Goal: Task Accomplishment & Management: Manage account settings

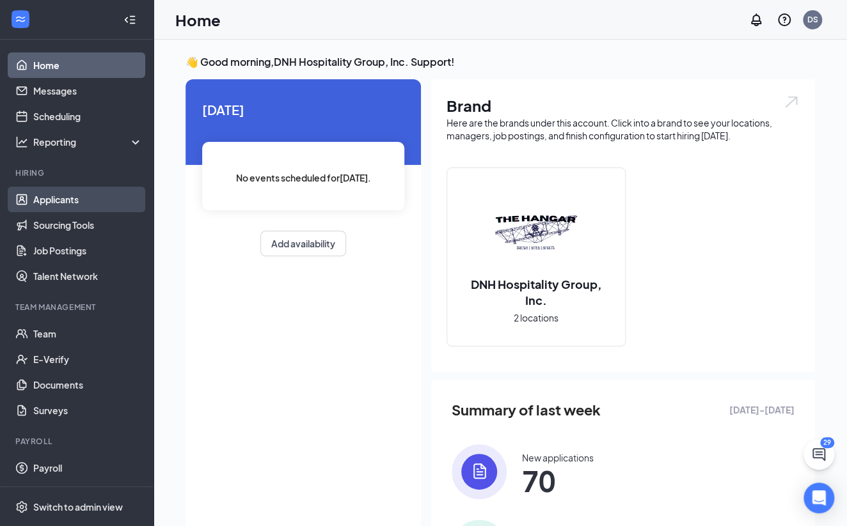
click at [58, 195] on link "Applicants" at bounding box center [87, 200] width 109 height 26
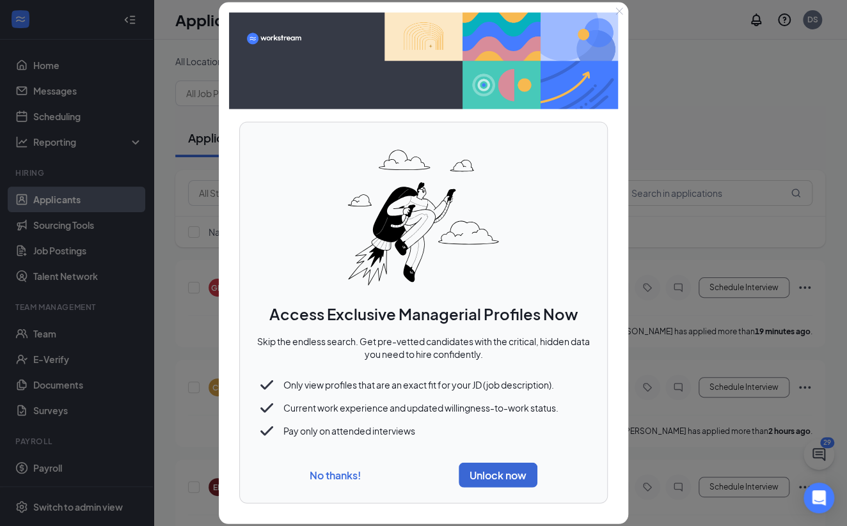
click at [321, 477] on button "No thanks!" at bounding box center [335, 475] width 51 height 13
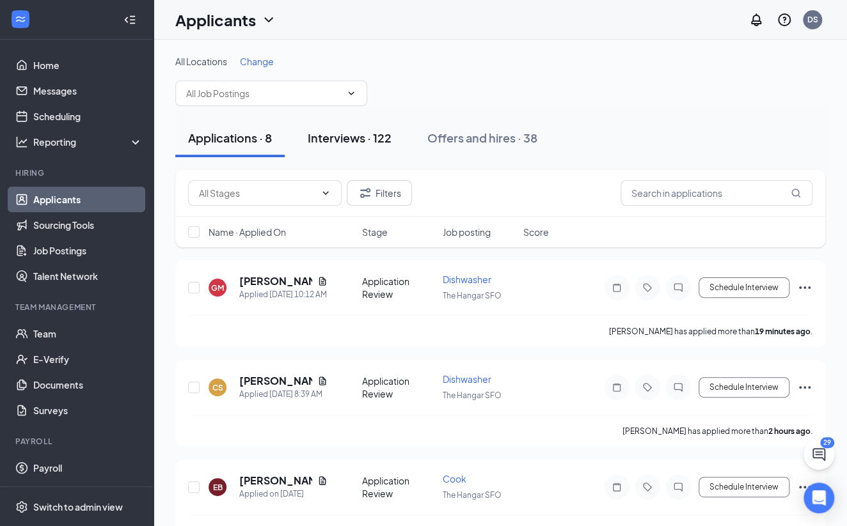
click at [349, 141] on div "Interviews · 122" at bounding box center [350, 138] width 84 height 16
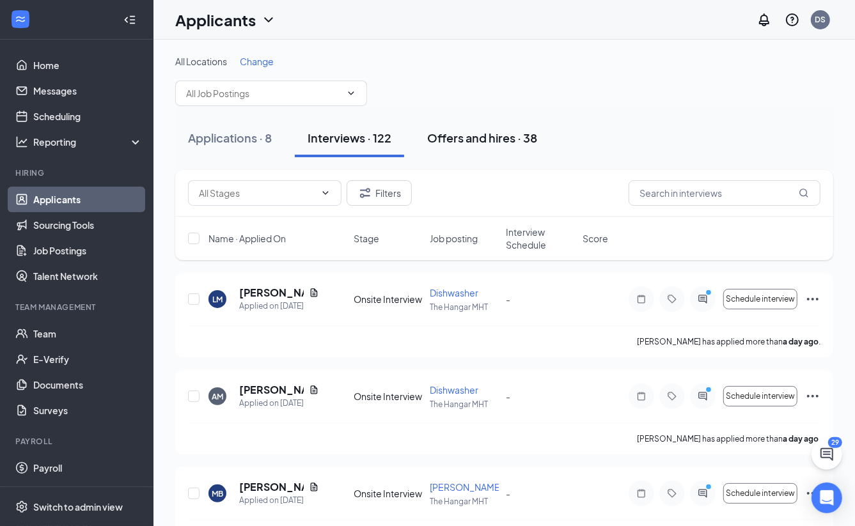
click at [494, 140] on div "Offers and hires · 38" at bounding box center [482, 138] width 110 height 16
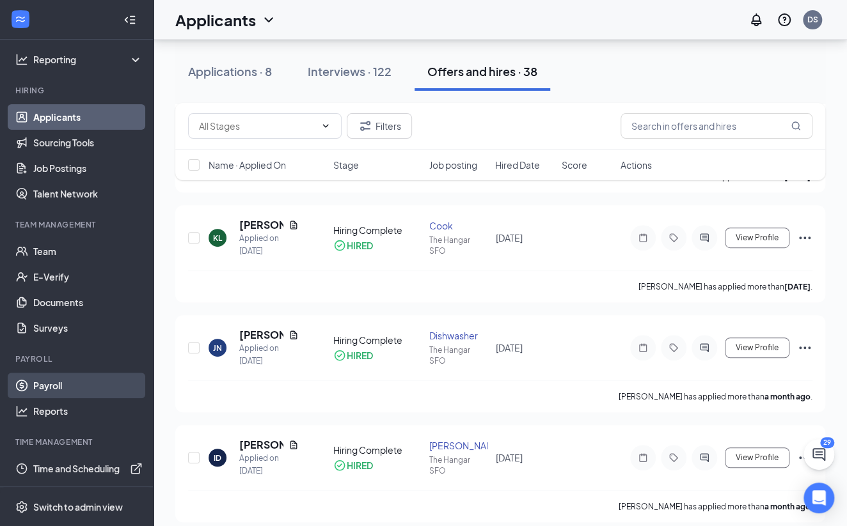
scroll to position [281, 0]
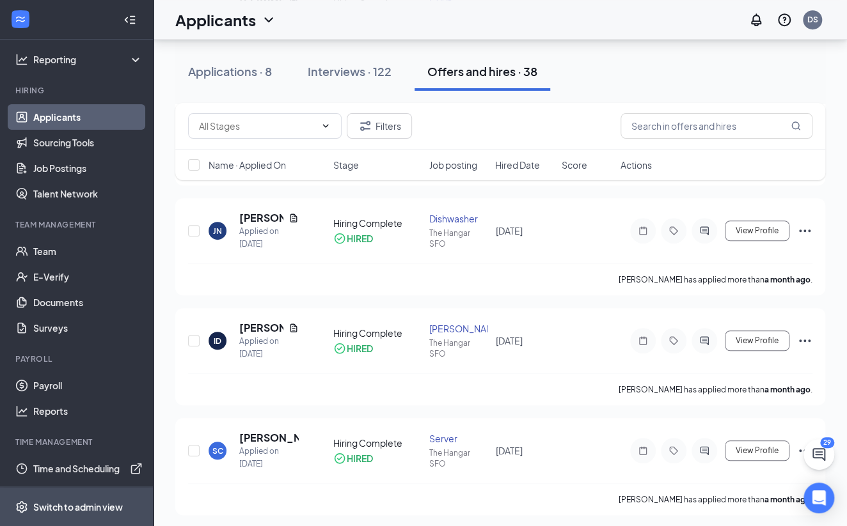
click at [87, 511] on div "Switch to admin view" at bounding box center [78, 507] width 90 height 13
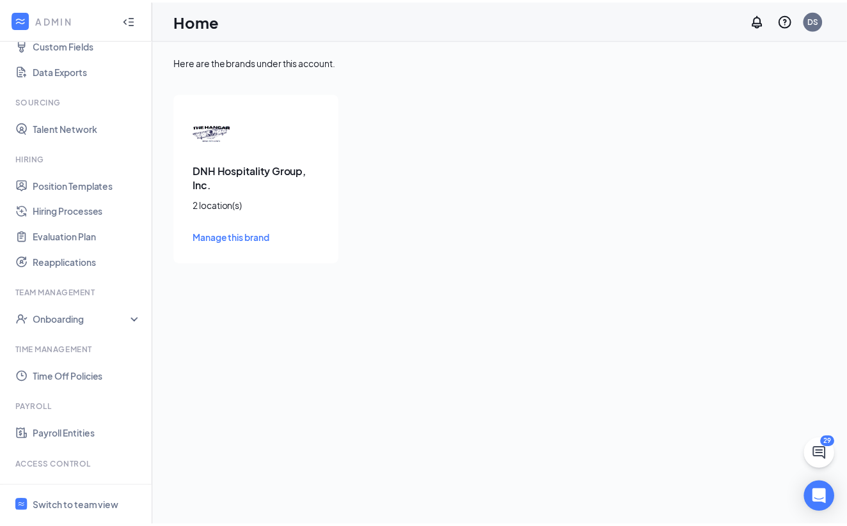
scroll to position [255, 0]
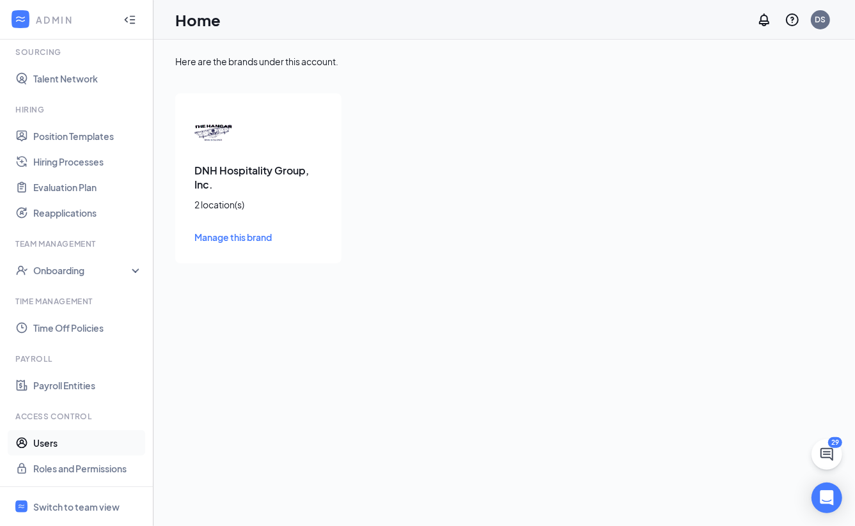
click at [68, 444] on link "Users" at bounding box center [87, 443] width 109 height 26
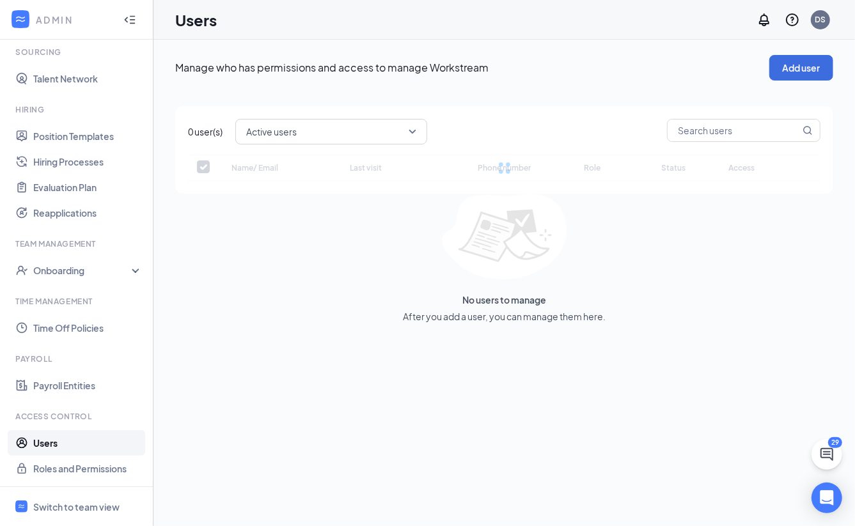
checkbox input "false"
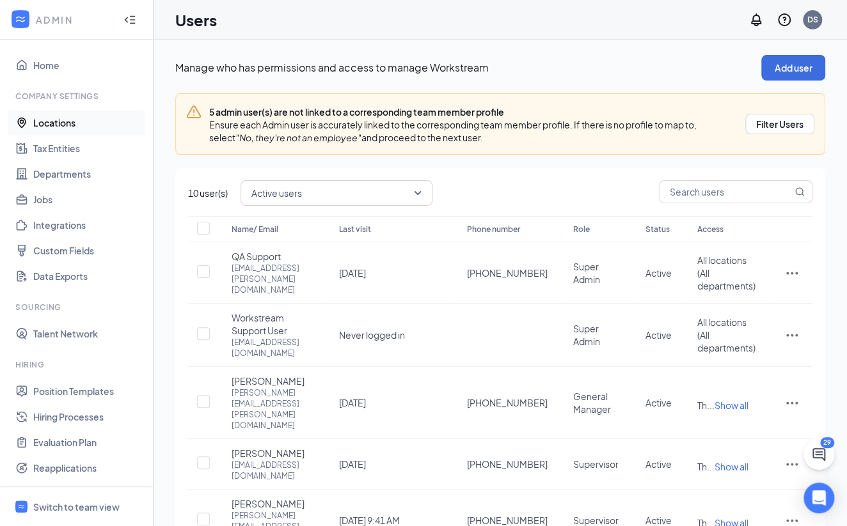
click at [44, 123] on link "Locations" at bounding box center [87, 123] width 109 height 26
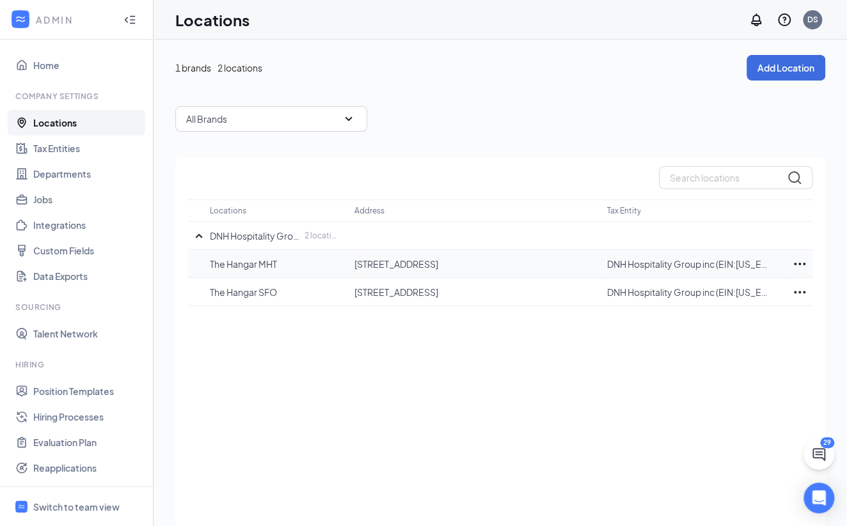
click at [802, 262] on icon "Ellipses" at bounding box center [799, 263] width 15 height 15
click at [75, 141] on link "Tax Entities" at bounding box center [87, 149] width 109 height 26
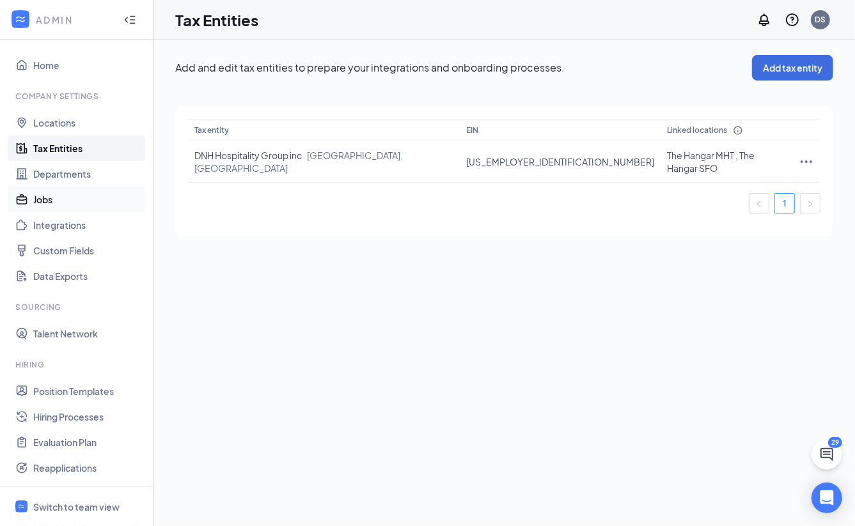
click at [78, 196] on link "Jobs" at bounding box center [87, 200] width 109 height 26
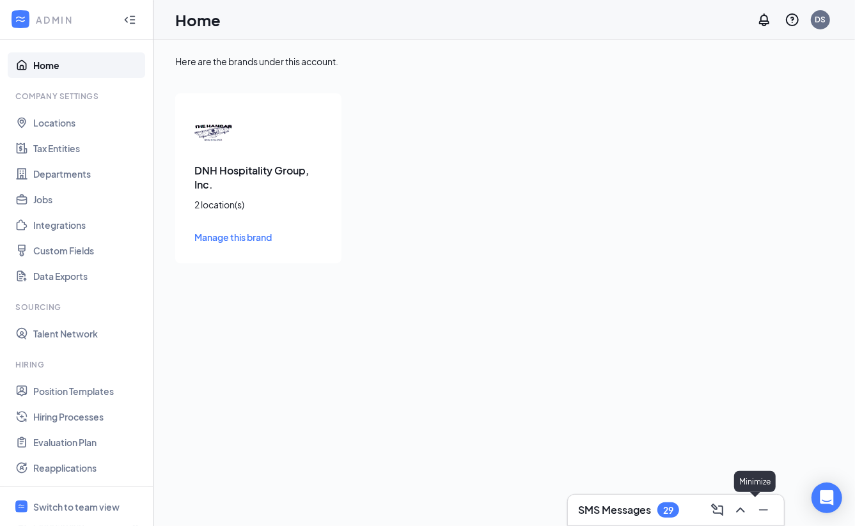
click at [762, 508] on icon "Minimize" at bounding box center [763, 510] width 15 height 15
click at [235, 239] on span "Manage this brand" at bounding box center [232, 238] width 77 height 12
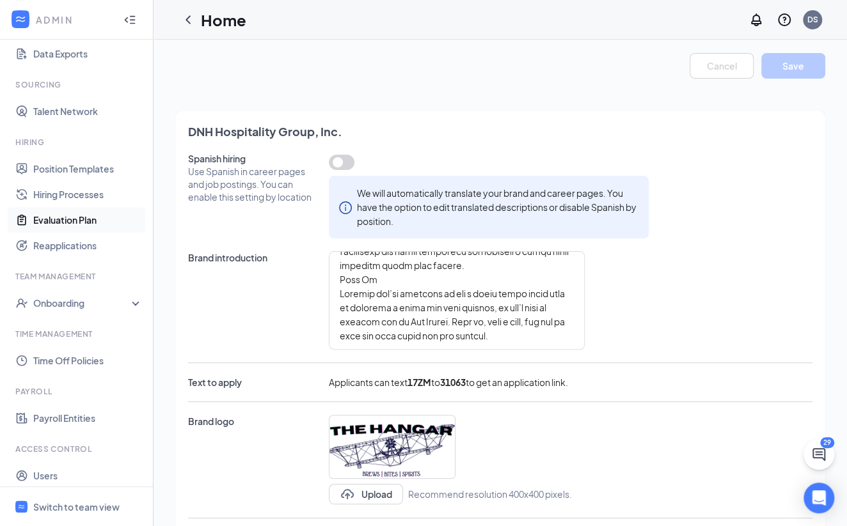
scroll to position [255, 0]
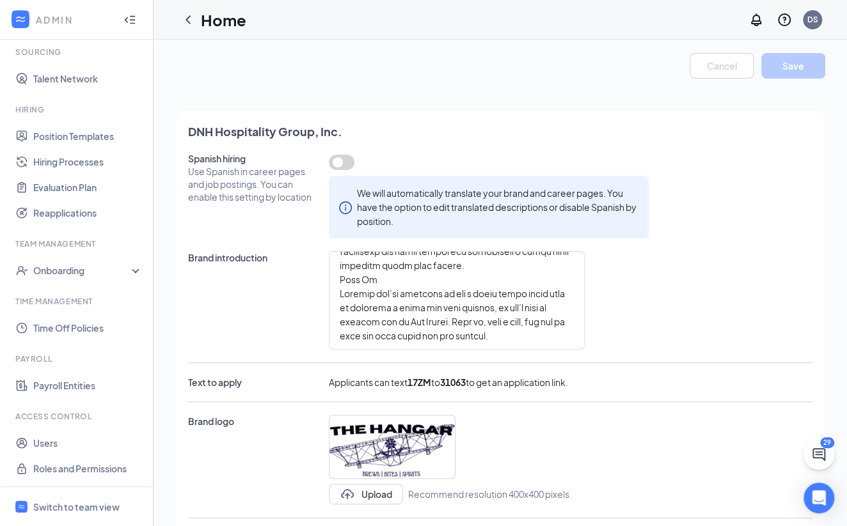
type textarea "Welcome to The Hangar SFO At The Hangar we believe in creating a space where ev…"
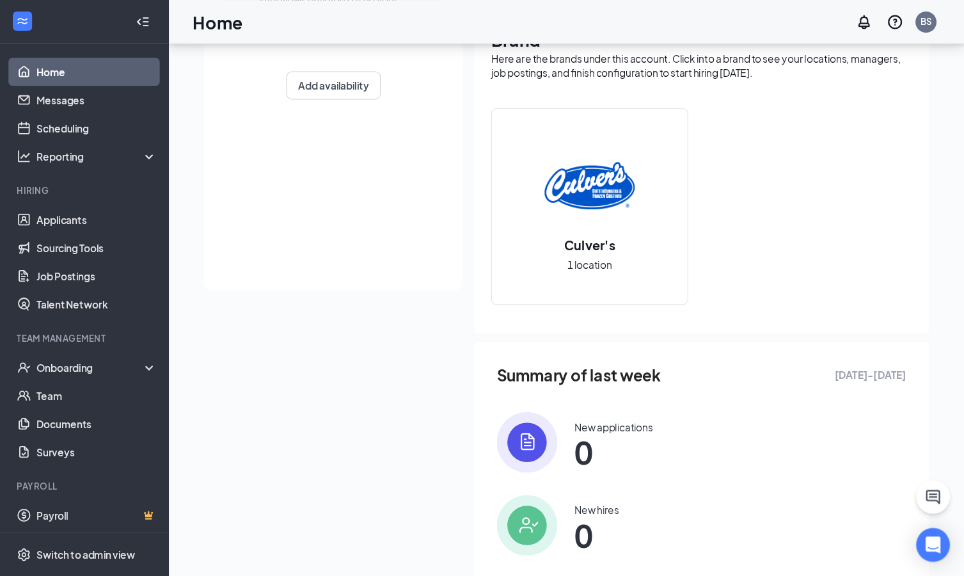
scroll to position [247, 0]
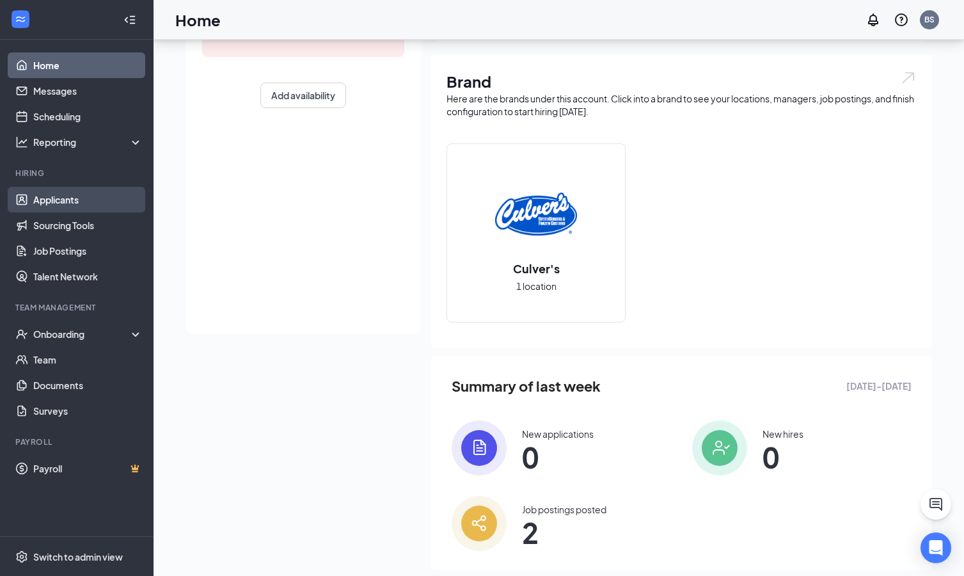
click at [52, 201] on link "Applicants" at bounding box center [87, 200] width 109 height 26
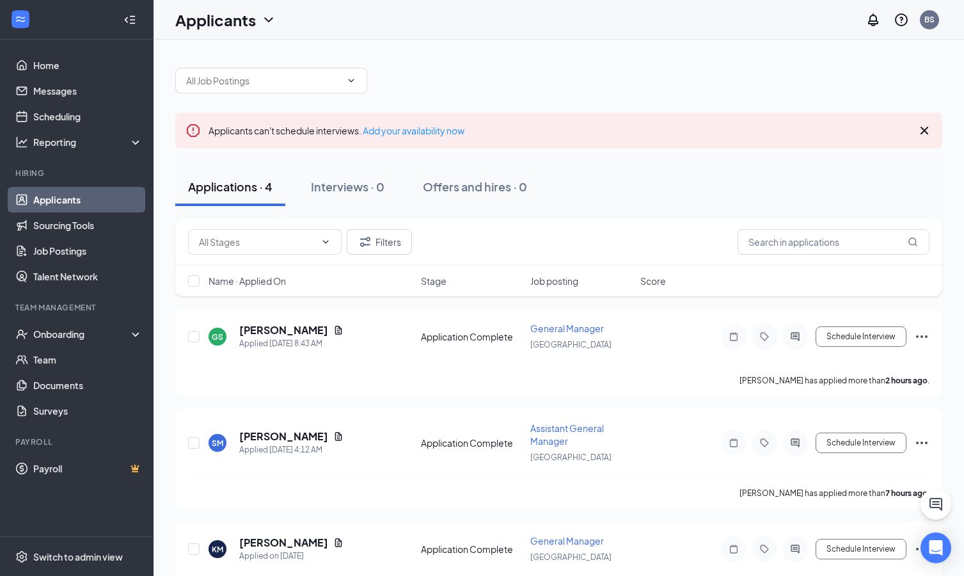
scroll to position [148, 0]
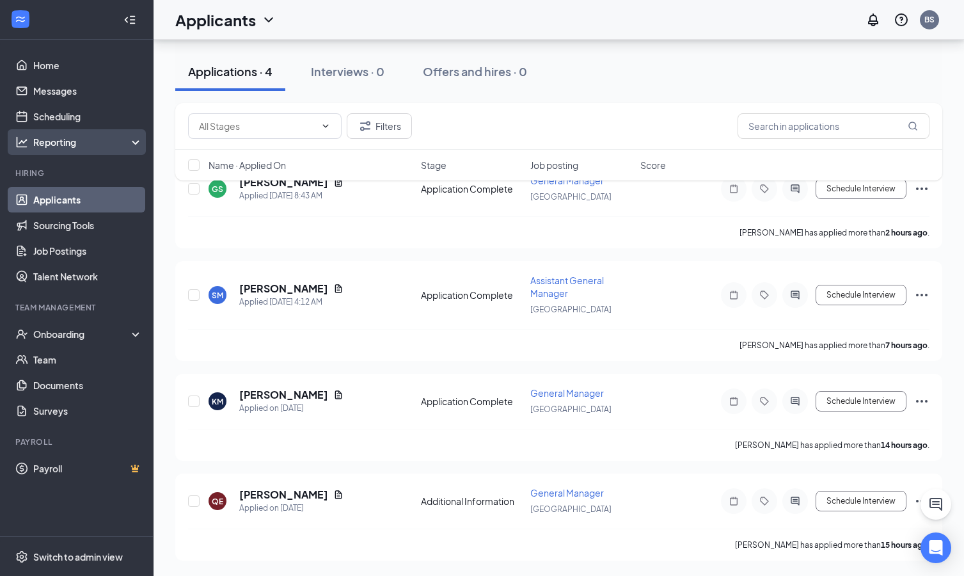
click at [70, 146] on div "Reporting" at bounding box center [88, 142] width 110 height 13
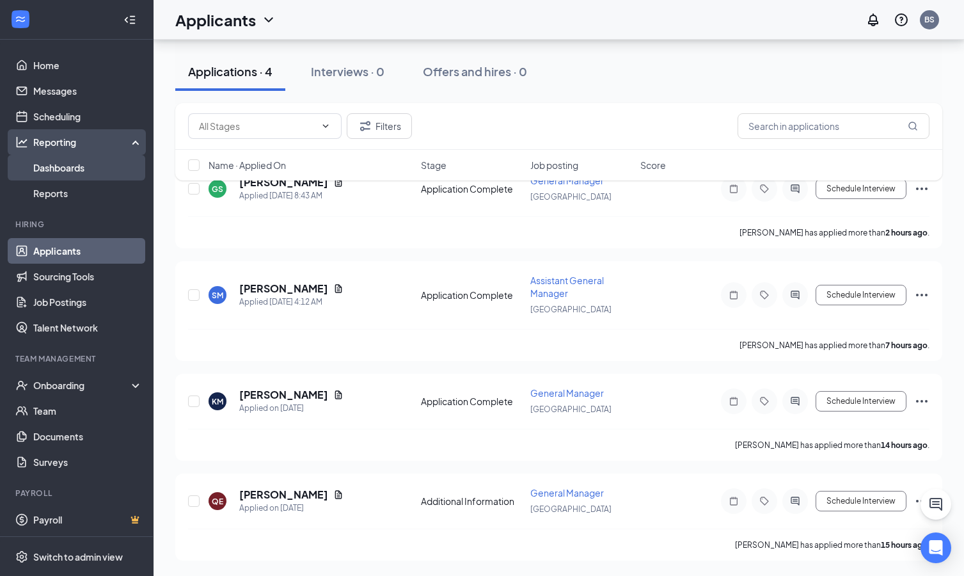
click at [102, 168] on link "Dashboards" at bounding box center [87, 168] width 109 height 26
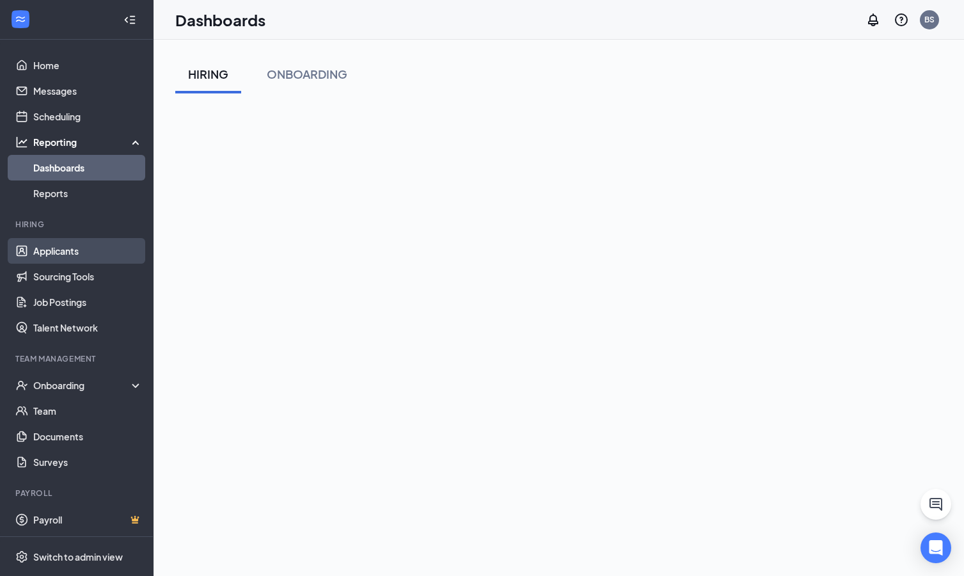
click at [70, 249] on link "Applicants" at bounding box center [87, 251] width 109 height 26
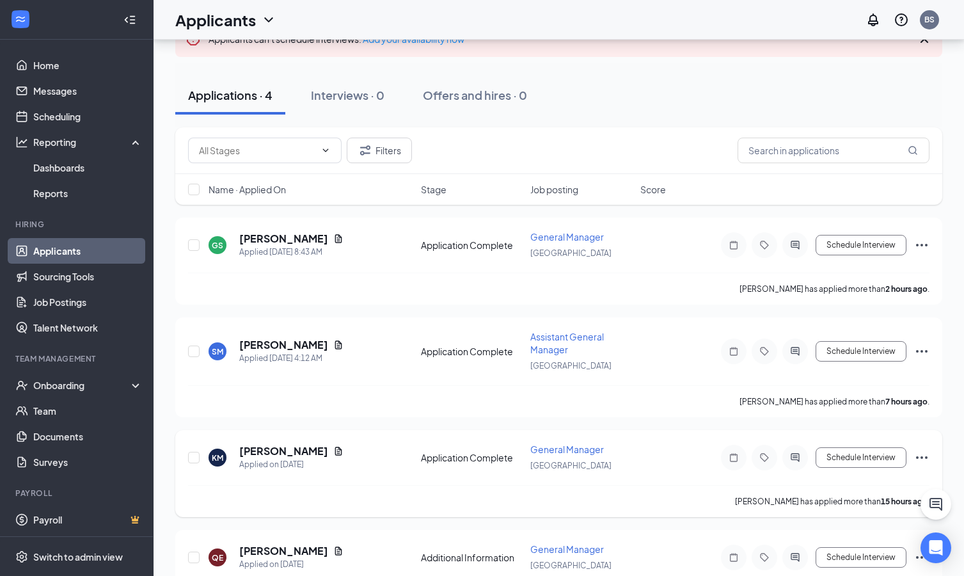
scroll to position [61, 0]
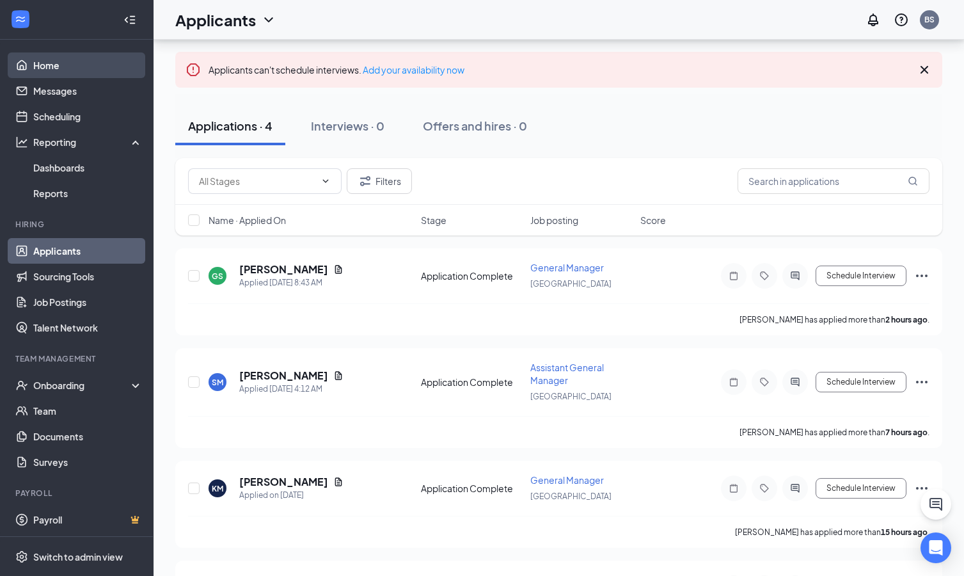
click at [63, 65] on link "Home" at bounding box center [87, 65] width 109 height 26
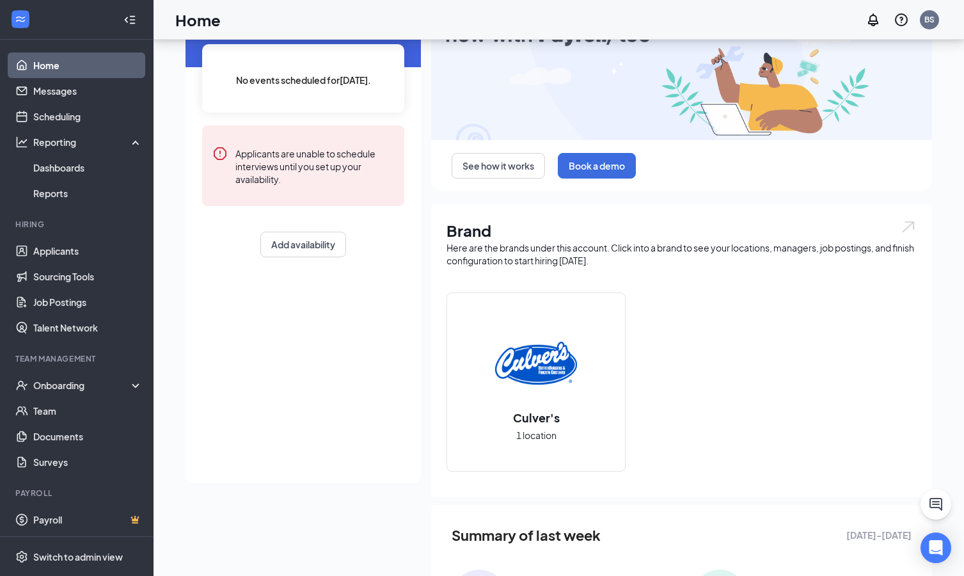
scroll to position [272, 0]
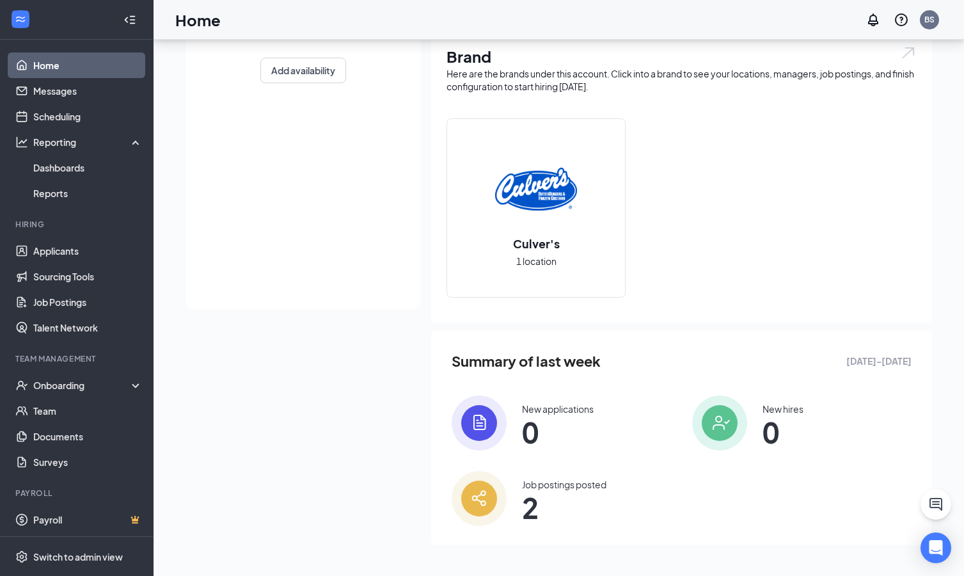
click at [567, 404] on span "0" at bounding box center [558, 431] width 72 height 23
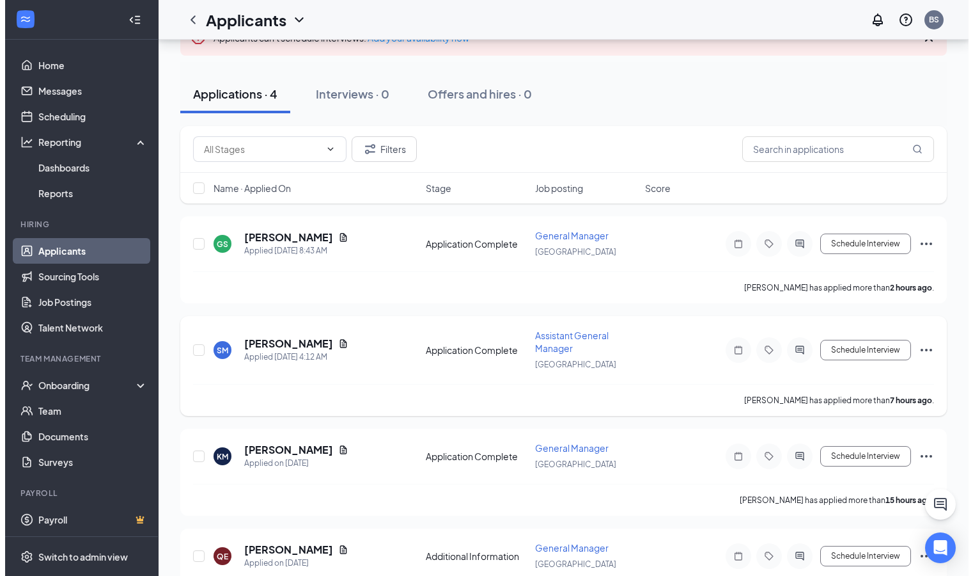
scroll to position [91, 0]
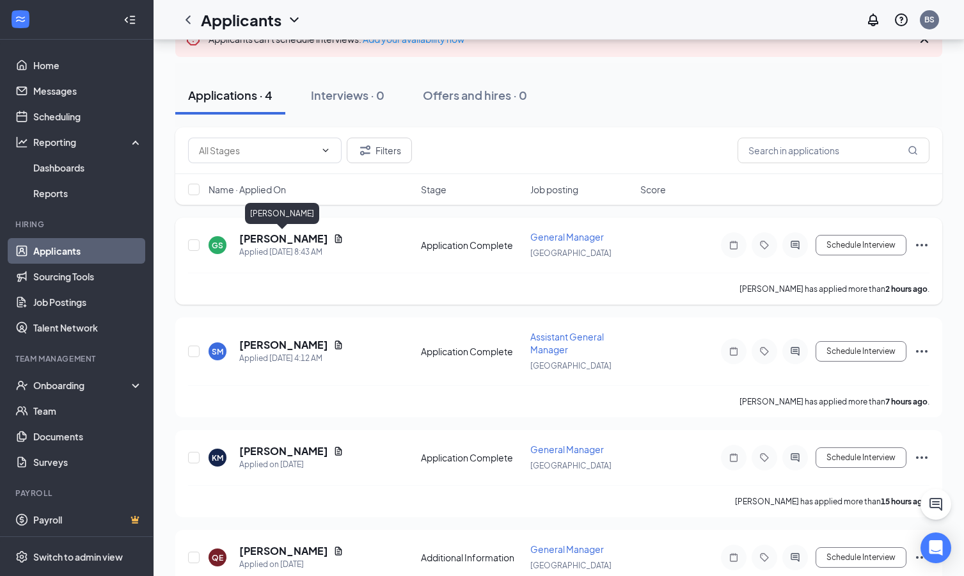
click at [277, 240] on h5 "Gilford Stewart" at bounding box center [283, 239] width 89 height 14
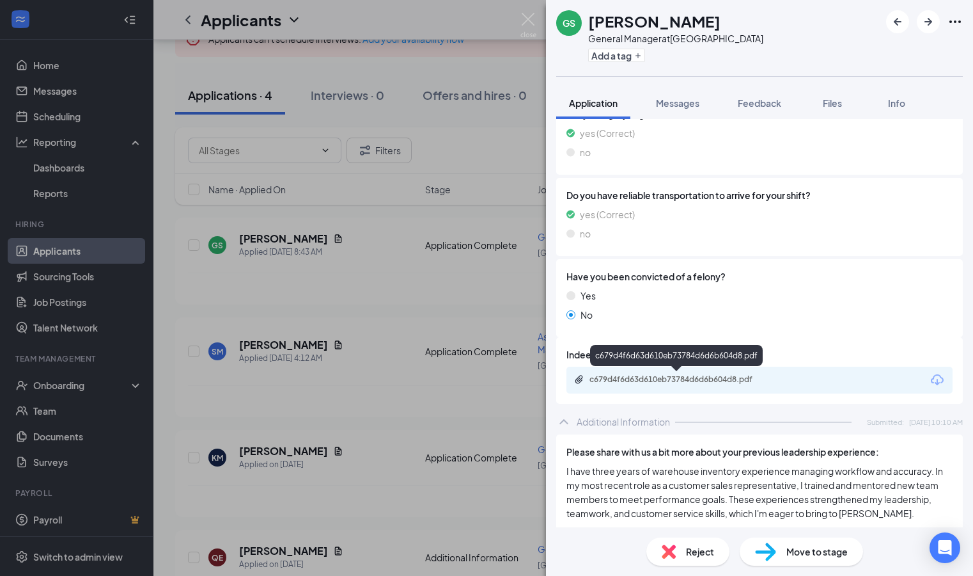
scroll to position [293, 0]
click at [753, 379] on icon "Download" at bounding box center [937, 378] width 15 height 15
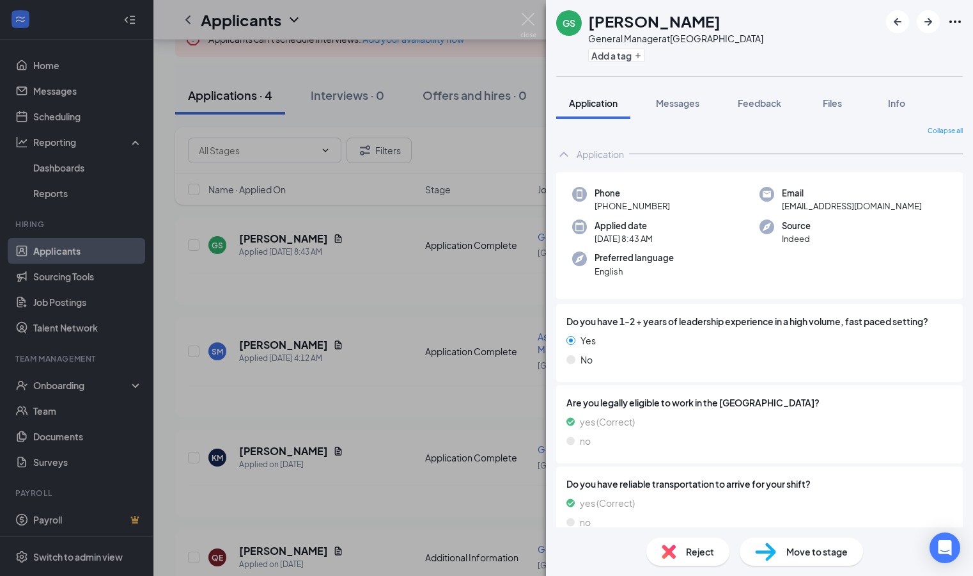
scroll to position [0, 0]
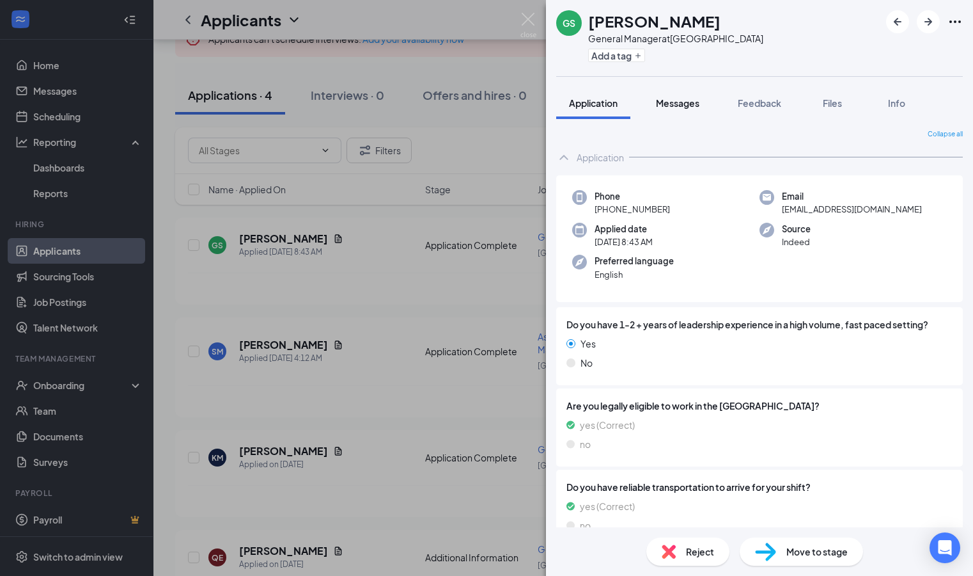
click at [684, 106] on span "Messages" at bounding box center [677, 103] width 43 height 12
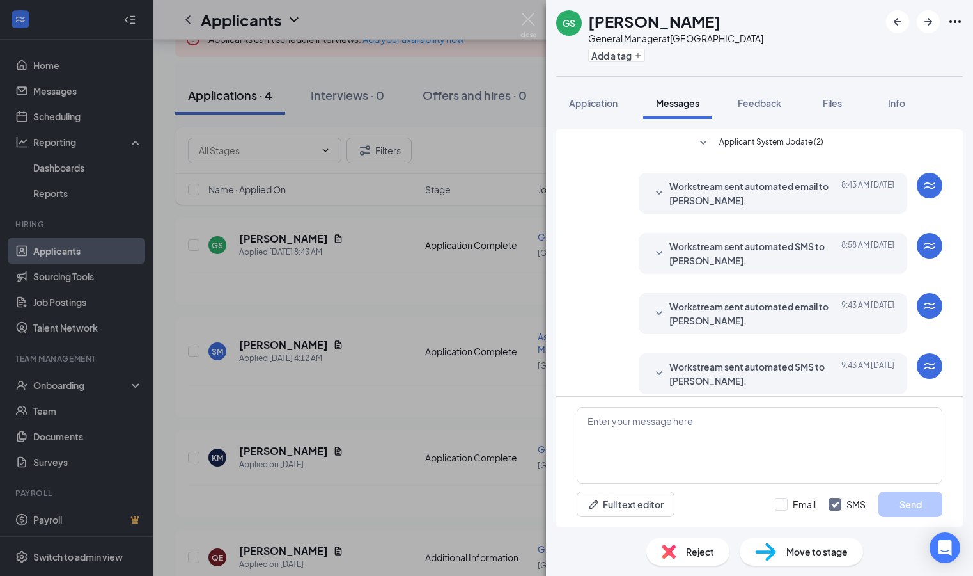
click at [639, 198] on div "Workstream sent automated email to Gilford Stewart. Today 8:43 AM Hi Gilford St…" at bounding box center [773, 193] width 269 height 41
click at [652, 191] on icon "SmallChevronDown" at bounding box center [659, 192] width 15 height 15
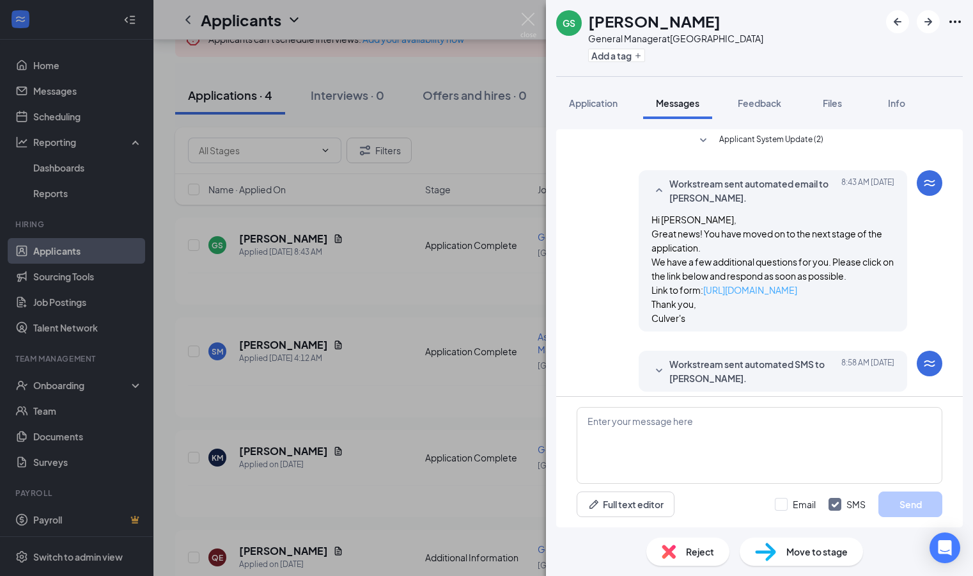
scroll to position [35, 0]
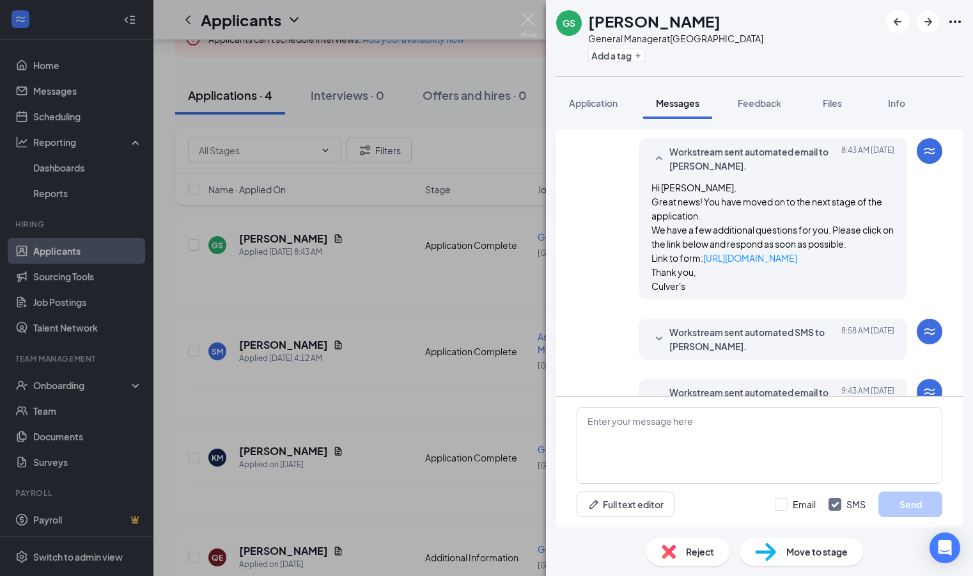
click at [656, 339] on icon "SmallChevronDown" at bounding box center [659, 338] width 6 height 4
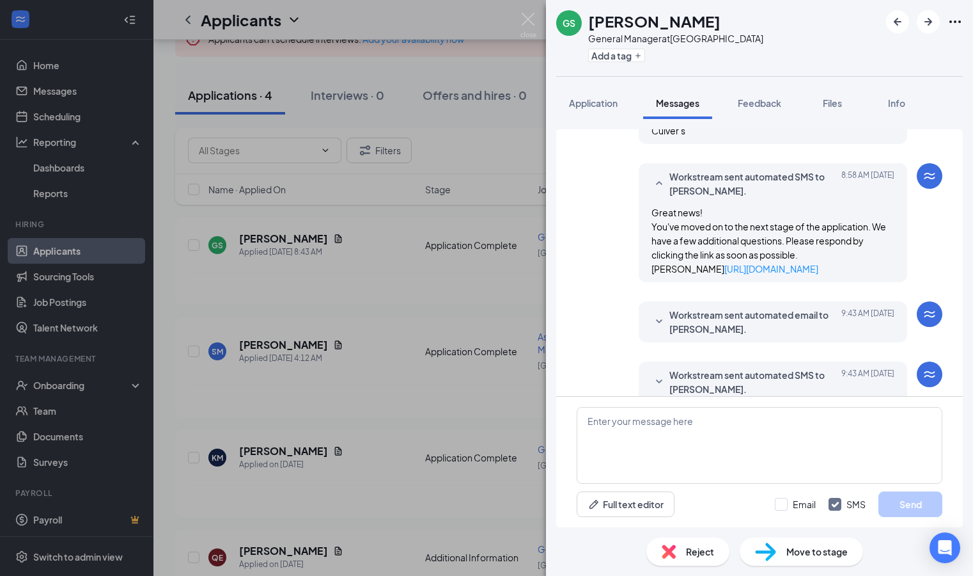
scroll to position [212, 0]
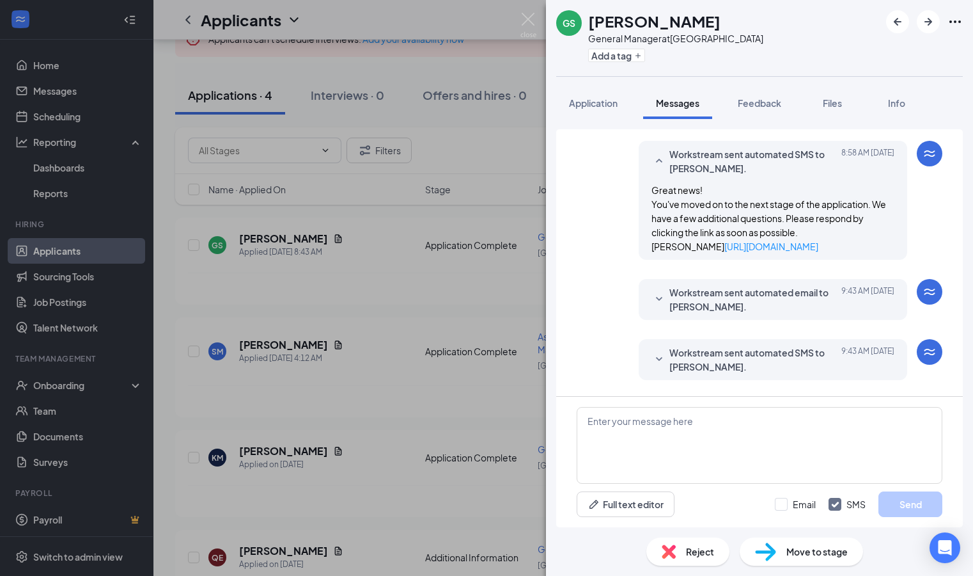
click at [654, 307] on icon "SmallChevronDown" at bounding box center [659, 299] width 15 height 15
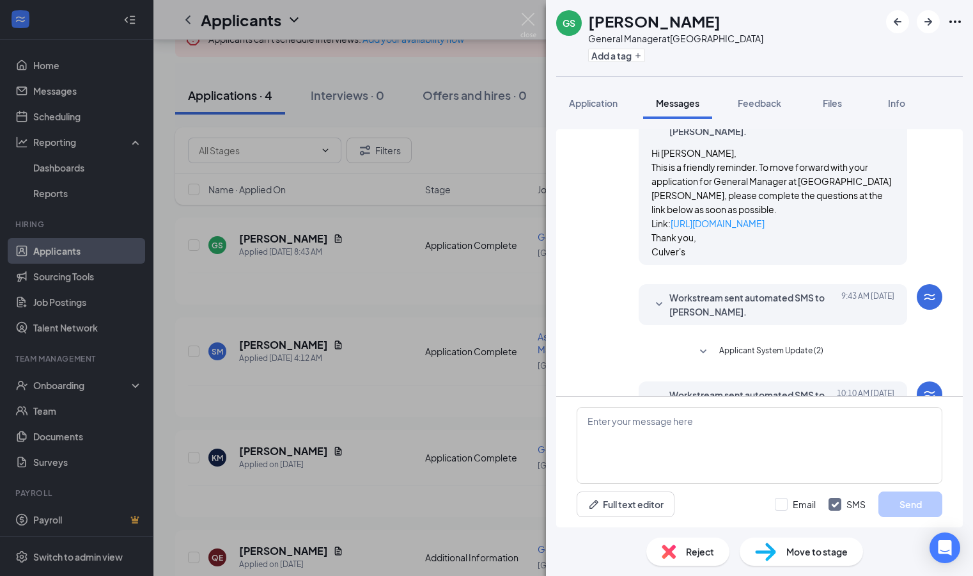
scroll to position [392, 0]
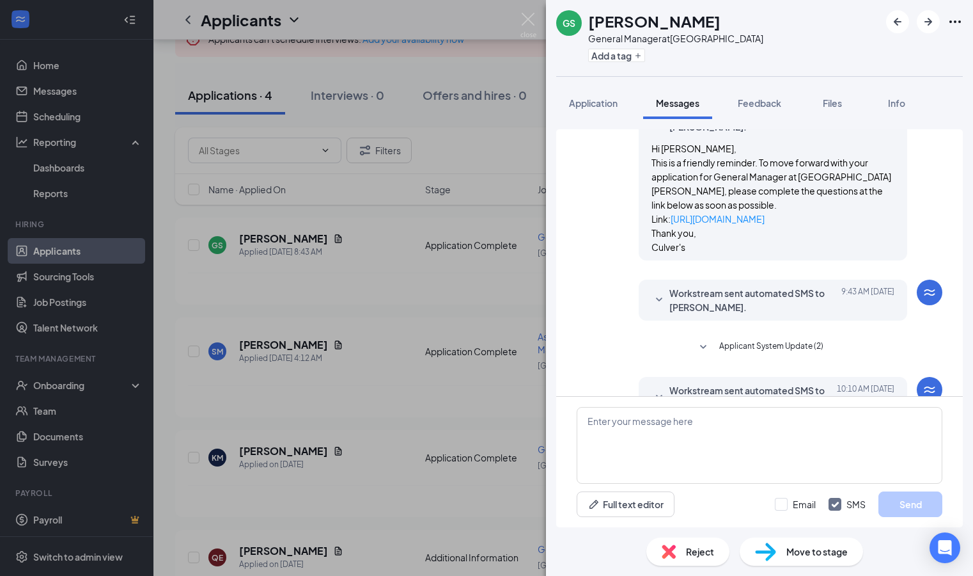
drag, startPoint x: 648, startPoint y: 313, endPoint x: 751, endPoint y: 310, distance: 103.0
click at [652, 308] on icon "SmallChevronDown" at bounding box center [659, 299] width 15 height 15
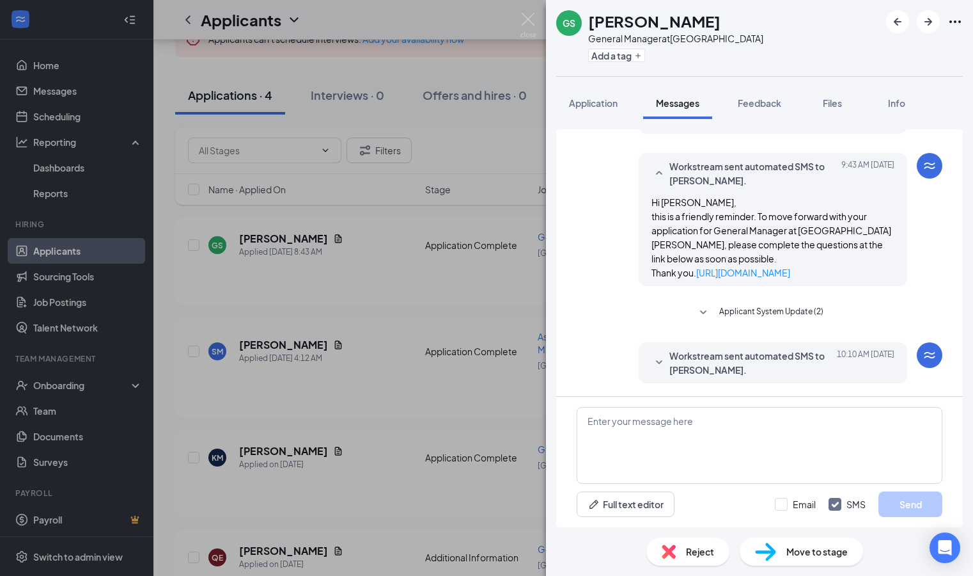
scroll to position [547, 0]
click at [654, 363] on icon "SmallChevronDown" at bounding box center [659, 362] width 15 height 15
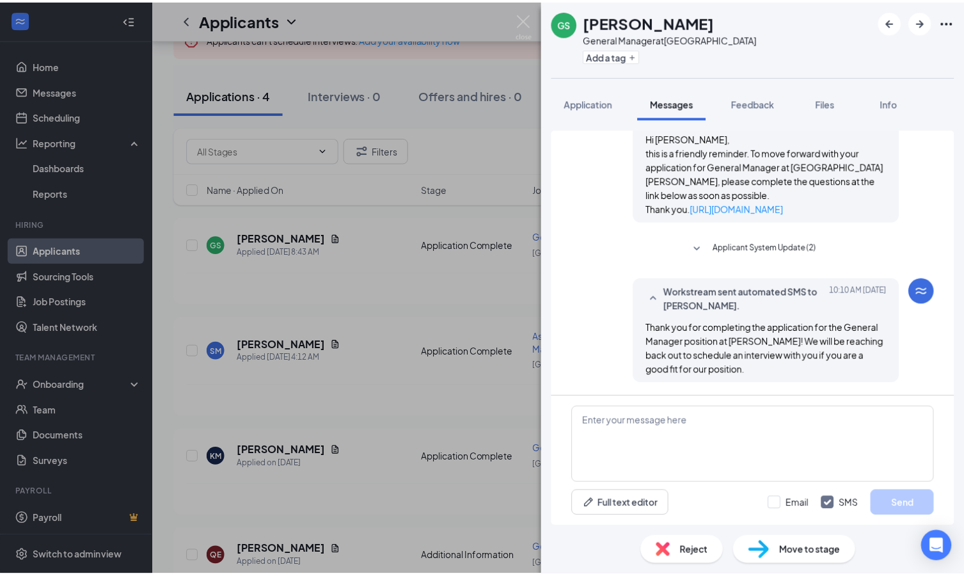
scroll to position [611, 0]
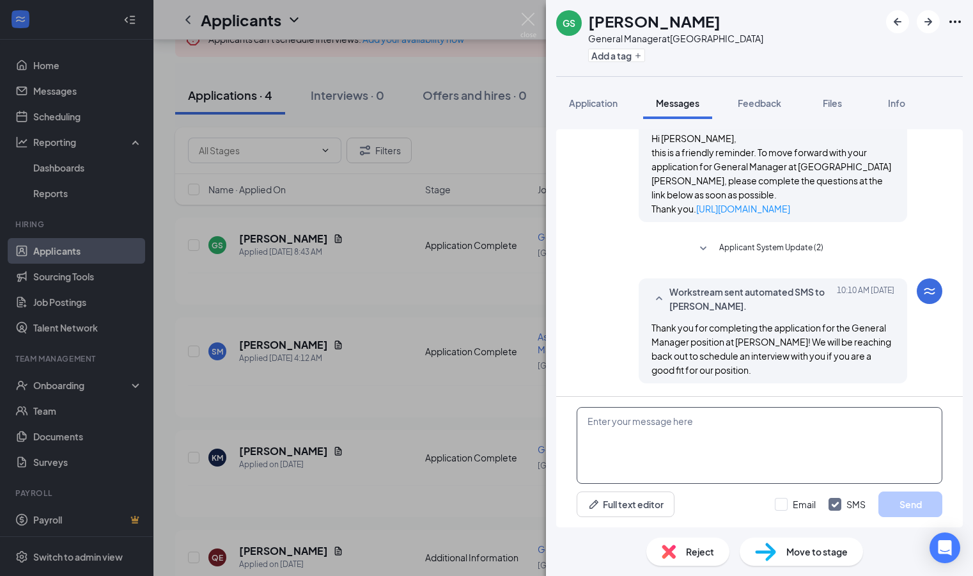
click at [629, 404] on textarea at bounding box center [760, 445] width 366 height 77
drag, startPoint x: 796, startPoint y: 511, endPoint x: 848, endPoint y: 517, distance: 52.1
click at [753, 404] on div "Email SMS Send" at bounding box center [859, 504] width 168 height 26
click at [705, 404] on textarea at bounding box center [760, 445] width 366 height 77
type textarea "Hi Gilford! Thank you"
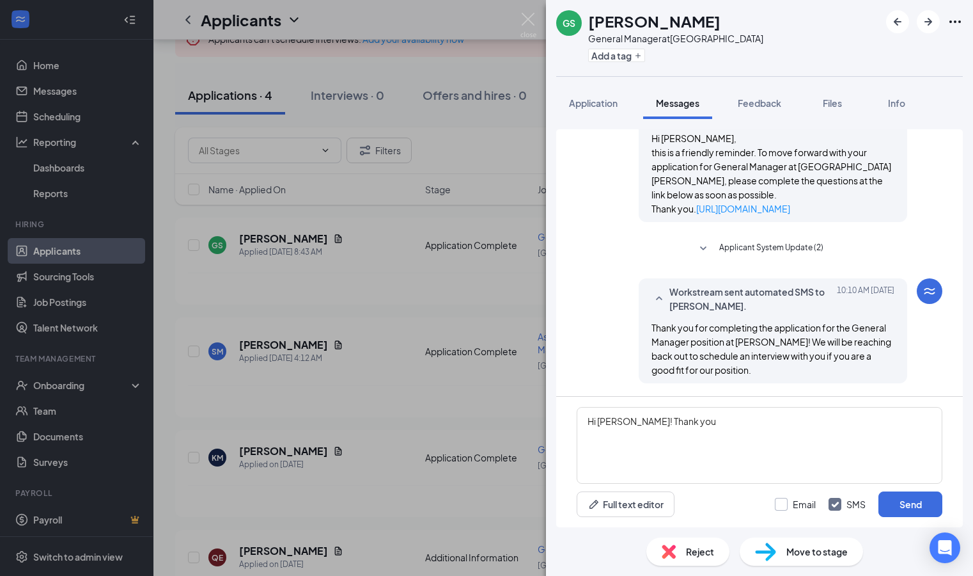
click at [753, 404] on input "Email" at bounding box center [795, 504] width 41 height 13
checkbox input "true"
click at [719, 404] on textarea "Hi Gilford! Thank you" at bounding box center [760, 445] width 366 height 77
drag, startPoint x: 682, startPoint y: 427, endPoint x: 526, endPoint y: 427, distance: 155.4
click at [526, 404] on div "GS Gilford Stewart General Manager at Bethlehem Add a tag Application Messages …" at bounding box center [486, 288] width 973 height 576
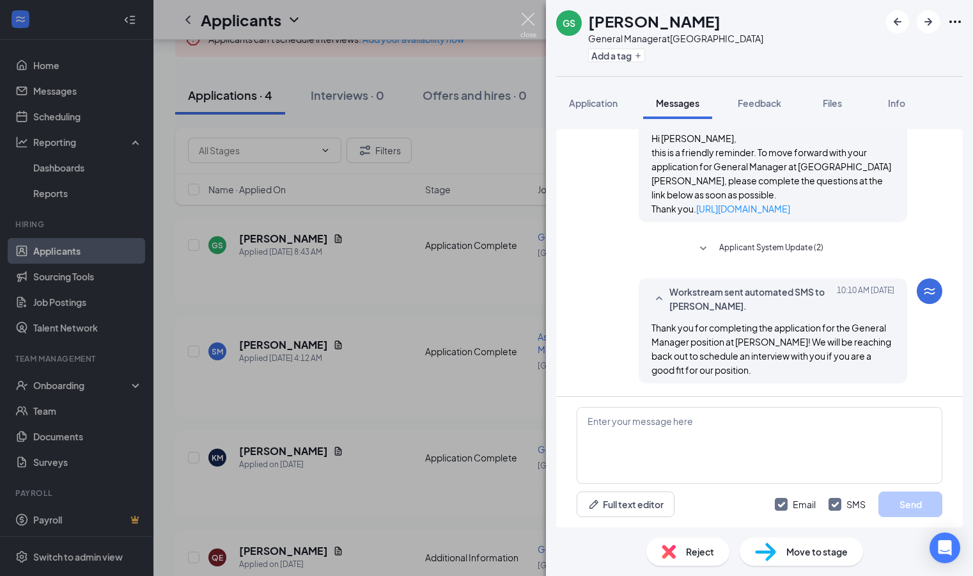
click at [526, 16] on img at bounding box center [529, 25] width 16 height 25
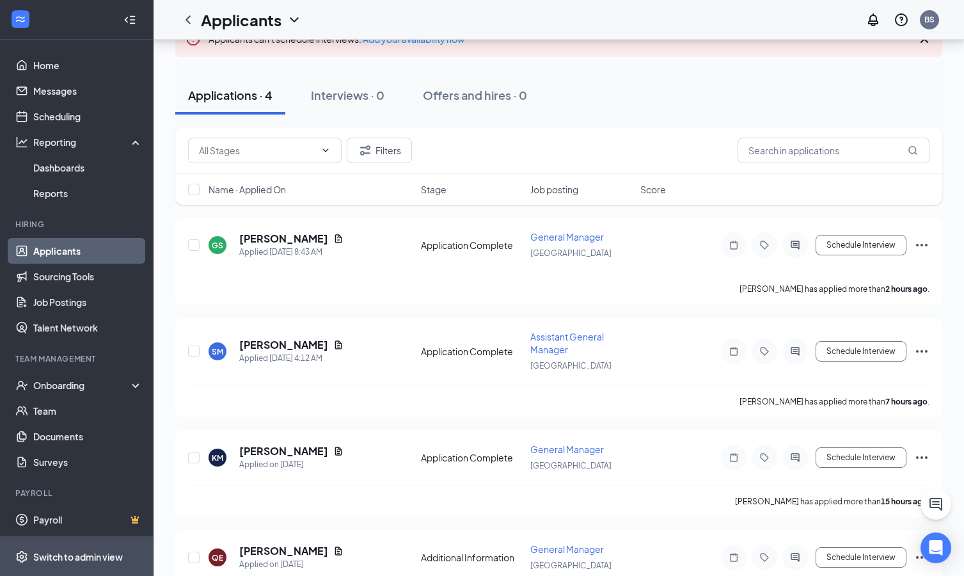
click at [79, 404] on div "Switch to admin view" at bounding box center [78, 556] width 90 height 13
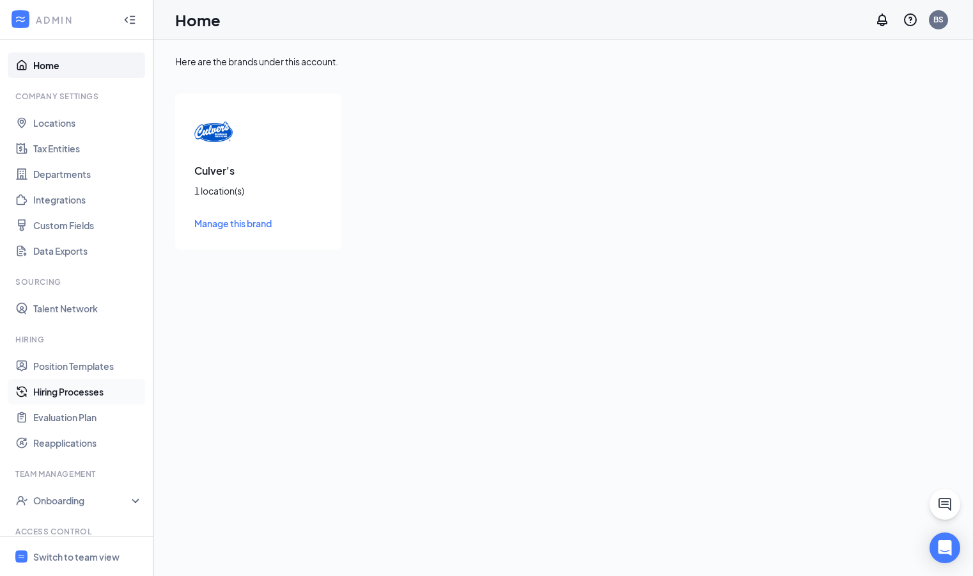
click at [74, 395] on link "Hiring Processes" at bounding box center [87, 392] width 109 height 26
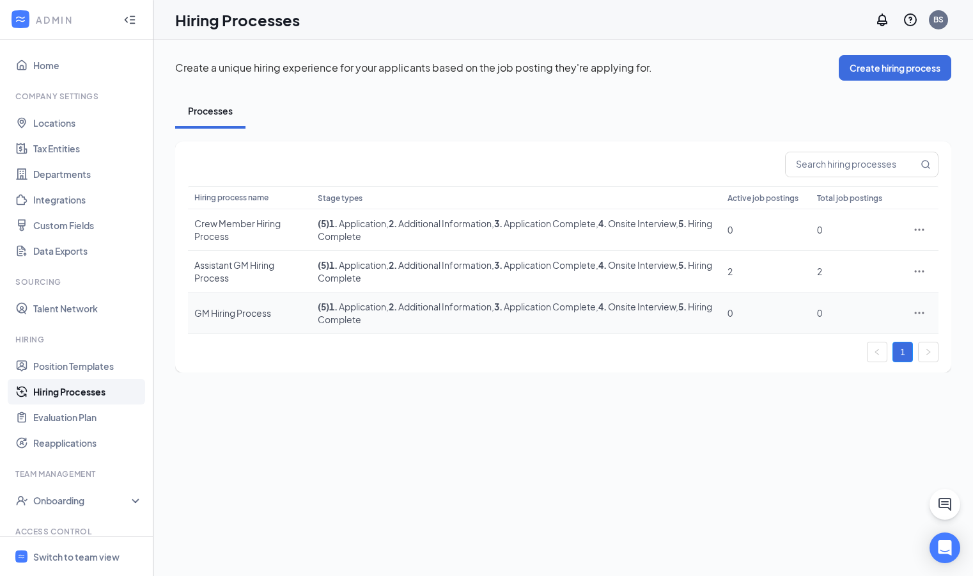
click at [753, 315] on icon "Ellipses" at bounding box center [919, 312] width 13 height 13
click at [753, 336] on span "Edit" at bounding box center [814, 339] width 17 height 12
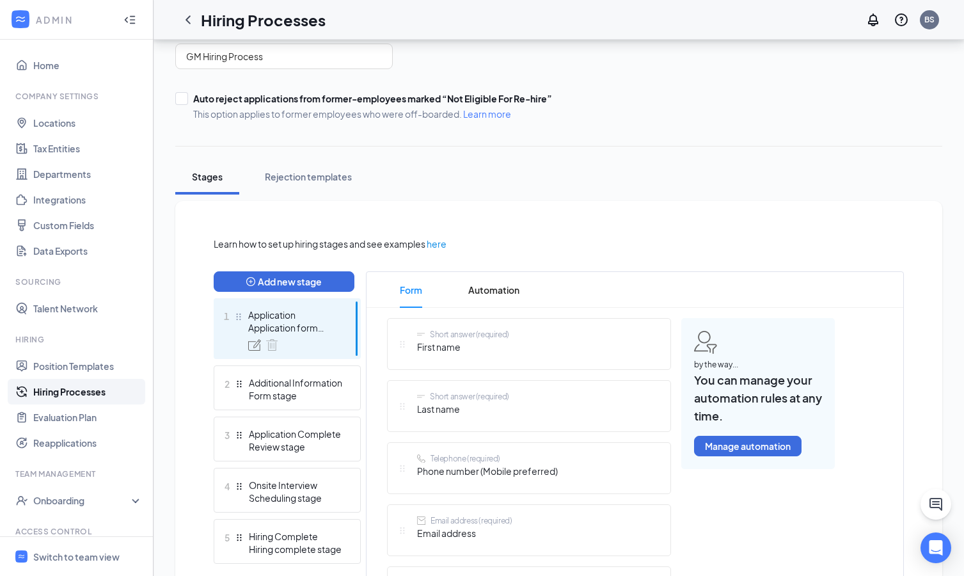
scroll to position [134, 0]
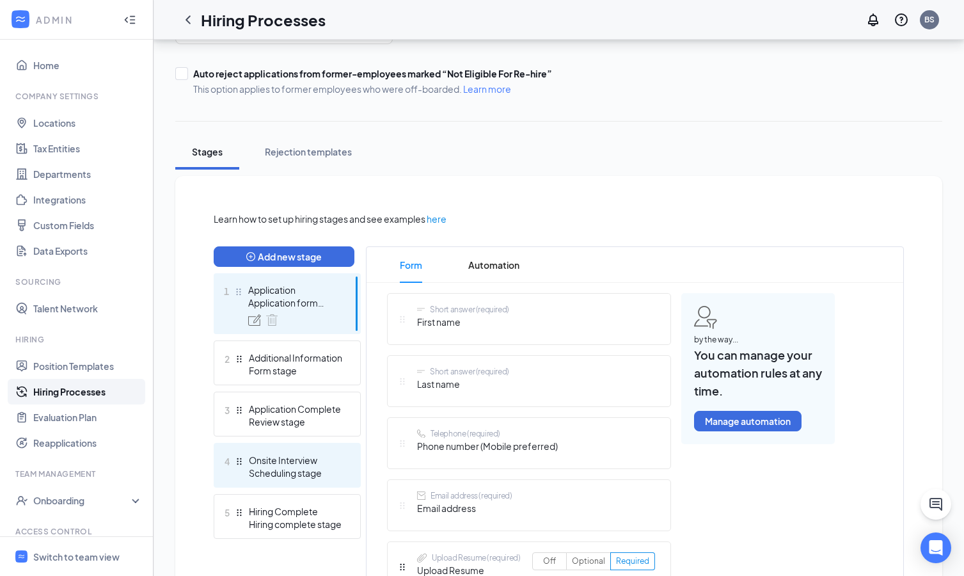
click at [342, 404] on div "Onsite Interview" at bounding box center [295, 459] width 93 height 13
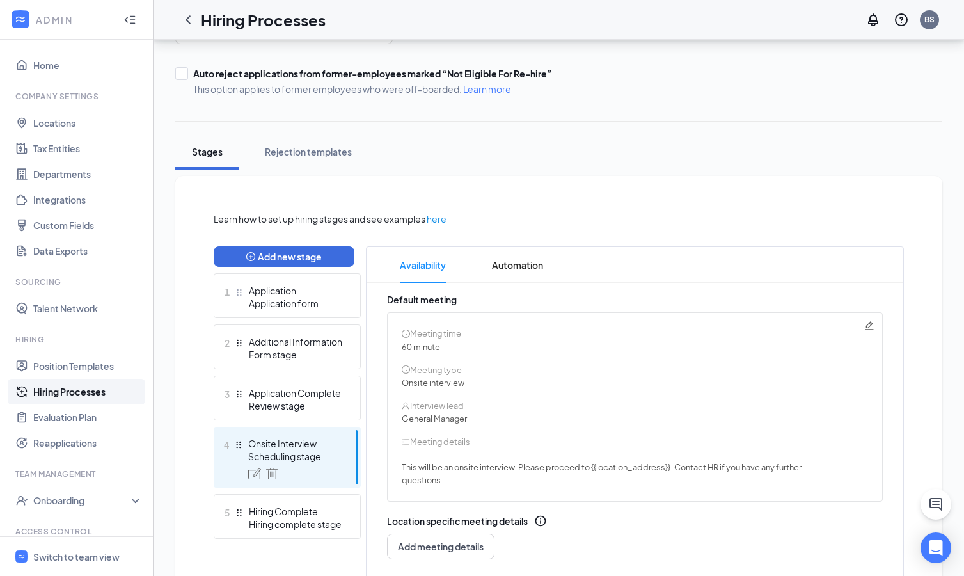
click at [608, 404] on span "This will be an onsite interview. Please proceed to {{location_address}}. Conta…" at bounding box center [602, 467] width 400 height 10
click at [607, 404] on span "This will be an onsite interview. Please proceed to {{location_address}}. Conta…" at bounding box center [602, 467] width 400 height 10
click at [84, 121] on link "Locations" at bounding box center [87, 123] width 109 height 26
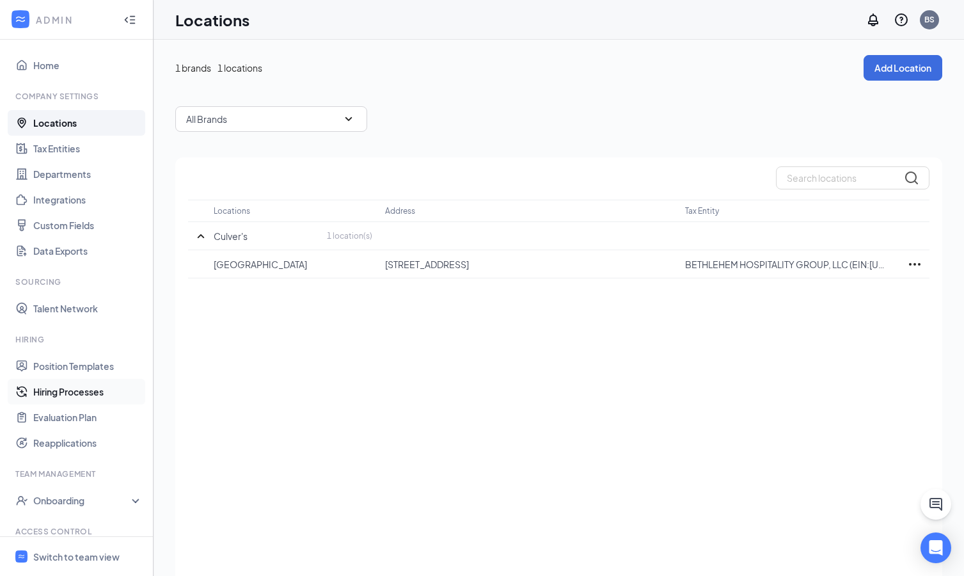
click at [84, 391] on link "Hiring Processes" at bounding box center [87, 392] width 109 height 26
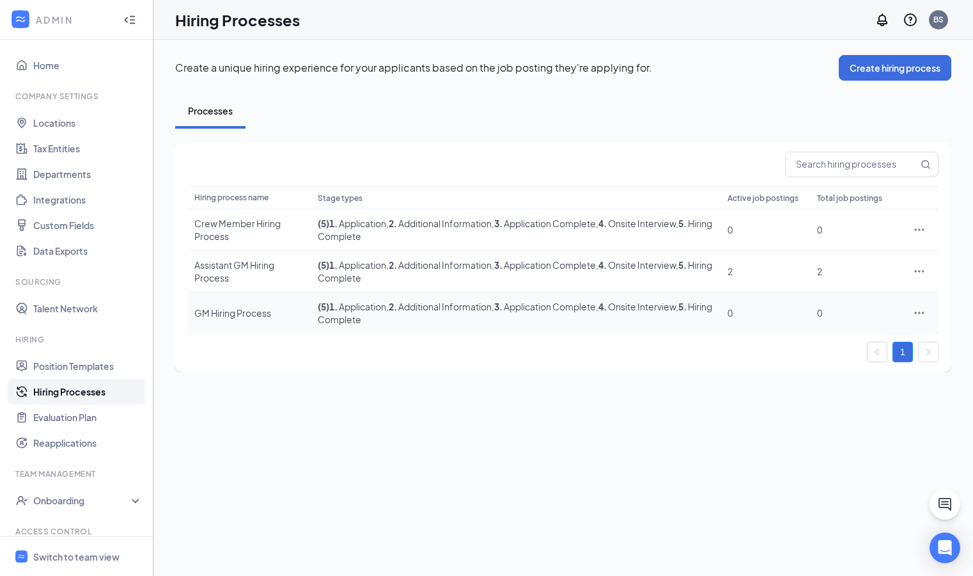
click at [753, 311] on icon "Ellipses" at bounding box center [919, 312] width 13 height 13
click at [753, 335] on span "Edit" at bounding box center [861, 339] width 110 height 14
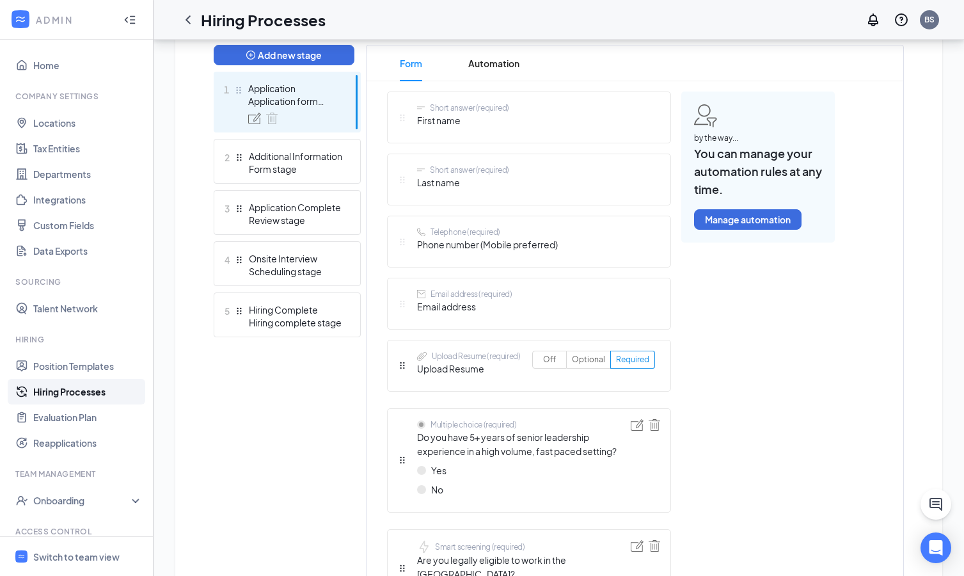
scroll to position [337, 0]
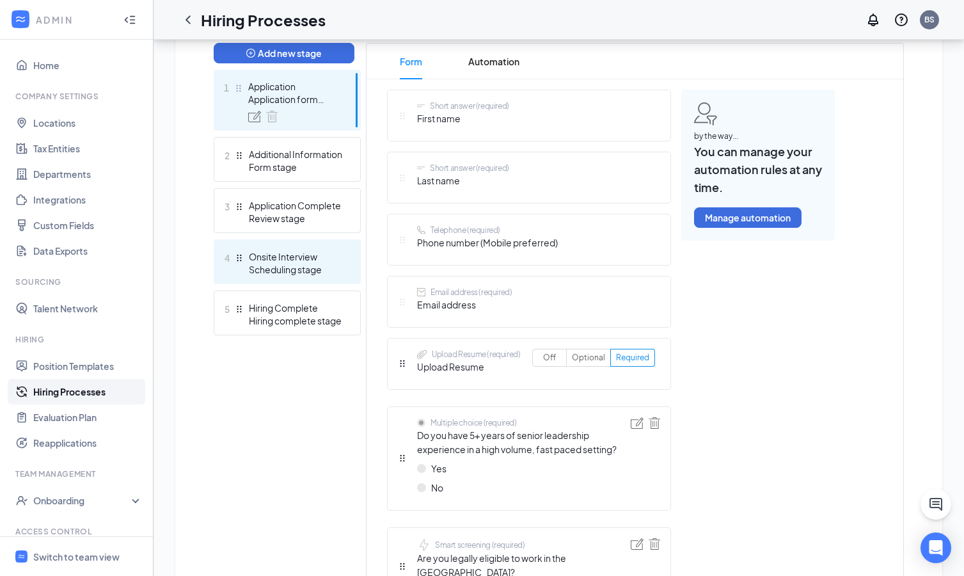
click at [325, 259] on div "Onsite Interview" at bounding box center [295, 256] width 93 height 13
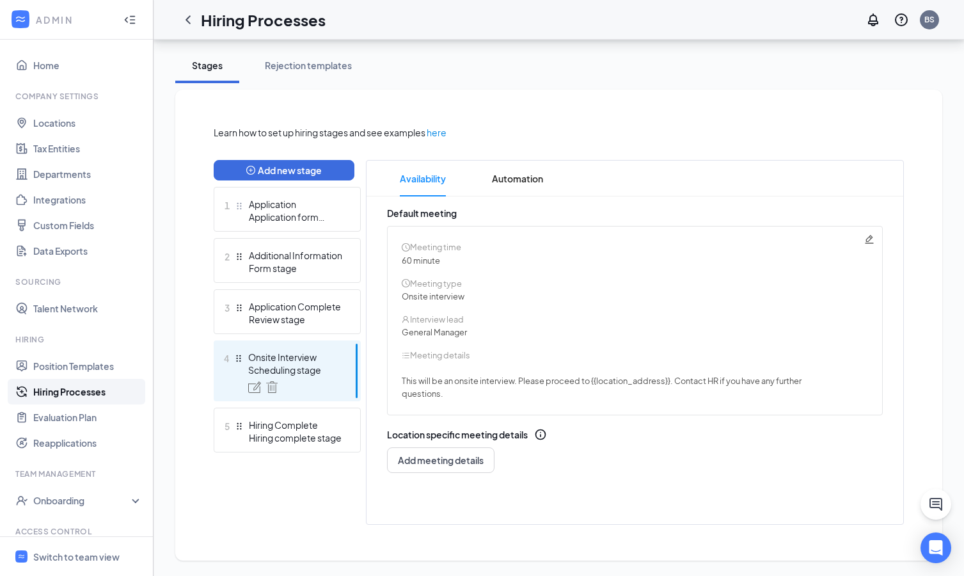
scroll to position [220, 0]
click at [753, 235] on icon "Pencil" at bounding box center [869, 239] width 8 height 8
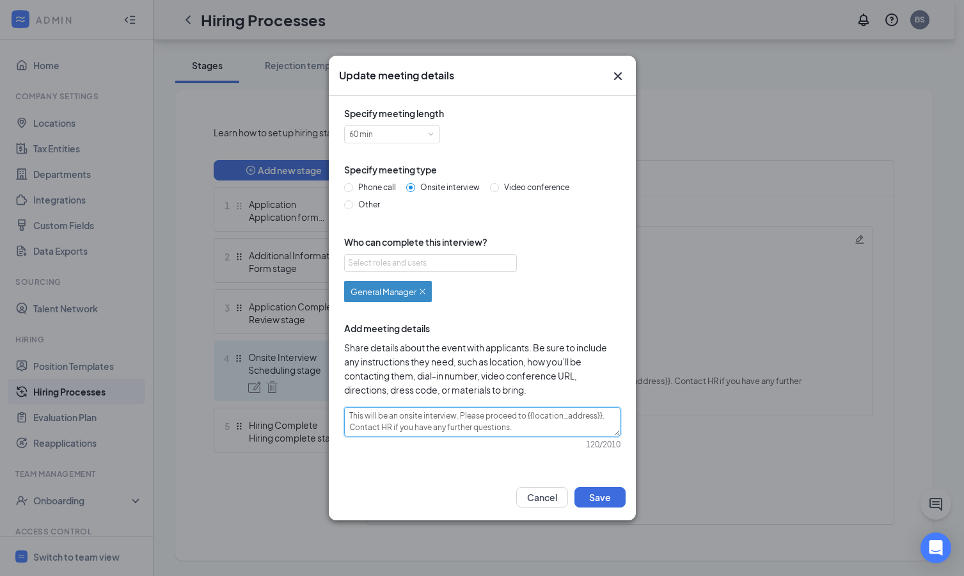
click at [350, 404] on textarea "This will be an onsite interview. Please proceed to {{location_address}}. Conta…" at bounding box center [482, 421] width 276 height 29
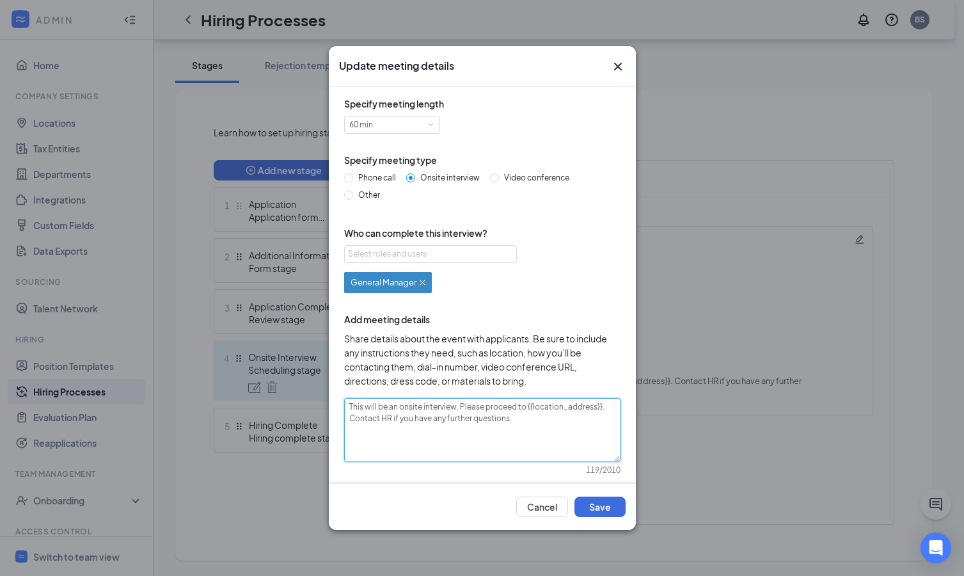
type textarea "This will be an onsite interview. Please proceed to {{location_address}}. Conta…"
click at [425, 286] on div "General Manager" at bounding box center [387, 282] width 75 height 11
click at [424, 284] on img at bounding box center [423, 282] width 6 height 6
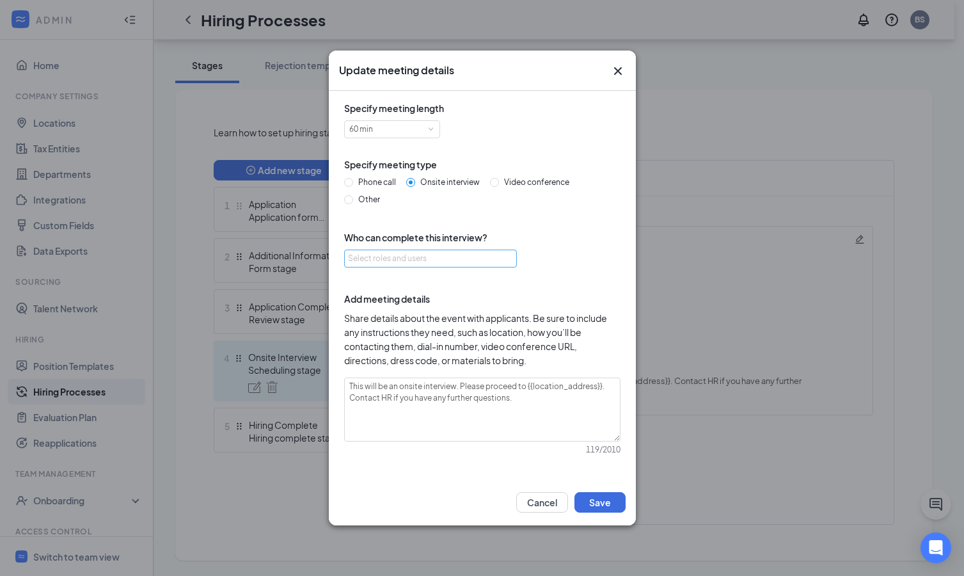
click at [412, 259] on div "Select roles and users" at bounding box center [427, 258] width 158 height 13
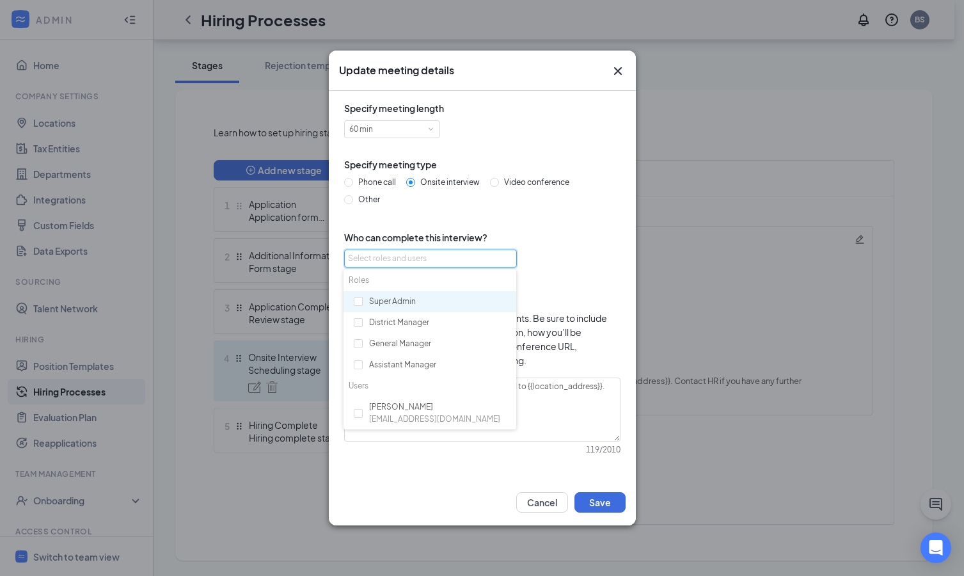
click at [411, 301] on div "Super Admin" at bounding box center [429, 302] width 173 height 22
checkbox input "true"
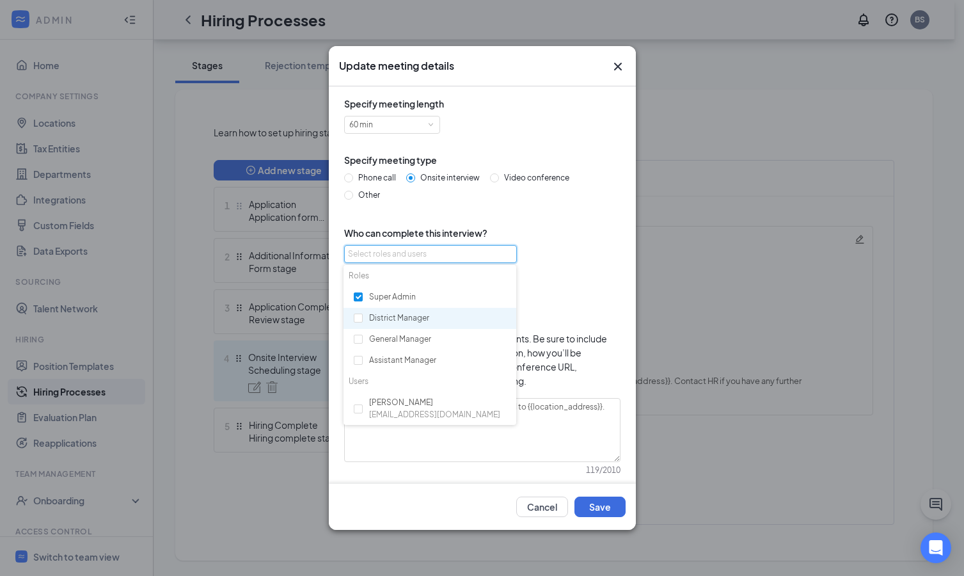
click at [400, 316] on div "District Manager" at bounding box center [429, 319] width 173 height 22
checkbox input "true"
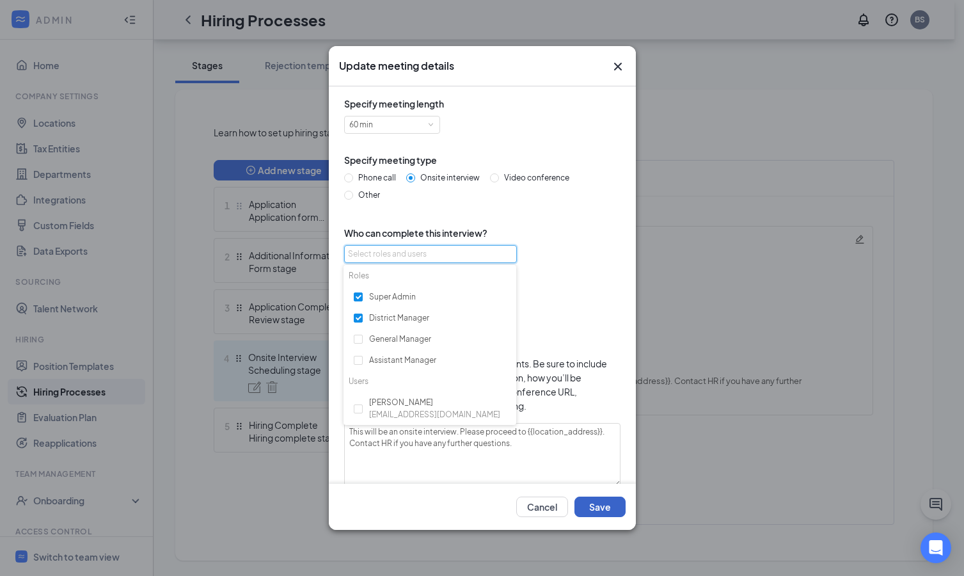
click at [609, 404] on button "Save" at bounding box center [599, 506] width 51 height 20
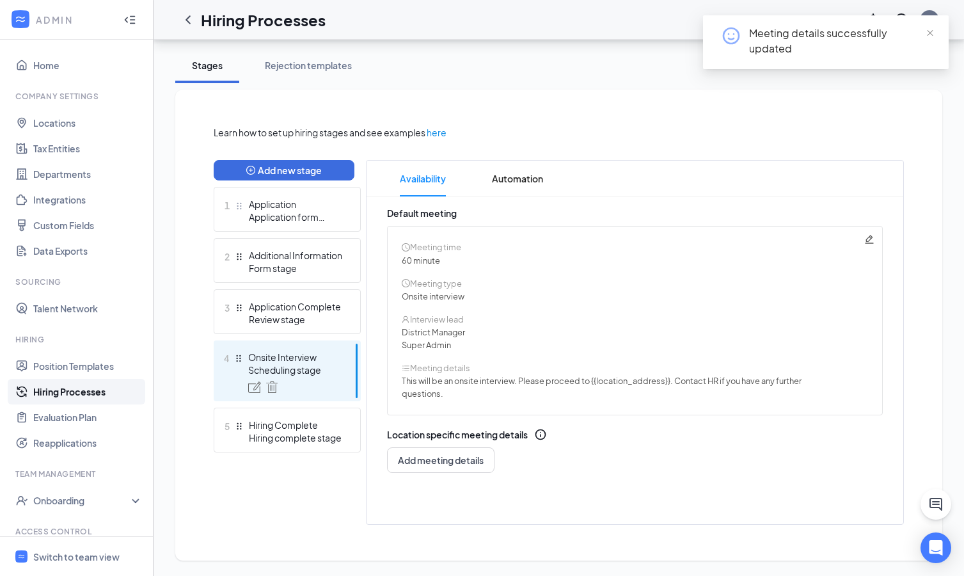
click at [753, 238] on icon "Pencil" at bounding box center [869, 239] width 8 height 8
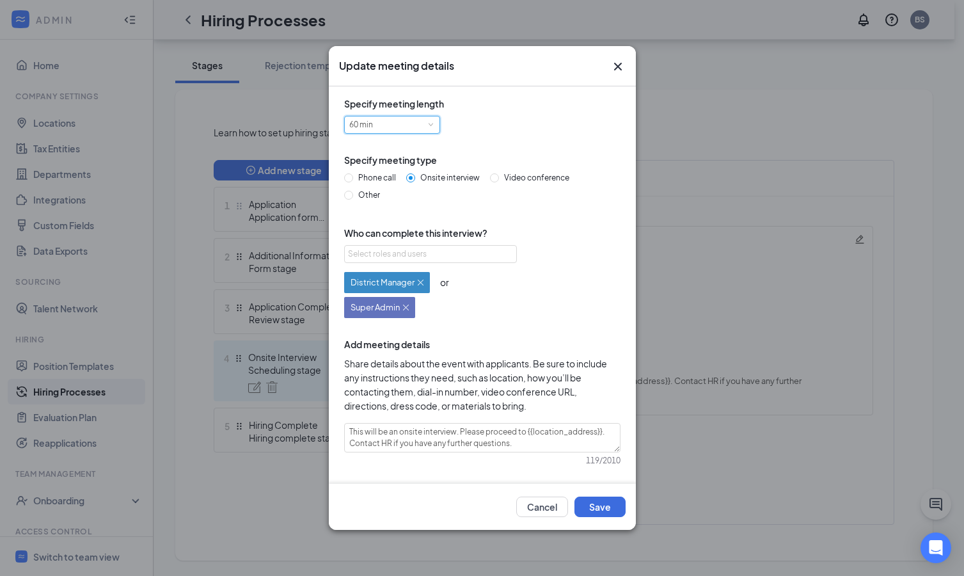
click at [423, 123] on div "60 min" at bounding box center [392, 124] width 86 height 17
click at [544, 208] on div "Specify meeting length 60 min Specify meeting type Phone call Onsite interview …" at bounding box center [482, 288] width 287 height 383
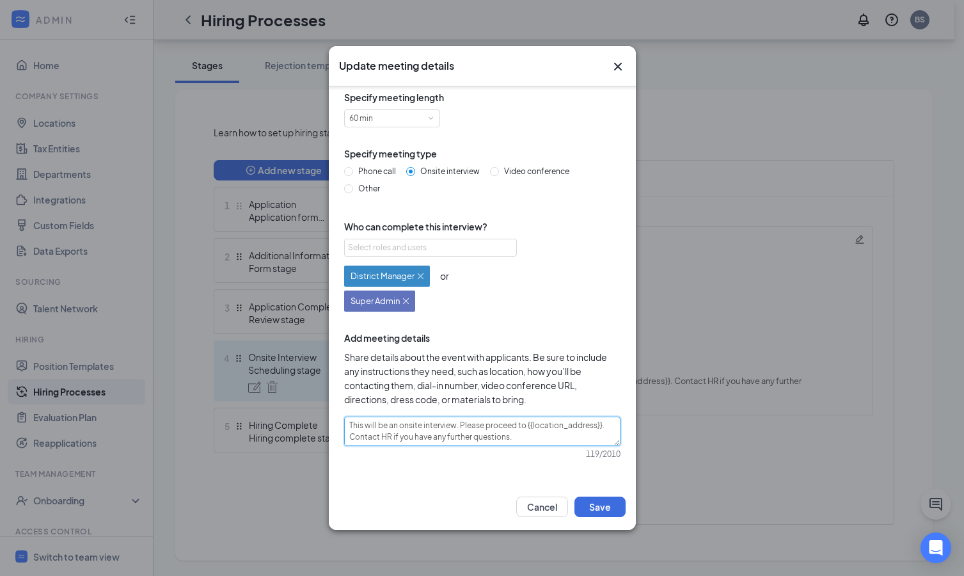
click at [531, 404] on textarea "This will be an onsite interview. Please proceed to {{location_address}}. Conta…" at bounding box center [482, 430] width 276 height 29
drag, startPoint x: 524, startPoint y: 443, endPoint x: 338, endPoint y: 440, distance: 186.8
click at [338, 404] on div "Specify meeting length 60 min Specify meeting type Phone call Onsite interview …" at bounding box center [482, 284] width 307 height 397
type textarea "This will be an onsite interview. Please proceed to {{location_address}}."
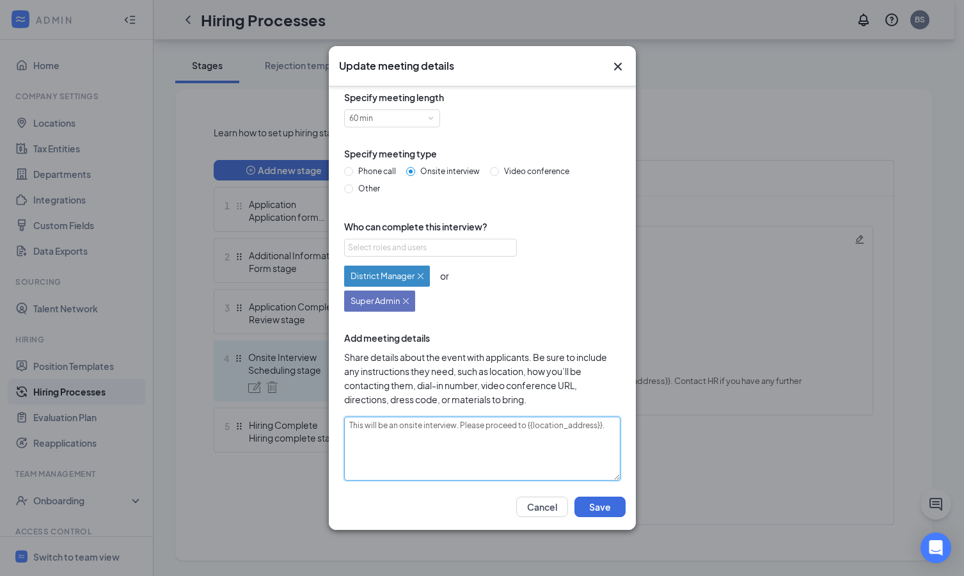
type textarea "This will be an onsite interview. Please proceed to {{location_address}}"
type textarea "This will be an onsite interview. Please proceed to {{location_address}"
type textarea "This will be an onsite interview. Please proceed to {{location_address"
type textarea "This will be an onsite interview. Please proceed to {{location_addres"
type textarea "This will be an onsite interview. Please proceed to {{location_addre"
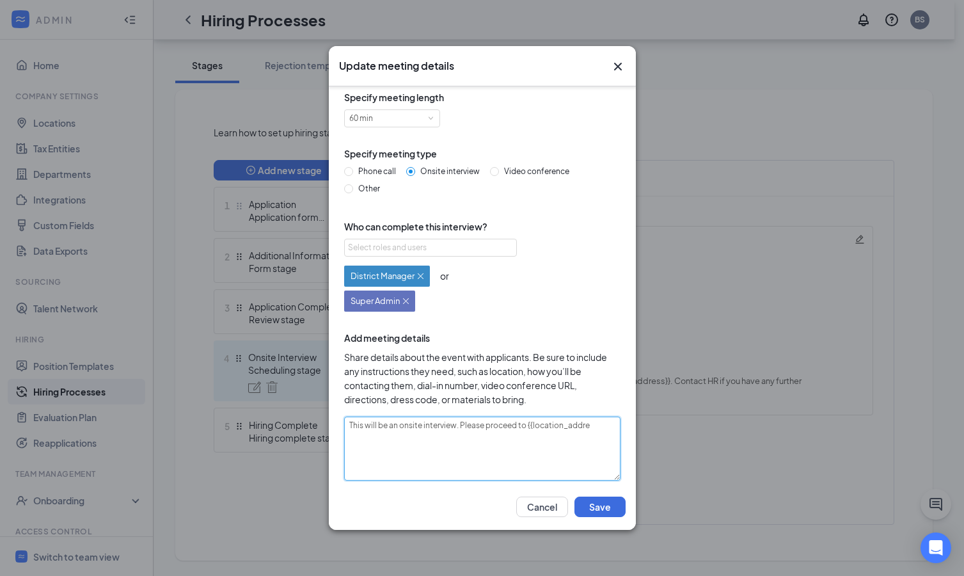
type textarea "This will be an onsite interview. Please proceed to {{location_addr"
type textarea "This will be an onsite interview. Please proceed to {{location_add"
type textarea "This will be an onsite interview. Please proceed to {{location_ad"
type textarea "This will be an onsite interview. Please proceed to {{location_a"
type textarea "This will be an onsite interview. Please proceed to {{location_"
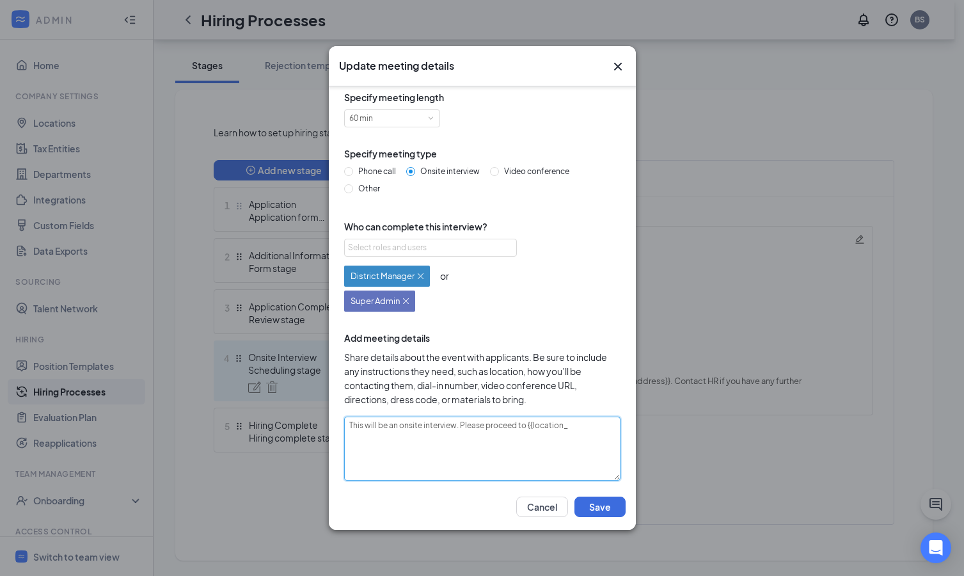
type textarea "This will be an onsite interview. Please proceed to {{location"
type textarea "This will be an onsite interview. Please proceed to {{locatio"
type textarea "This will be an onsite interview. Please proceed to {{locati"
type textarea "This will be an onsite interview. Please proceed to {{locat"
type textarea "This will be an onsite interview. Please proceed to {{loca"
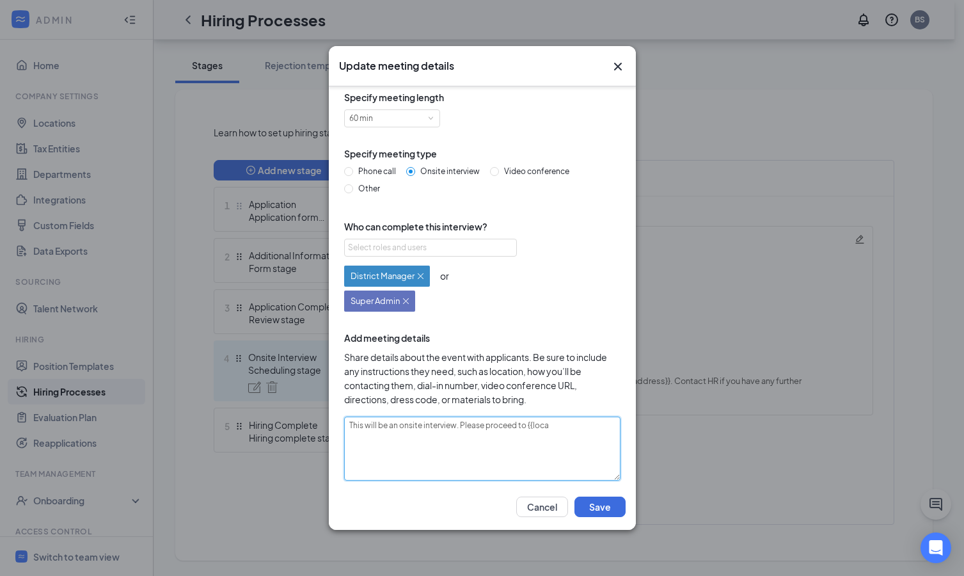
type textarea "This will be an onsite interview. Please proceed to {{loc"
type textarea "This will be an onsite interview. Please proceed to {{lo"
type textarea "This will be an onsite interview. Please proceed to {{l"
type textarea "This will be an onsite interview. Please proceed to {{"
type textarea "This will be an onsite interview. Please proceed to {"
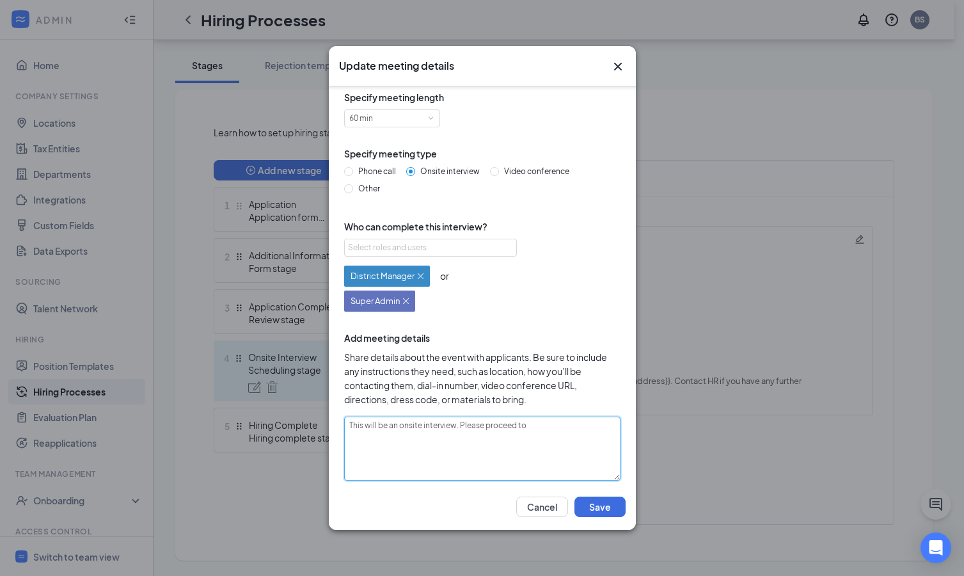
type textarea "This will be an onsite interview. Please proceed to P"
type textarea "This will be an onsite interview. Please proceed to Pr"
type textarea "This will be an onsite interview. Please proceed to Pro"
type textarea "This will be an onsite interview. Please proceed to Prog"
type textarea "This will be an onsite interview. Please proceed to Progr"
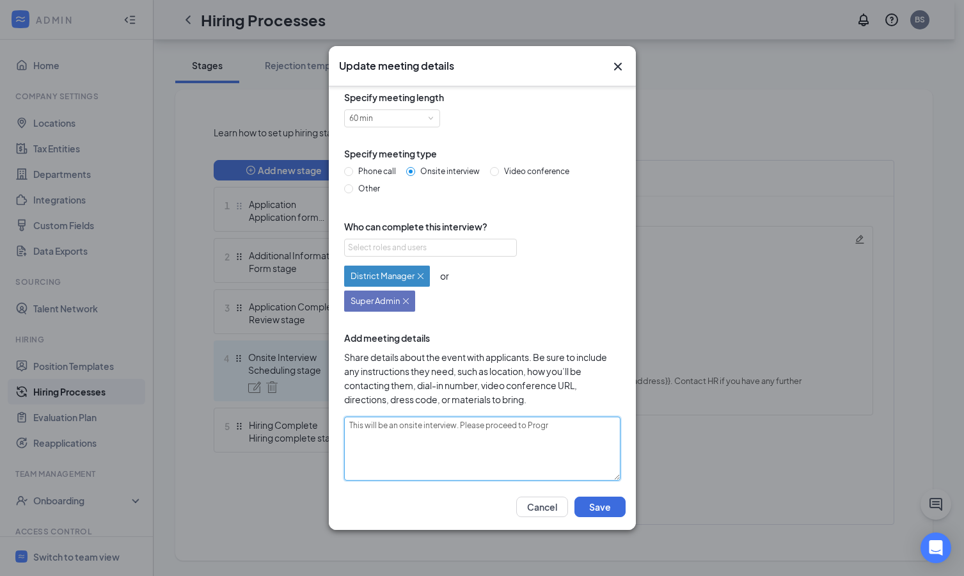
type textarea "This will be an onsite interview. Please proceed to Progre"
type textarea "This will be an onsite interview. Please proceed to Progres"
type textarea "This will be an onsite interview. Please proceed to Progress"
type textarea "This will be an onsite interview. Please proceed to Progressi"
type textarea "This will be an onsite interview. Please proceed to Progressic"
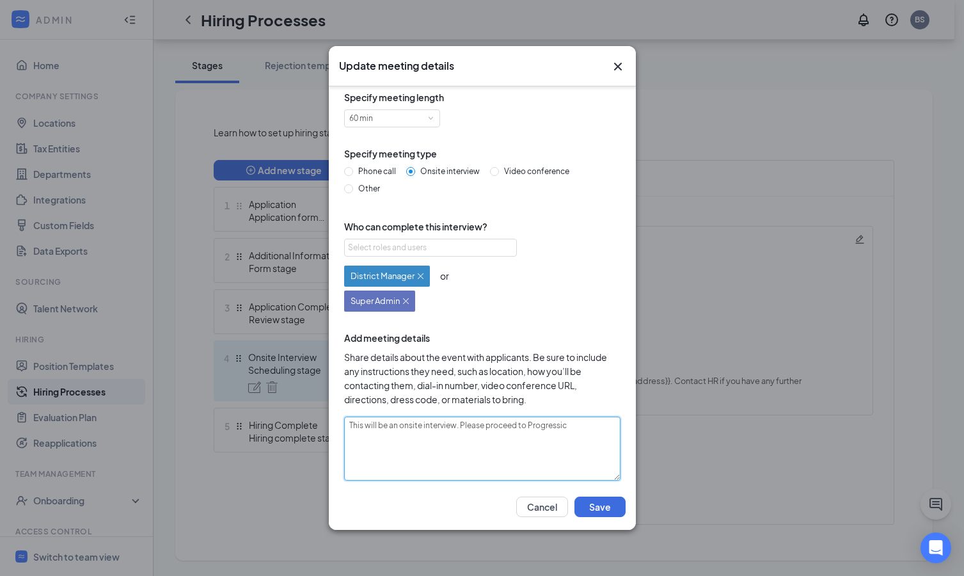
type textarea "This will be an onsite interview. Please proceed to Progressice"
type textarea "This will be an onsite interview. Please proceed to Progressic"
type textarea "This will be an onsite interview. Please proceed to Progressiv"
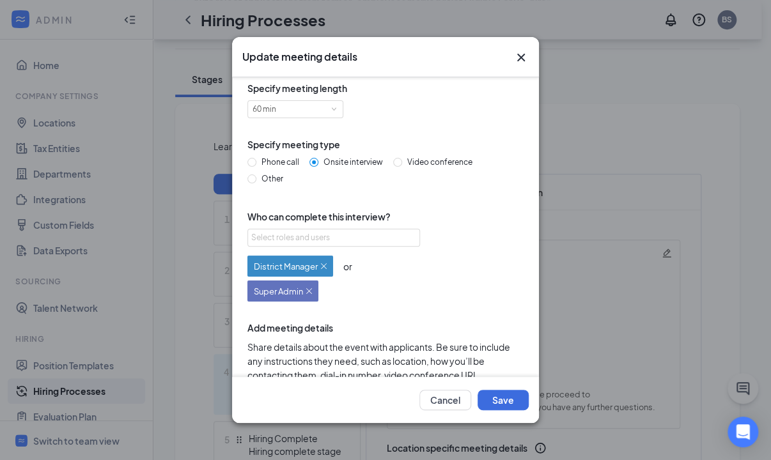
type textarea "This will be an onsite interview. Please proceed to Progressive"
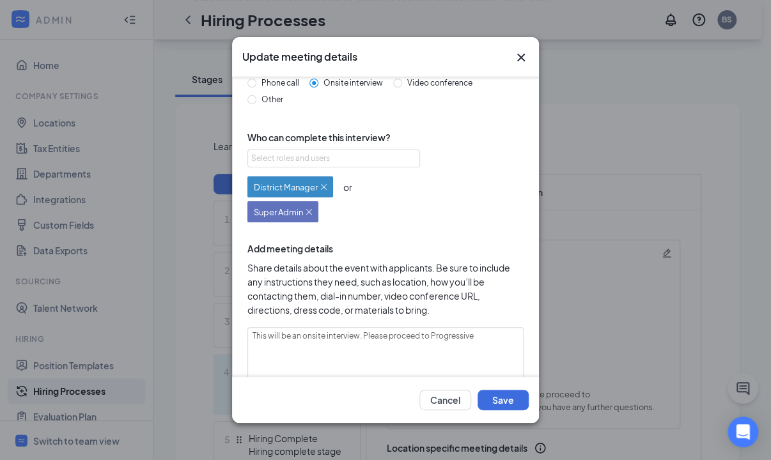
scroll to position [137, 0]
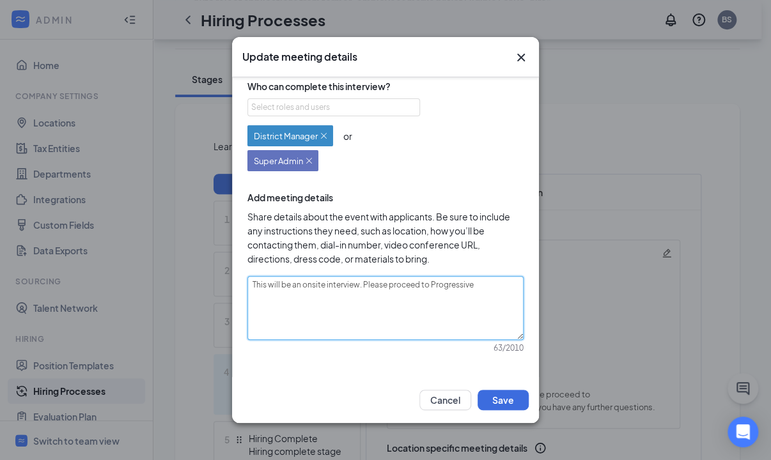
click at [492, 285] on textarea "This will be an onsite interview. Please proceed to Progressive" at bounding box center [385, 308] width 276 height 64
type textarea "This will be an onsite interview. Please proceed to Progressiv"
type textarea "This will be an onsite interview. Please proceed to Progressi"
type textarea "This will be an onsite interview. Please proceed to Progress"
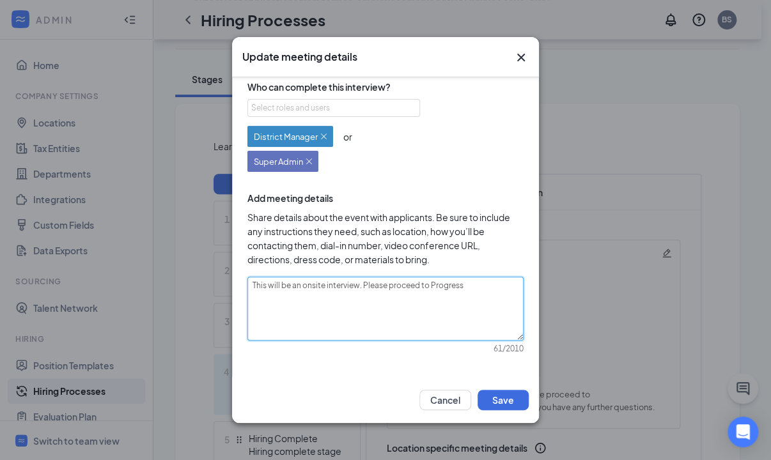
type textarea "This will be an onsite interview. Please proceed to Progres"
type textarea "This will be an onsite interview. Please proceed to Progre"
type textarea "This will be an onsite interview. Please proceed to Progr"
type textarea "This will be an onsite interview. Please proceed to Prog"
type textarea "This will be an onsite interview. Please proceed to Pro"
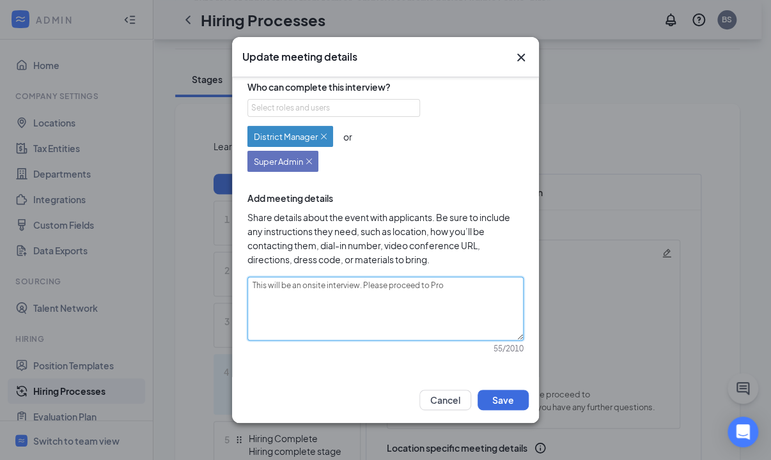
type textarea "This will be an onsite interview. Please proceed to Pr"
type textarea "This will be an onsite interview. Please proceed to P"
type textarea "This will be an onsite interview. Please proceed to"
type textarea "This will be an onsite interview. Please proceed to 6"
type textarea "This will be an onsite interview. Please proceed to 66"
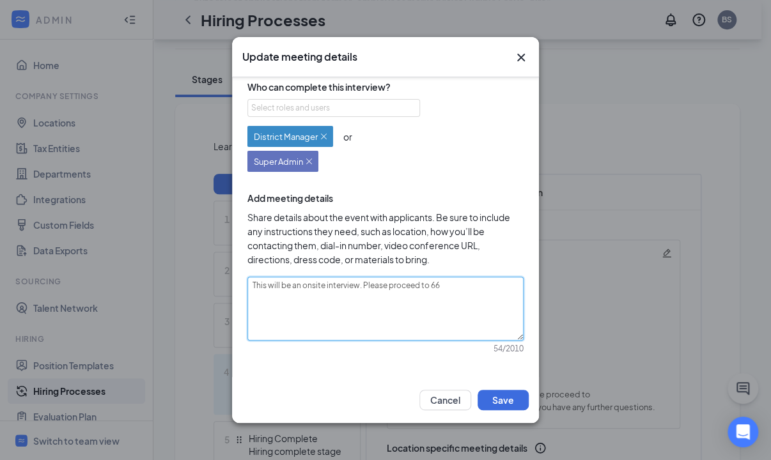
type textarea "This will be an onsite interview. Please proceed to 665"
type textarea "This will be an onsite interview. Please proceed to 665 E"
type textarea "This will be an onsite interview. Please proceed to 665 Ex"
type textarea "This will be an onsite interview. Please proceed to 665 Exc"
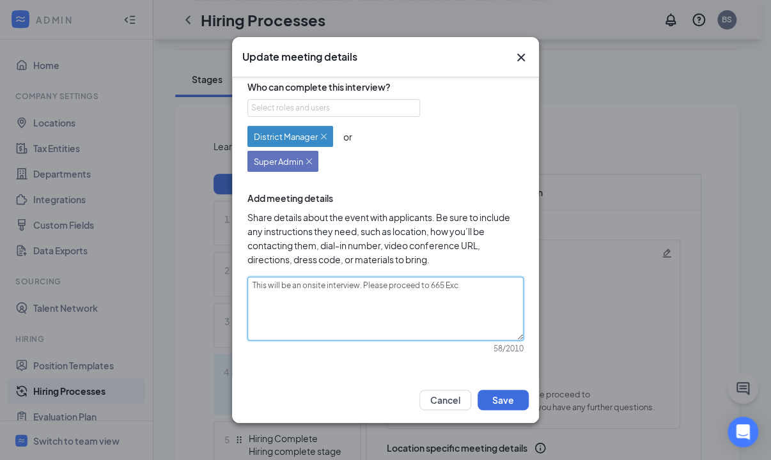
type textarea "This will be an onsite interview. Please proceed to 665 Exca"
type textarea "This will be an onsite interview. Please proceed to 665 Excah"
type textarea "This will be an onsite interview. Please proceed to 665 Excahn"
type textarea "This will be an onsite interview. Please proceed to 665 Excahng"
type textarea "This will be an onsite interview. Please proceed to 665 Excahnge"
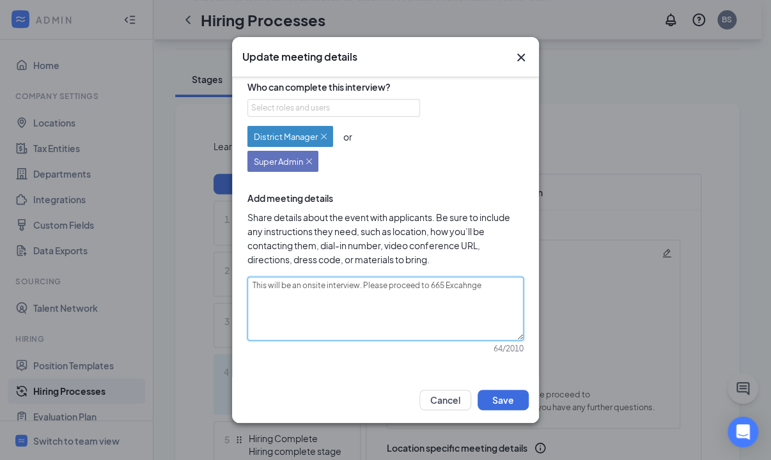
type textarea "This will be an onsite interview. Please proceed to 665 Excahnge"
type textarea "This will be an onsite interview. Please proceed to 665 Excahng"
type textarea "This will be an onsite interview. Please proceed to 665 Excahn"
type textarea "This will be an onsite interview. Please proceed to 665 Excah"
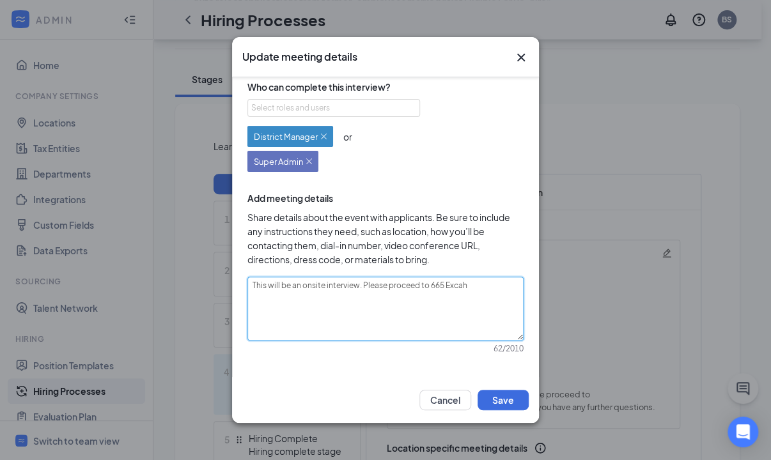
type textarea "This will be an onsite interview. Please proceed to 665 Exca"
type textarea "This will be an onsite interview. Please proceed to 665 Exc"
type textarea "This will be an onsite interview. Please proceed to 665 Ex"
type textarea "This will be an onsite interview. Please proceed to 665 Exh"
type textarea "This will be an onsite interview. Please proceed to 665 Exha"
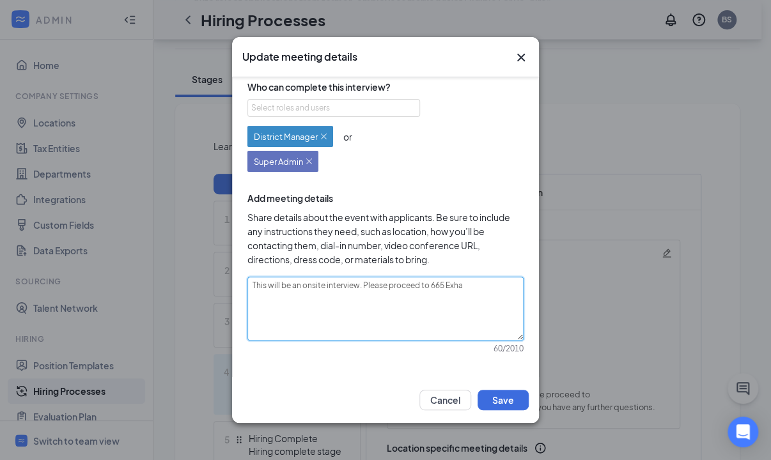
type textarea "This will be an onsite interview. Please proceed to 665 Exh"
type textarea "This will be an onsite interview. Please proceed to 665 Ex"
type textarea "This will be an onsite interview. Please proceed to 665 Exc"
type textarea "This will be an onsite interview. Please proceed to 665 Exch"
type textarea "This will be an onsite interview. Please proceed to 665 Excha"
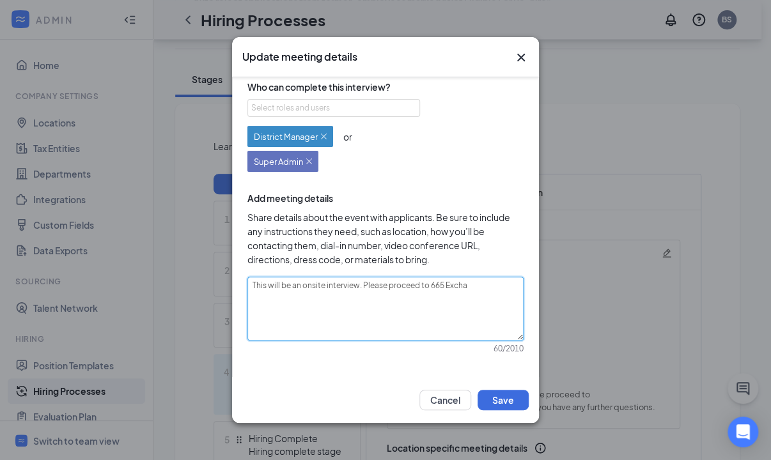
type textarea "This will be an onsite interview. Please proceed to 665 Exchan"
type textarea "This will be an onsite interview. Please proceed to 665 Exchange"
type textarea "This will be an onsite interview. Please proceed to 665 Exchange C"
type textarea "This will be an onsite interview. Please proceed to 665 Exchange Ci"
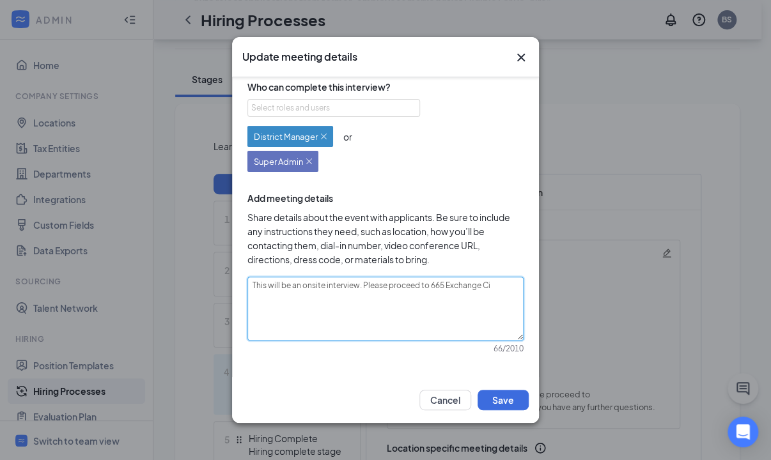
type textarea "This will be an onsite interview. Please proceed to 665 Exchange Cir"
type textarea "This will be an onsite interview. Please proceed to 665 Exchange Circ"
type textarea "This will be an onsite interview. Please proceed to 665 Exchange Circl"
type textarea "This will be an onsite interview. Please proceed to 665 Exchange Circle"
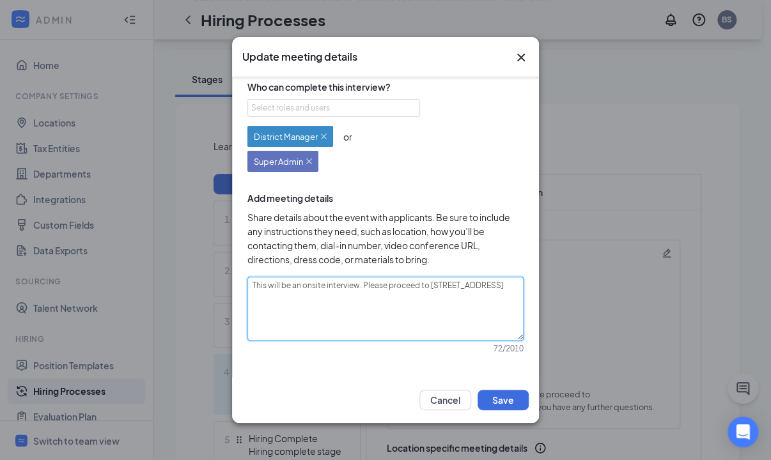
type textarea "This will be an onsite interview. Please proceed to 665 Exchange Circle 1"
type textarea "This will be an onsite interview. Please proceed to 665 Exchange Circle 10"
type textarea "This will be an onsite interview. Please proceed to 665 Exchange Circle 100"
type textarea "This will be an onsite interview. Please proceed to 665 Exchange Circle 100 B"
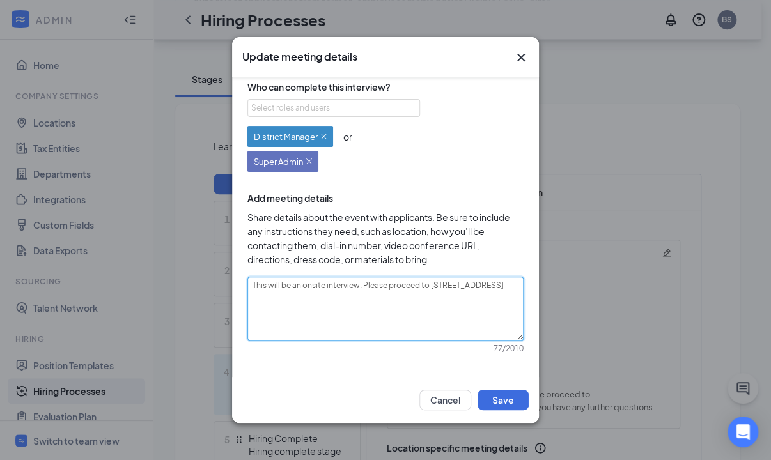
type textarea "This will be an onsite interview. Please proceed to 665 Exchange Circle 100 Be"
type textarea "This will be an onsite interview. Please proceed to 665 Exchange Circle 100 Bet"
type textarea "This will be an onsite interview. Please proceed to 665 Exchange Circle 100 Beth"
type textarea "This will be an onsite interview. Please proceed to 665 Exchange Circle 100 Bet…"
type textarea "This will be an onsite interview. Please proceed to 665 Exchange Circle 100 Beth"
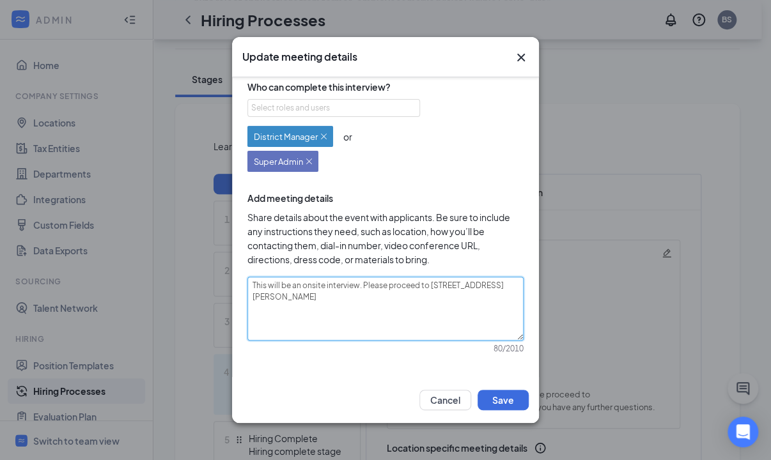
type textarea "This will be an onsite interview. Please proceed to 665 Exchange Circle 100 Bet…"
click at [430, 288] on textarea "This will be an onsite interview. Please proceed to 665 Exchange Circle 100 Bet…" at bounding box center [385, 309] width 276 height 64
click at [501, 286] on textarea "This will be an onsite interview. Please proceed to Progressive Realty, at 665 …" at bounding box center [385, 309] width 276 height 64
drag, startPoint x: 433, startPoint y: 298, endPoint x: 194, endPoint y: 275, distance: 240.3
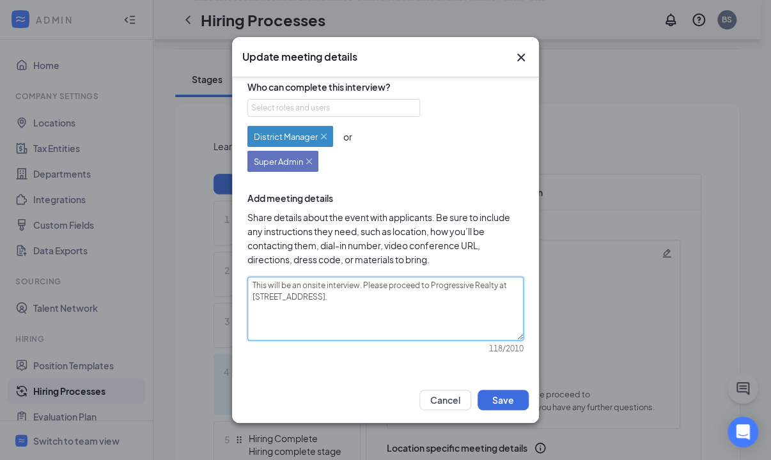
click at [194, 275] on div "Update meeting details Specify meeting length 60 min Specify meeting type Phone…" at bounding box center [385, 230] width 771 height 460
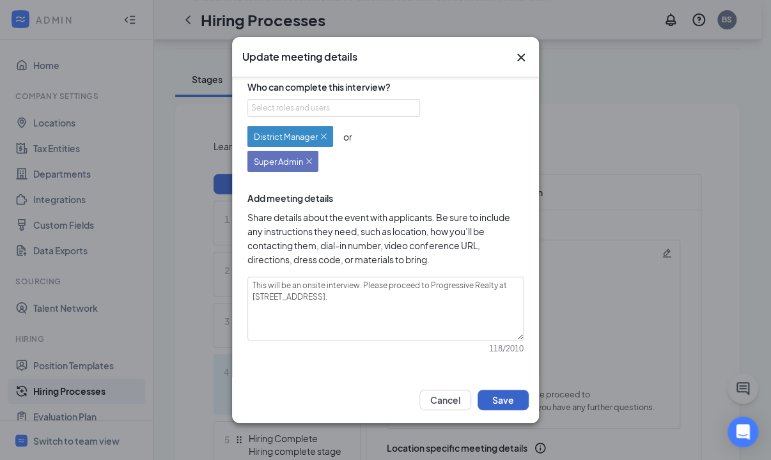
click at [491, 398] on button "Save" at bounding box center [503, 400] width 51 height 20
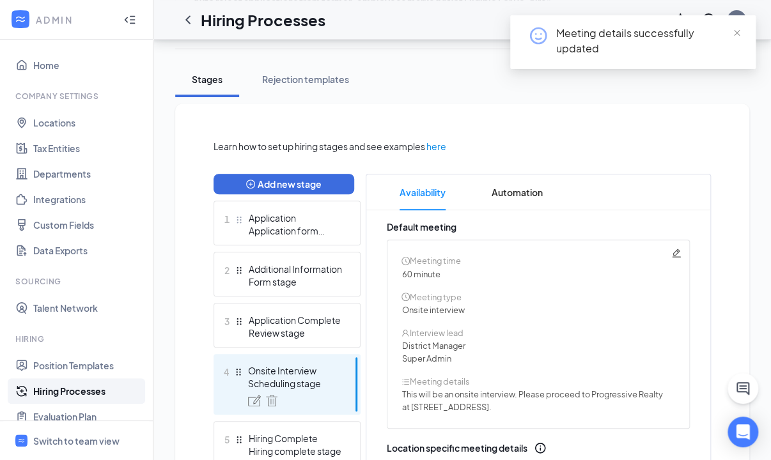
click at [91, 393] on link "Hiring Processes" at bounding box center [87, 392] width 109 height 26
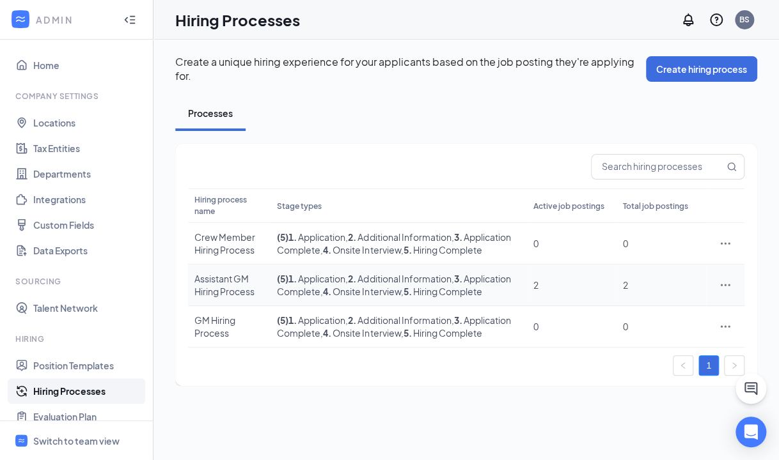
click at [721, 286] on icon "Ellipses" at bounding box center [726, 285] width 10 height 2
click at [633, 313] on span "Edit" at bounding box center [666, 318] width 110 height 14
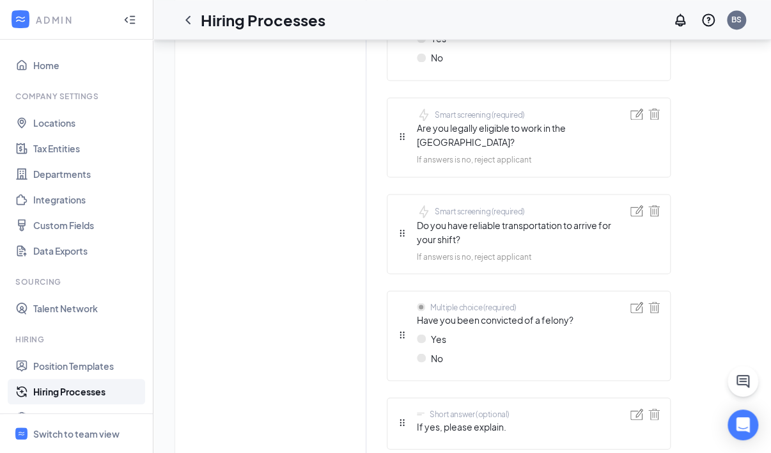
scroll to position [322, 0]
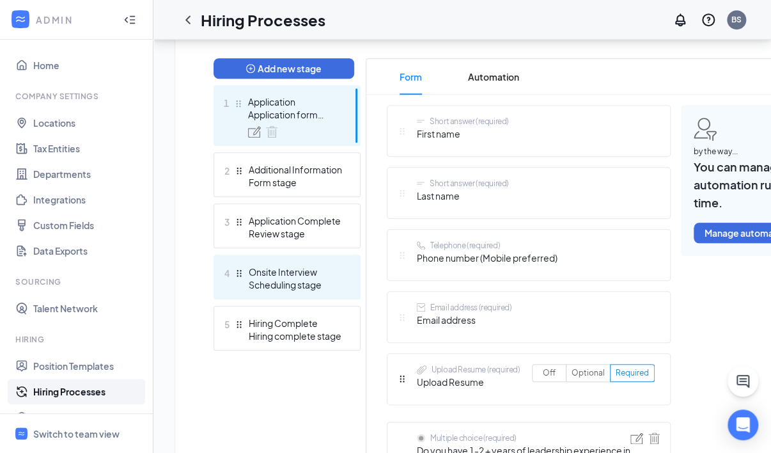
click at [312, 283] on div "Scheduling stage" at bounding box center [295, 284] width 93 height 13
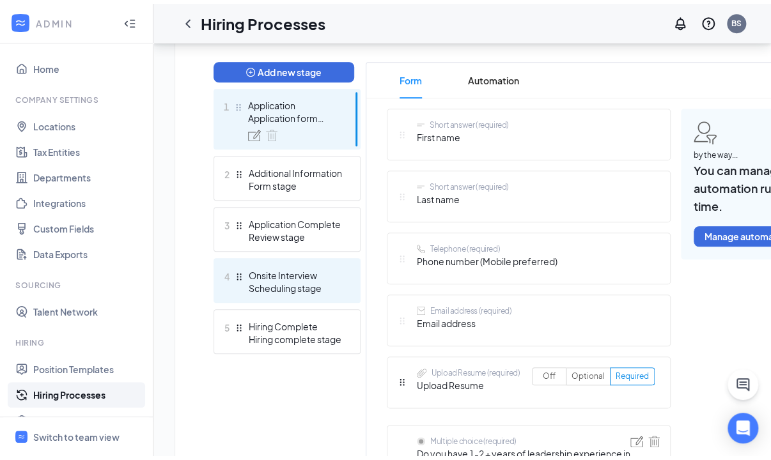
scroll to position [336, 0]
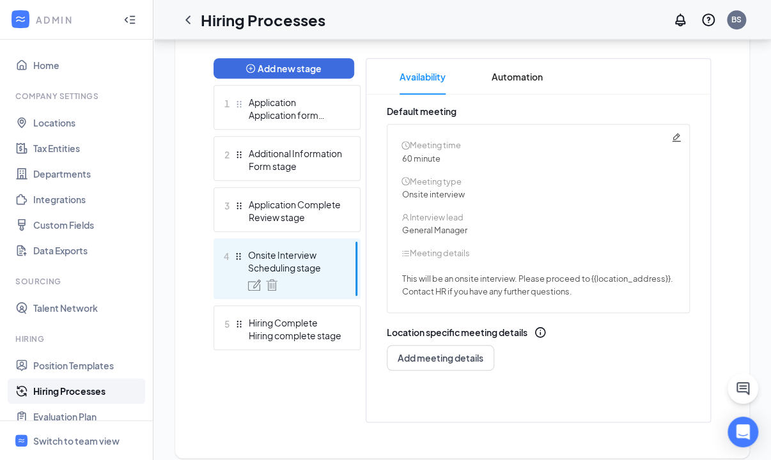
click at [677, 137] on icon "Pencil" at bounding box center [677, 137] width 10 height 10
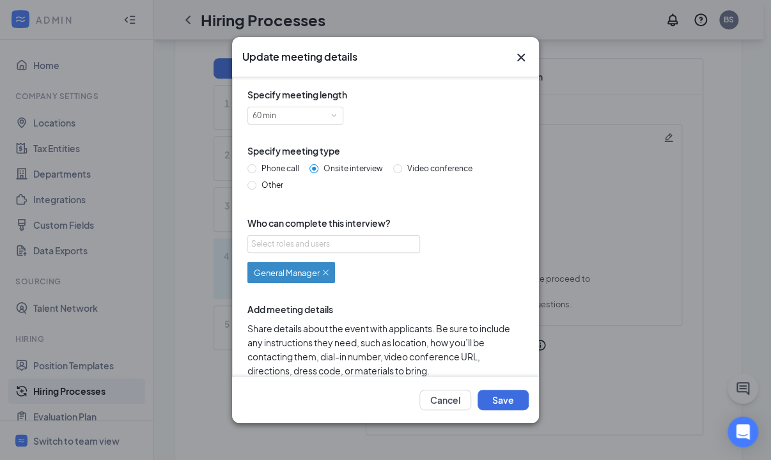
scroll to position [77, 0]
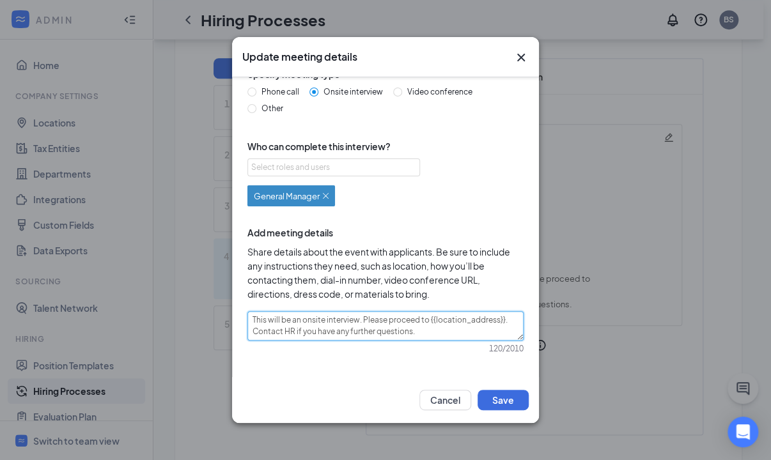
drag, startPoint x: 248, startPoint y: 328, endPoint x: 558, endPoint y: 326, distance: 310.2
click at [558, 326] on div "Update meeting details Specify meeting length 60 min Specify meeting type Phone…" at bounding box center [385, 230] width 771 height 460
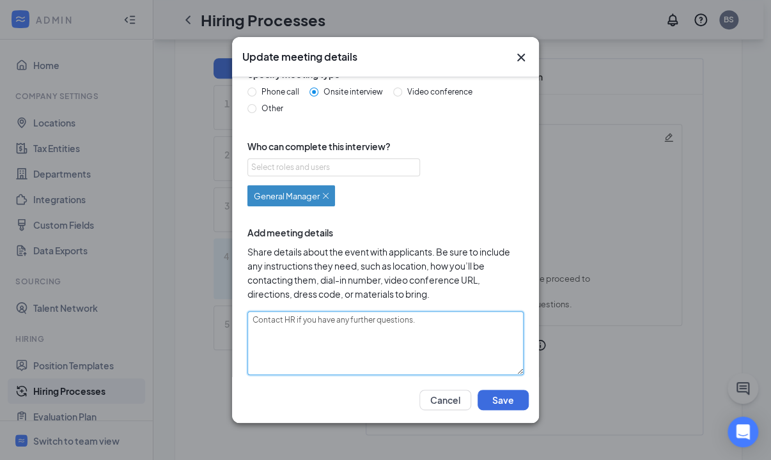
paste textarea "This will be an onsite interview. Please proceed to Progressive Realty at 665 E…"
click at [342, 351] on textarea "This will be an onsite interview. Please proceed to Progressive Realty at 665 E…" at bounding box center [385, 343] width 276 height 64
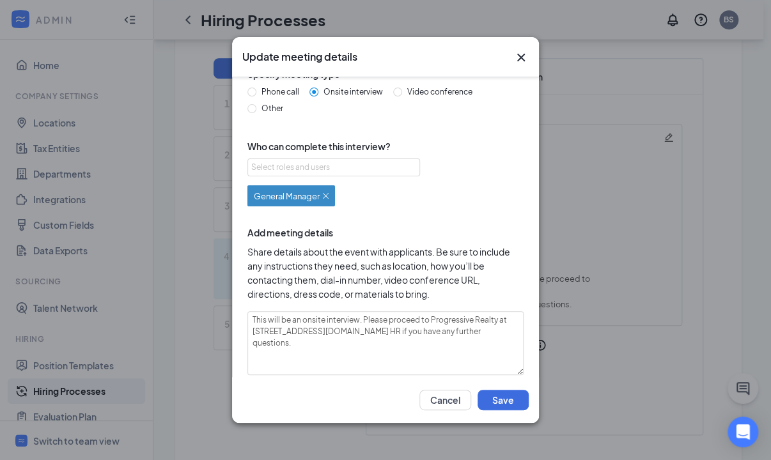
click at [327, 195] on img at bounding box center [326, 196] width 6 height 6
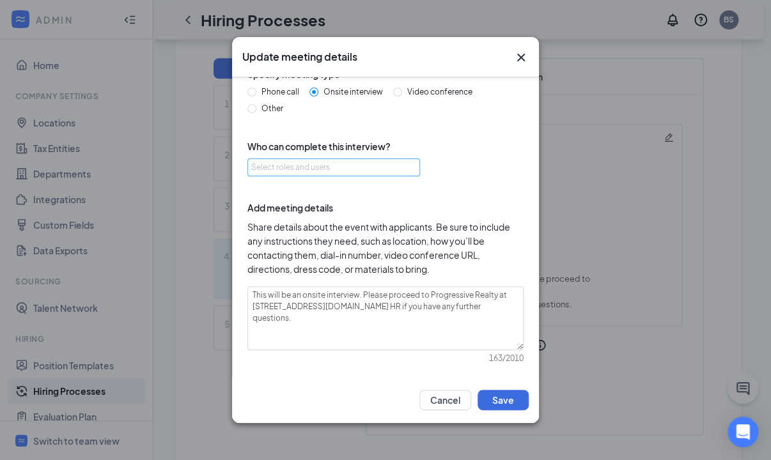
click at [314, 167] on div "Select roles and users" at bounding box center [330, 167] width 158 height 13
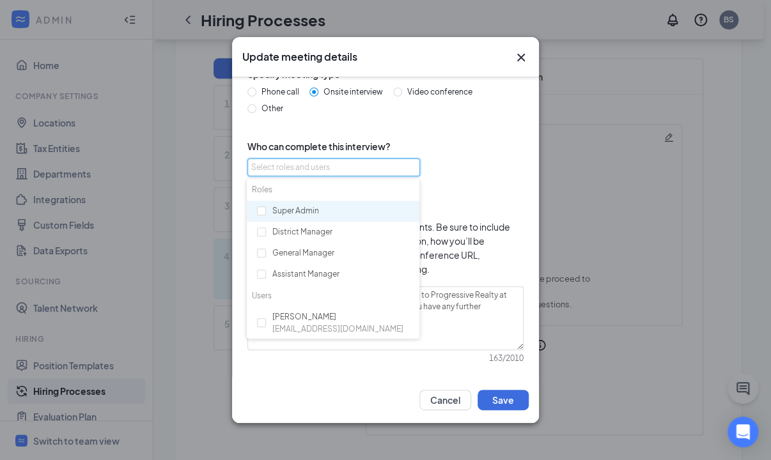
click at [297, 208] on div "Super Admin" at bounding box center [333, 212] width 173 height 22
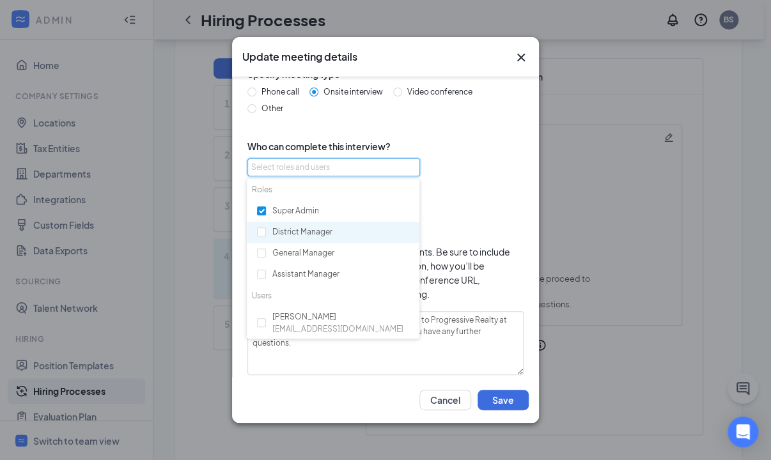
click at [294, 230] on div "District Manager" at bounding box center [333, 233] width 173 height 22
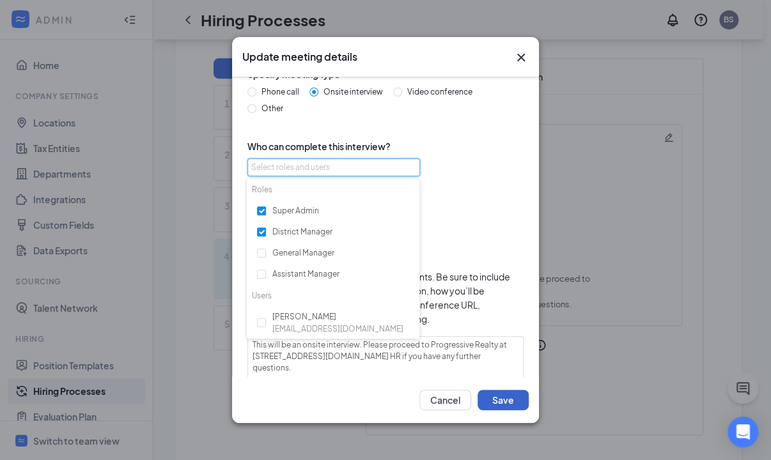
click at [505, 400] on button "Save" at bounding box center [503, 400] width 51 height 20
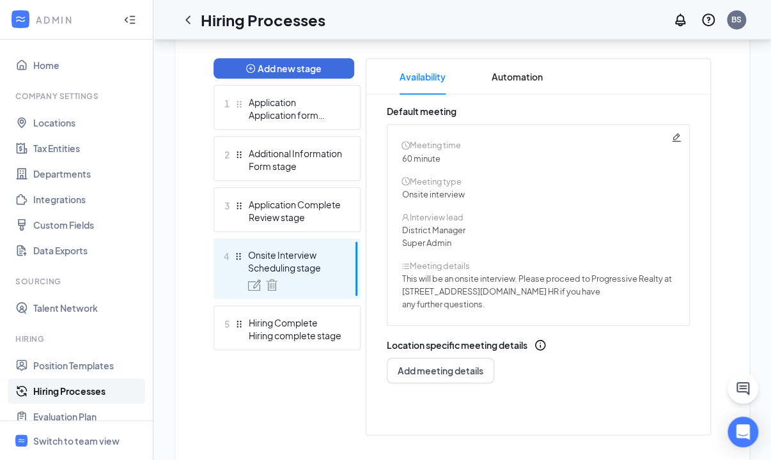
scroll to position [0, 0]
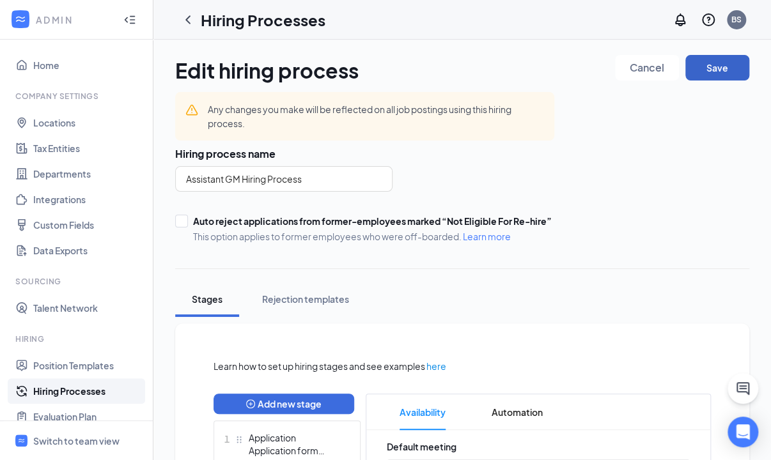
click at [716, 72] on button "Save" at bounding box center [718, 68] width 64 height 26
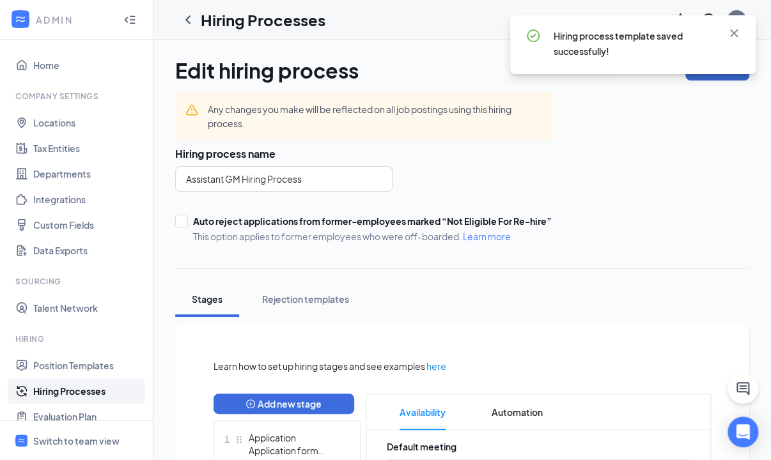
scroll to position [219, 0]
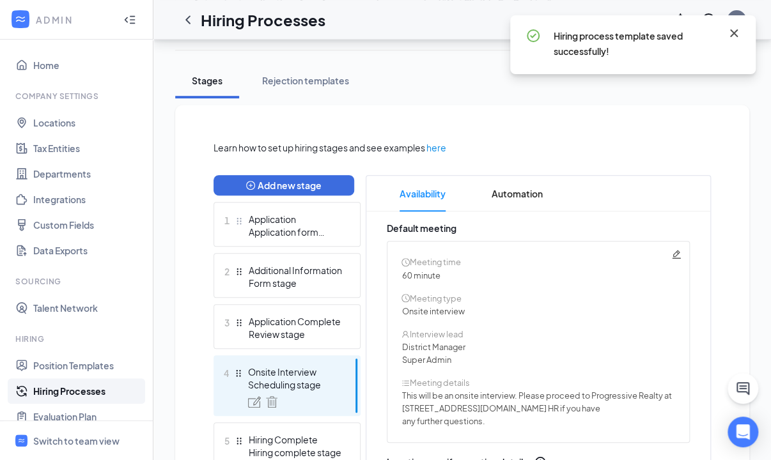
click at [732, 32] on icon "Cross" at bounding box center [734, 33] width 15 height 15
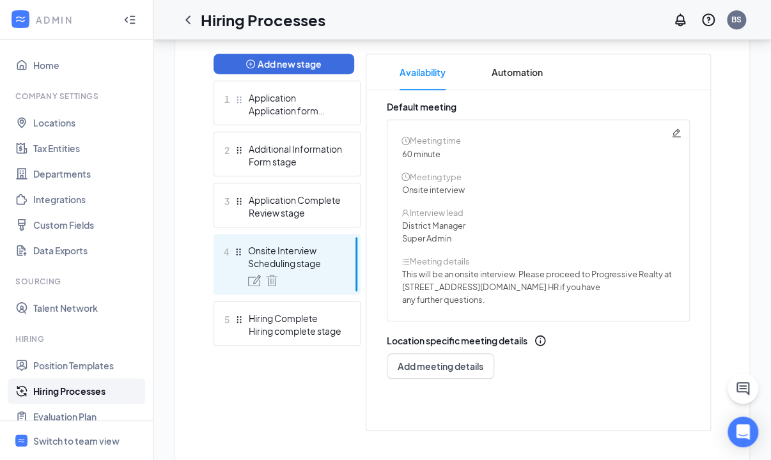
scroll to position [347, 0]
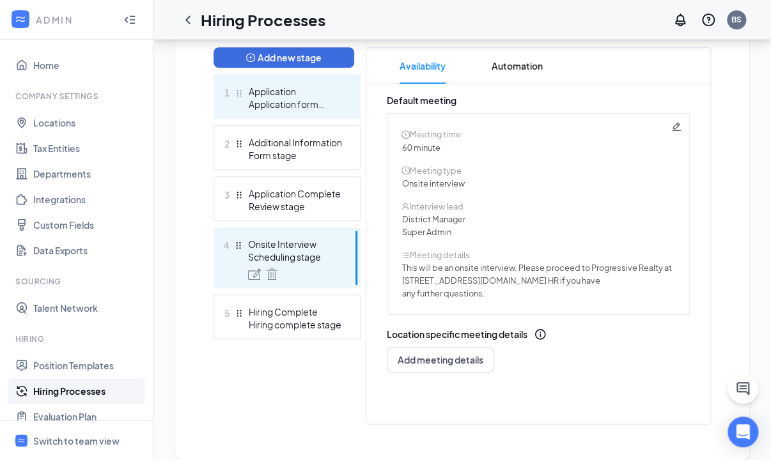
click at [332, 93] on div "Application" at bounding box center [295, 91] width 93 height 13
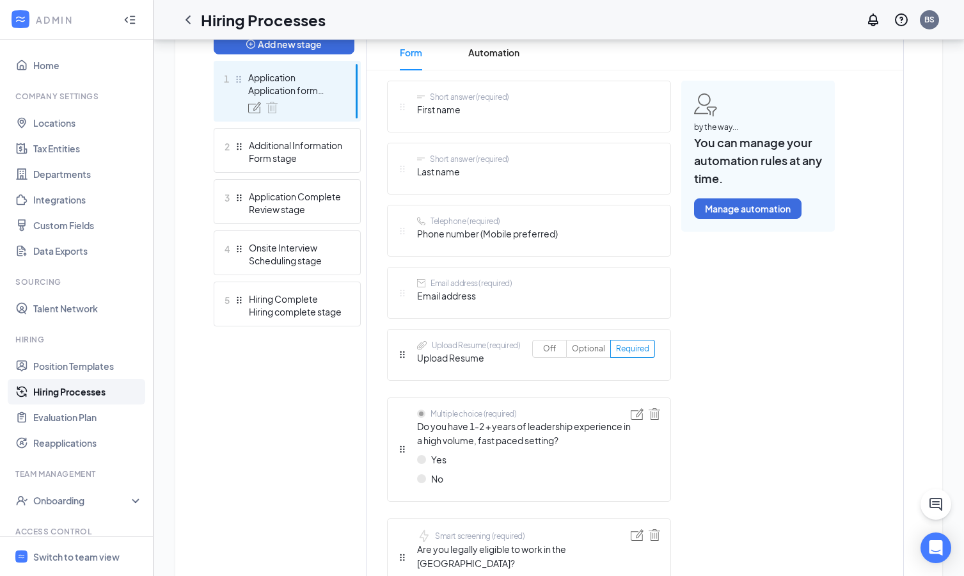
scroll to position [218, 0]
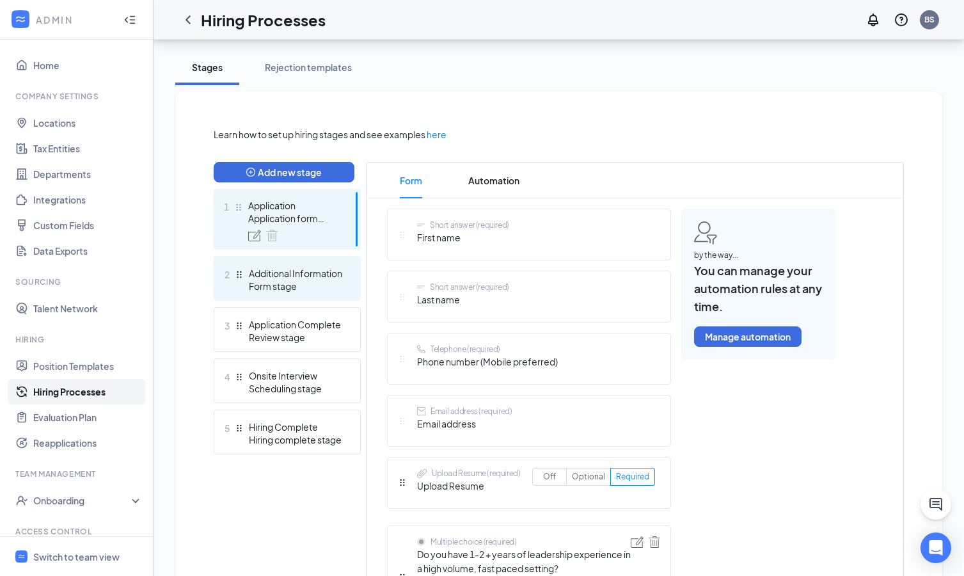
click at [333, 283] on div "Form stage" at bounding box center [295, 285] width 93 height 13
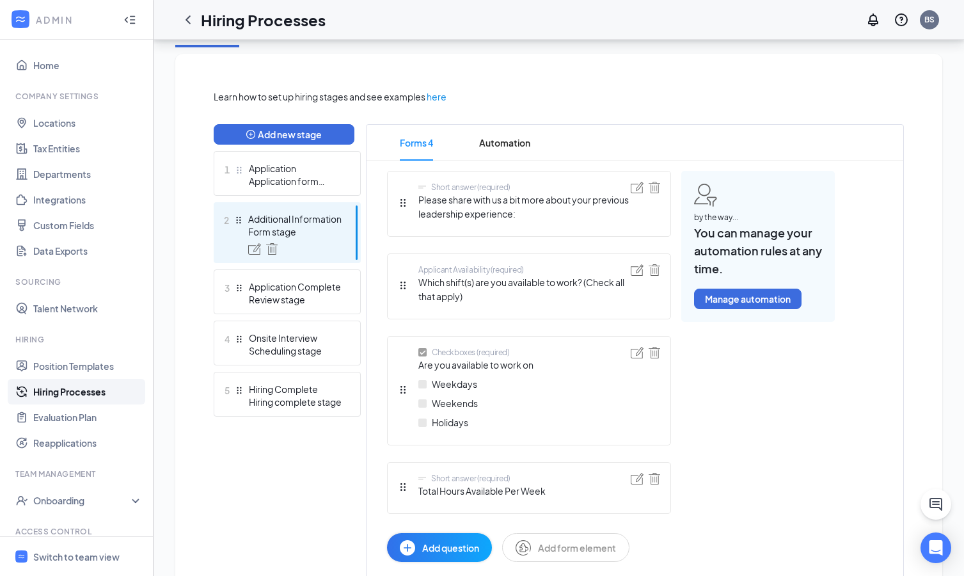
scroll to position [291, 0]
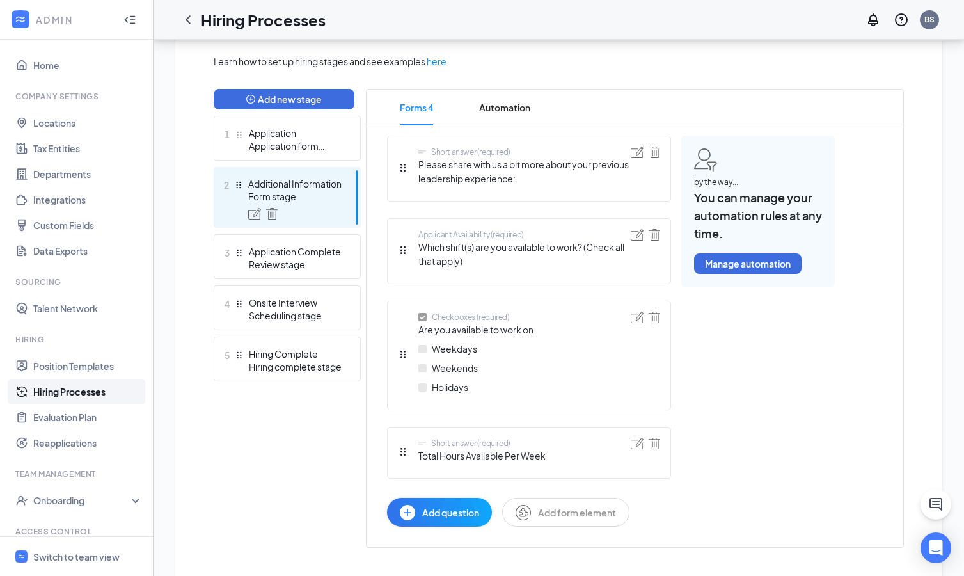
click at [472, 404] on span "Add question" at bounding box center [450, 512] width 57 height 14
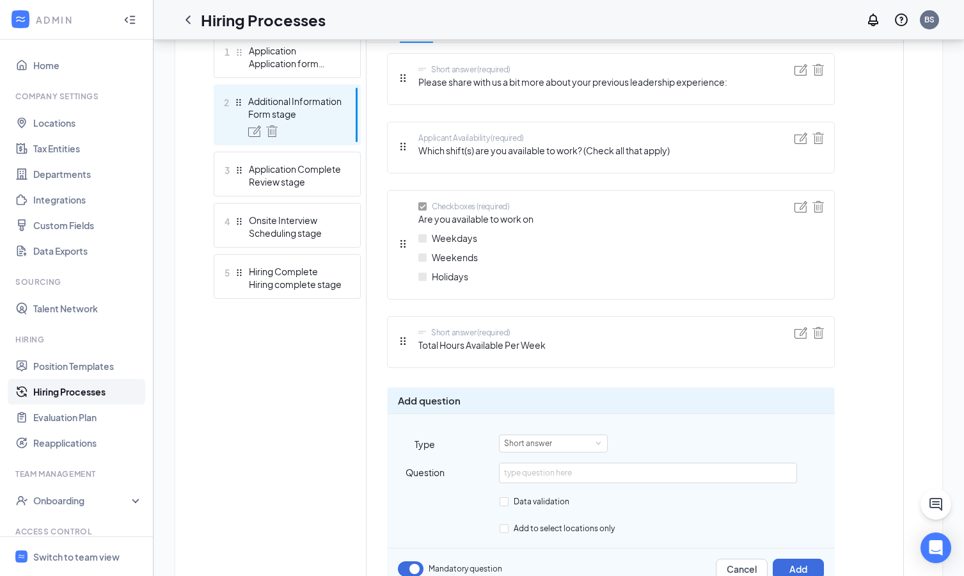
scroll to position [424, 0]
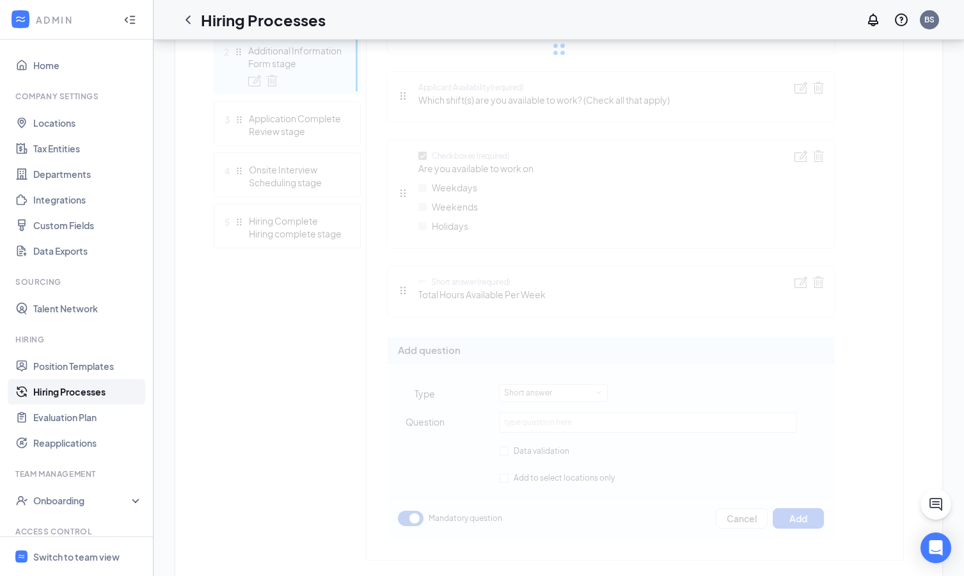
click at [570, 404] on div "Learn how to set up hiring stages and see examples here Add new stage 1 Applica…" at bounding box center [559, 240] width 690 height 639
click at [572, 395] on div "Learn how to set up hiring stages and see examples here Add new stage 1 Applica…" at bounding box center [559, 240] width 690 height 639
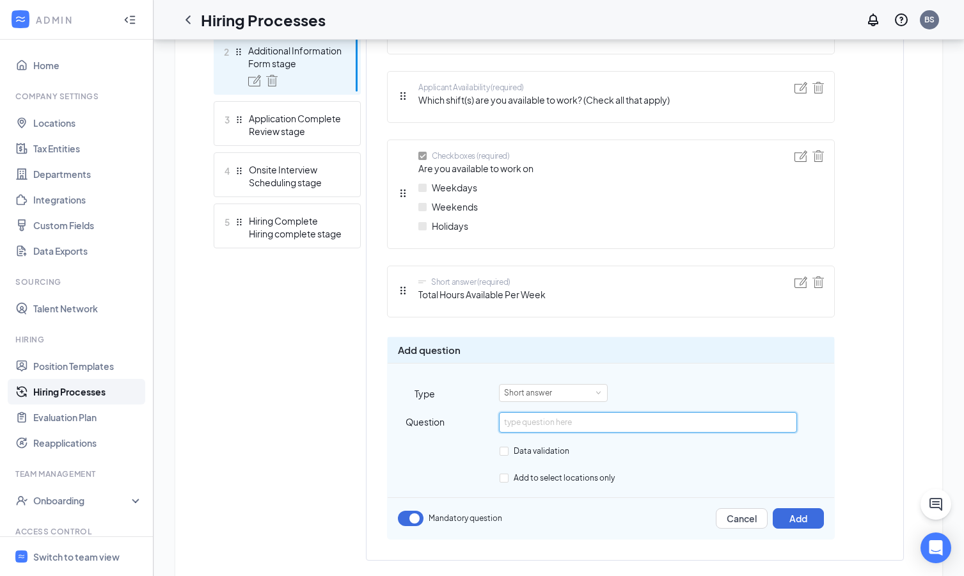
click at [530, 404] on input "text" at bounding box center [647, 422] width 297 height 20
paste input "How soon would you be available to start after receiving the job offer?"
click at [753, 404] on button "Add" at bounding box center [798, 518] width 51 height 20
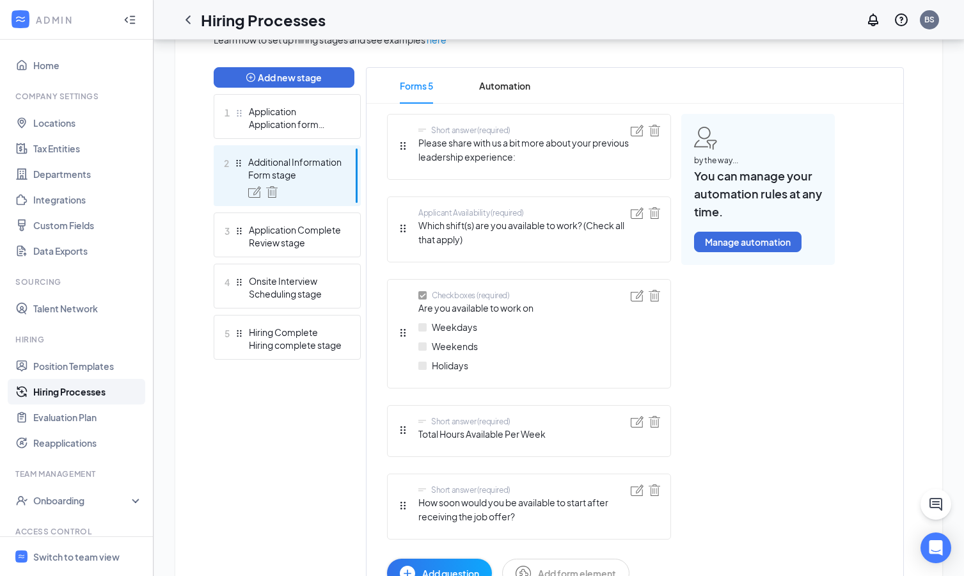
scroll to position [397, 0]
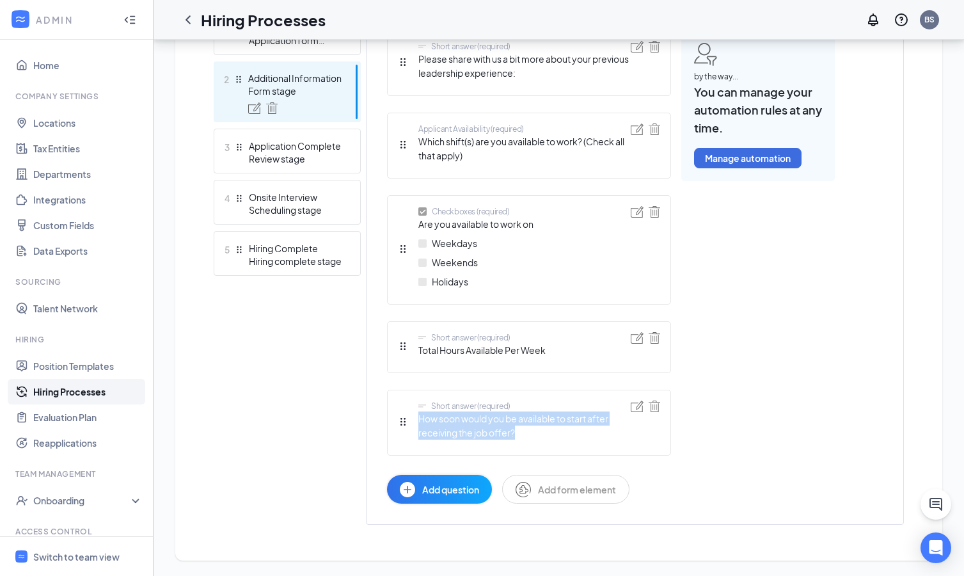
drag, startPoint x: 523, startPoint y: 434, endPoint x: 418, endPoint y: 423, distance: 105.4
click at [418, 404] on span "How soon would you be available to start after receiving the job offer?" at bounding box center [524, 425] width 212 height 28
copy span "How soon would you be available to start after receiving the job offer?"
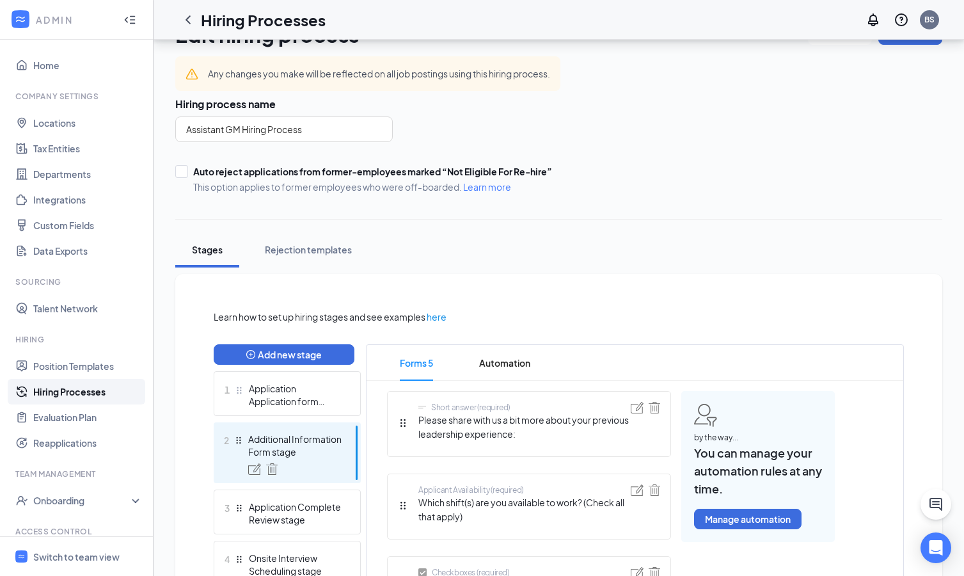
scroll to position [6, 0]
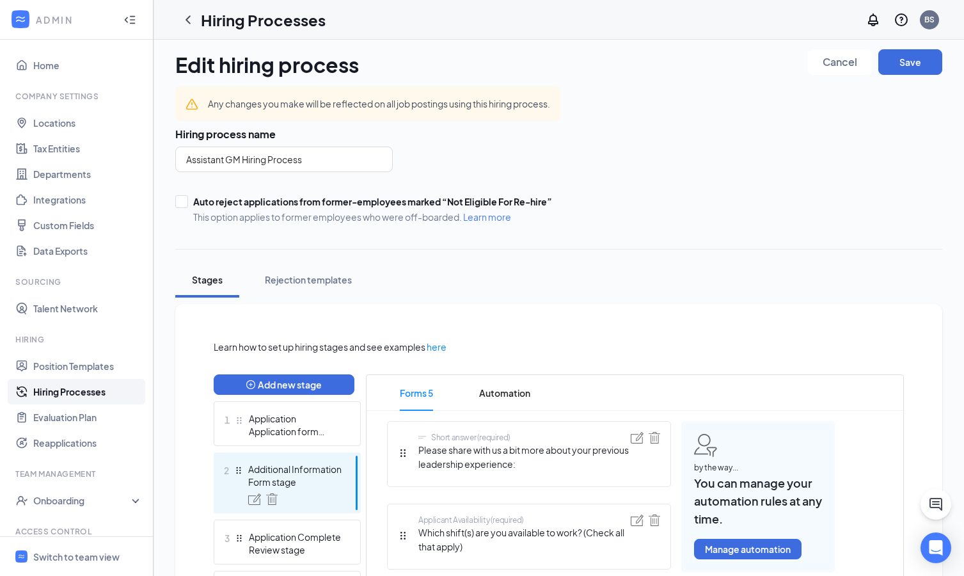
click at [81, 391] on link "Hiring Processes" at bounding box center [87, 392] width 109 height 26
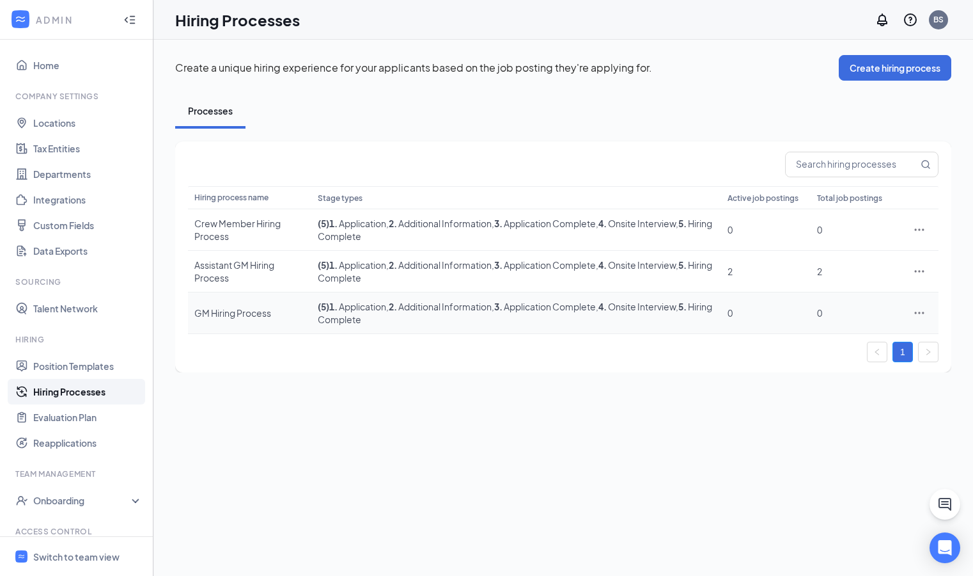
click at [753, 313] on icon "Ellipses" at bounding box center [919, 312] width 13 height 13
click at [753, 338] on span "Edit" at bounding box center [861, 339] width 110 height 14
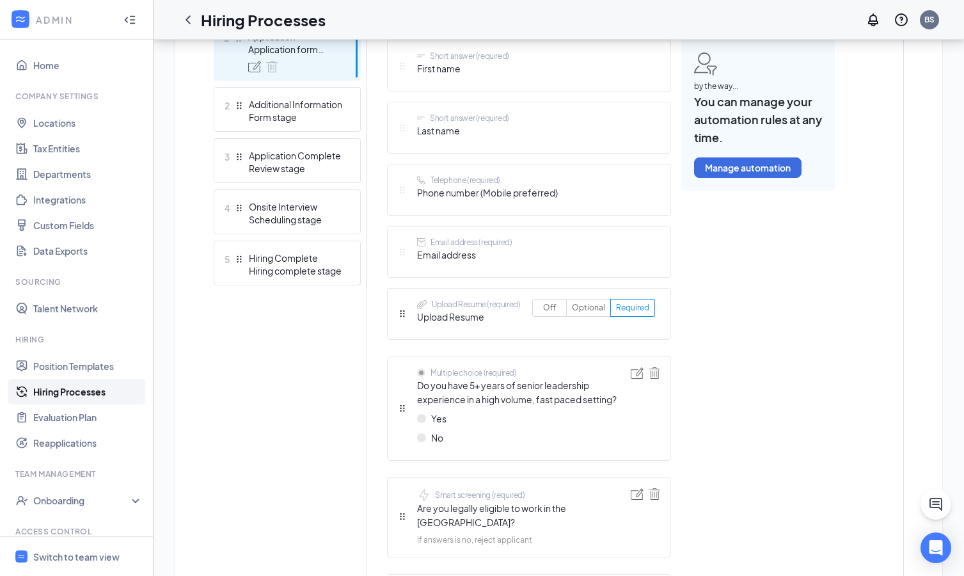
scroll to position [384, 0]
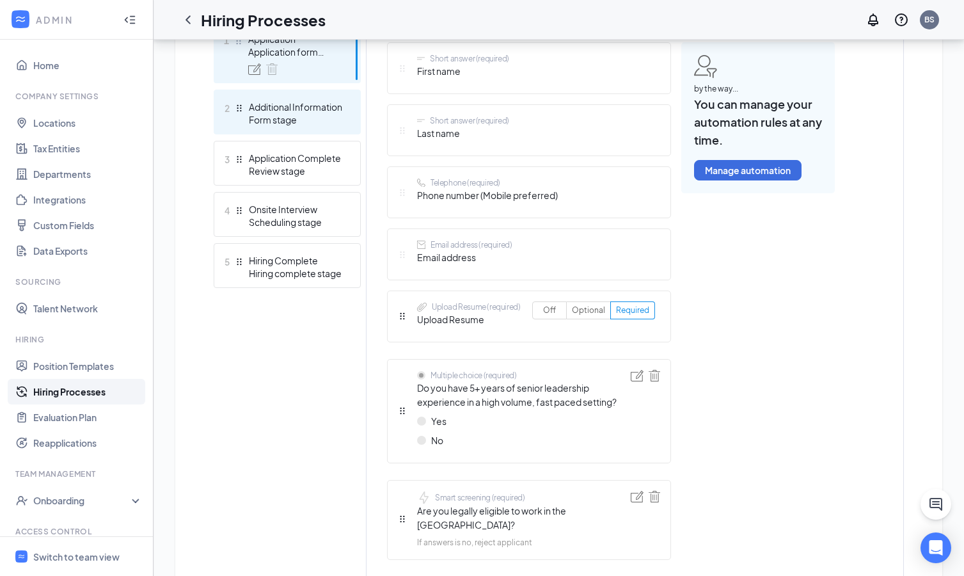
click at [320, 115] on div "Form stage" at bounding box center [295, 119] width 93 height 13
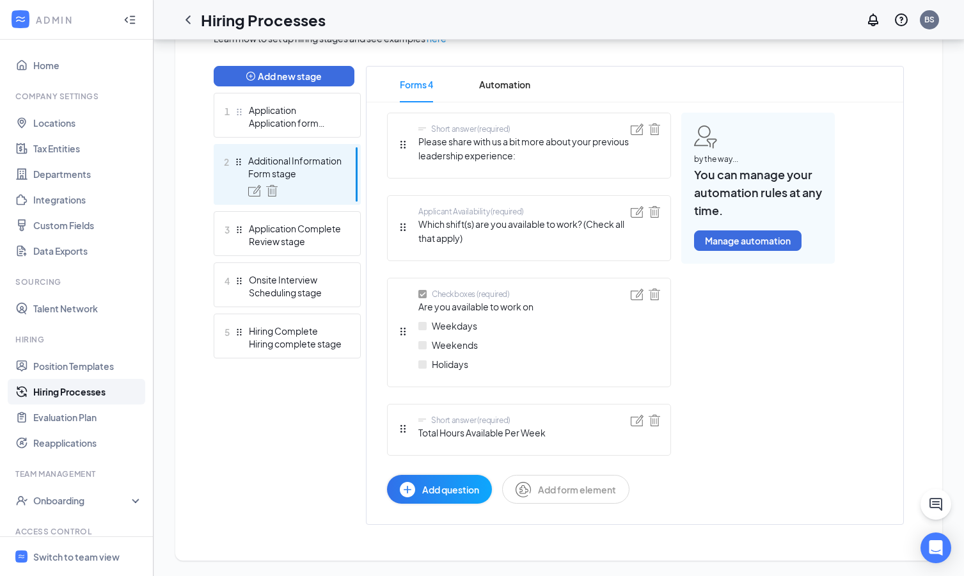
scroll to position [314, 0]
click at [460, 404] on span "Add question" at bounding box center [450, 489] width 57 height 14
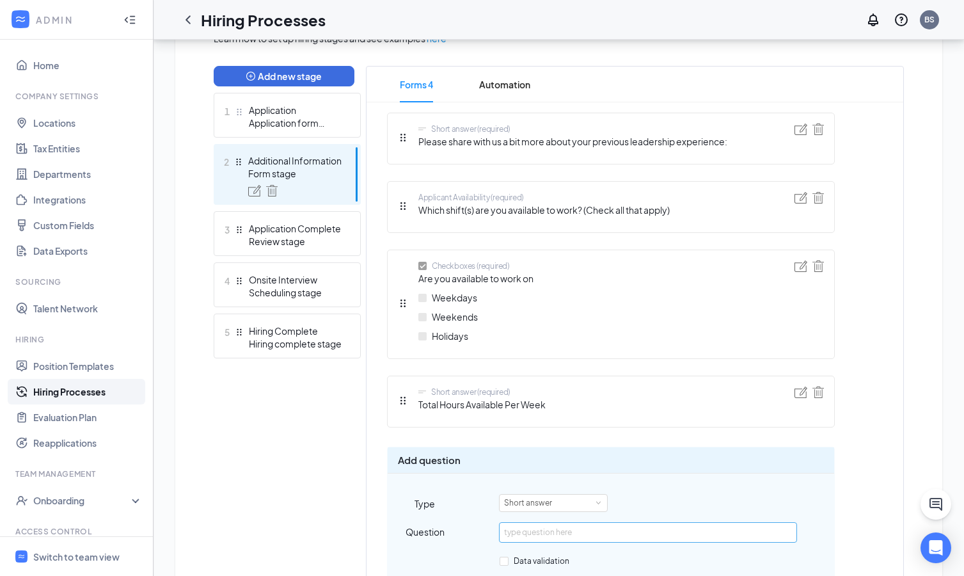
click at [518, 404] on input "text" at bounding box center [647, 532] width 297 height 20
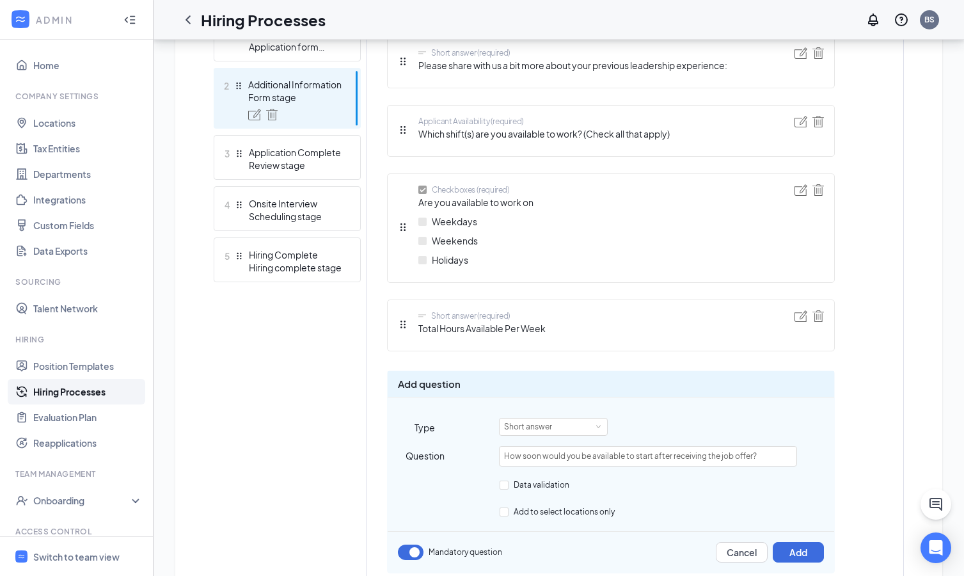
scroll to position [460, 0]
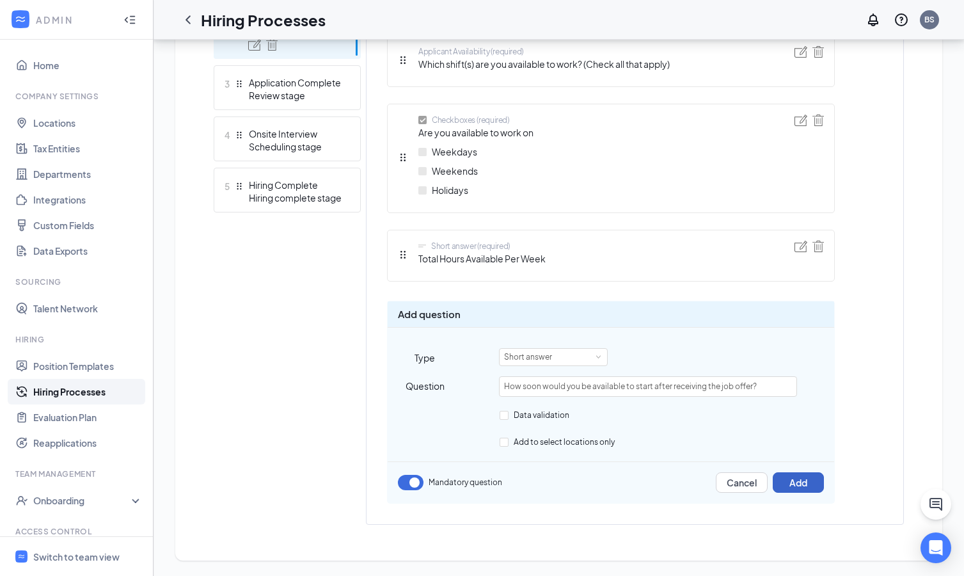
click at [753, 404] on button "Add" at bounding box center [798, 482] width 51 height 20
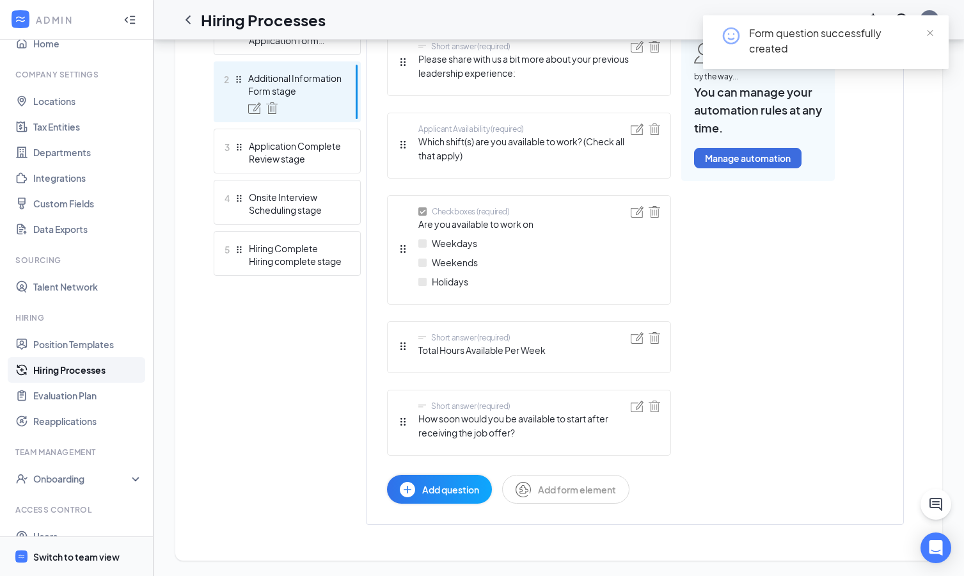
scroll to position [42, 0]
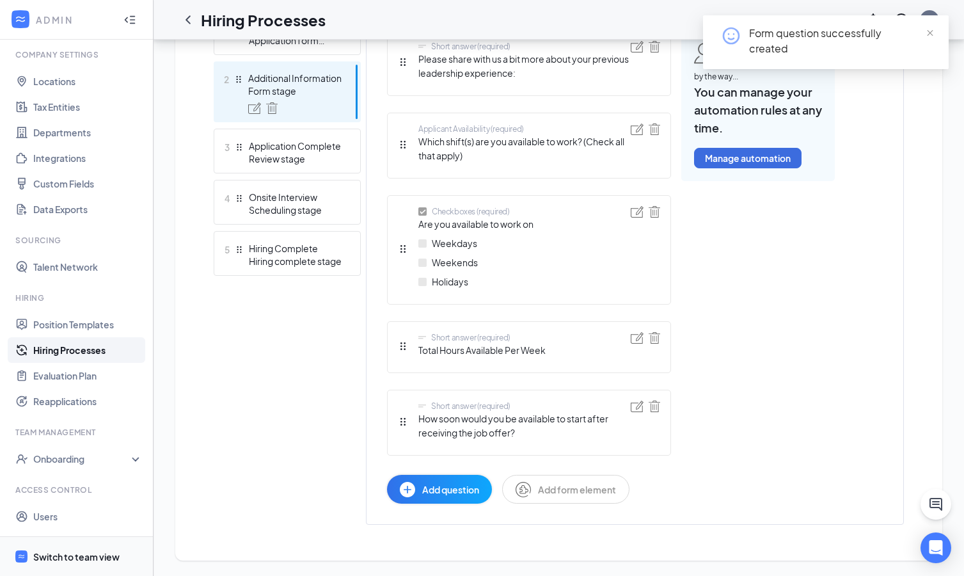
click at [101, 404] on div "Switch to team view" at bounding box center [76, 556] width 86 height 13
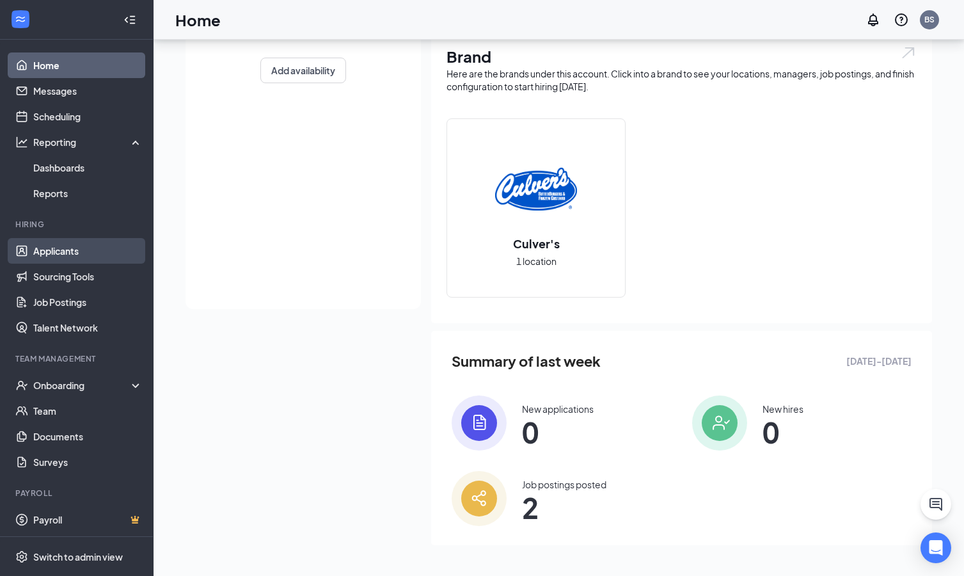
click at [78, 251] on link "Applicants" at bounding box center [87, 251] width 109 height 26
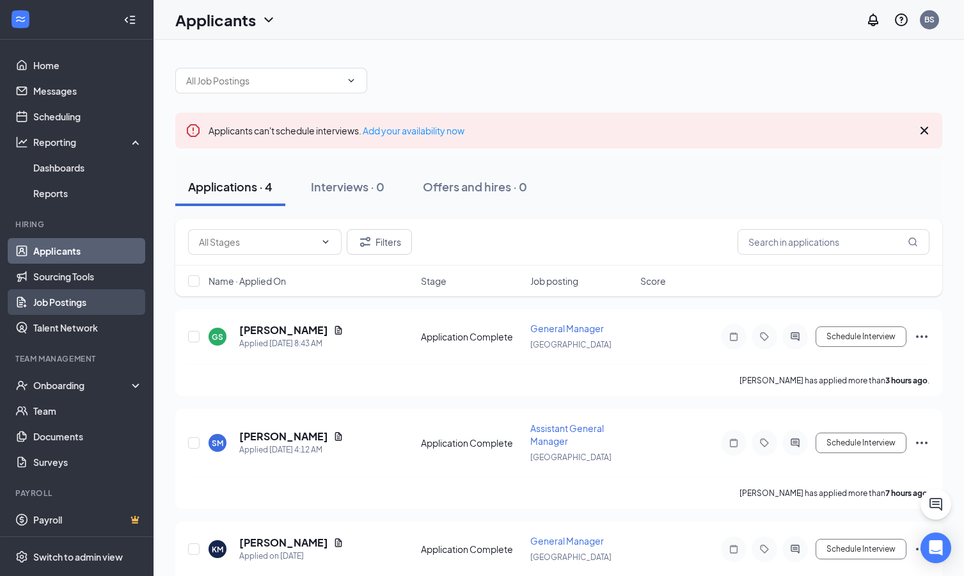
click at [67, 303] on link "Job Postings" at bounding box center [87, 302] width 109 height 26
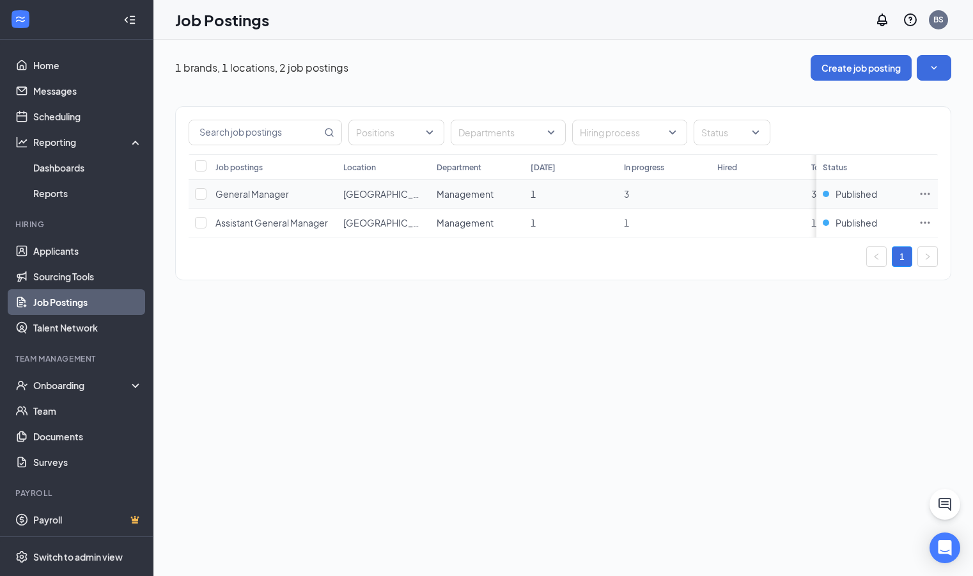
click at [753, 191] on icon "Ellipses" at bounding box center [925, 193] width 13 height 13
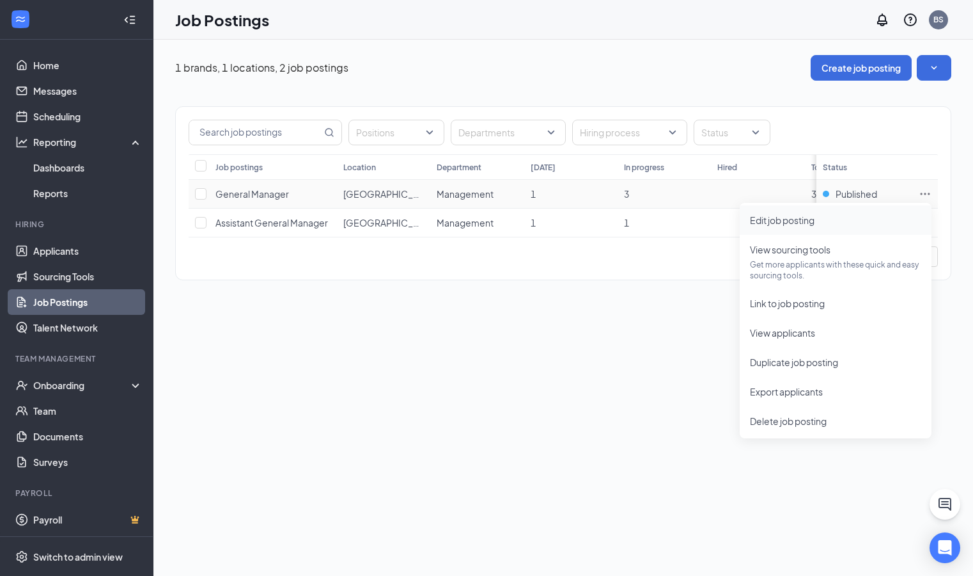
click at [753, 217] on span "Edit job posting" at bounding box center [782, 220] width 65 height 12
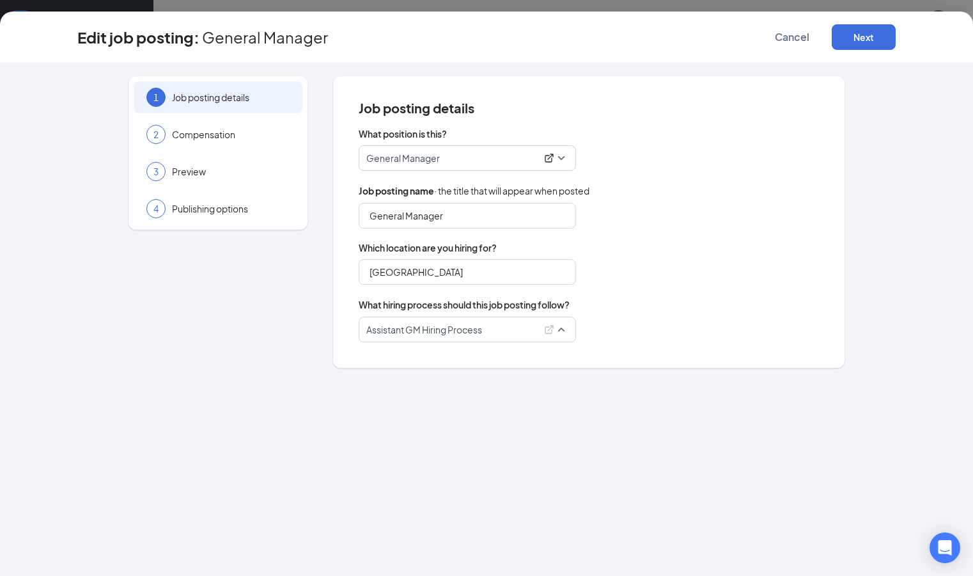
click at [538, 328] on div "Assistant GM Hiring Process" at bounding box center [461, 329] width 191 height 13
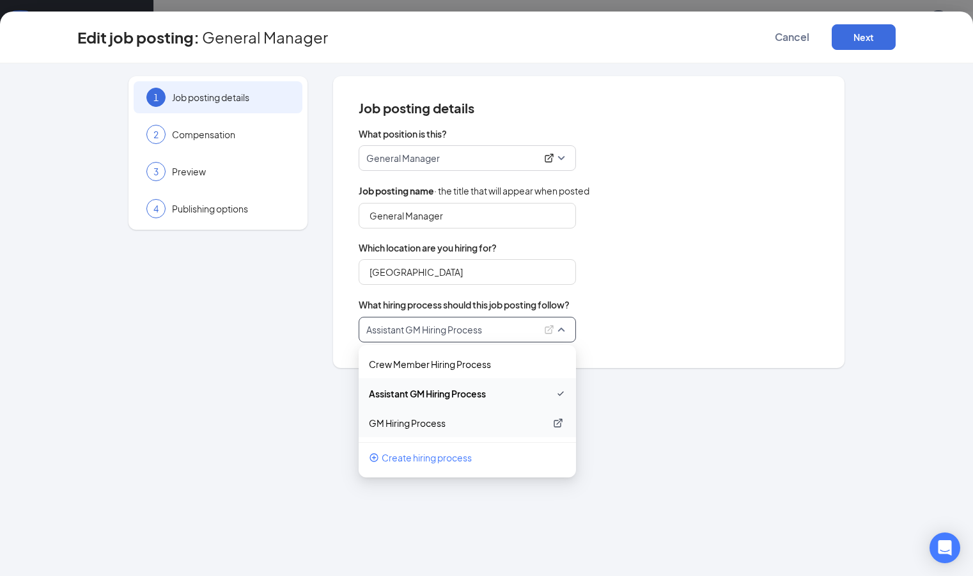
click at [424, 404] on p "GM Hiring Process" at bounding box center [457, 422] width 177 height 13
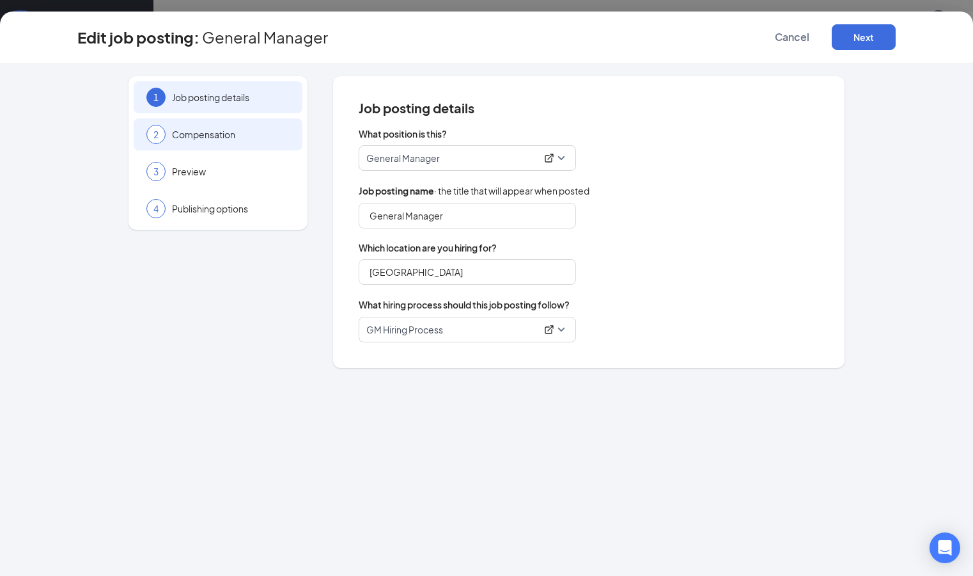
click at [244, 136] on span "Compensation" at bounding box center [231, 134] width 118 height 13
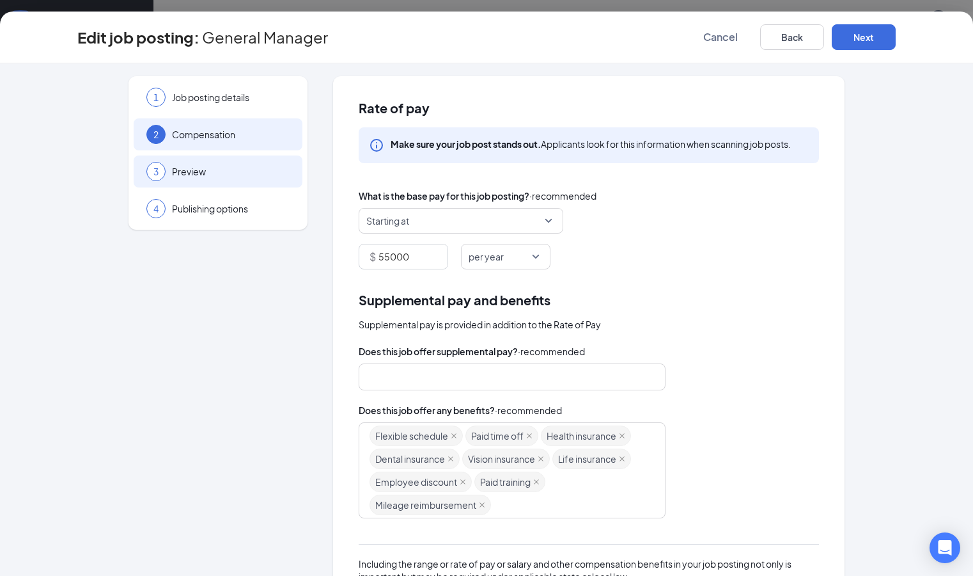
click at [244, 167] on span "Preview" at bounding box center [231, 171] width 118 height 13
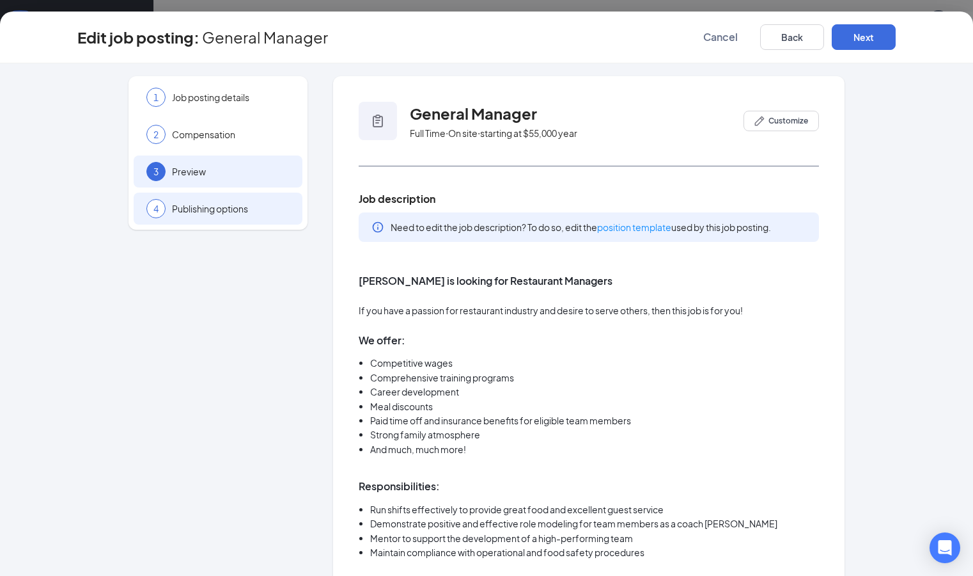
click at [260, 206] on span "Publishing options" at bounding box center [231, 208] width 118 height 13
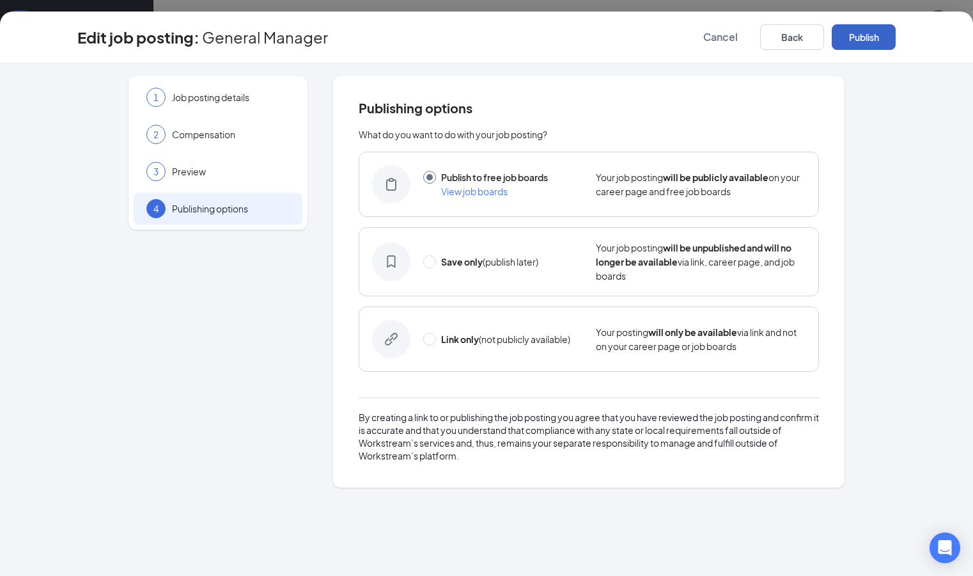
click at [753, 38] on button "Publish" at bounding box center [864, 37] width 64 height 26
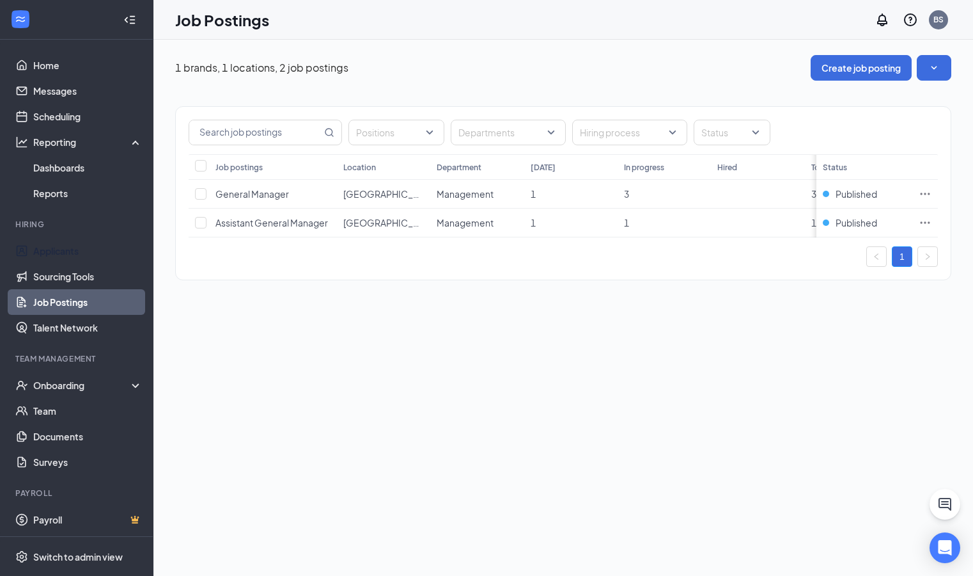
drag, startPoint x: 77, startPoint y: 249, endPoint x: 145, endPoint y: 257, distance: 68.3
click at [77, 249] on link "Applicants" at bounding box center [87, 251] width 109 height 26
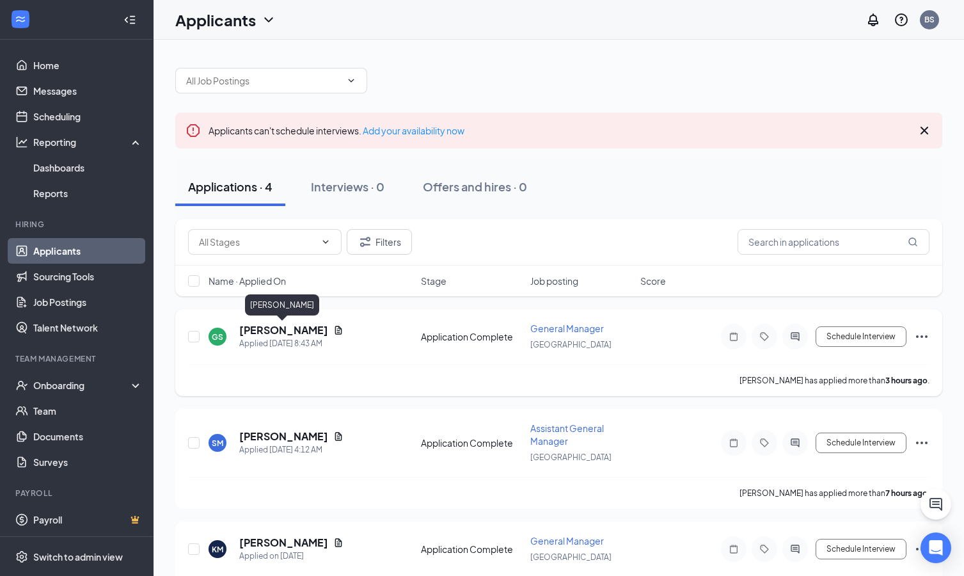
click at [295, 331] on h5 "Gilford Stewart" at bounding box center [283, 330] width 89 height 14
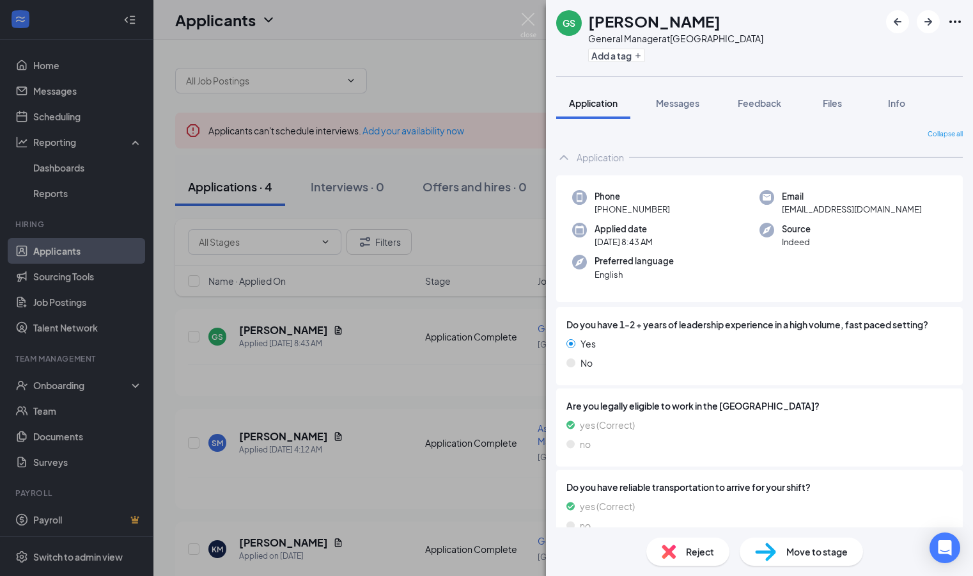
click at [700, 404] on span "Reject" at bounding box center [700, 551] width 28 height 14
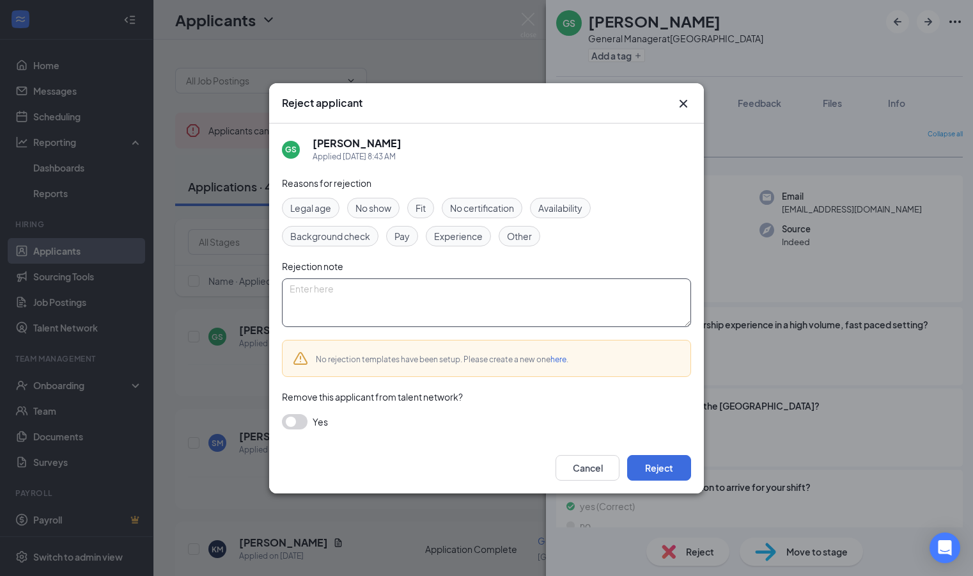
click at [318, 292] on textarea at bounding box center [486, 302] width 409 height 49
click at [465, 237] on span "Experience" at bounding box center [458, 236] width 49 height 14
click at [404, 291] on textarea at bounding box center [486, 302] width 409 height 49
click at [357, 293] on textarea at bounding box center [486, 302] width 409 height 49
click at [418, 306] on textarea at bounding box center [486, 302] width 409 height 49
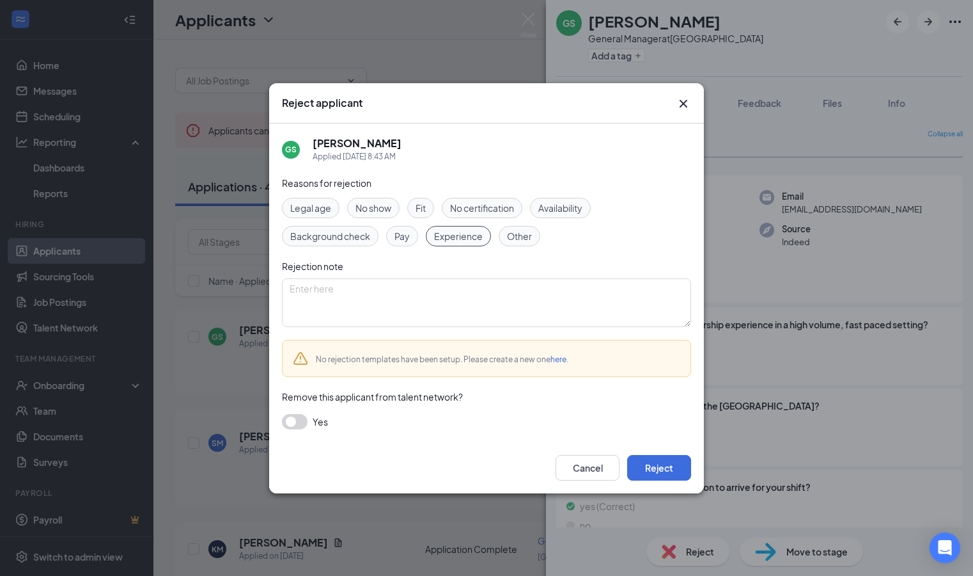
click at [686, 101] on icon "Cross" at bounding box center [684, 103] width 8 height 8
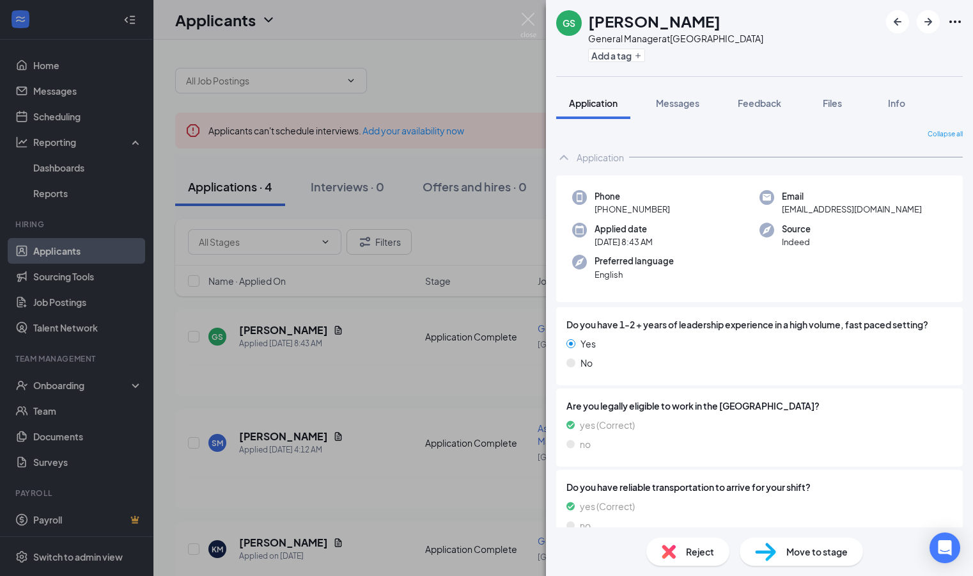
click at [690, 404] on span "Reject" at bounding box center [700, 551] width 28 height 14
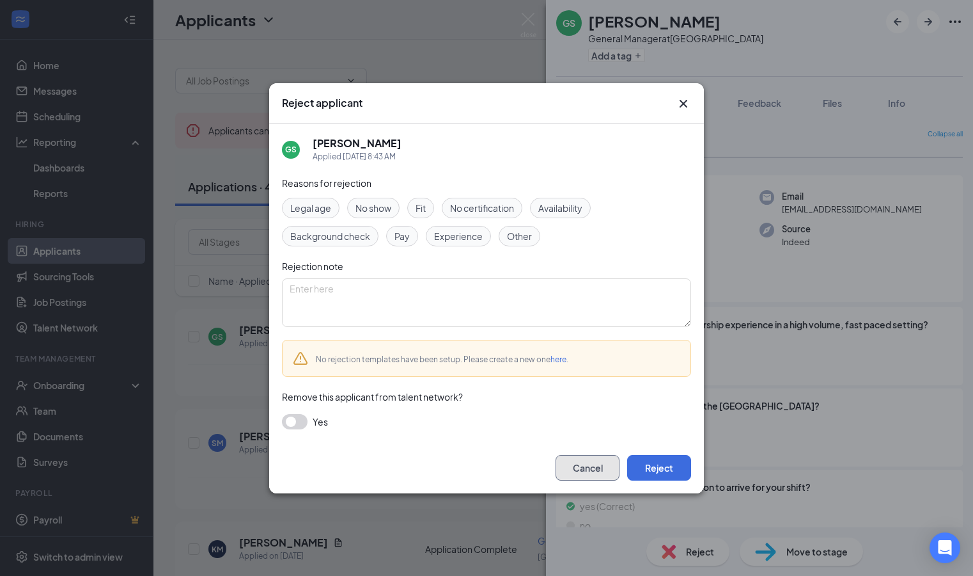
click at [583, 404] on button "Cancel" at bounding box center [588, 468] width 64 height 26
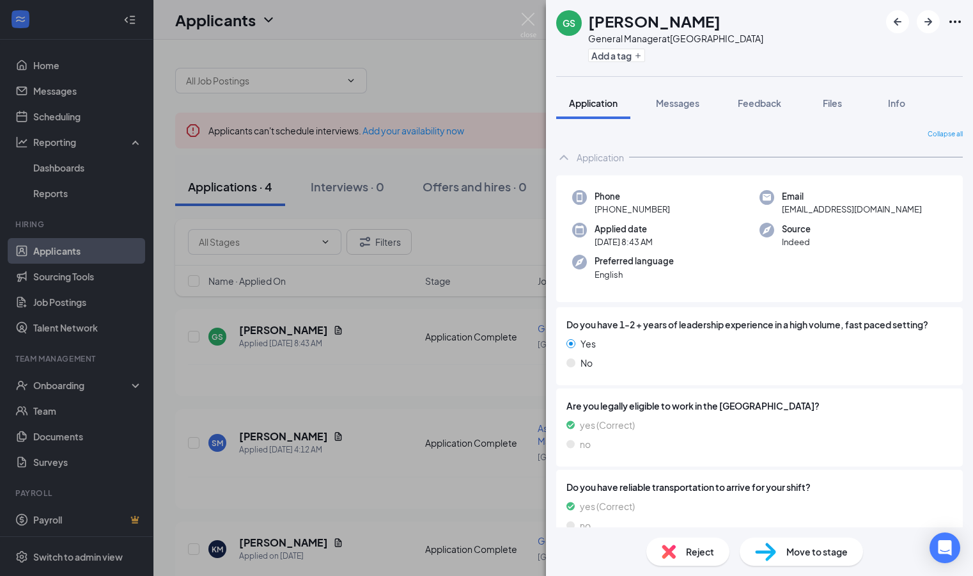
click at [74, 404] on div "GS Gilford Stewart General Manager at Bethlehem Add a tag Application Messages …" at bounding box center [486, 288] width 973 height 576
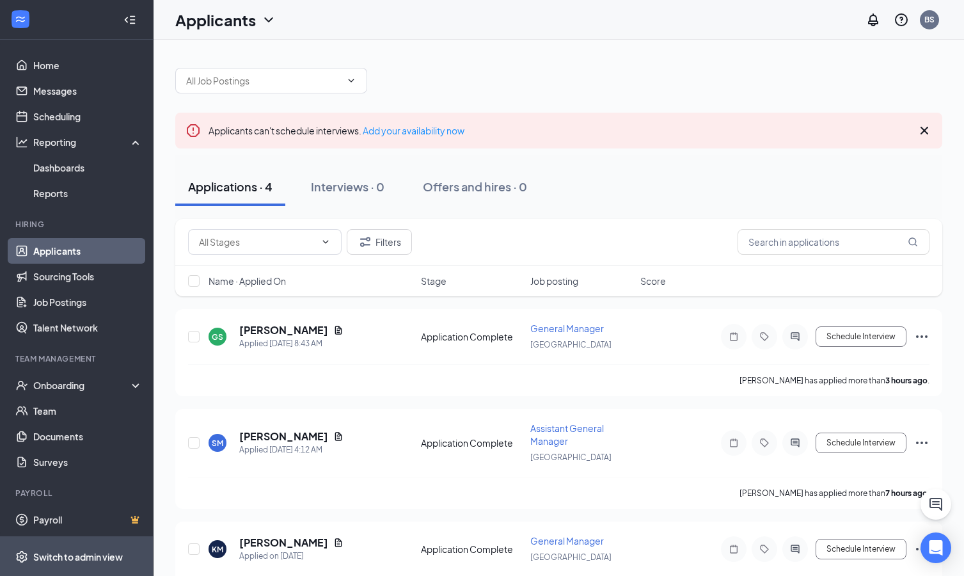
click at [64, 404] on span "Switch to admin view" at bounding box center [87, 556] width 109 height 39
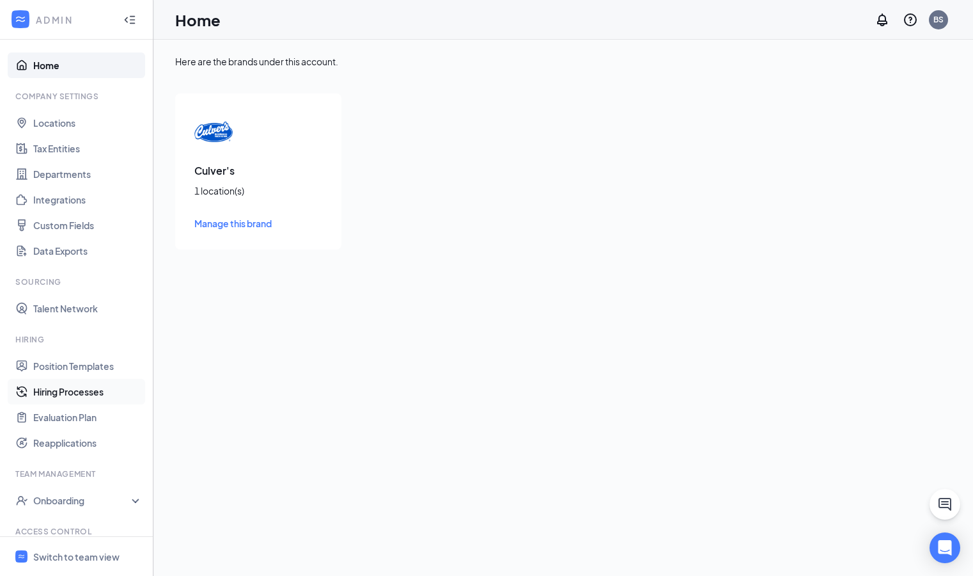
click at [61, 393] on link "Hiring Processes" at bounding box center [87, 392] width 109 height 26
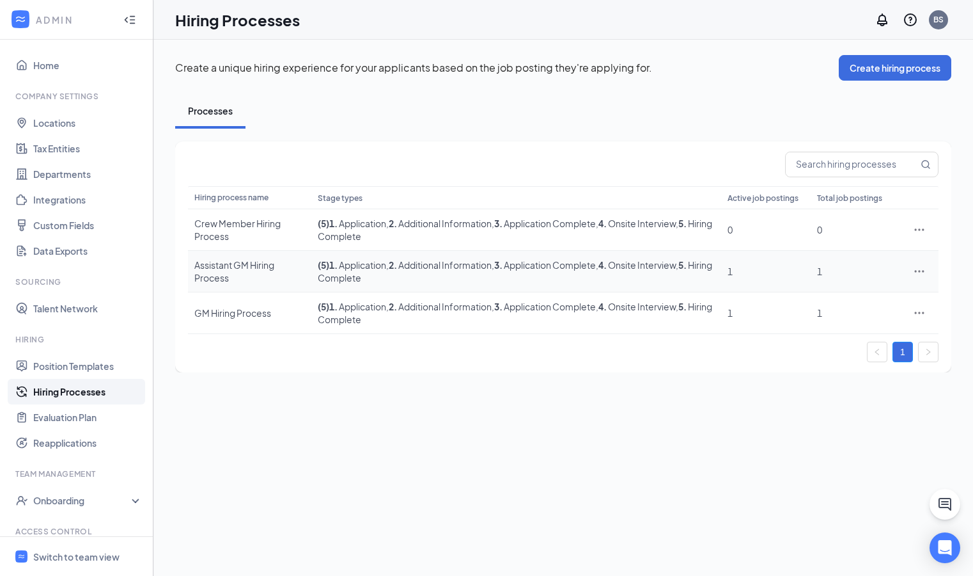
click at [753, 269] on icon "Ellipses" at bounding box center [919, 271] width 13 height 13
click at [753, 292] on span "Edit" at bounding box center [861, 297] width 110 height 14
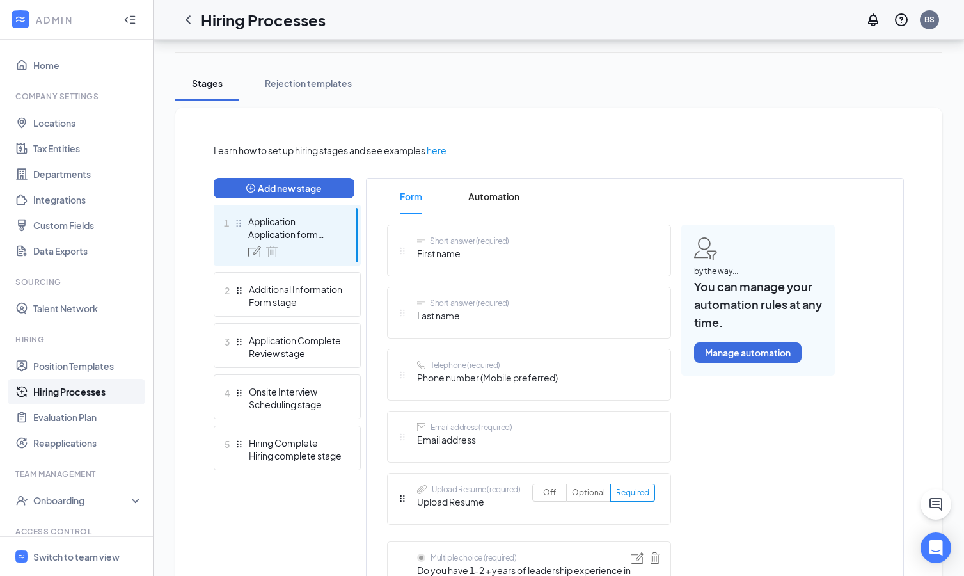
scroll to position [203, 0]
click at [331, 290] on div "Additional Information" at bounding box center [295, 288] width 93 height 13
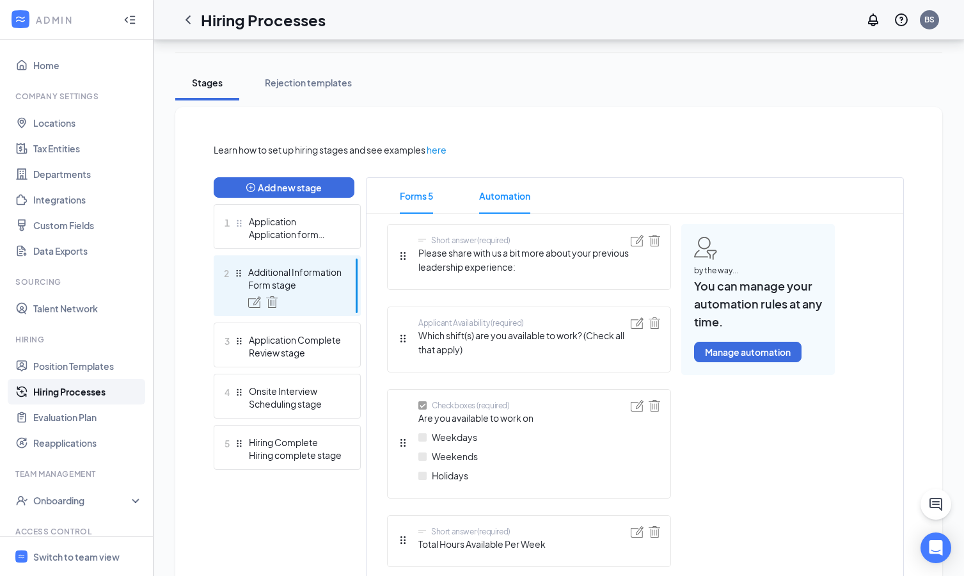
click at [514, 193] on span "Automation" at bounding box center [504, 196] width 51 height 36
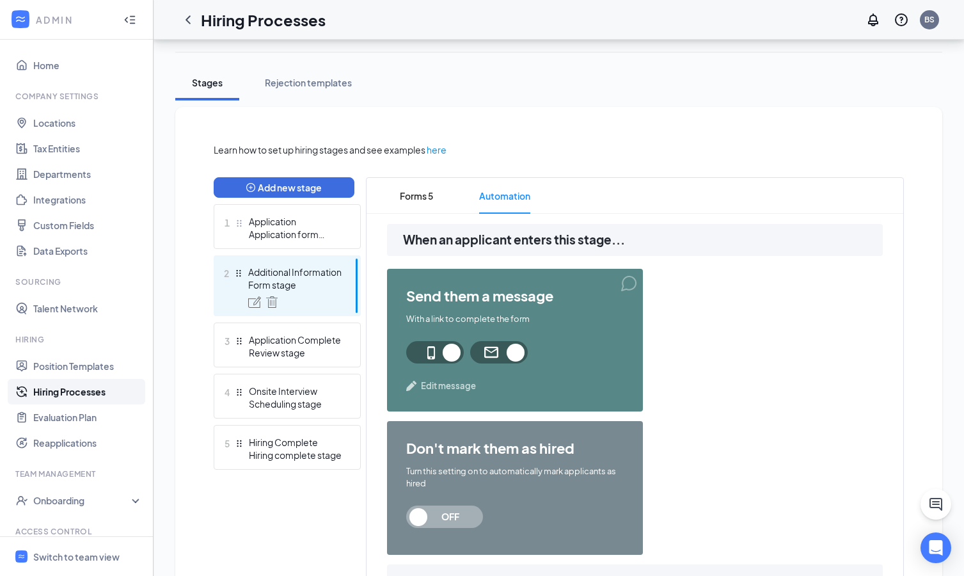
click at [451, 384] on span "Edit message" at bounding box center [448, 385] width 55 height 13
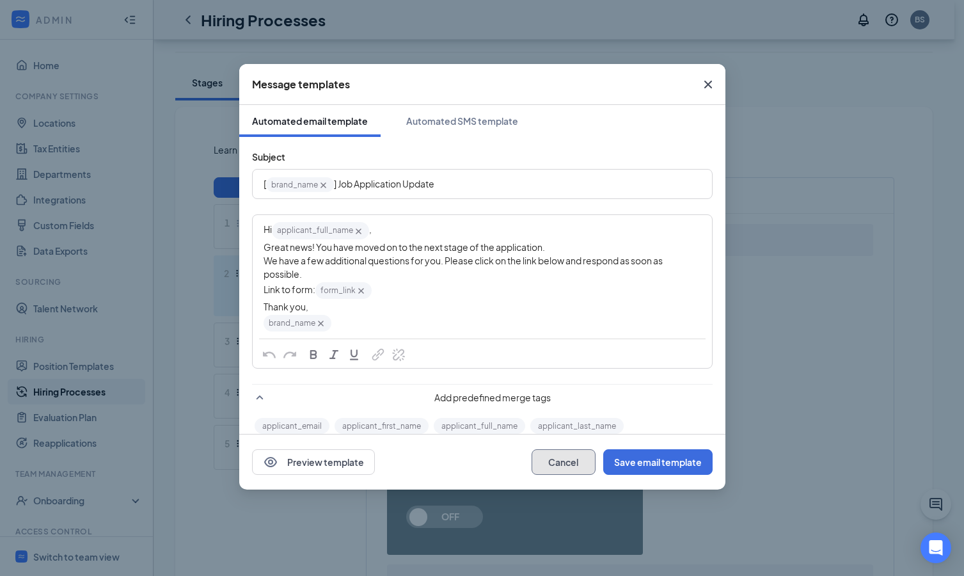
click at [558, 404] on button "Cancel" at bounding box center [563, 462] width 64 height 26
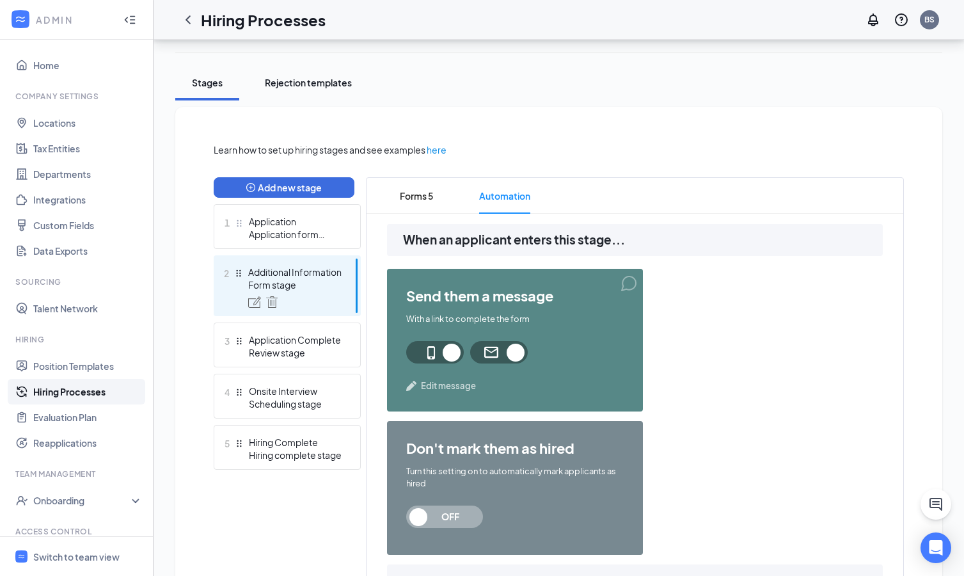
click at [325, 83] on div "Rejection templates" at bounding box center [308, 82] width 87 height 13
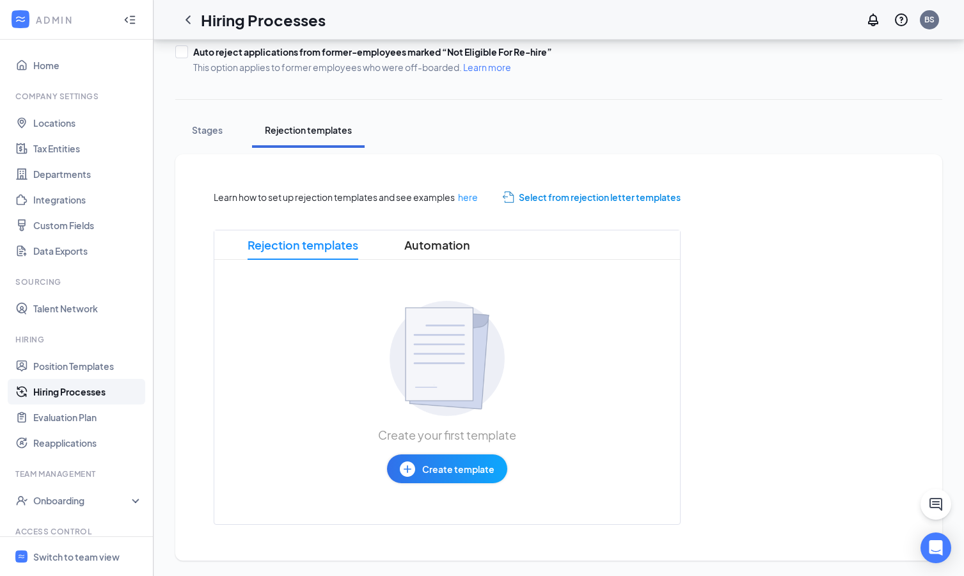
click at [601, 198] on span "Select from rejection letter templates" at bounding box center [600, 197] width 162 height 14
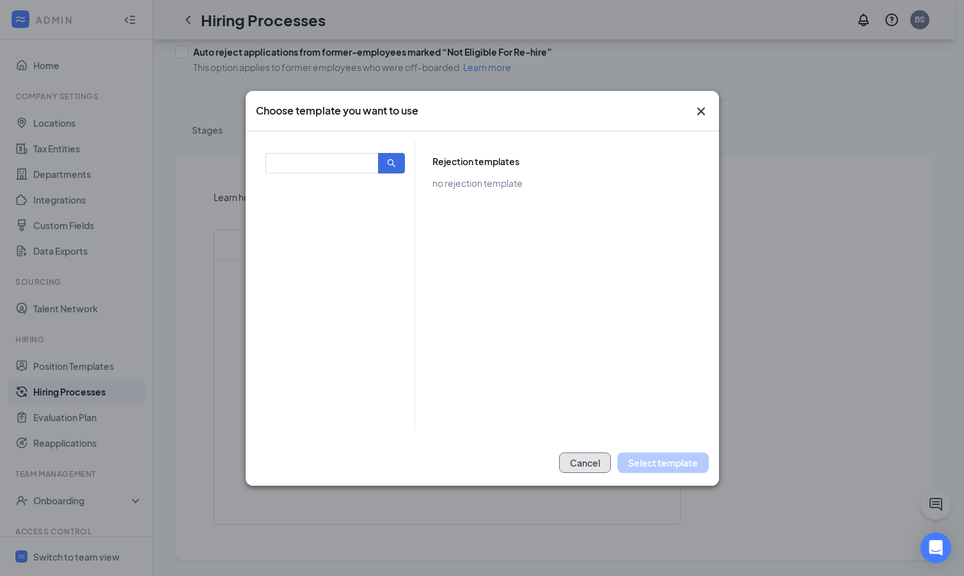
click at [586, 404] on button "Cancel" at bounding box center [585, 462] width 52 height 20
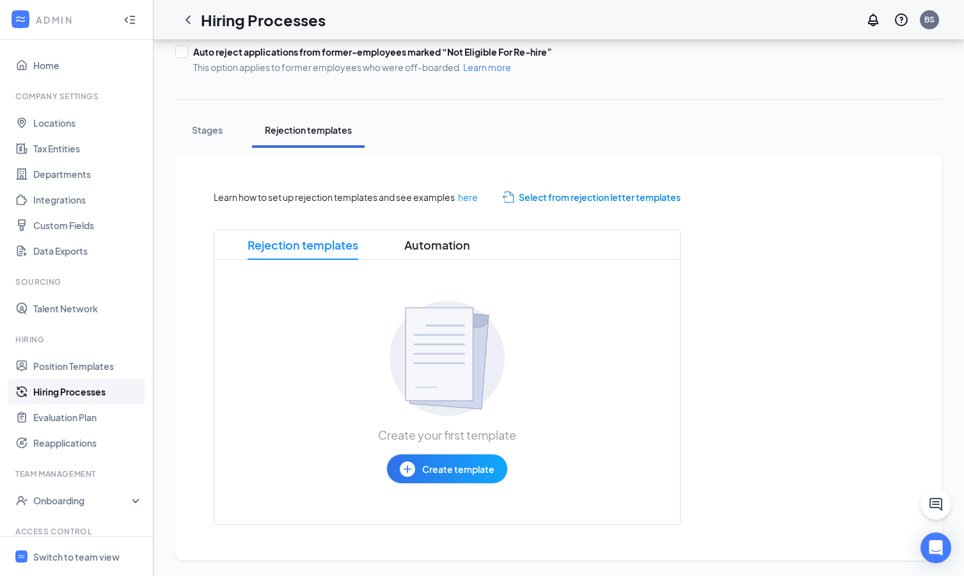
click at [432, 404] on span "Create template" at bounding box center [458, 469] width 72 height 14
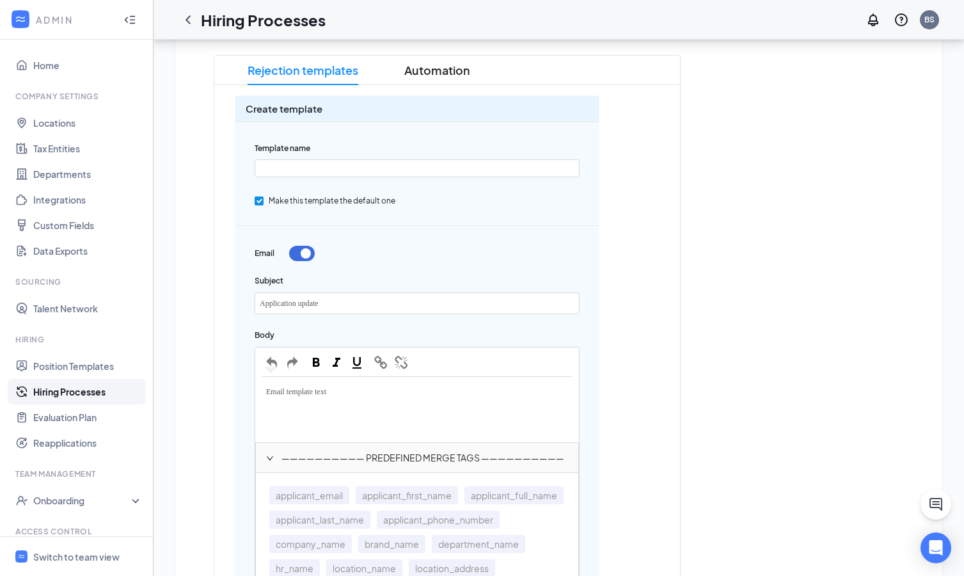
scroll to position [336, 0]
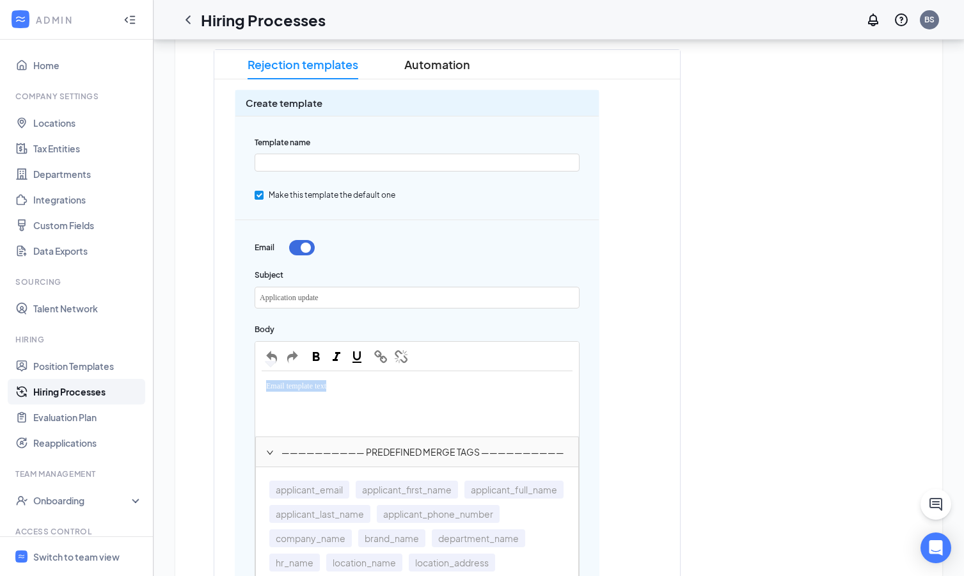
drag, startPoint x: 333, startPoint y: 379, endPoint x: 216, endPoint y: 373, distance: 117.2
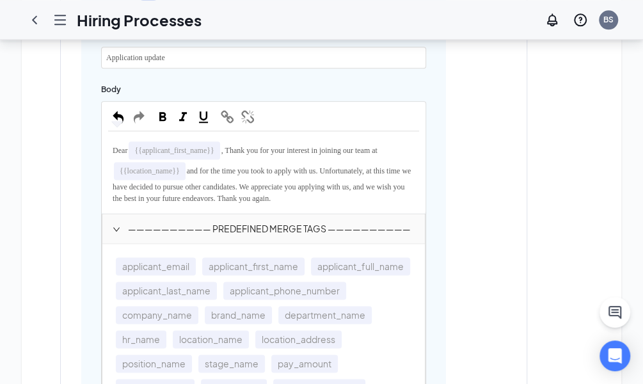
scroll to position [480, 0]
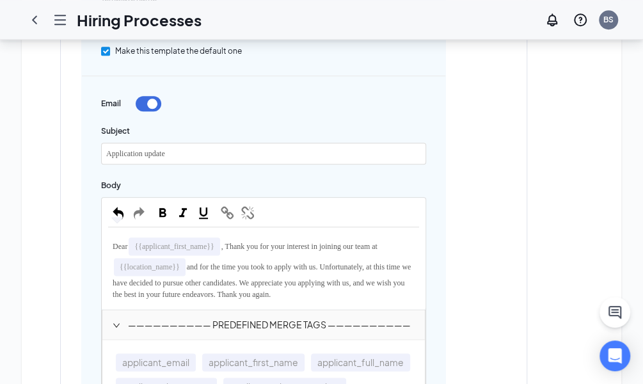
click at [182, 149] on div "Application update" at bounding box center [264, 153] width 324 height 20
click at [149, 151] on span "Application update" at bounding box center [135, 153] width 59 height 9
click at [210, 153] on div "Application Update" at bounding box center [264, 153] width 324 height 20
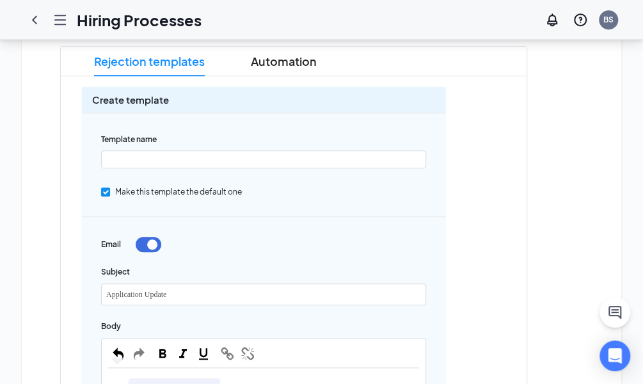
scroll to position [339, 0]
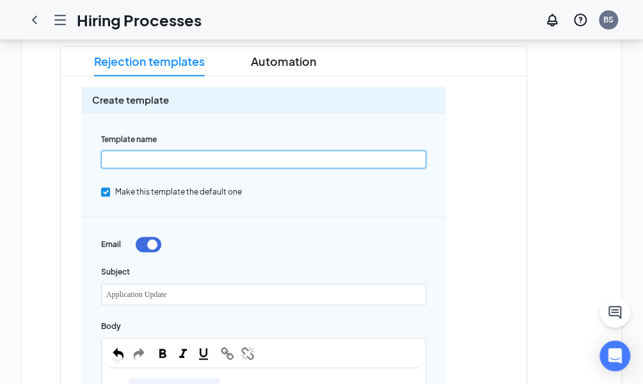
click at [114, 154] on input "text" at bounding box center [263, 159] width 325 height 18
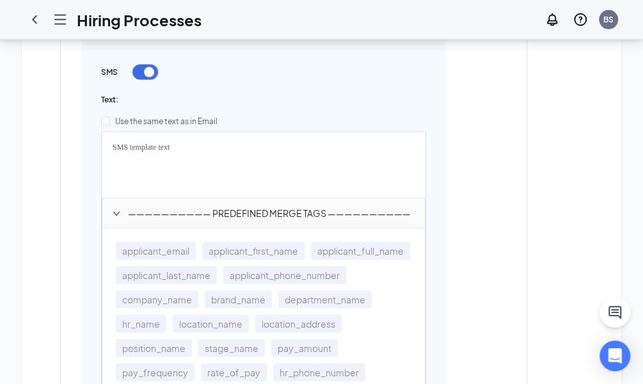
scroll to position [1124, 0]
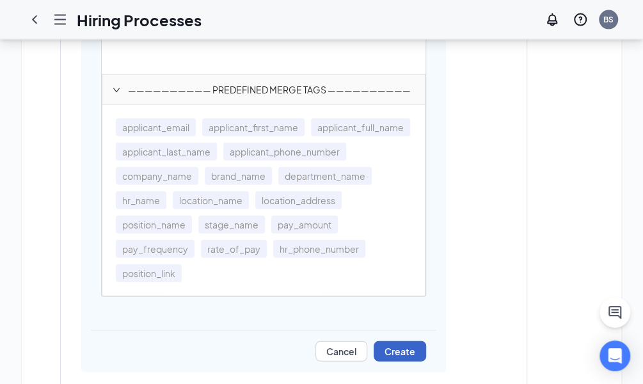
click at [409, 348] on button "Create" at bounding box center [399, 351] width 52 height 20
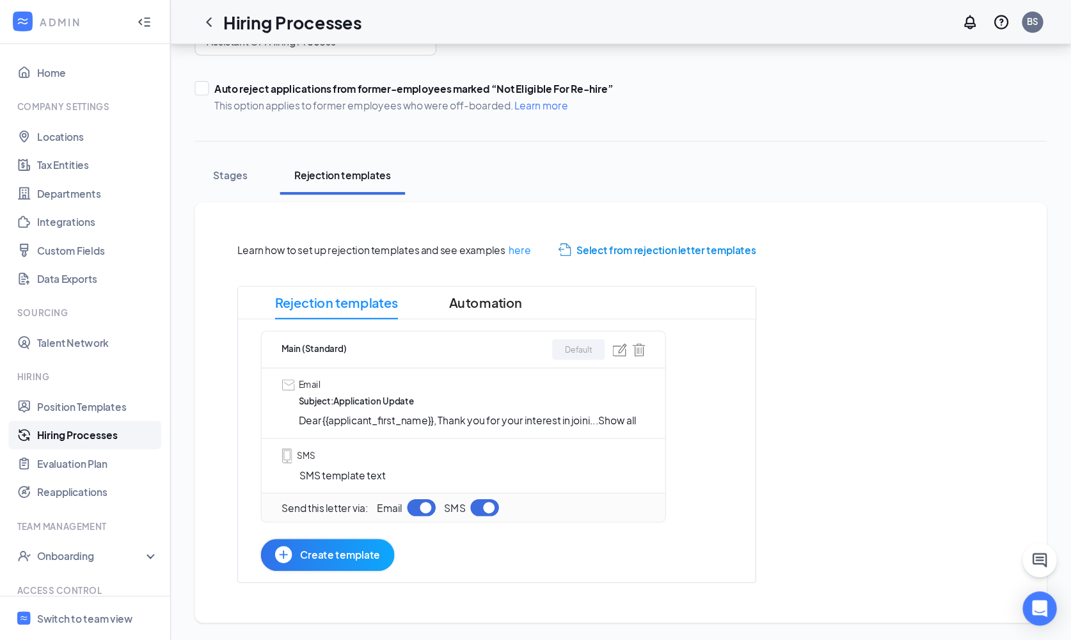
scroll to position [64, 0]
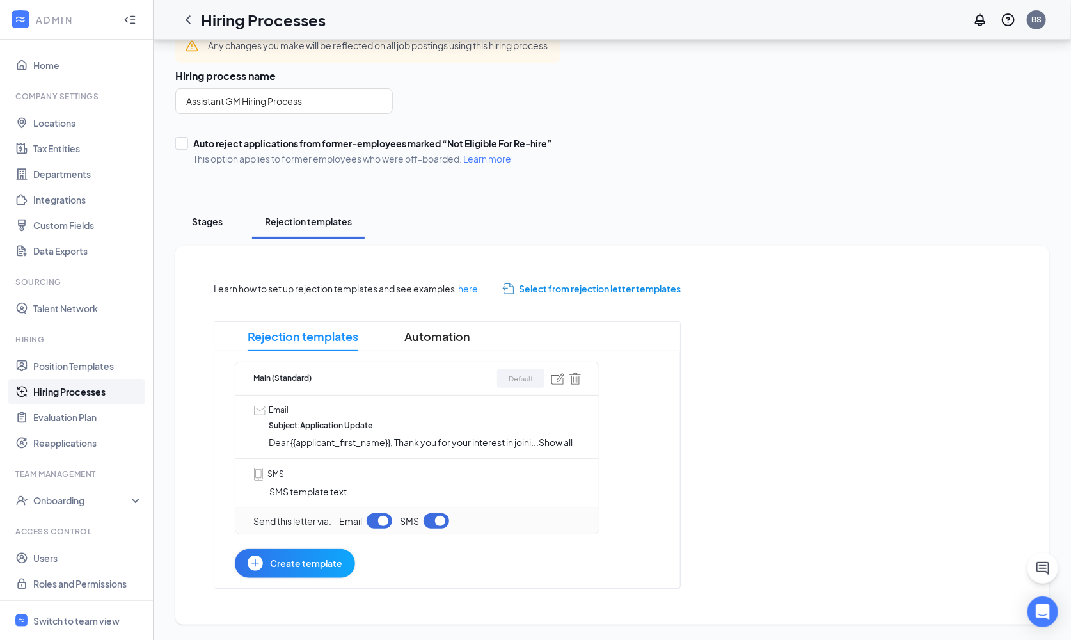
click at [205, 220] on div "Stages" at bounding box center [207, 221] width 38 height 13
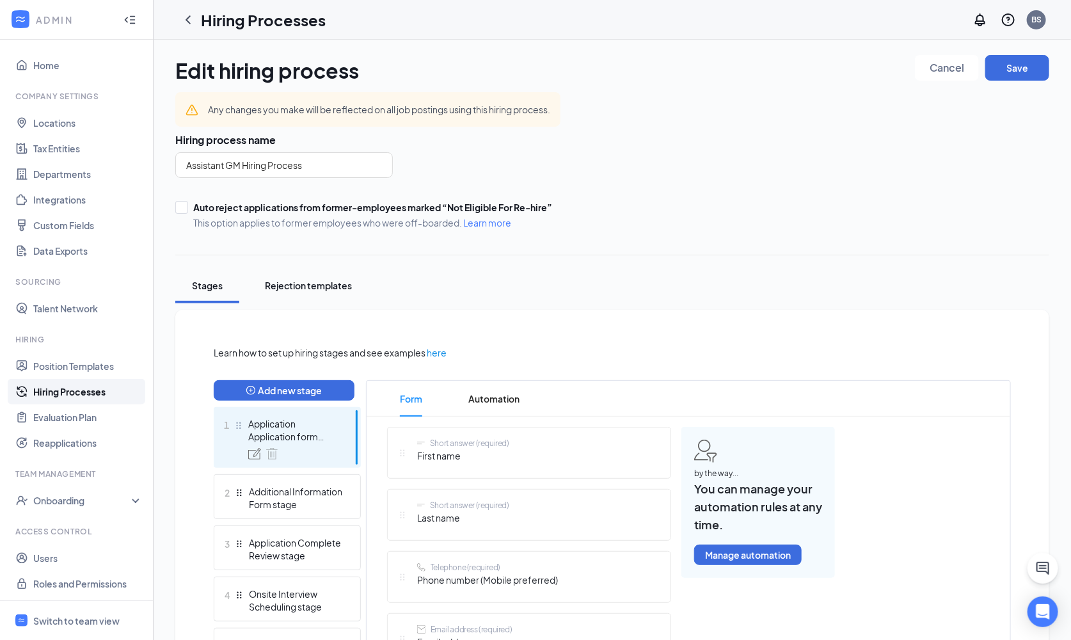
click at [315, 286] on div "Rejection templates" at bounding box center [308, 285] width 87 height 13
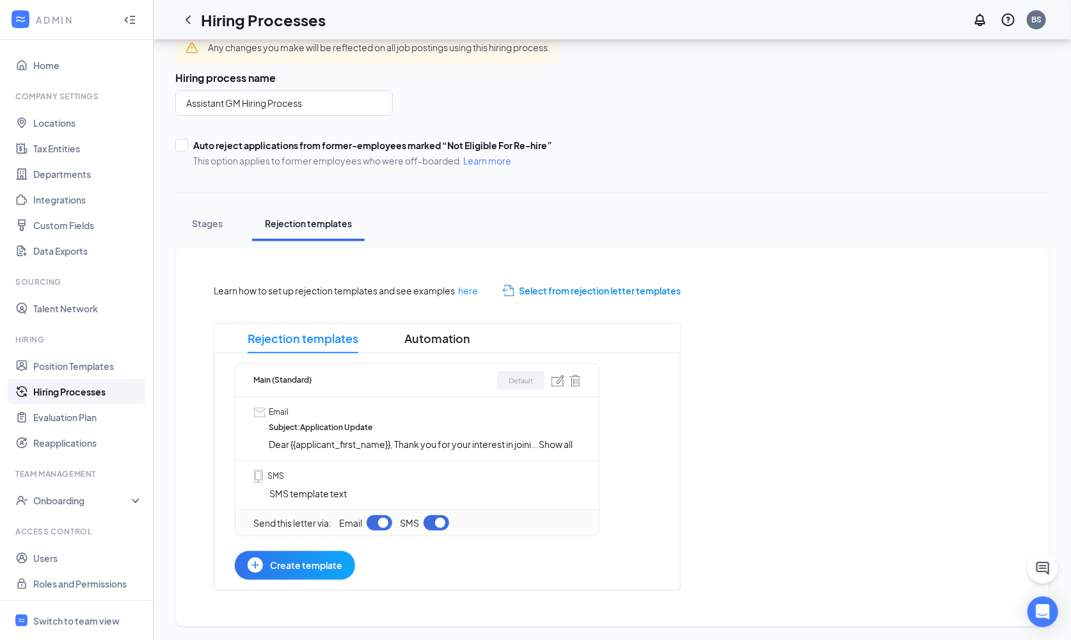
scroll to position [64, 0]
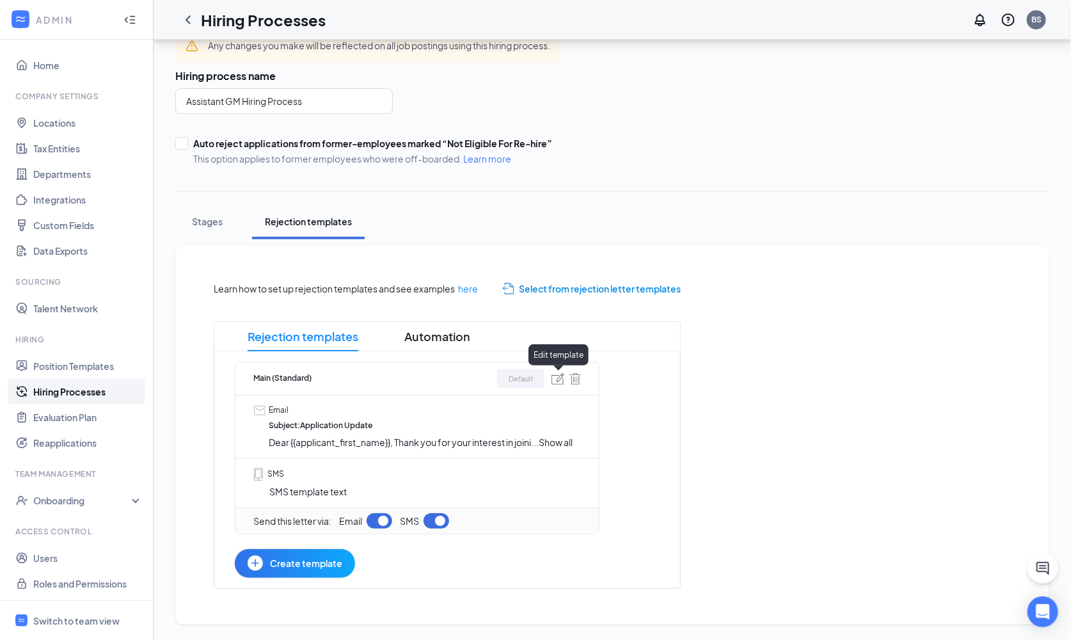
click at [559, 380] on img at bounding box center [557, 379] width 13 height 12
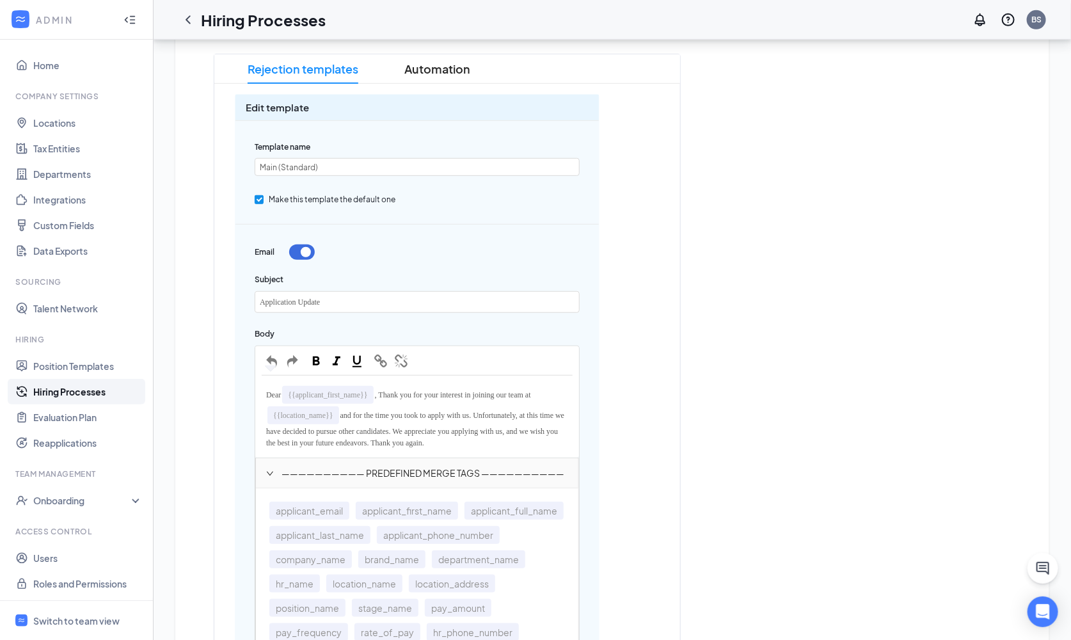
scroll to position [343, 0]
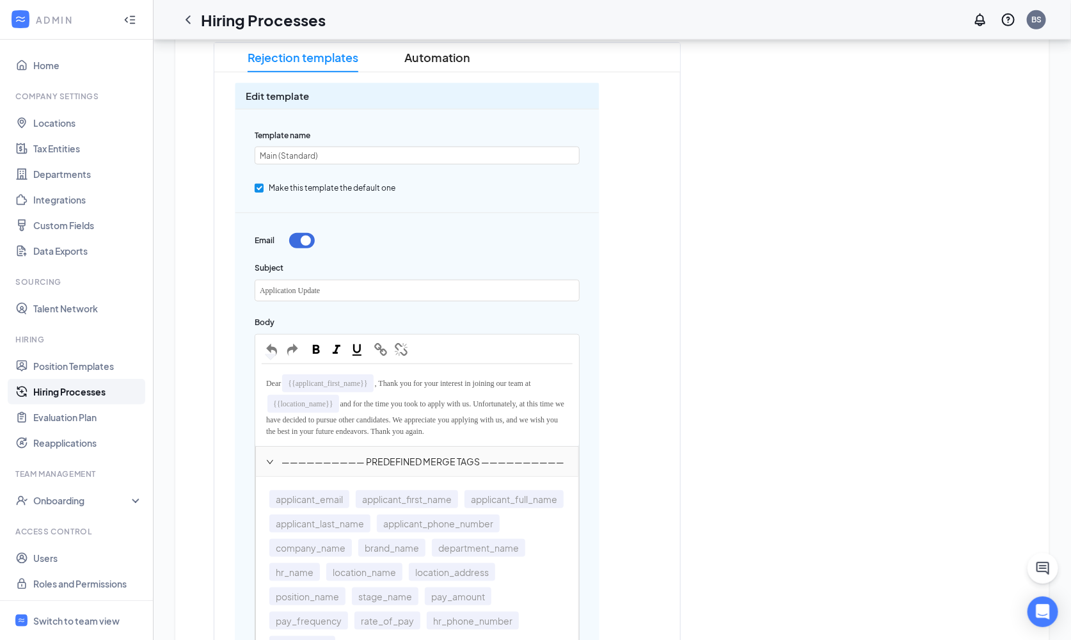
click at [440, 404] on span "and for the time you took to apply with us. Unfortunately, at this time we have…" at bounding box center [416, 417] width 300 height 36
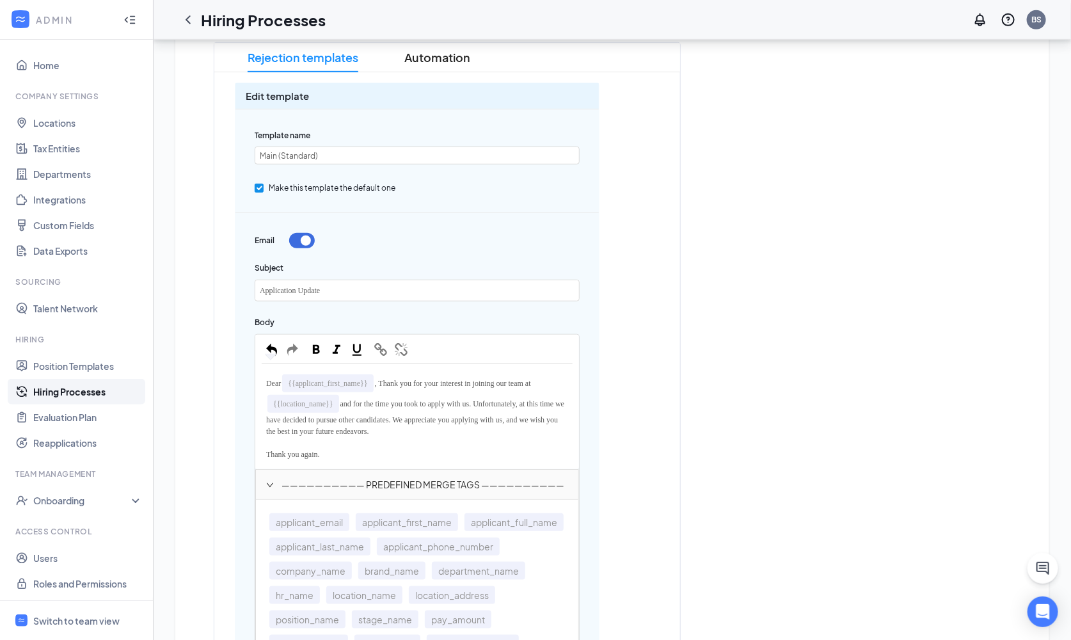
click at [356, 404] on div "Dear {{applicant_first_name}} , Thank you for your interest in joining our team…" at bounding box center [417, 416] width 311 height 92
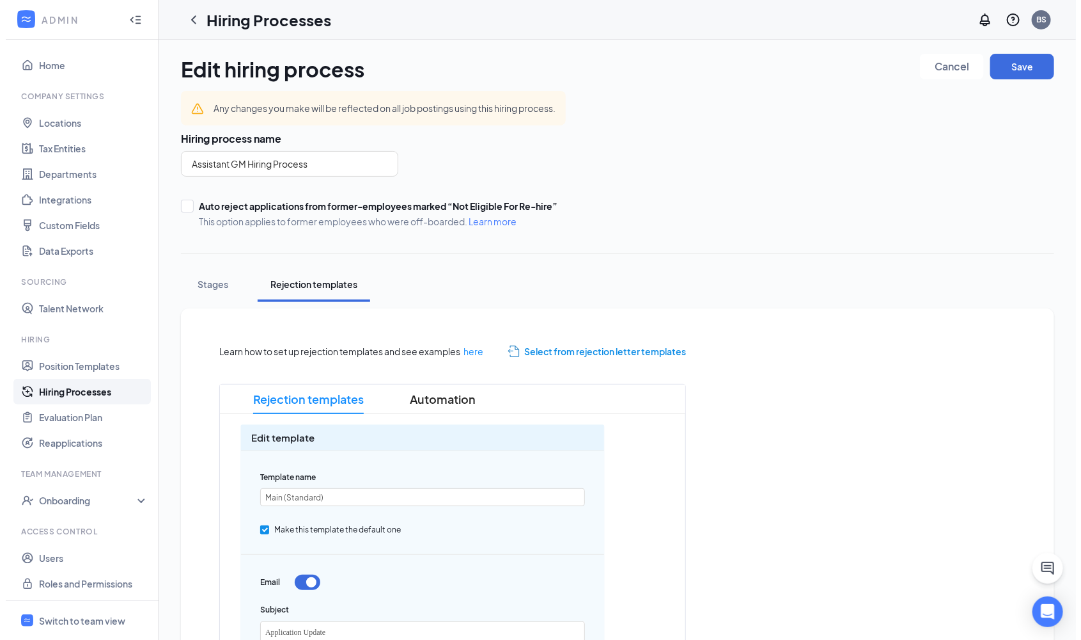
scroll to position [0, 0]
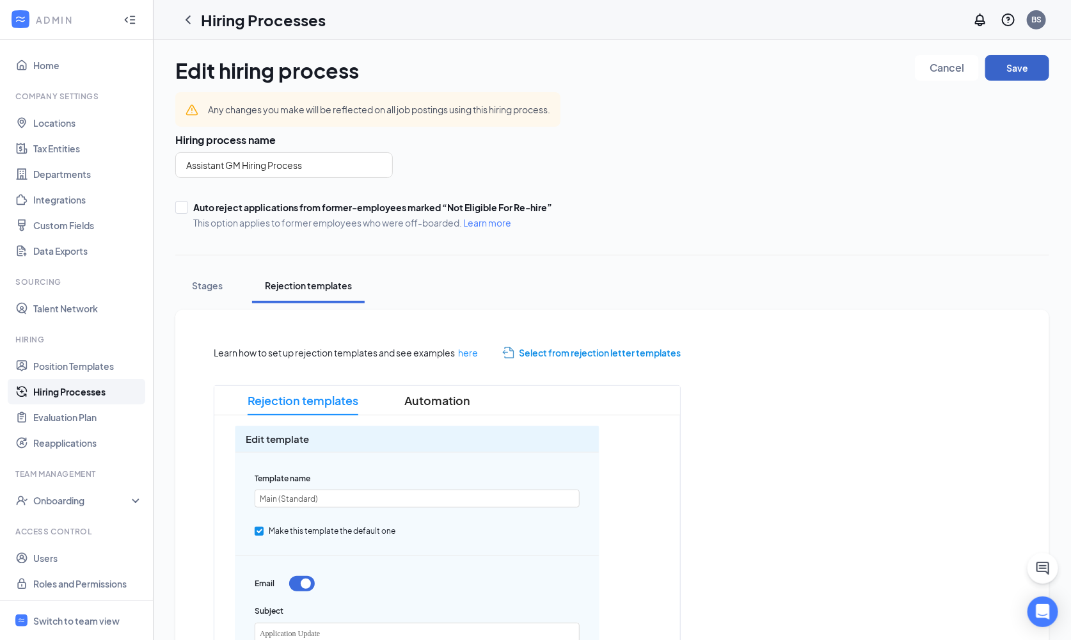
click at [753, 65] on button "Save" at bounding box center [1017, 68] width 64 height 26
click at [77, 404] on div "Switch to team view" at bounding box center [76, 620] width 86 height 13
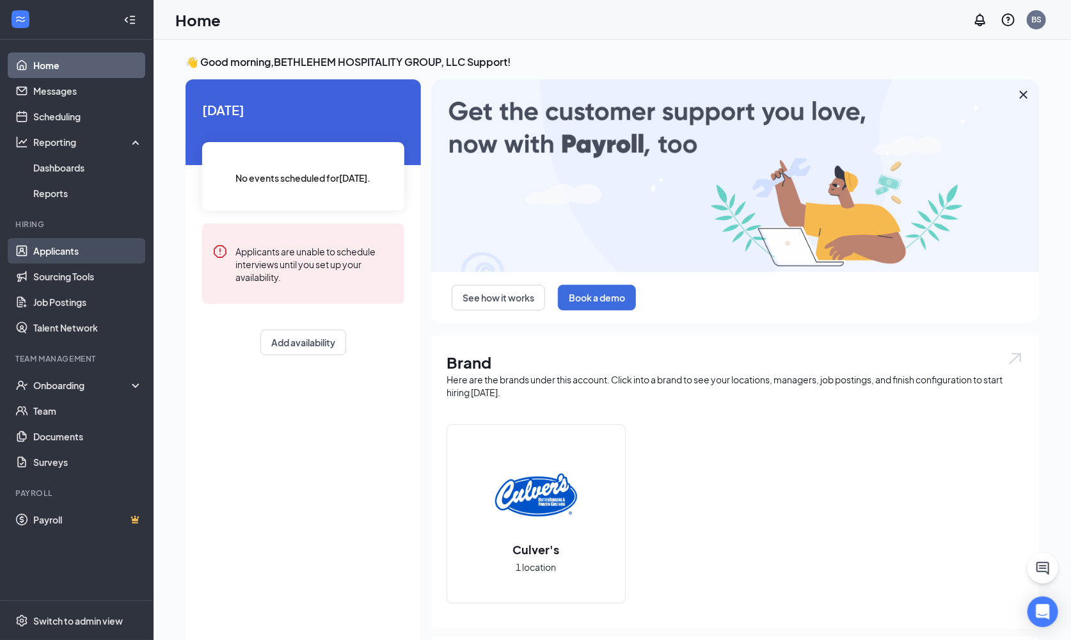
click at [58, 249] on link "Applicants" at bounding box center [87, 251] width 109 height 26
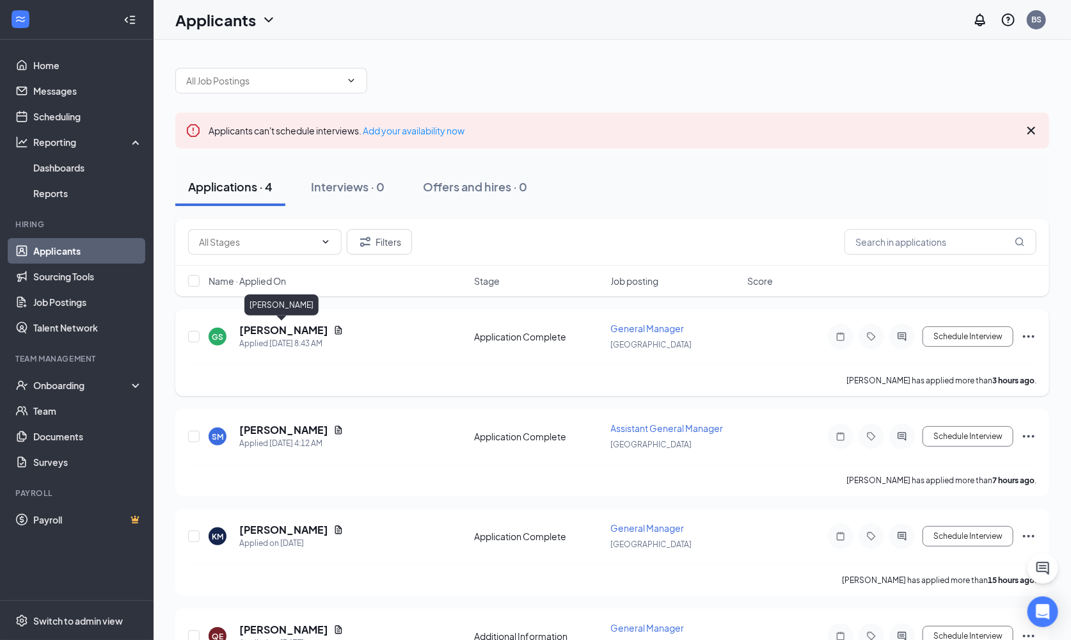
click at [277, 329] on h5 "Gilford Stewart" at bounding box center [283, 330] width 89 height 14
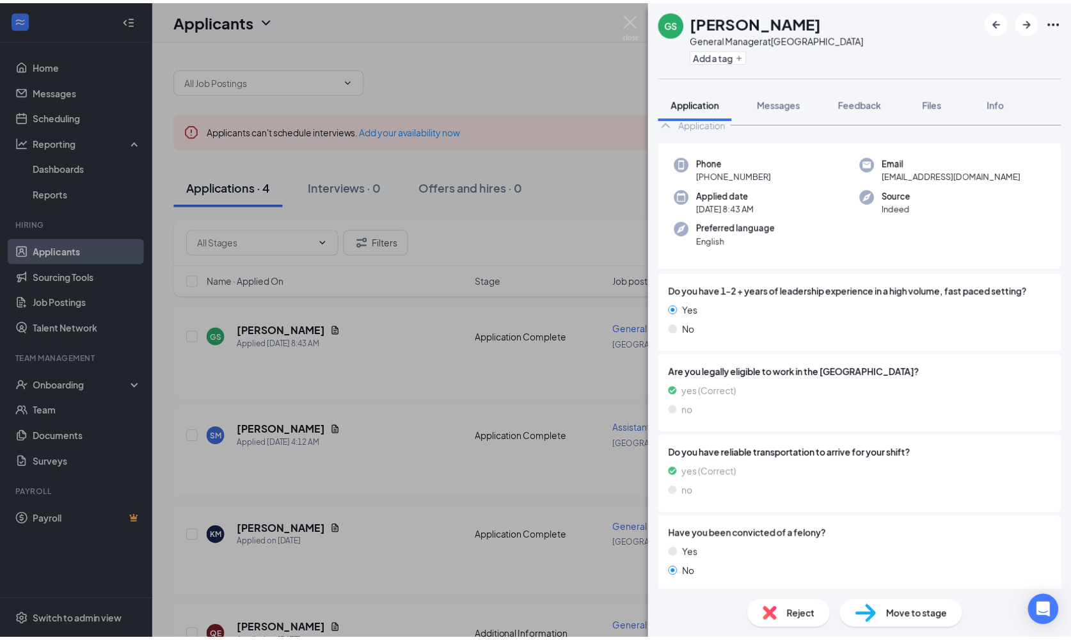
scroll to position [35, 0]
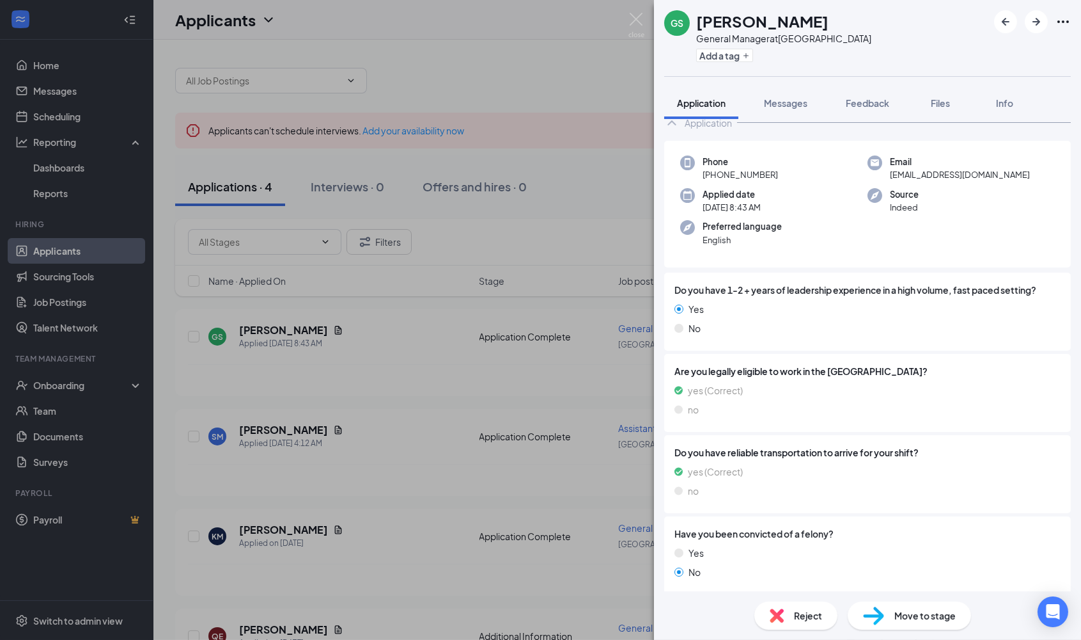
click at [753, 404] on span "Reject" at bounding box center [808, 615] width 28 height 14
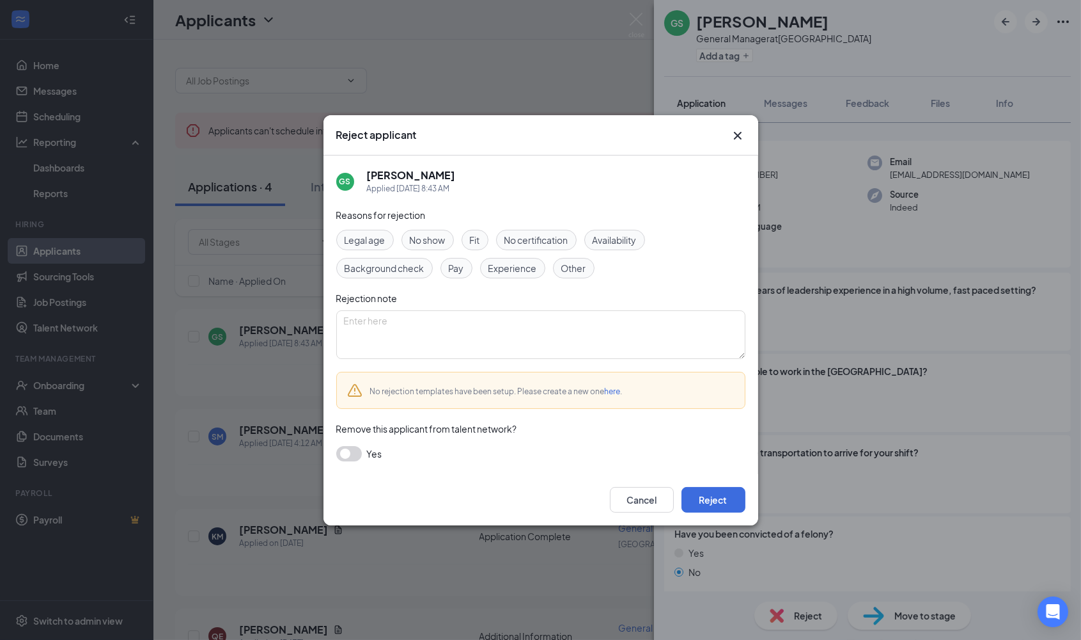
click at [509, 267] on span "Experience" at bounding box center [513, 268] width 49 height 14
click at [654, 404] on button "Cancel" at bounding box center [642, 500] width 64 height 26
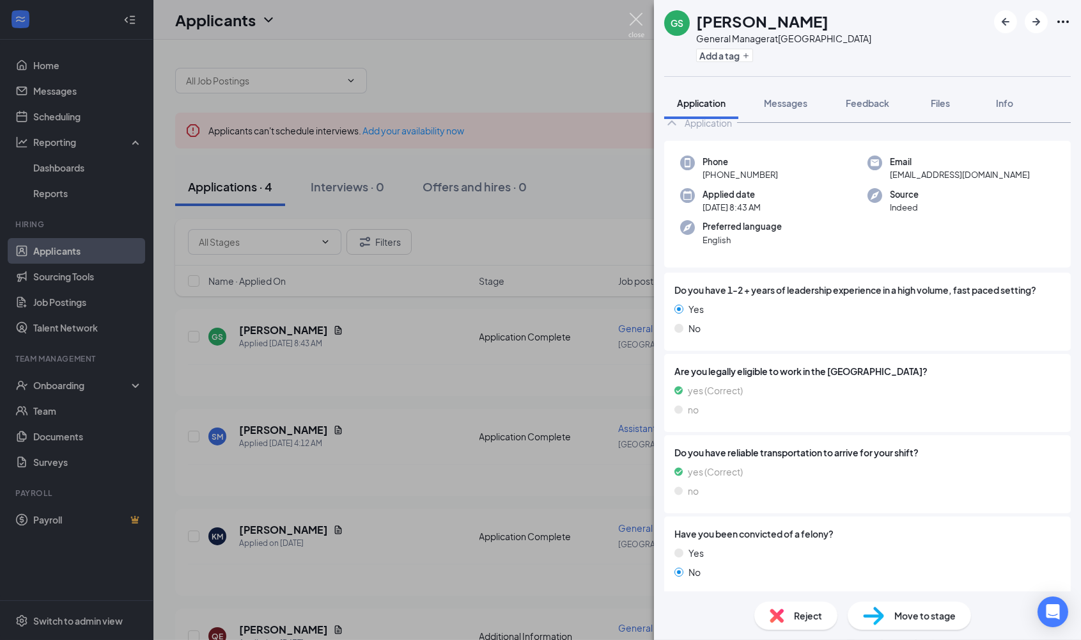
drag, startPoint x: 635, startPoint y: 23, endPoint x: 604, endPoint y: 12, distance: 33.2
click at [635, 24] on img at bounding box center [637, 25] width 16 height 25
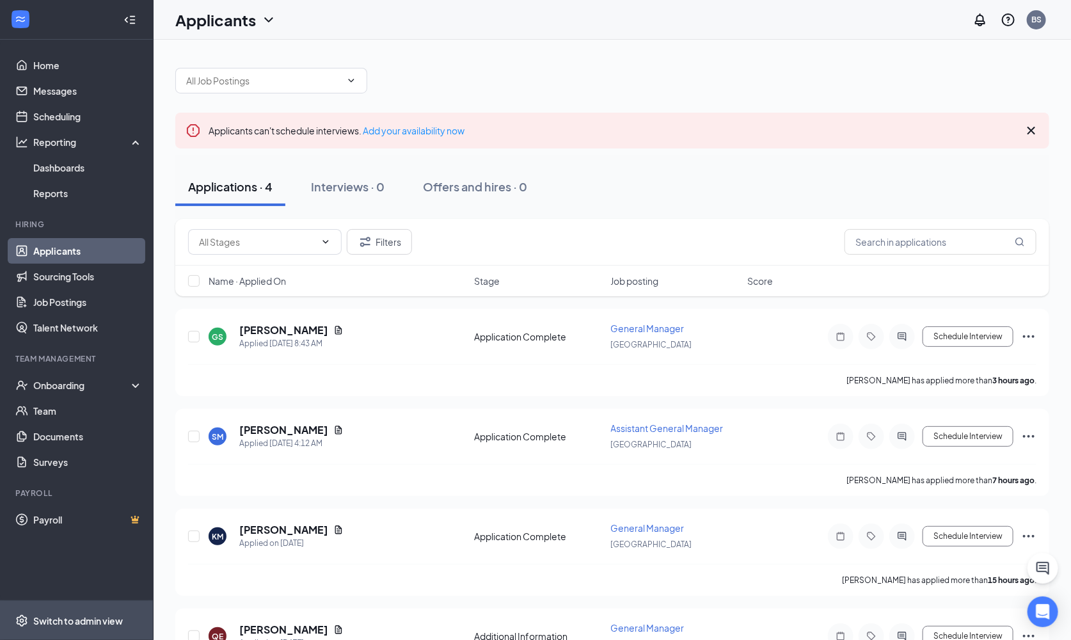
click at [85, 404] on div "Switch to admin view" at bounding box center [78, 620] width 90 height 13
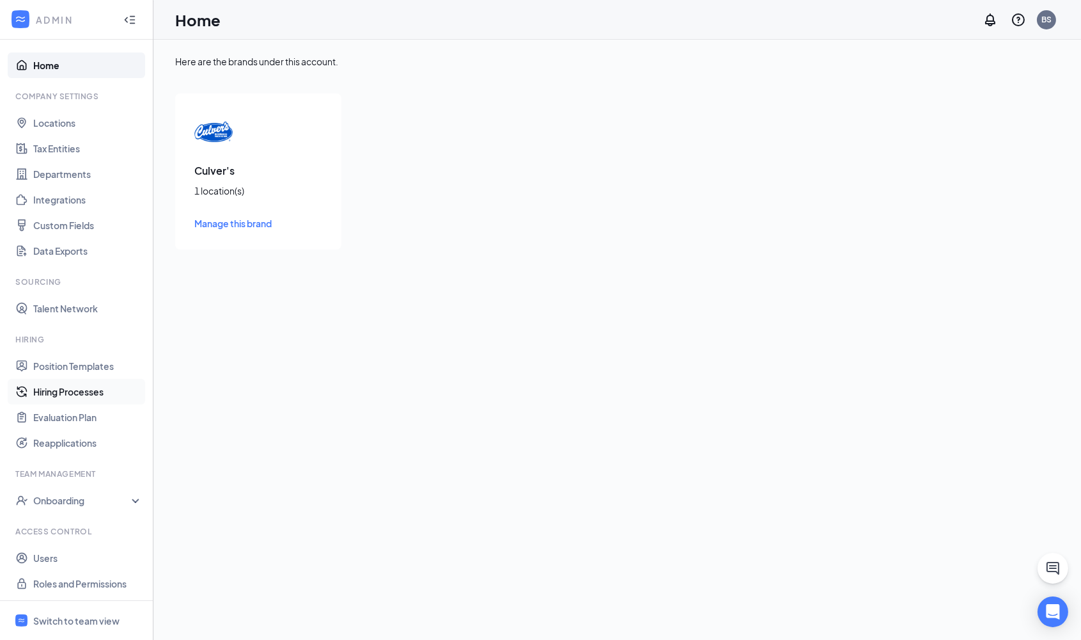
click at [90, 391] on link "Hiring Processes" at bounding box center [87, 392] width 109 height 26
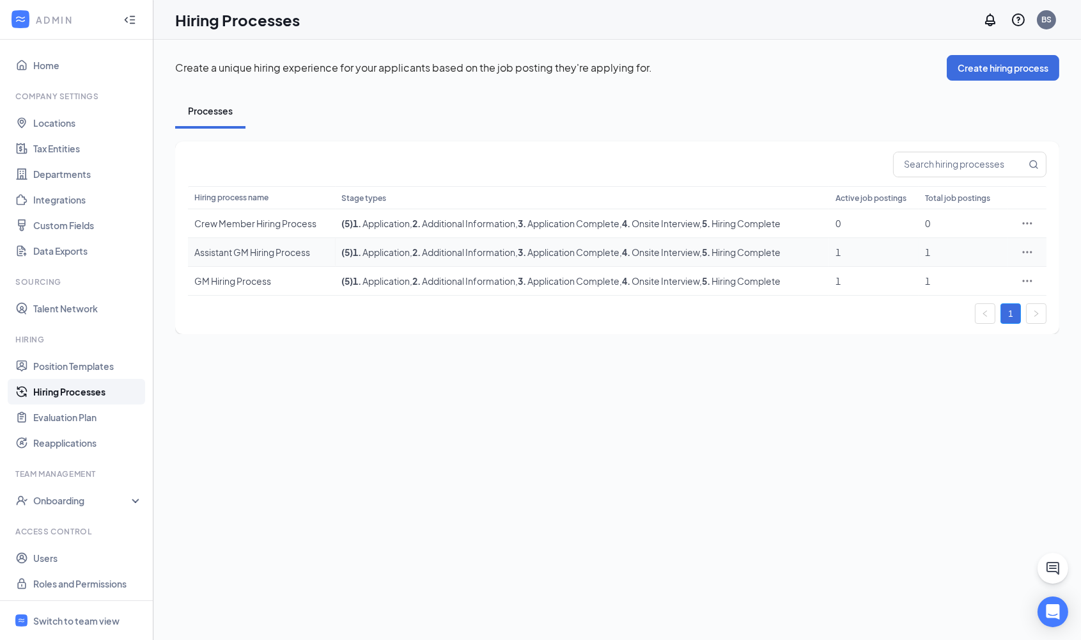
click at [753, 249] on icon "Ellipses" at bounding box center [1027, 252] width 13 height 13
click at [753, 273] on span "Edit" at bounding box center [970, 278] width 110 height 14
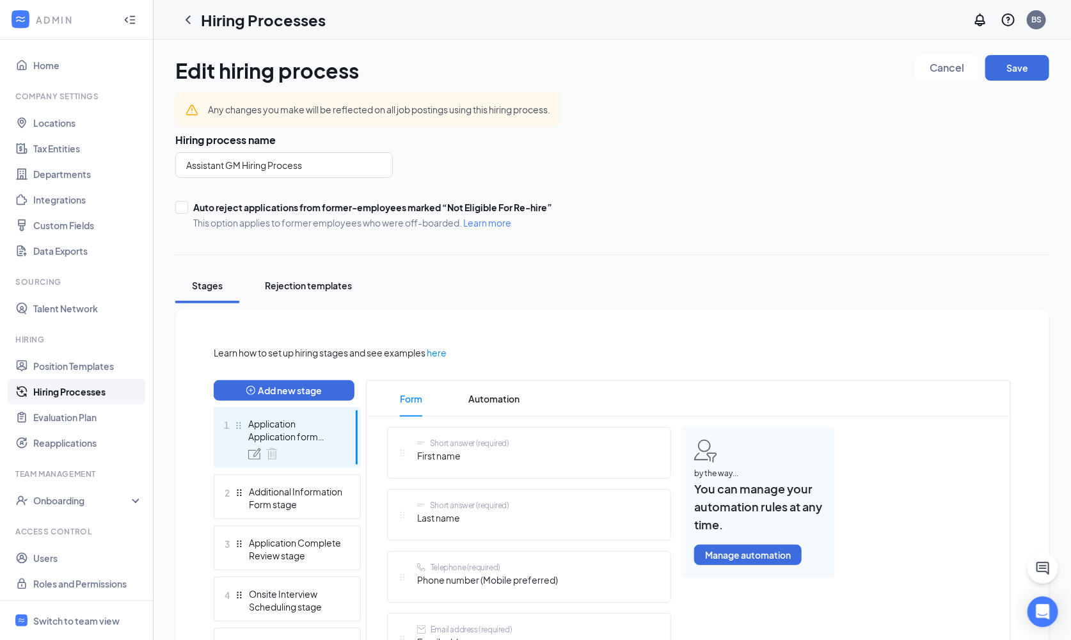
click at [303, 288] on div "Rejection templates" at bounding box center [308, 285] width 87 height 13
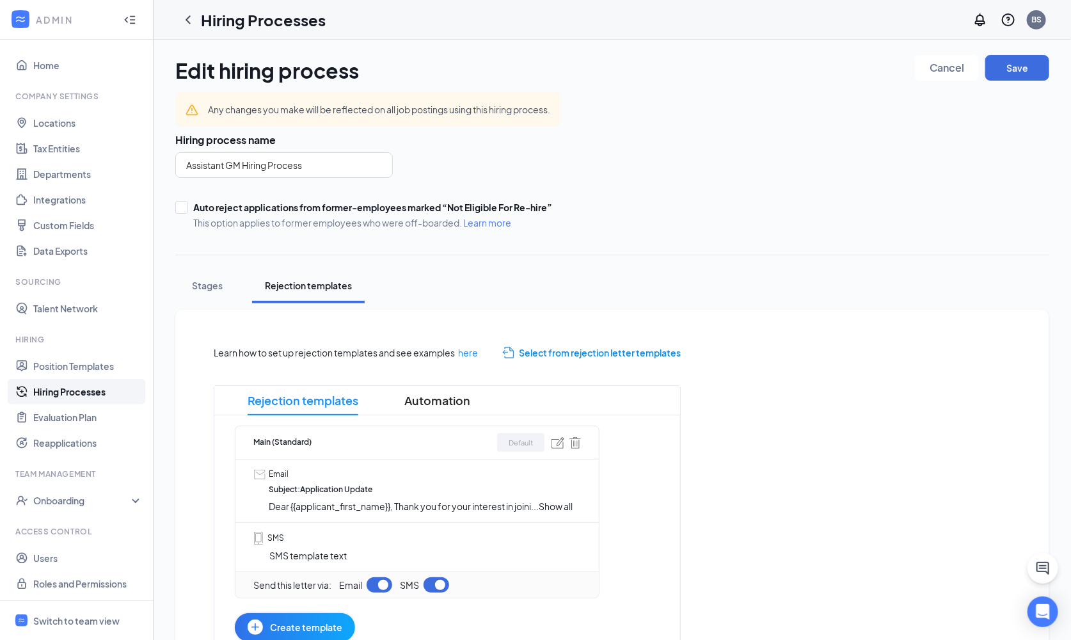
scroll to position [3, 0]
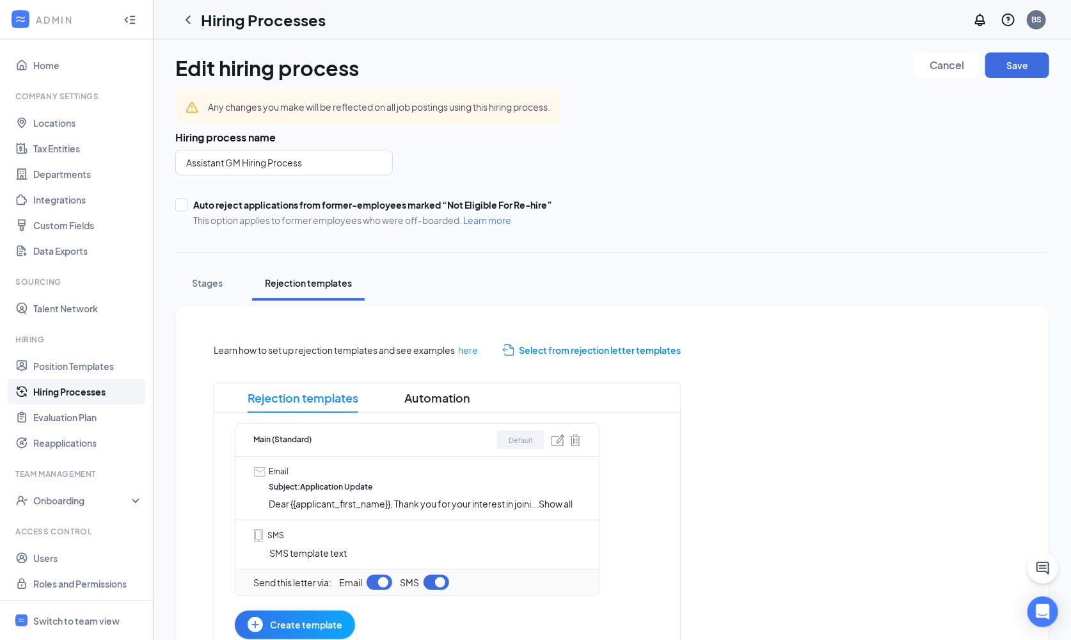
click at [43, 390] on link "Hiring Processes" at bounding box center [87, 392] width 109 height 26
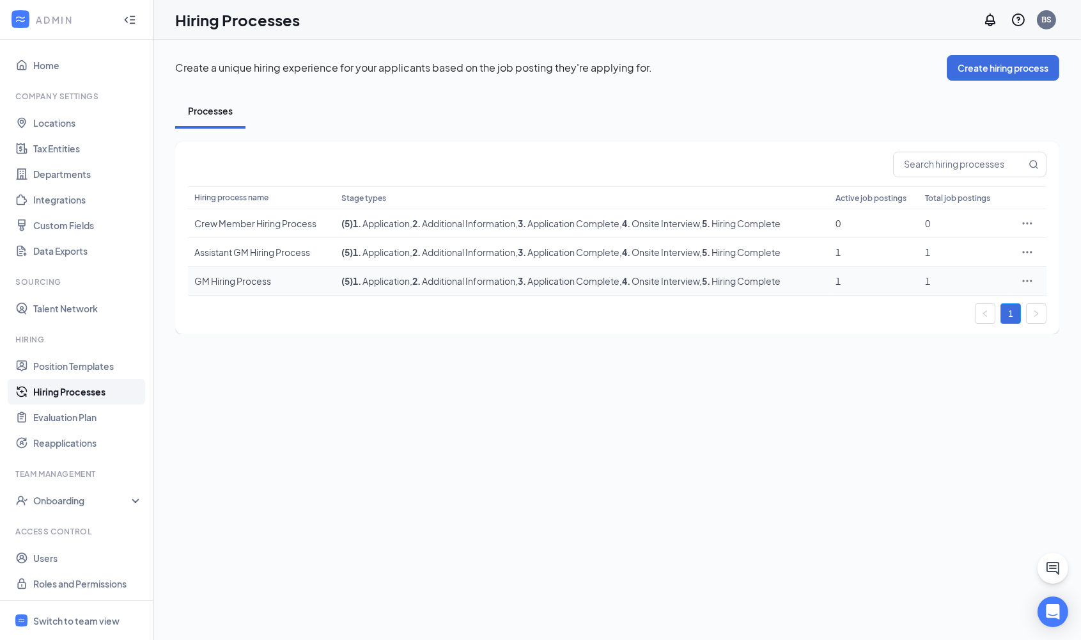
click at [753, 278] on icon "Ellipses" at bounding box center [1027, 280] width 13 height 13
click at [753, 306] on span "Edit" at bounding box center [970, 306] width 110 height 14
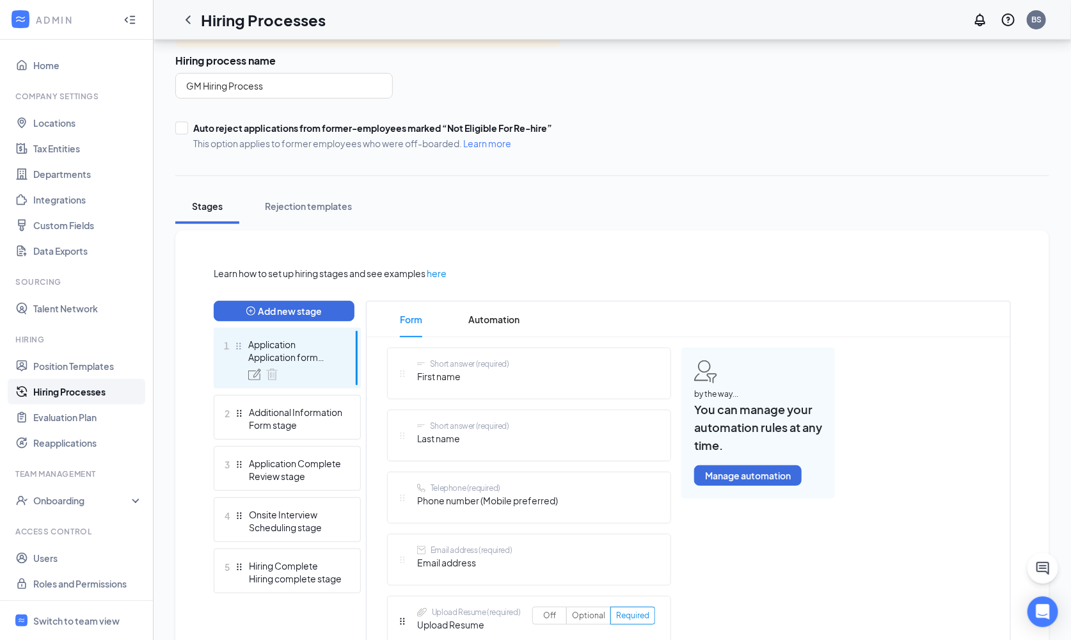
scroll to position [115, 0]
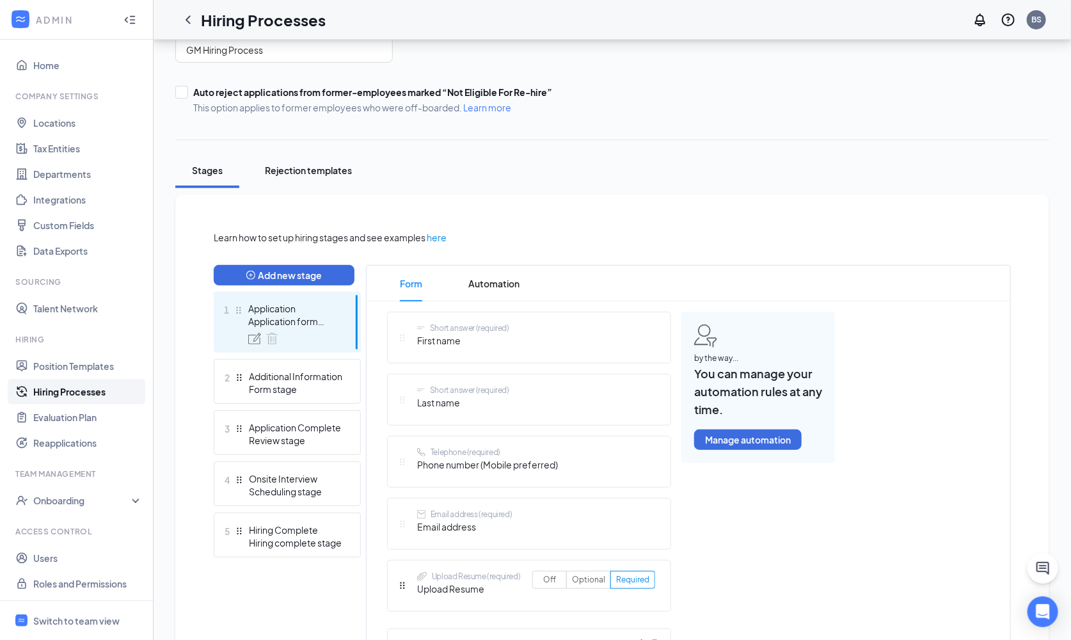
click at [320, 170] on div "Rejection templates" at bounding box center [308, 170] width 87 height 13
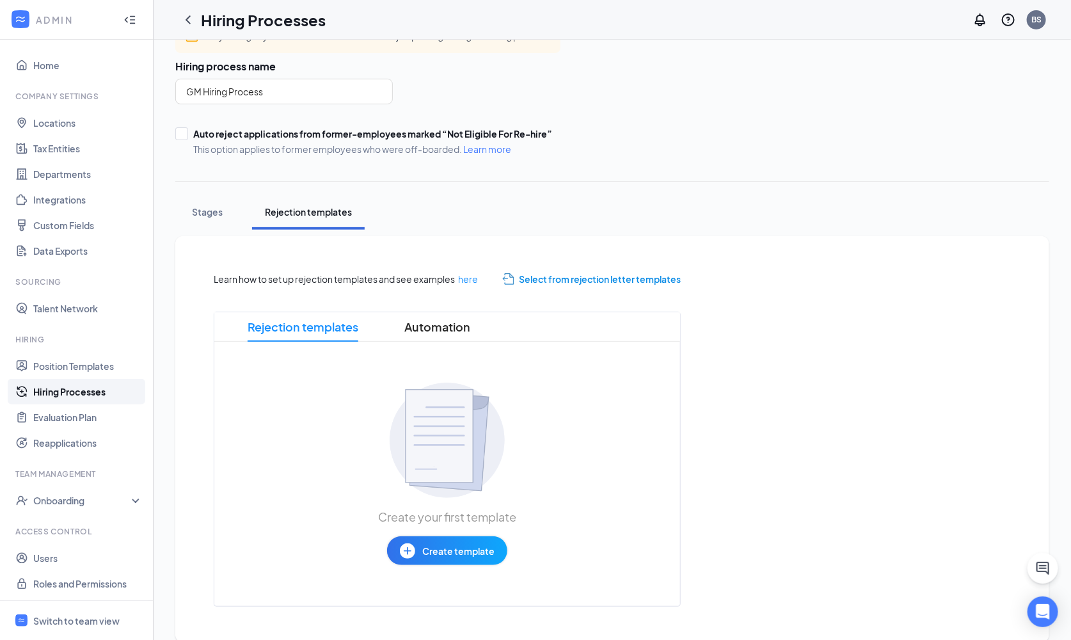
scroll to position [91, 0]
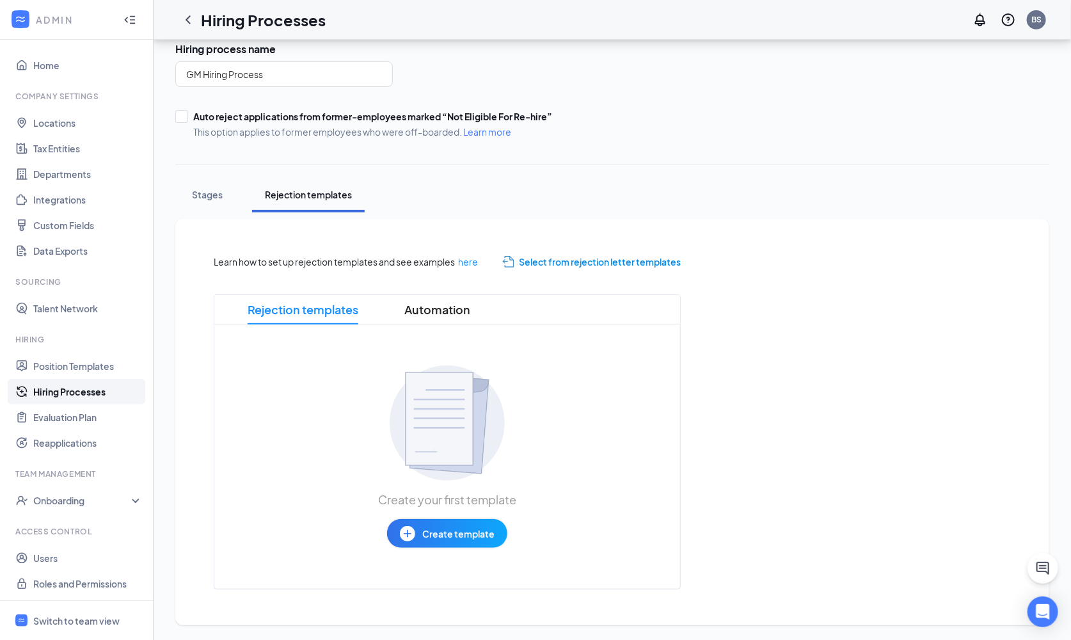
click at [582, 267] on span "Select from rejection letter templates" at bounding box center [600, 262] width 162 height 14
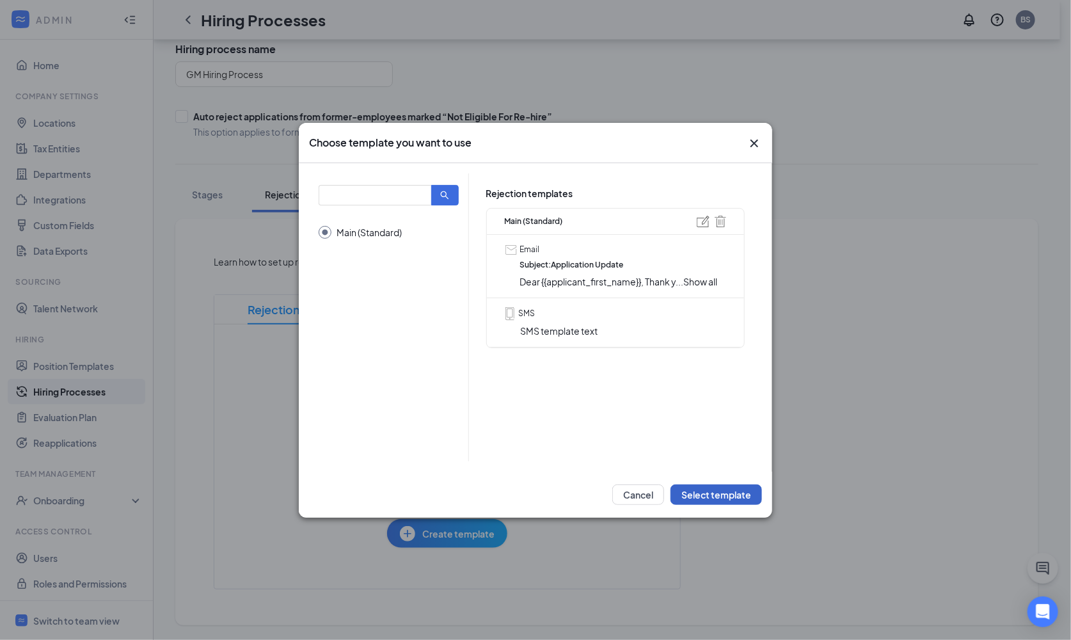
click at [745, 404] on button "Select template" at bounding box center [715, 494] width 91 height 20
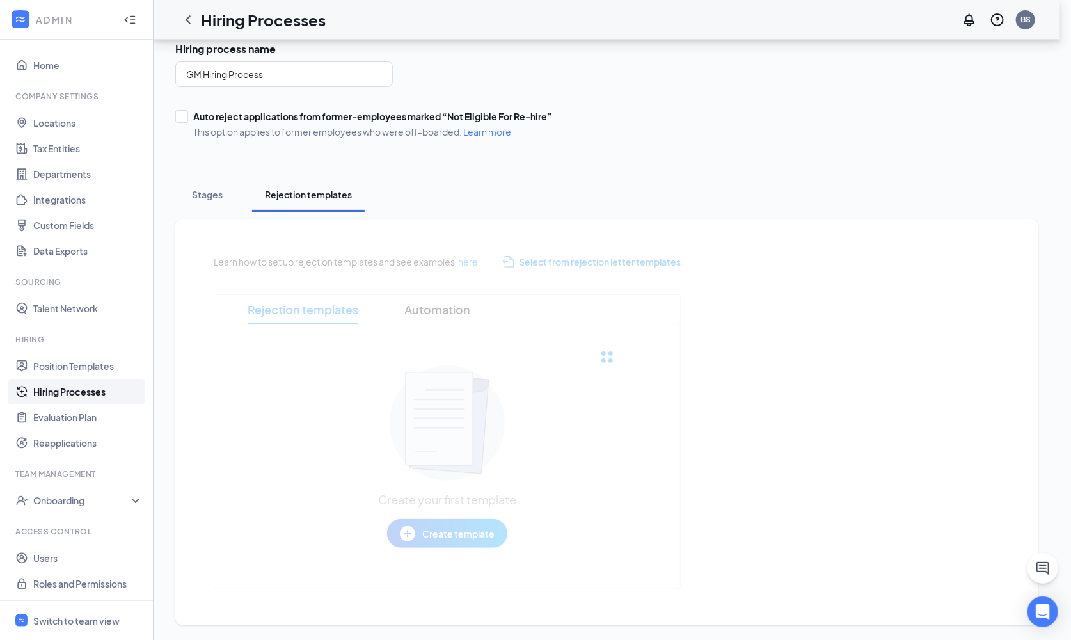
scroll to position [64, 0]
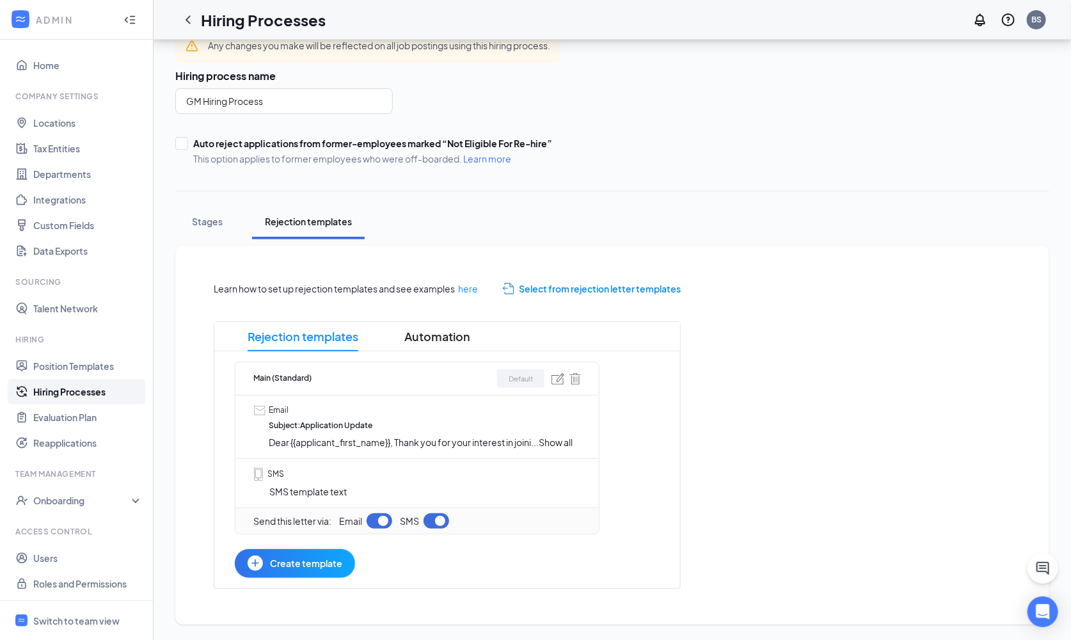
click at [437, 404] on button "button" at bounding box center [436, 520] width 26 height 15
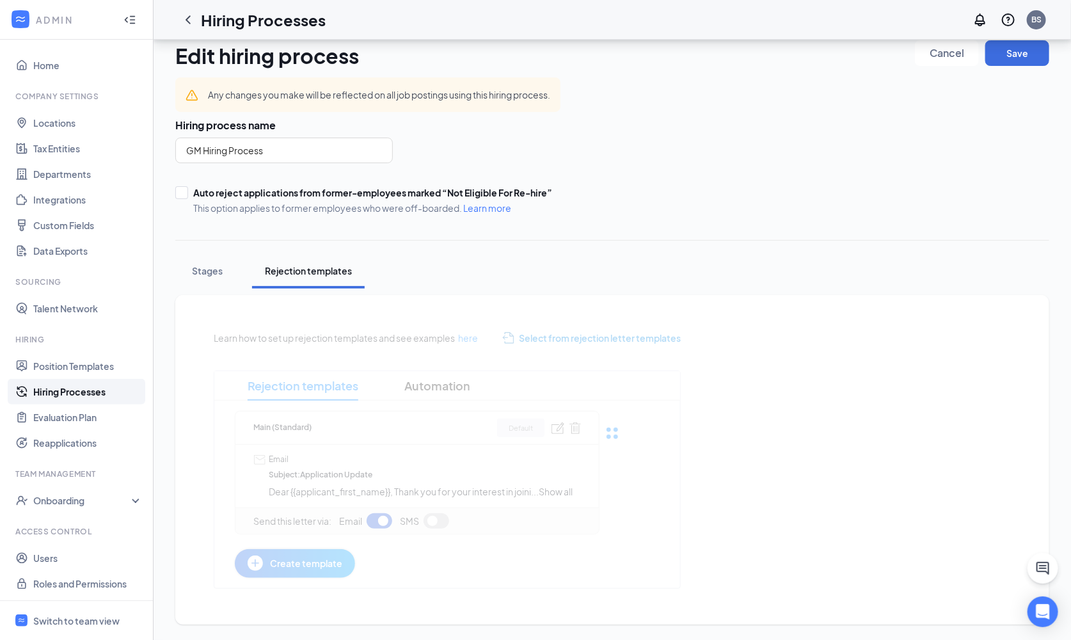
scroll to position [14, 0]
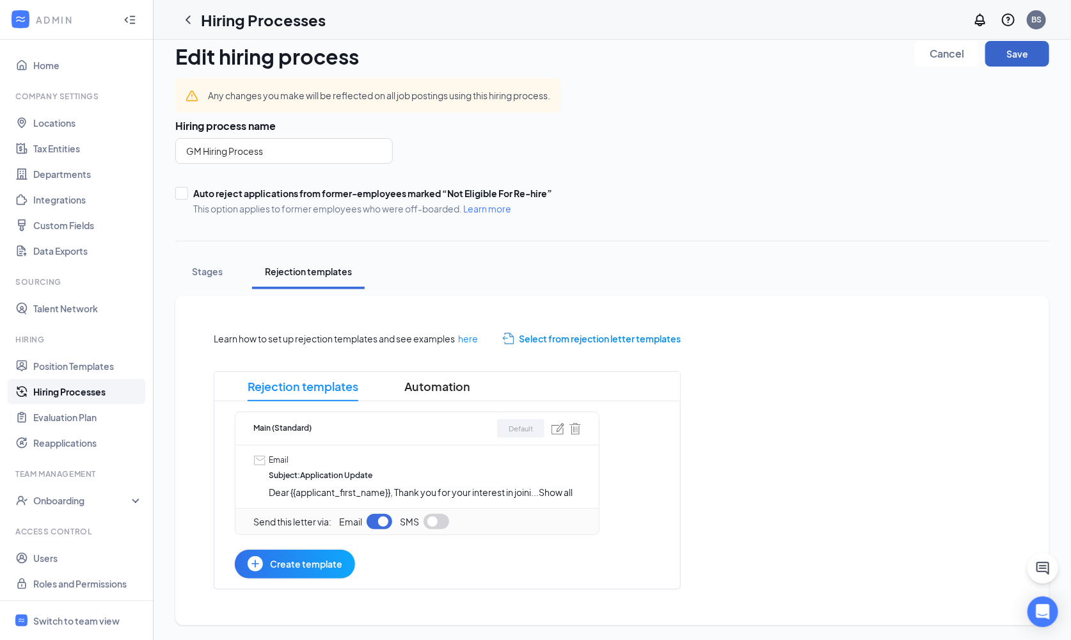
click at [753, 52] on button "Save" at bounding box center [1017, 54] width 64 height 26
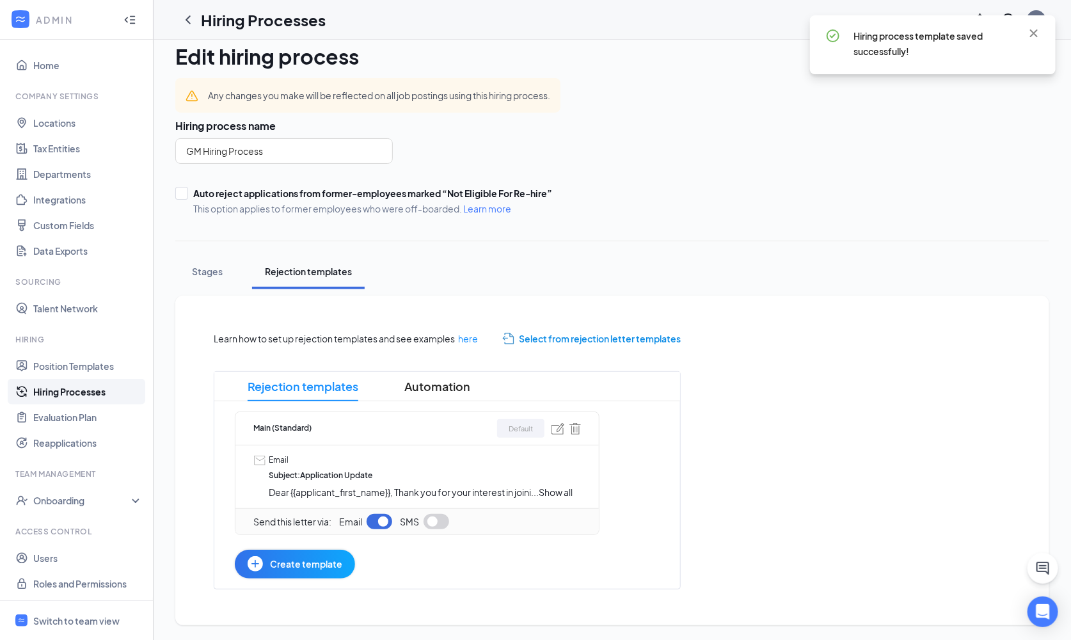
click at [84, 391] on link "Hiring Processes" at bounding box center [87, 392] width 109 height 26
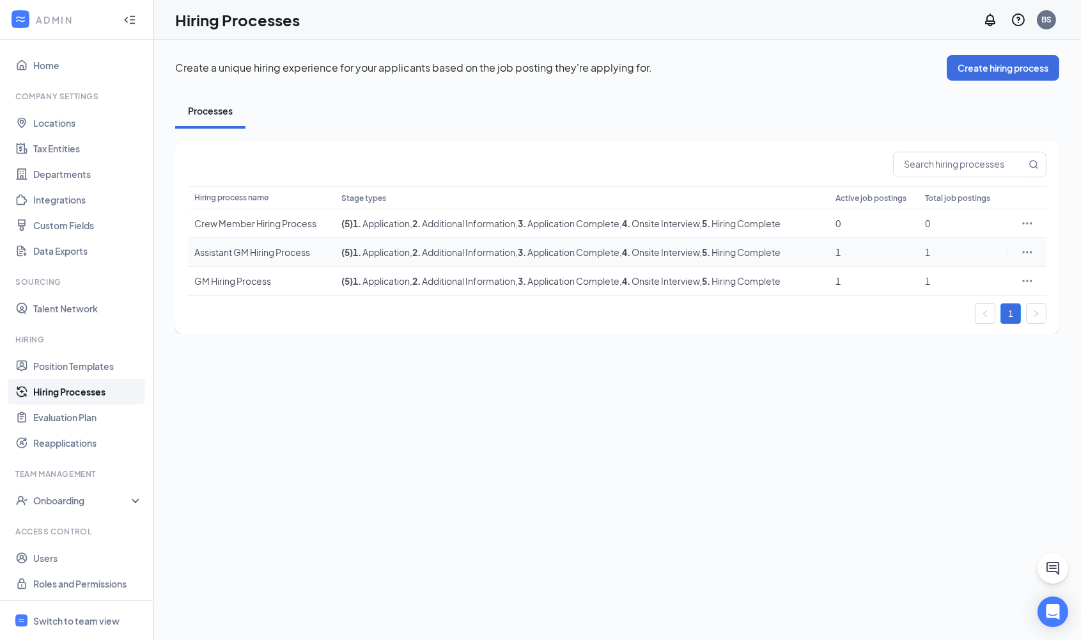
click at [753, 251] on icon "Ellipses" at bounding box center [1028, 252] width 10 height 2
click at [753, 275] on span "Edit" at bounding box center [970, 278] width 110 height 14
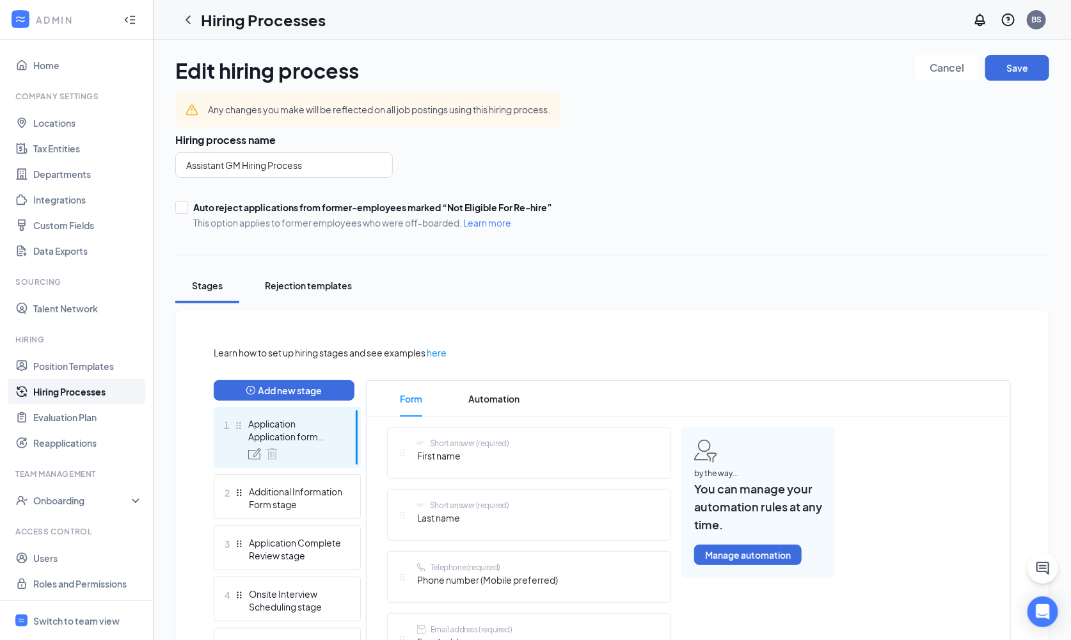
click at [318, 281] on div "Rejection templates" at bounding box center [308, 285] width 87 height 13
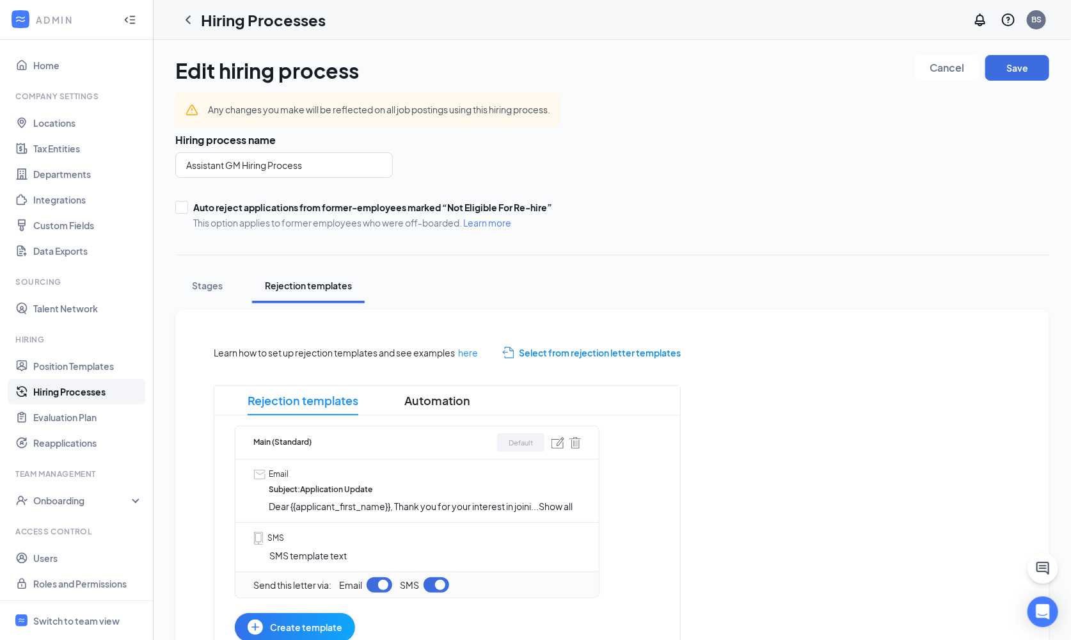
click at [439, 404] on button "button" at bounding box center [436, 584] width 26 height 15
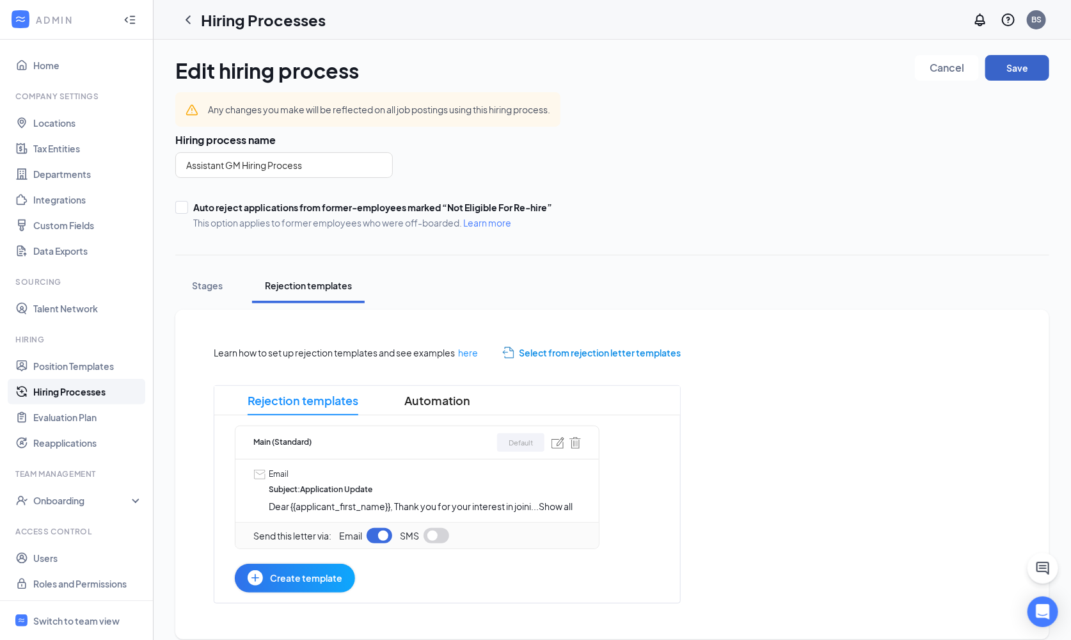
click at [753, 65] on button "Save" at bounding box center [1017, 68] width 64 height 26
drag, startPoint x: 86, startPoint y: 627, endPoint x: 161, endPoint y: 588, distance: 84.1
click at [86, 404] on span "Switch to team view" at bounding box center [87, 620] width 109 height 39
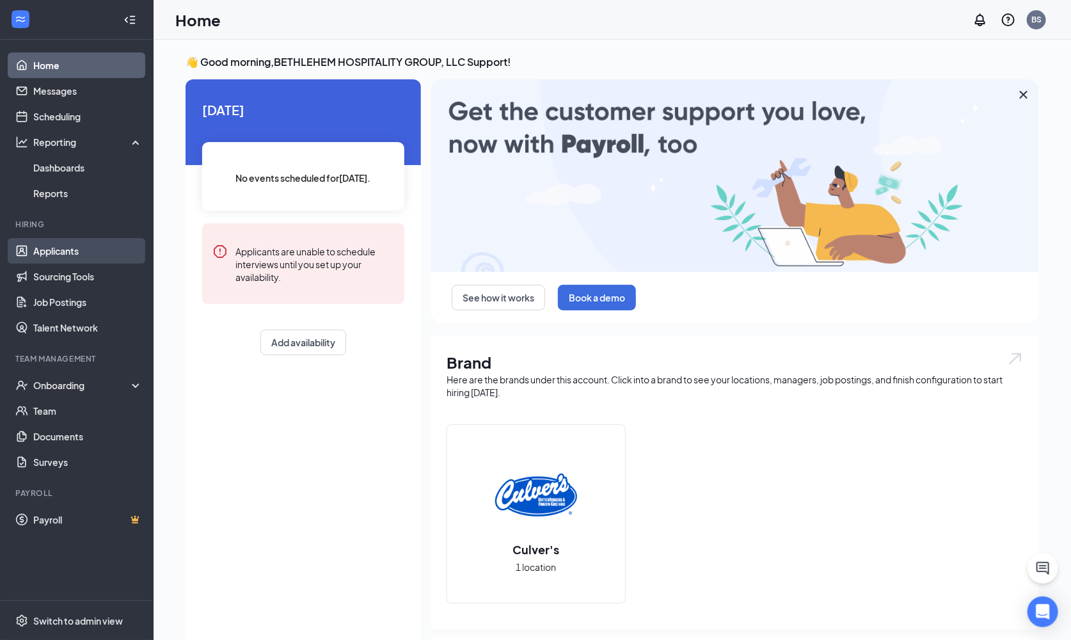
click at [73, 248] on link "Applicants" at bounding box center [87, 251] width 109 height 26
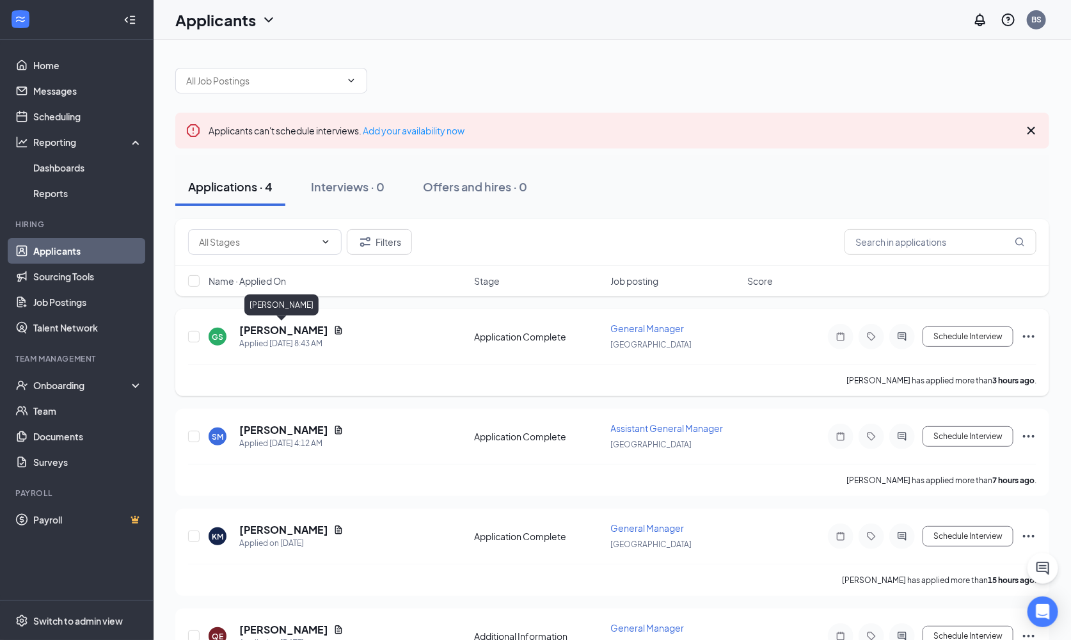
click at [283, 330] on h5 "Gilford Stewart" at bounding box center [283, 330] width 89 height 14
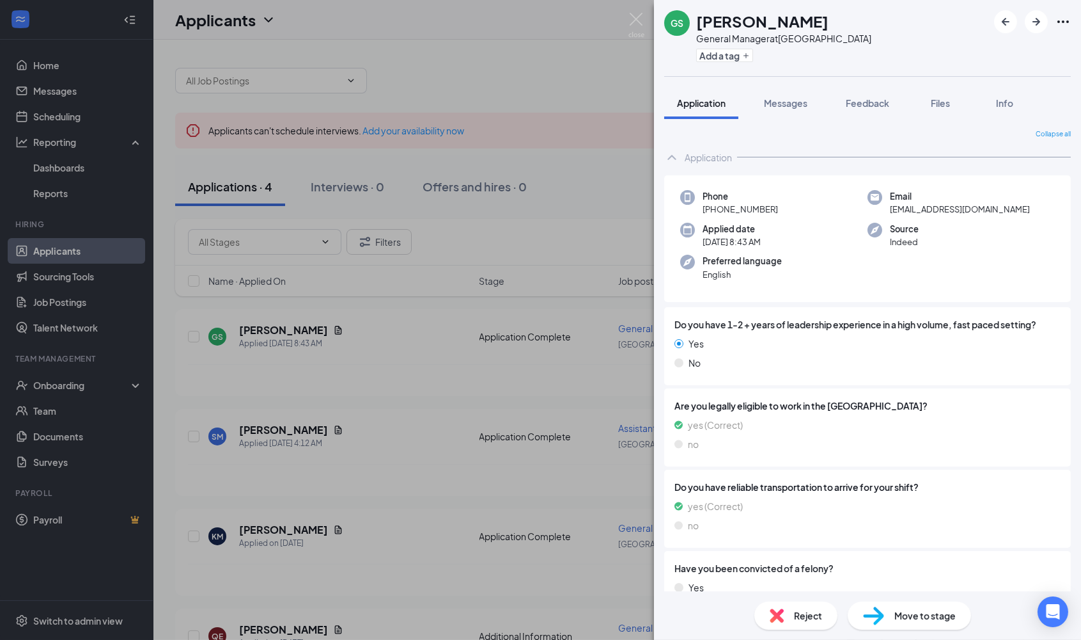
click at [753, 404] on span "Reject" at bounding box center [808, 615] width 28 height 14
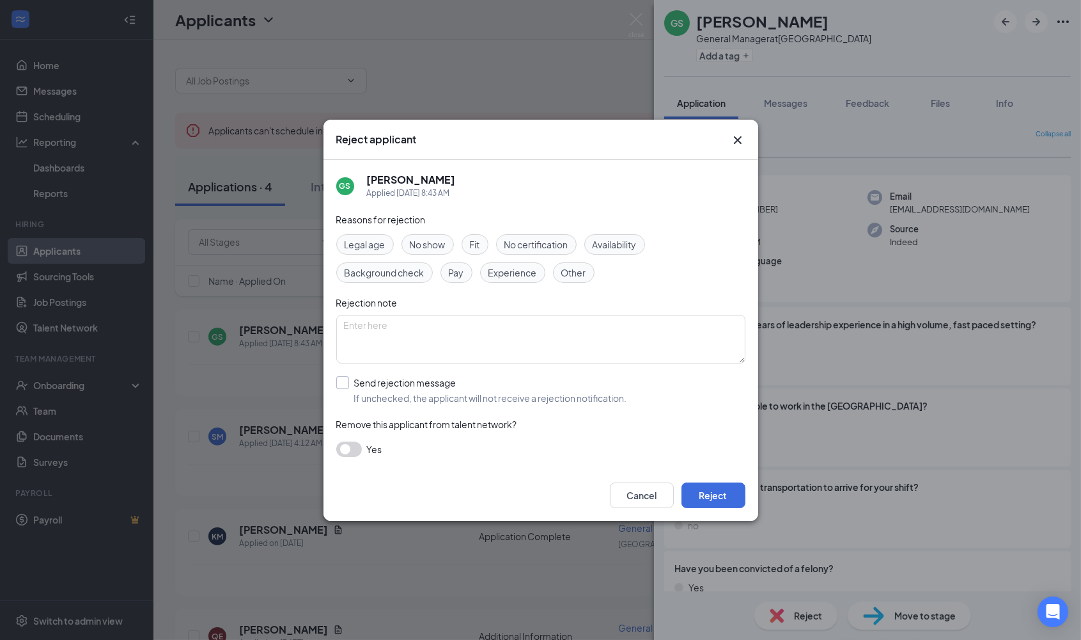
click at [345, 382] on input "Send rejection message If unchecked, the applicant will not receive a rejection…" at bounding box center [481, 390] width 291 height 28
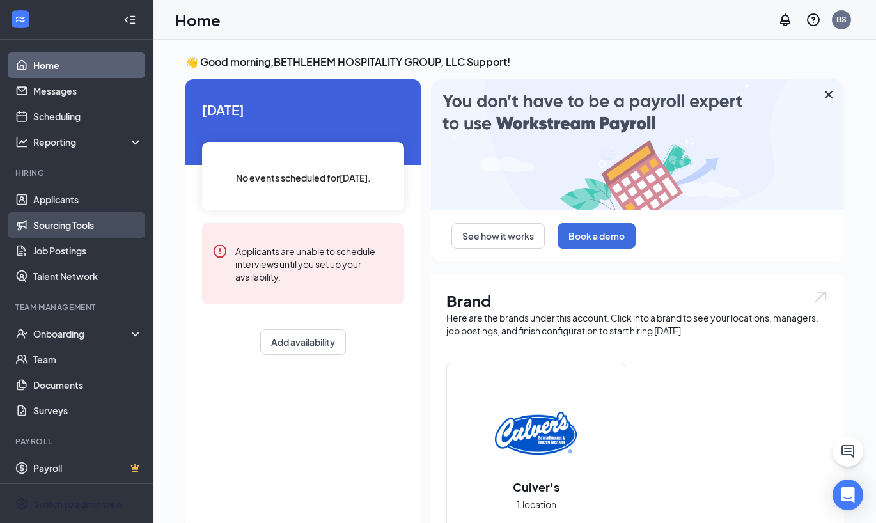
click at [95, 510] on div "Switch to admin view" at bounding box center [78, 504] width 90 height 13
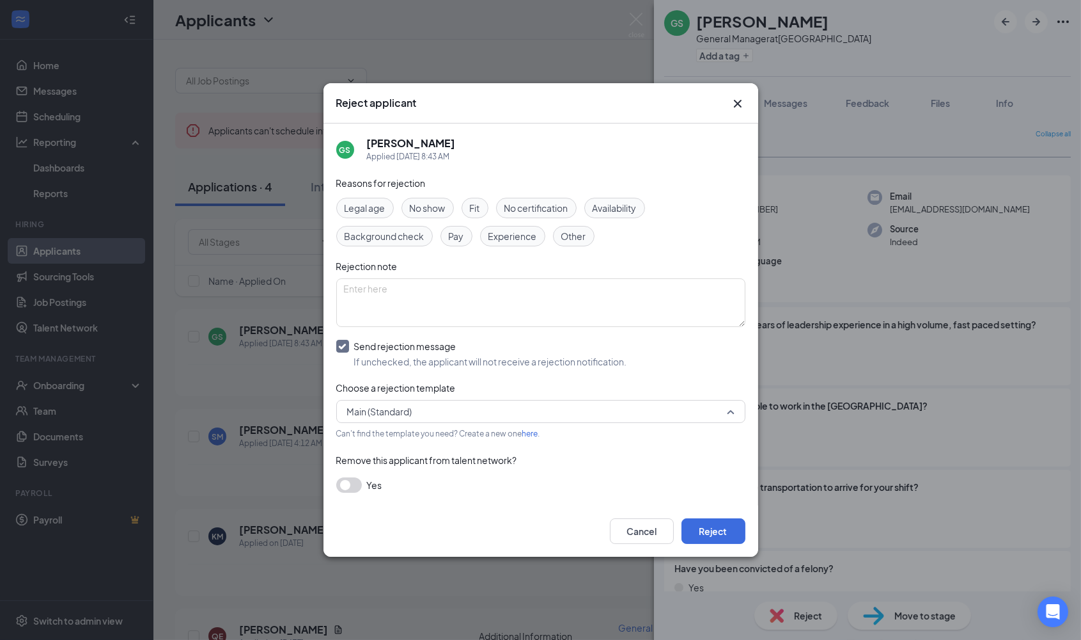
click at [537, 409] on span "Main (Standard)" at bounding box center [535, 411] width 376 height 19
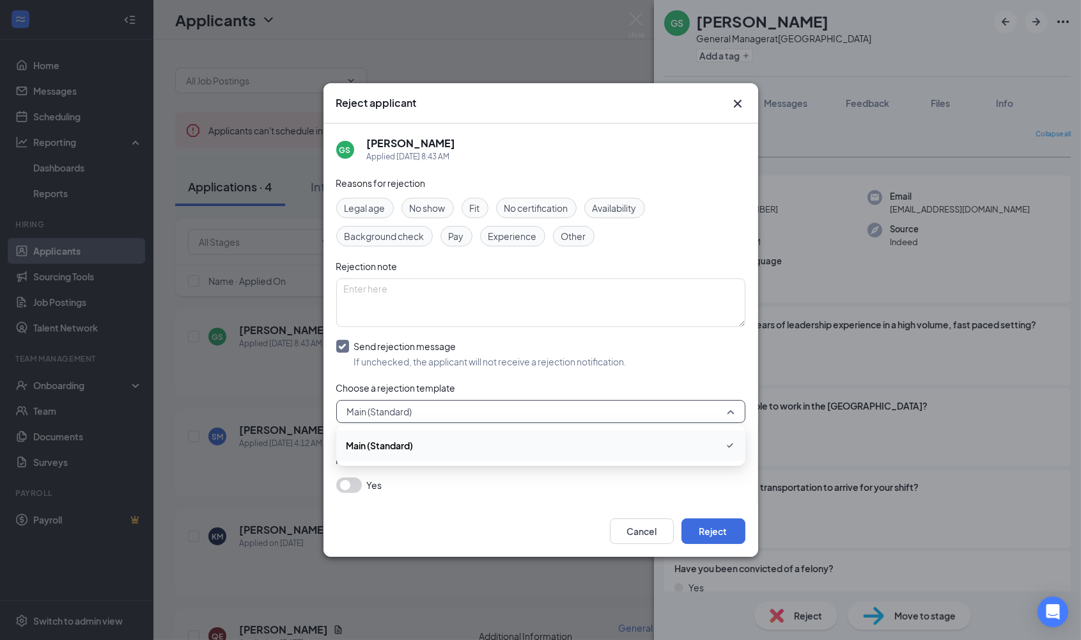
click at [532, 508] on div "Cancel Reject" at bounding box center [541, 530] width 435 height 51
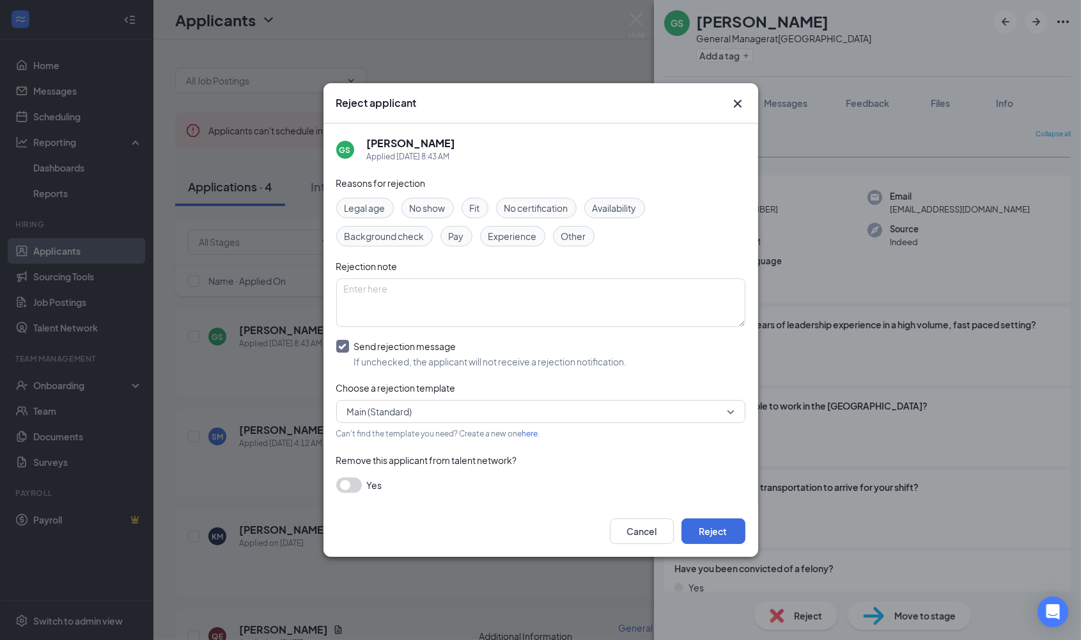
click at [738, 104] on icon "Cross" at bounding box center [738, 104] width 8 height 8
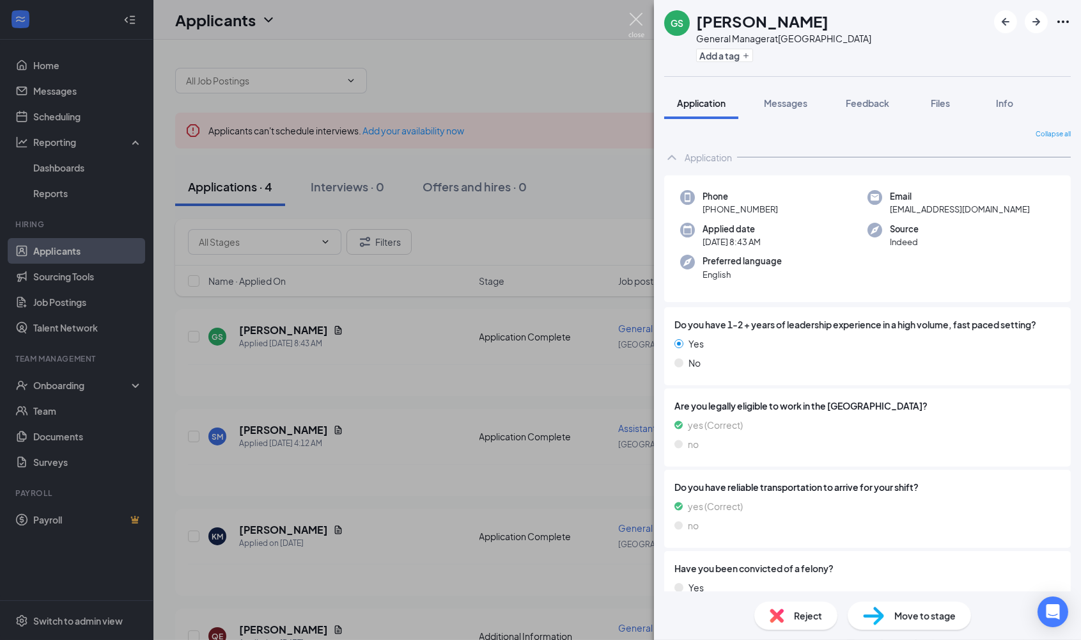
click at [634, 18] on img at bounding box center [637, 25] width 16 height 25
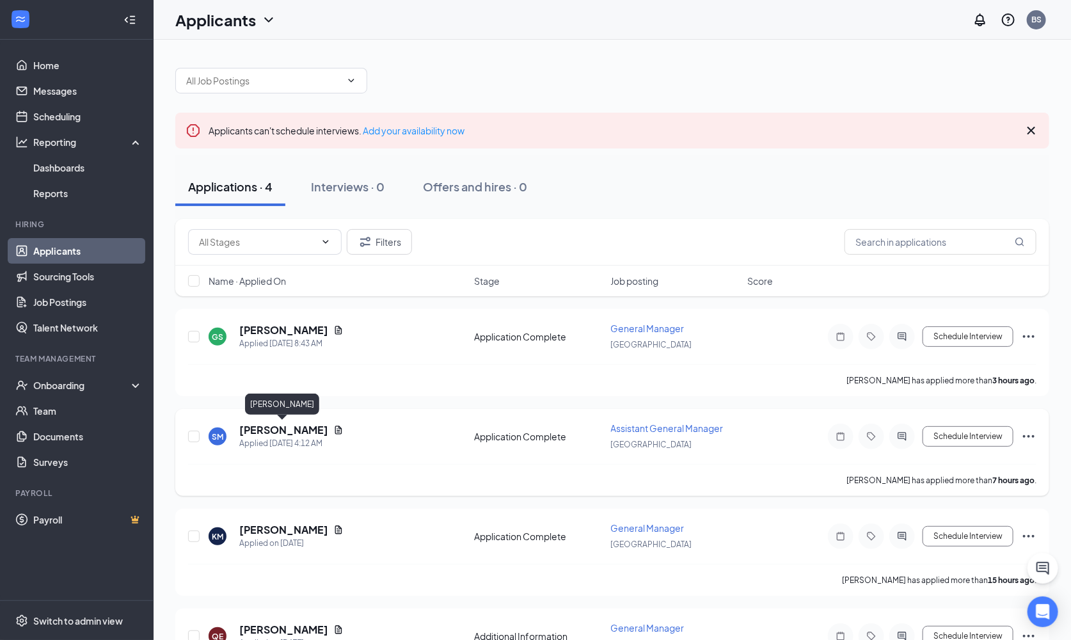
click at [267, 430] on h5 "[PERSON_NAME]" at bounding box center [283, 430] width 89 height 14
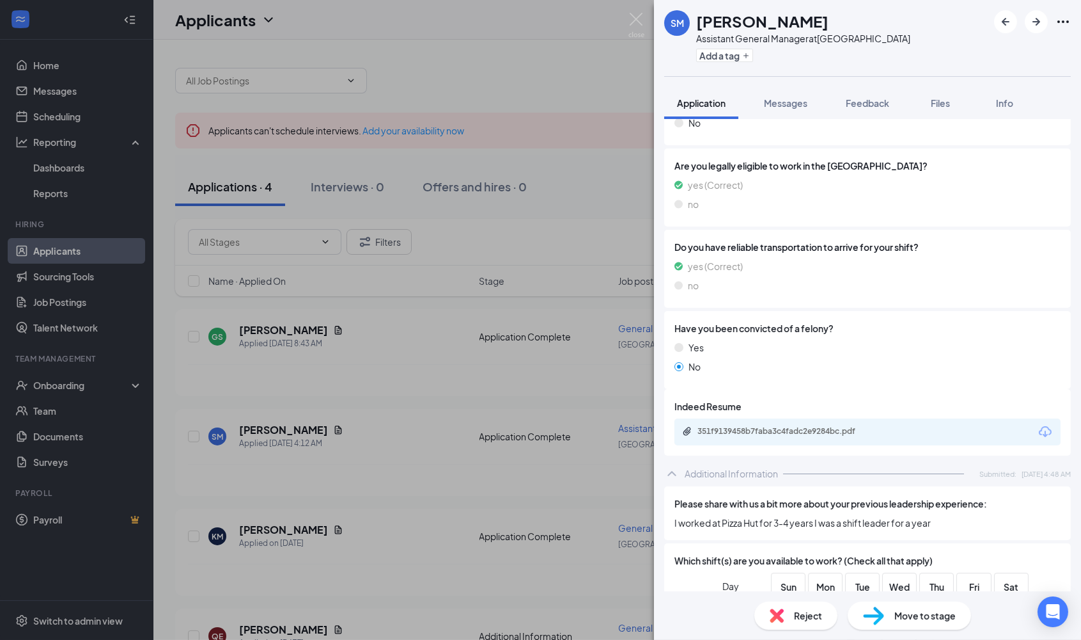
scroll to position [251, 0]
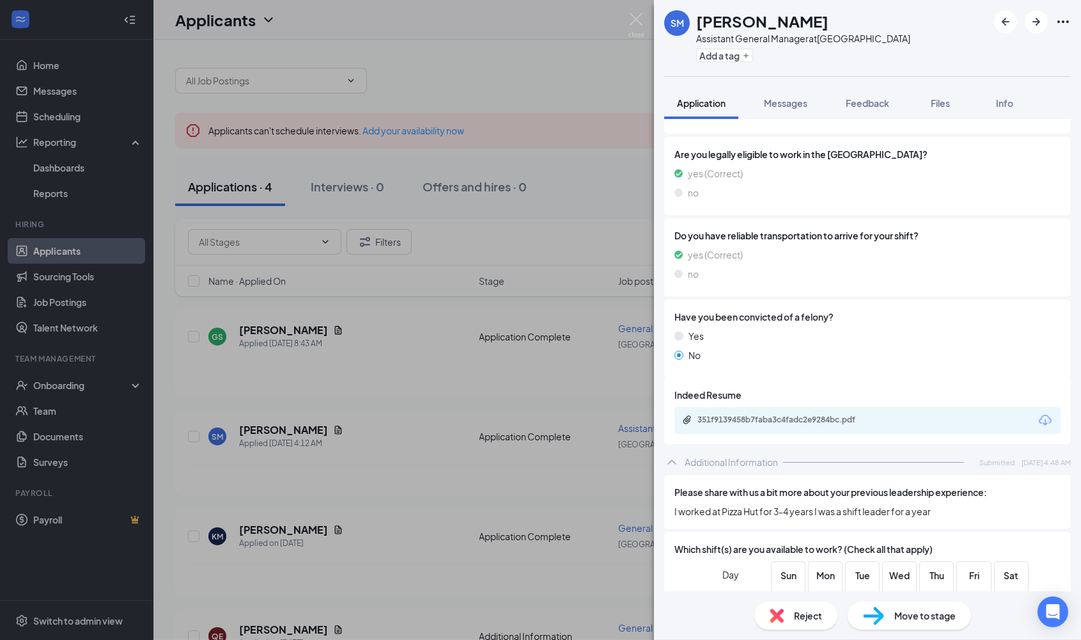
click at [1038, 420] on icon "Download" at bounding box center [1045, 419] width 15 height 15
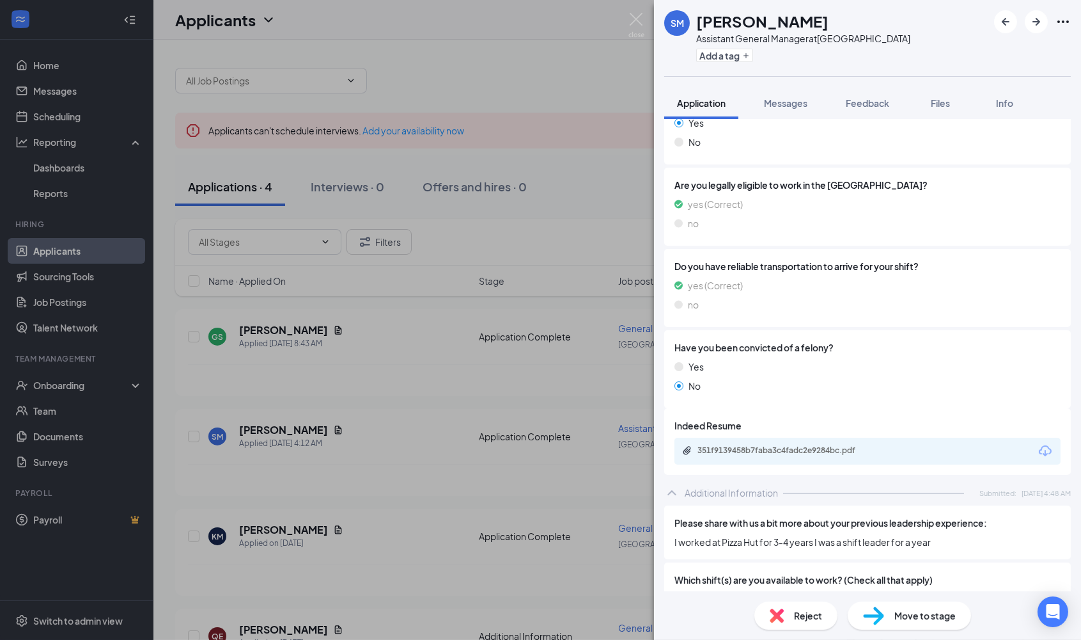
scroll to position [0, 0]
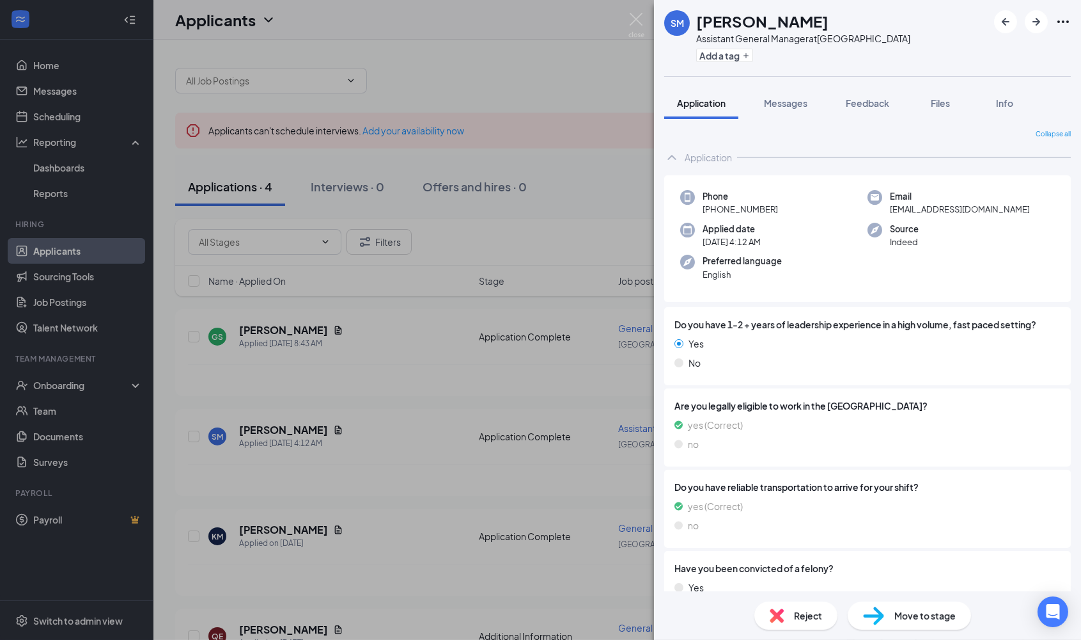
click at [918, 619] on span "Move to stage" at bounding box center [925, 615] width 61 height 14
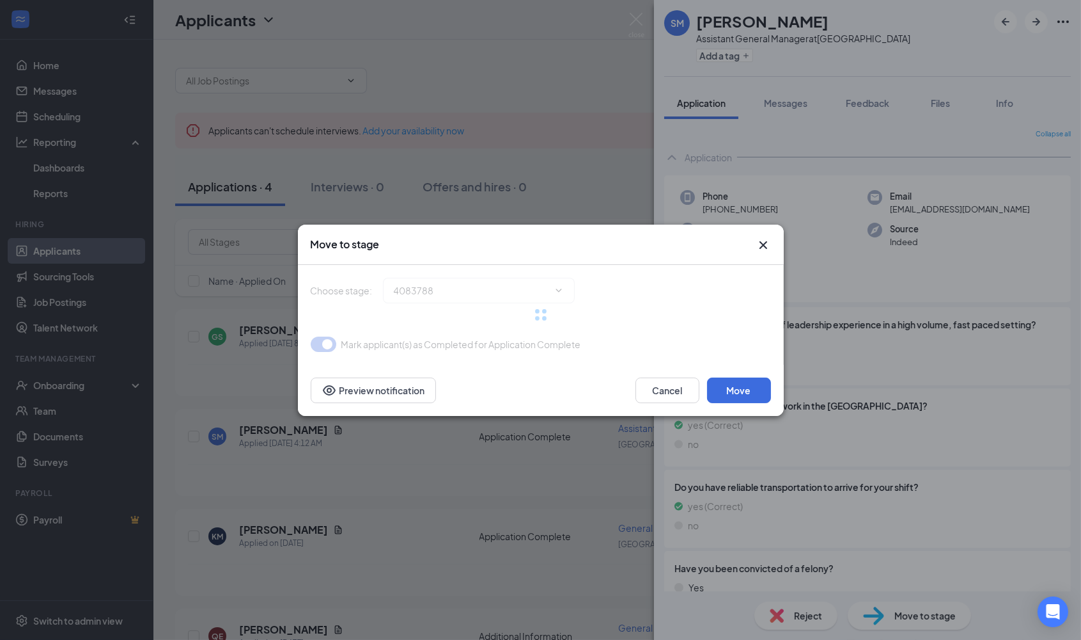
type input "Onsite Interview (next stage)"
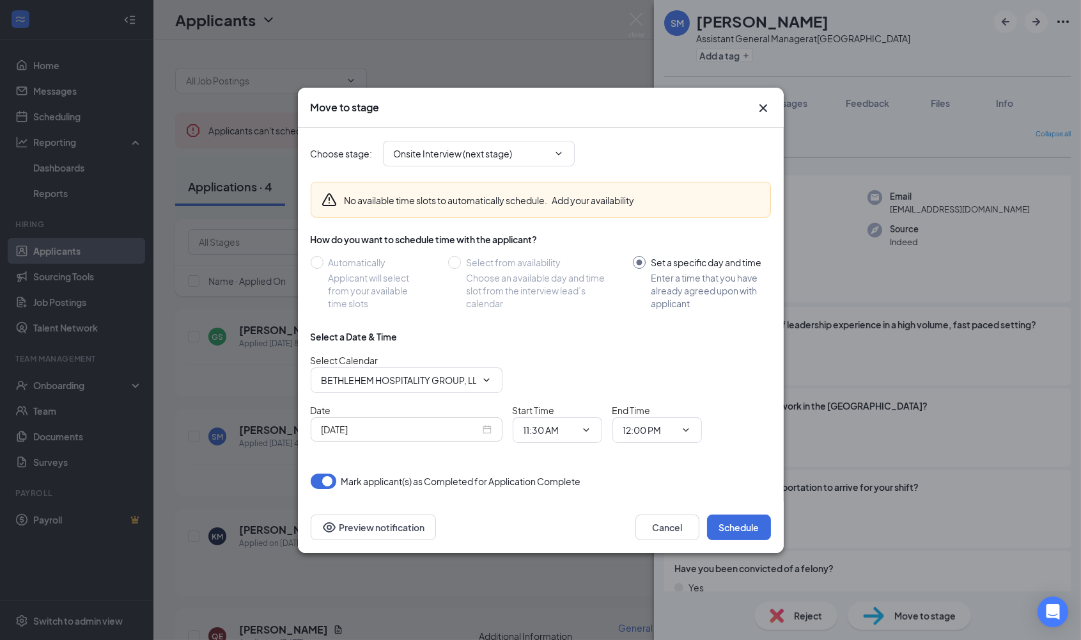
click at [488, 430] on div "Oct 15, 2025" at bounding box center [407, 429] width 170 height 14
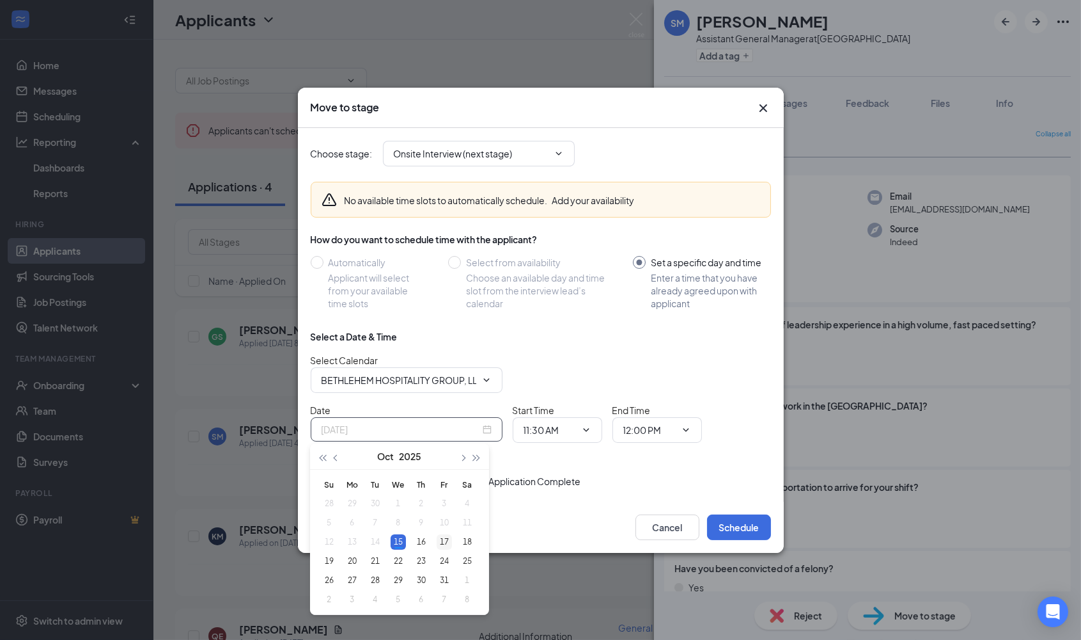
type input "Oct 17, 2025"
click at [448, 541] on div "17" at bounding box center [444, 541] width 15 height 15
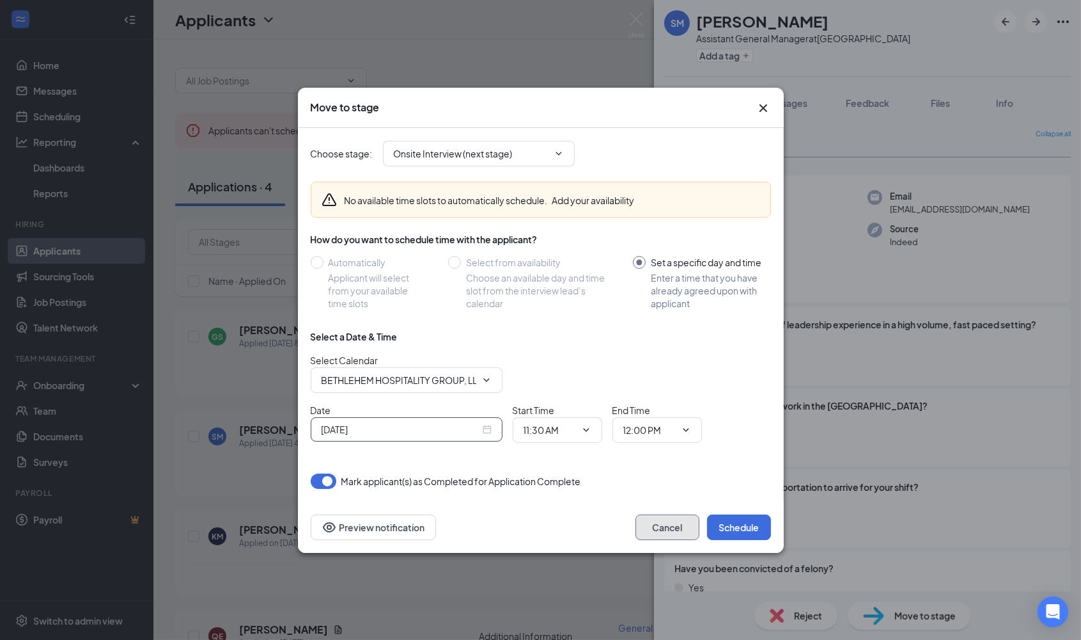
click at [677, 524] on button "Cancel" at bounding box center [668, 527] width 64 height 26
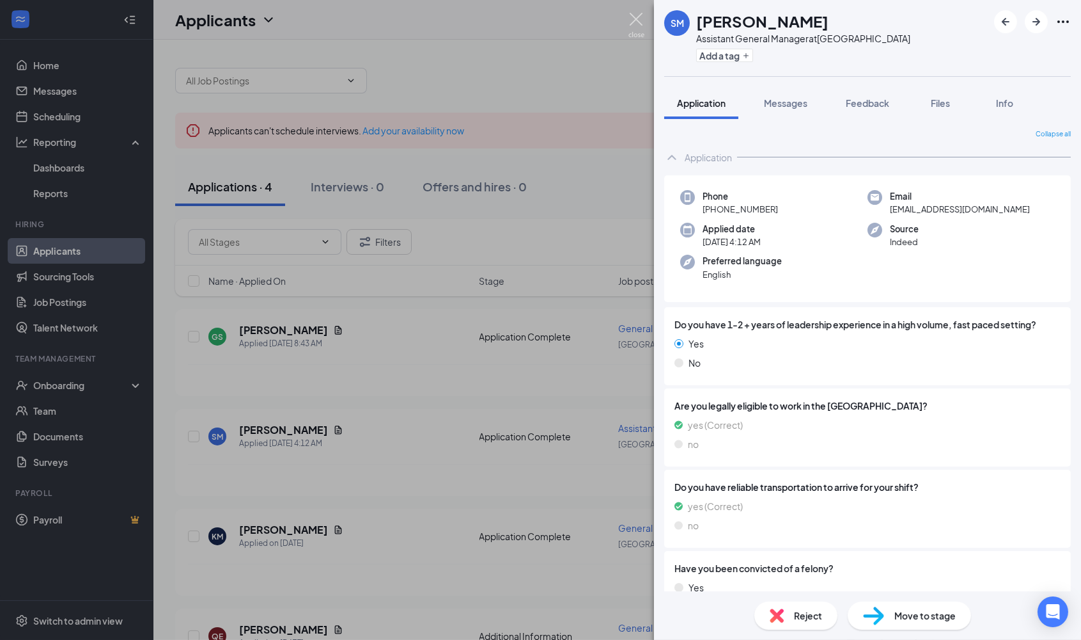
click at [634, 15] on img at bounding box center [637, 25] width 16 height 25
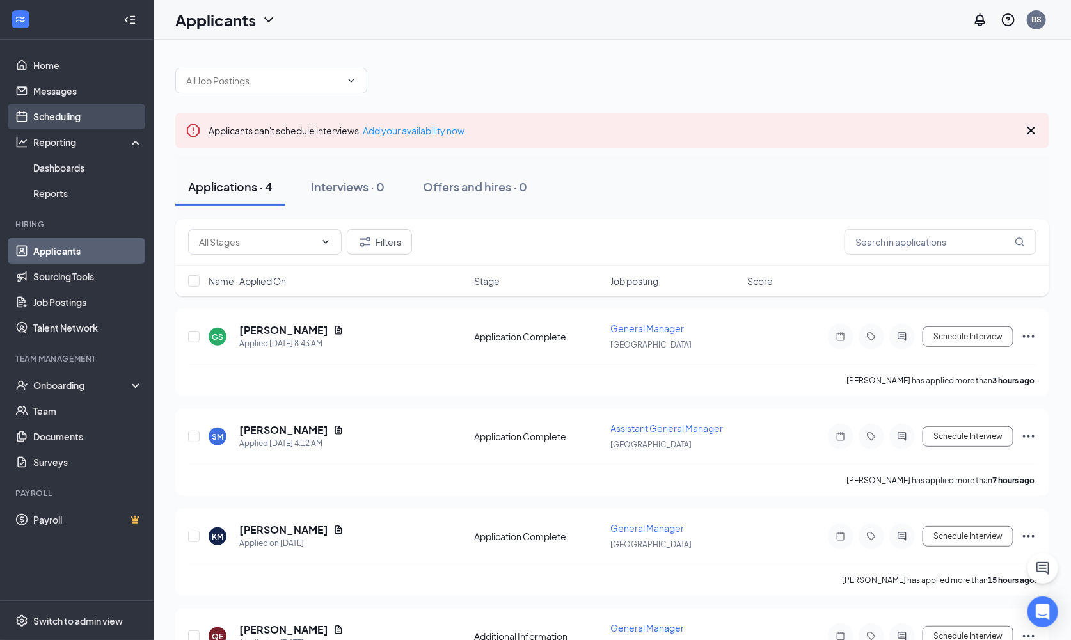
click at [77, 118] on link "Scheduling" at bounding box center [87, 117] width 109 height 26
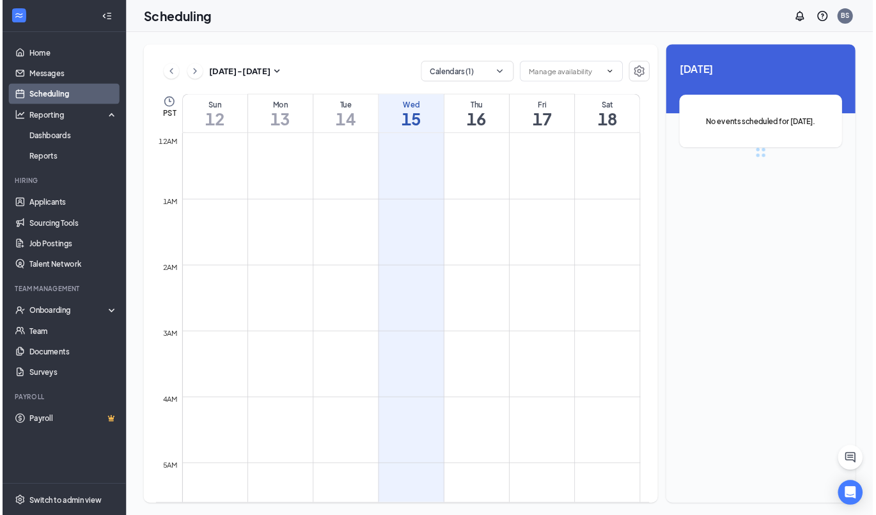
scroll to position [629, 0]
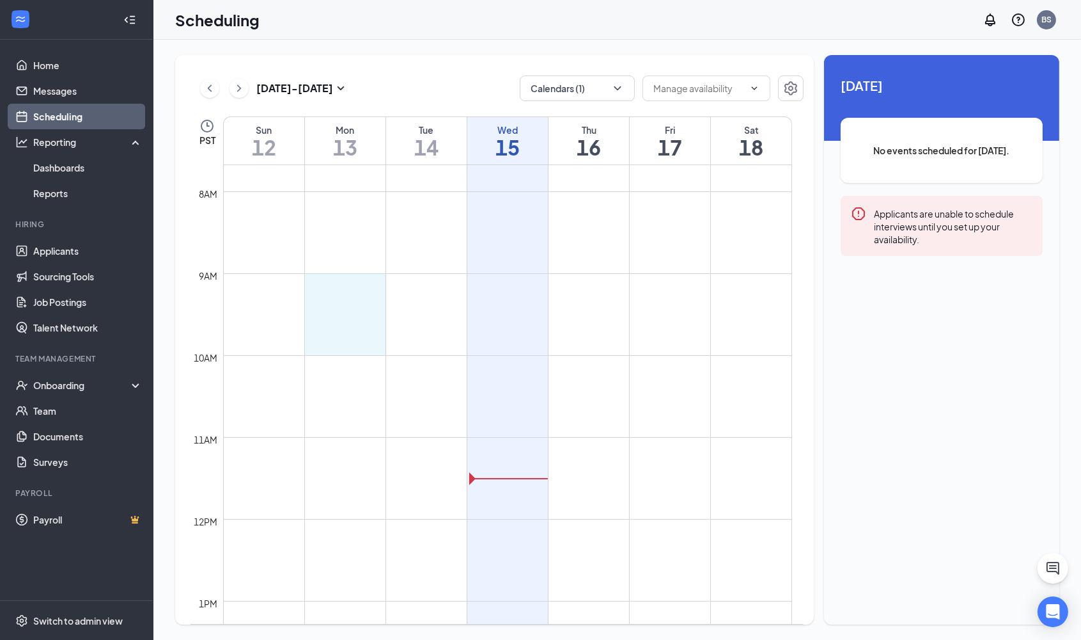
drag, startPoint x: 343, startPoint y: 280, endPoint x: 629, endPoint y: 384, distance: 303.7
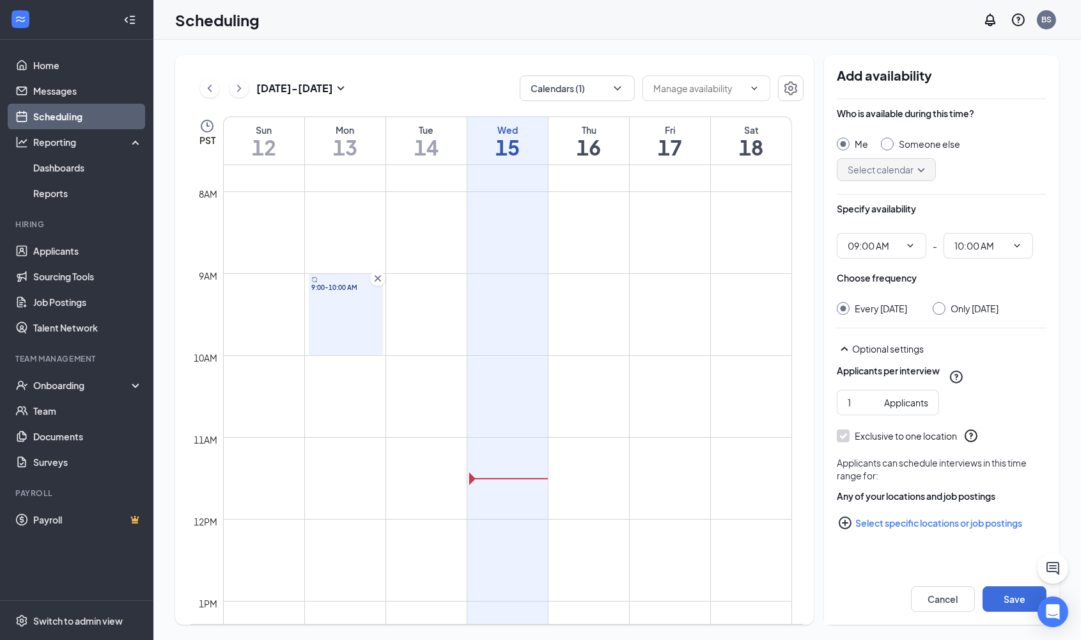
click at [379, 278] on icon "Cross" at bounding box center [378, 278] width 13 height 13
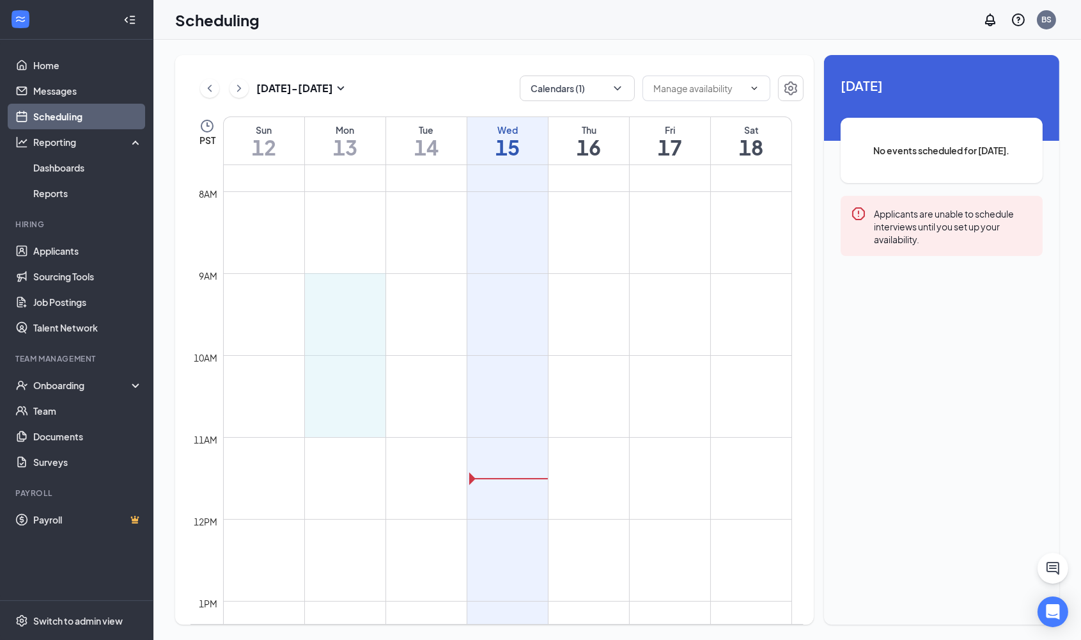
drag, startPoint x: 342, startPoint y: 279, endPoint x: 664, endPoint y: 428, distance: 355.4
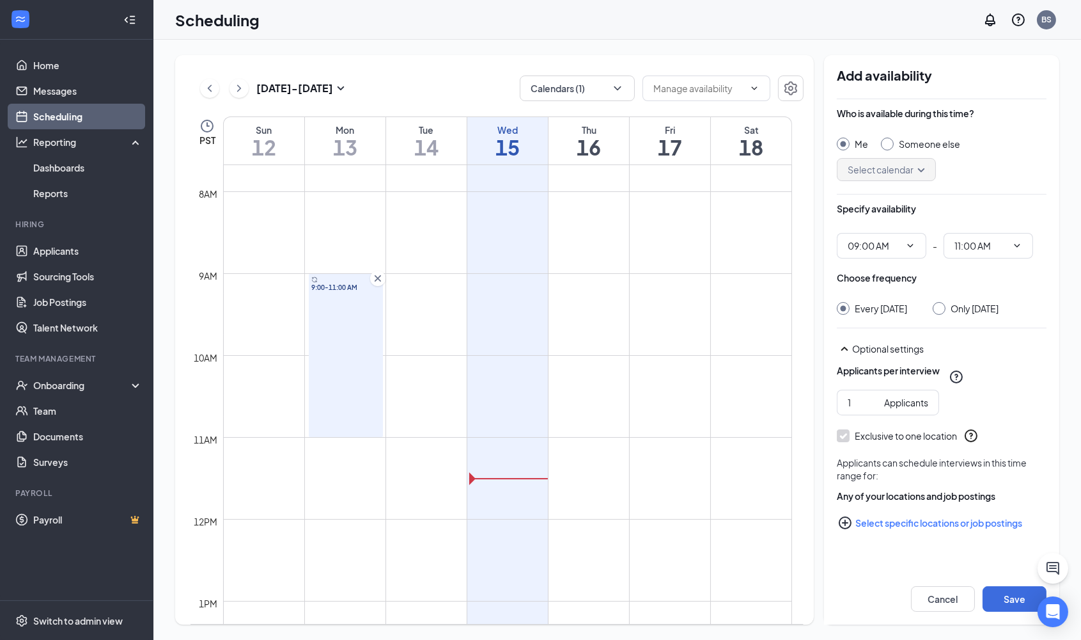
click at [375, 276] on icon "Cross" at bounding box center [378, 278] width 6 height 6
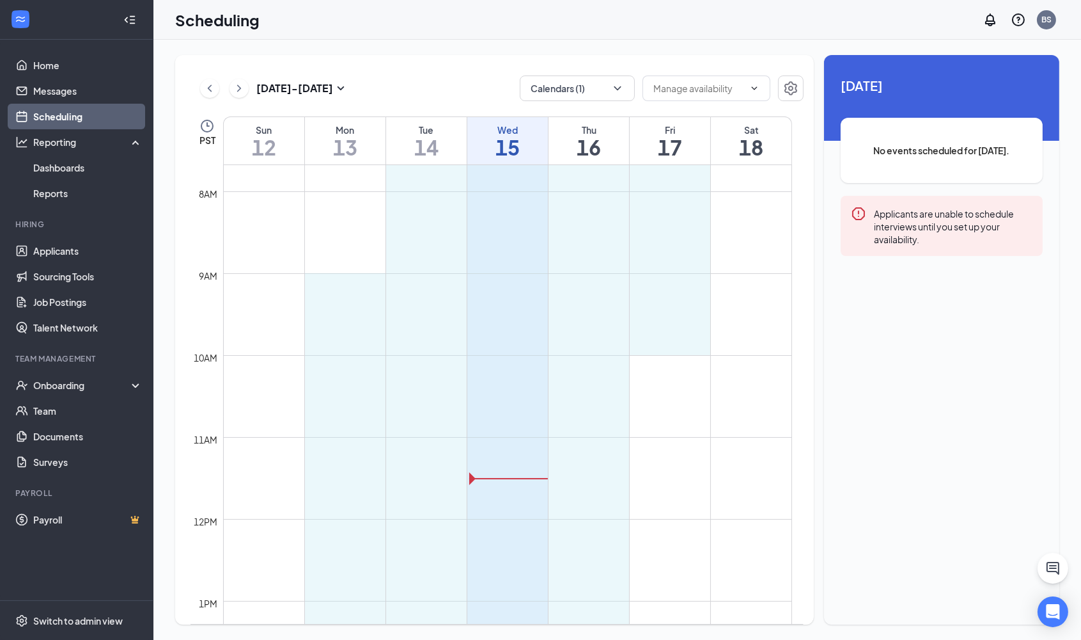
drag, startPoint x: 334, startPoint y: 283, endPoint x: 668, endPoint y: 345, distance: 339.5
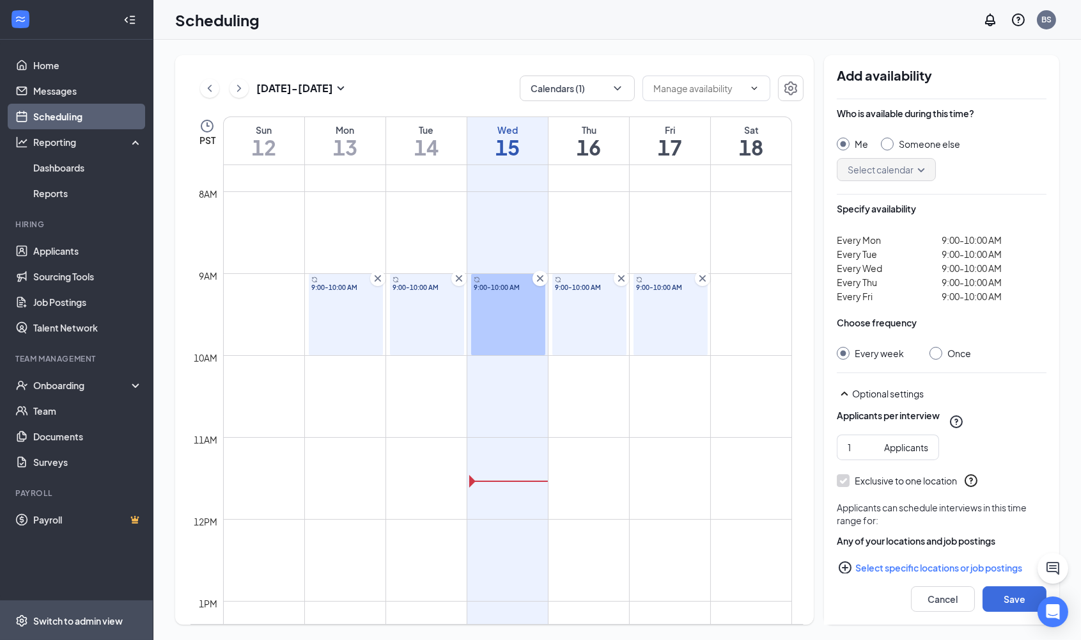
click at [90, 619] on div "Switch to admin view" at bounding box center [78, 620] width 90 height 13
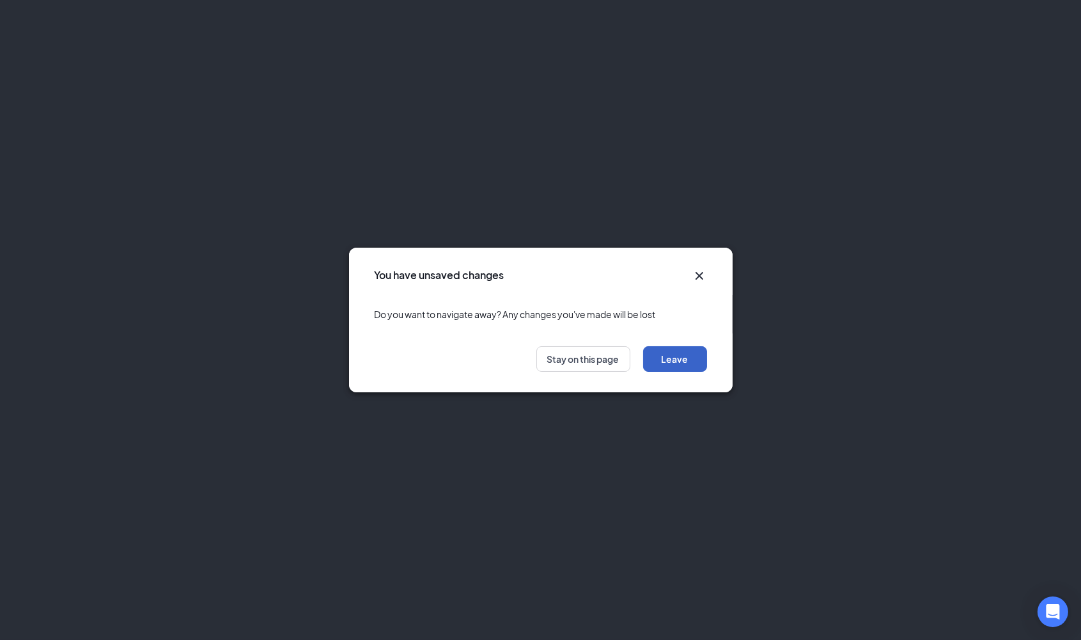
click at [677, 360] on button "Leave" at bounding box center [675, 359] width 64 height 26
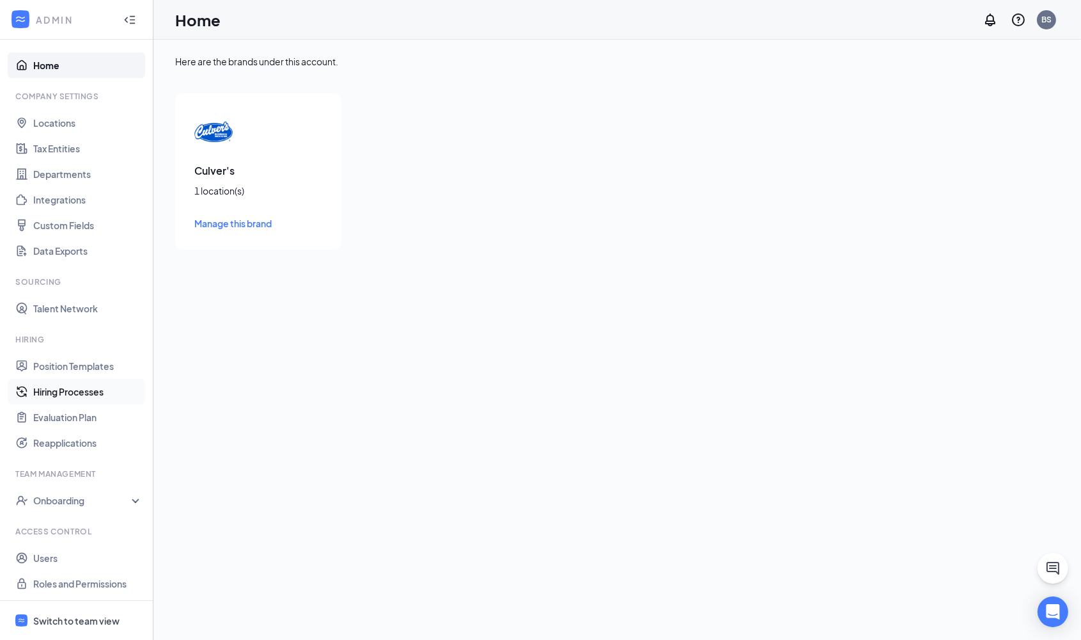
click at [87, 389] on link "Hiring Processes" at bounding box center [87, 392] width 109 height 26
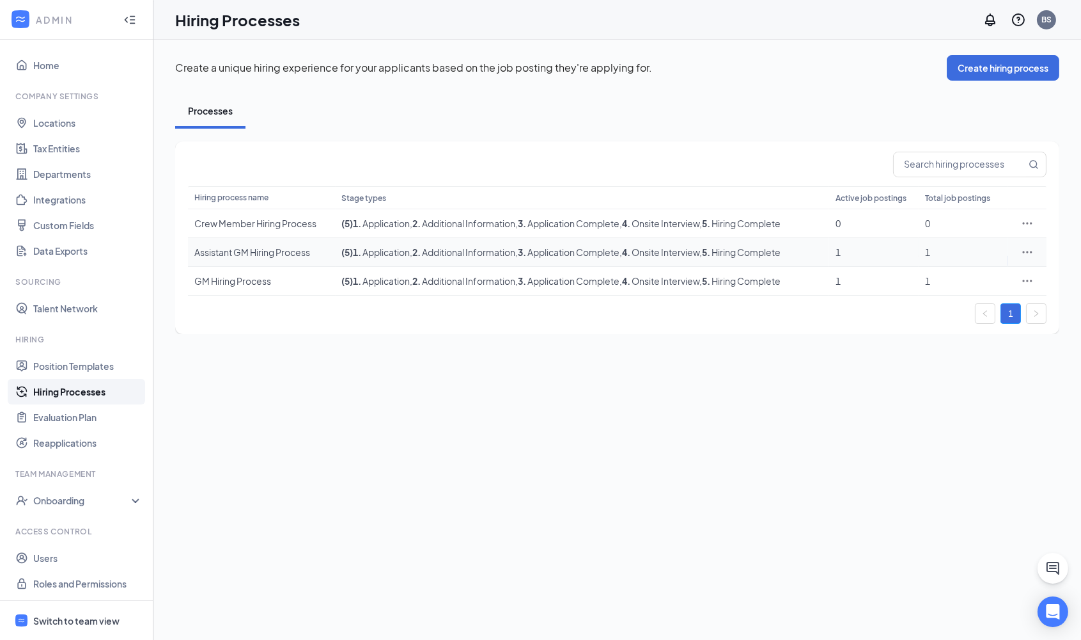
click at [1029, 250] on icon "Ellipses" at bounding box center [1027, 252] width 13 height 13
click at [949, 271] on span "Edit" at bounding box center [970, 278] width 110 height 14
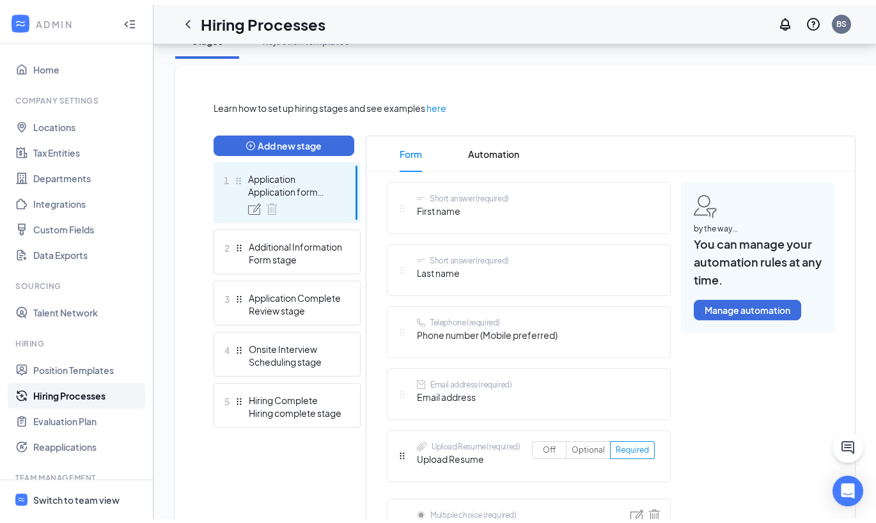
scroll to position [269, 0]
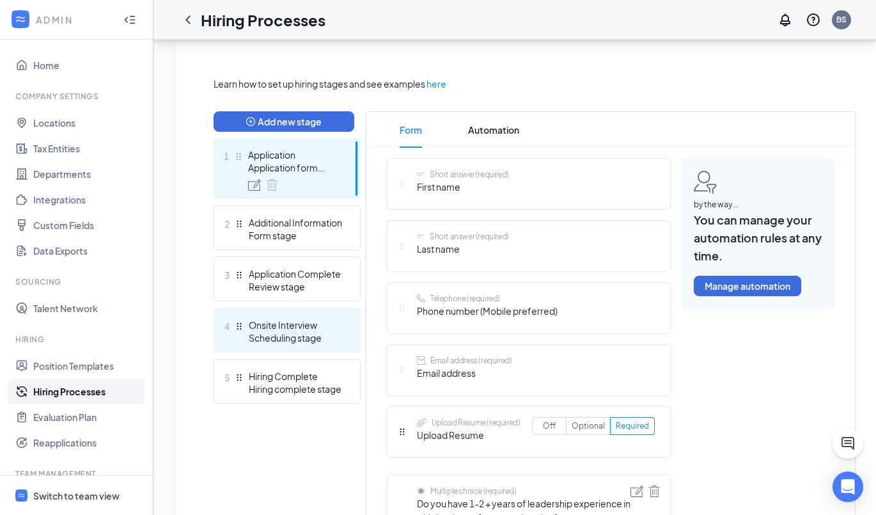
click at [333, 336] on div "Scheduling stage" at bounding box center [295, 337] width 93 height 13
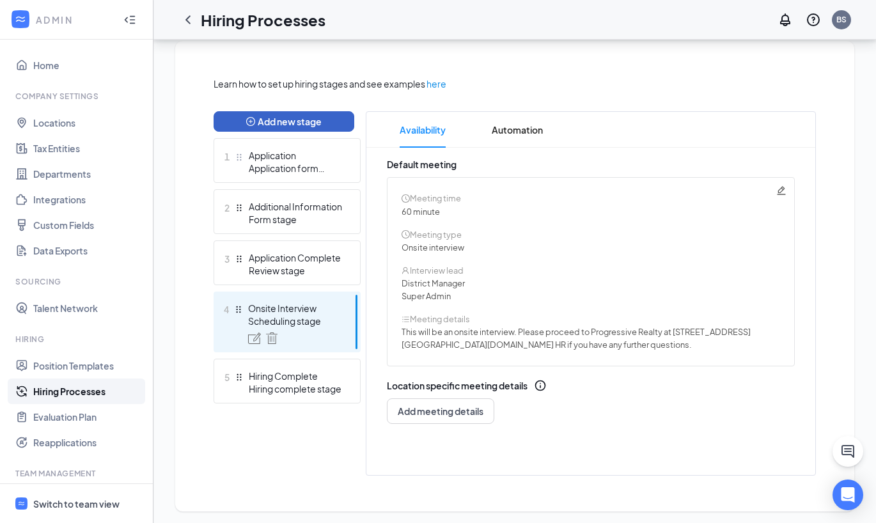
click at [276, 119] on button "Add new stage" at bounding box center [284, 121] width 141 height 20
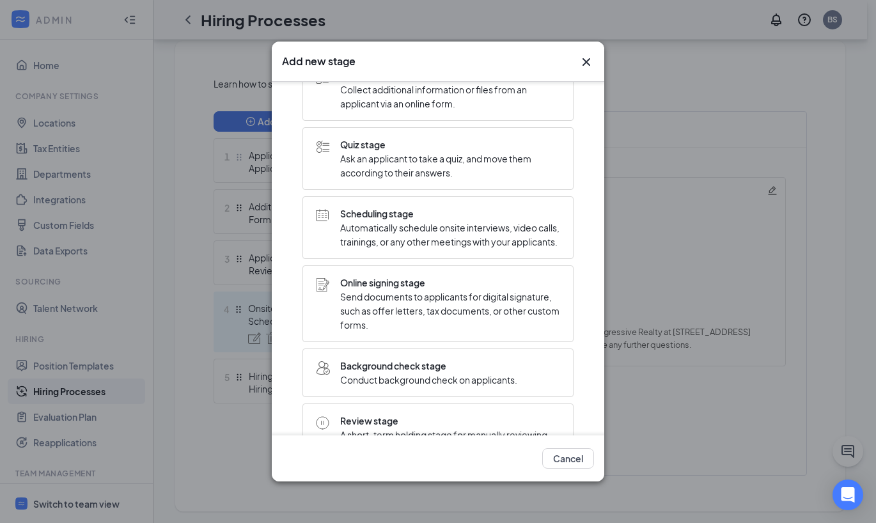
scroll to position [102, 0]
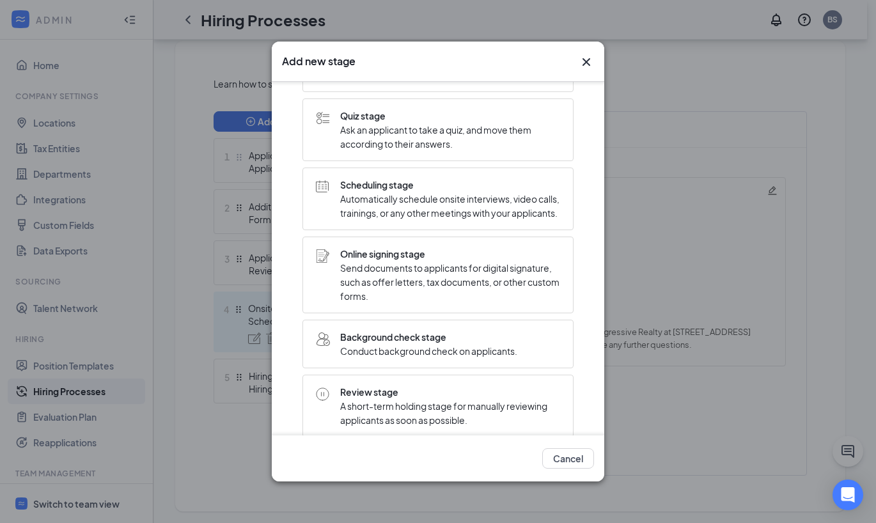
click at [396, 205] on span "Automatically schedule onsite interviews, video calls, trainings, or any other …" at bounding box center [450, 206] width 220 height 28
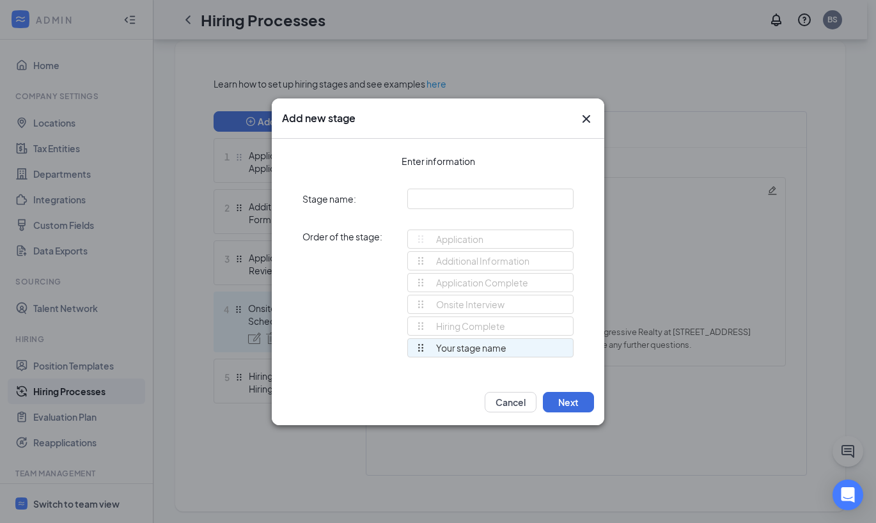
scroll to position [0, 0]
click at [452, 198] on input "text" at bounding box center [490, 199] width 166 height 20
type input "Phone Interview"
click at [560, 402] on button "Next" at bounding box center [568, 402] width 51 height 20
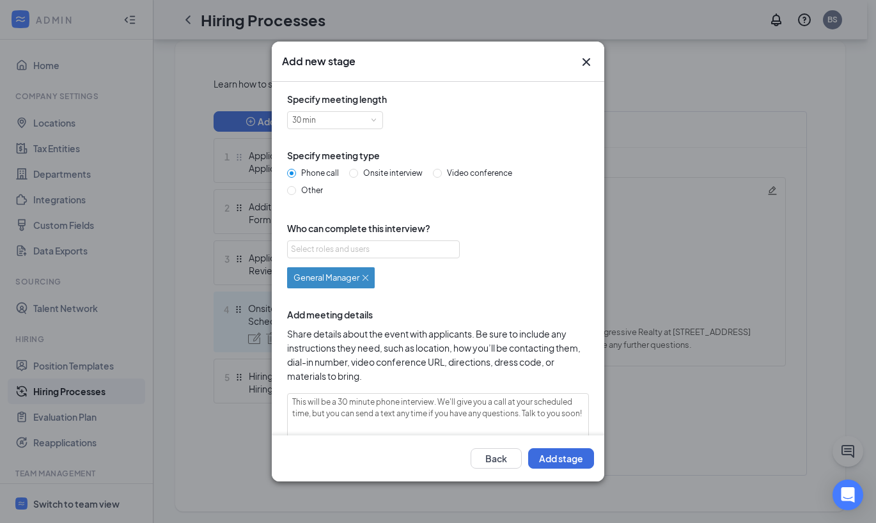
click at [368, 279] on img at bounding box center [366, 278] width 6 height 6
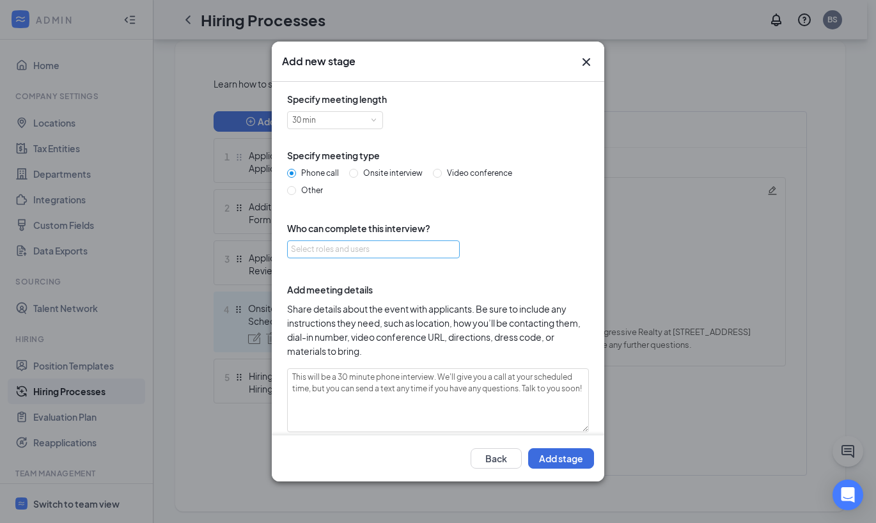
click at [335, 253] on div "Select roles and users" at bounding box center [370, 249] width 158 height 13
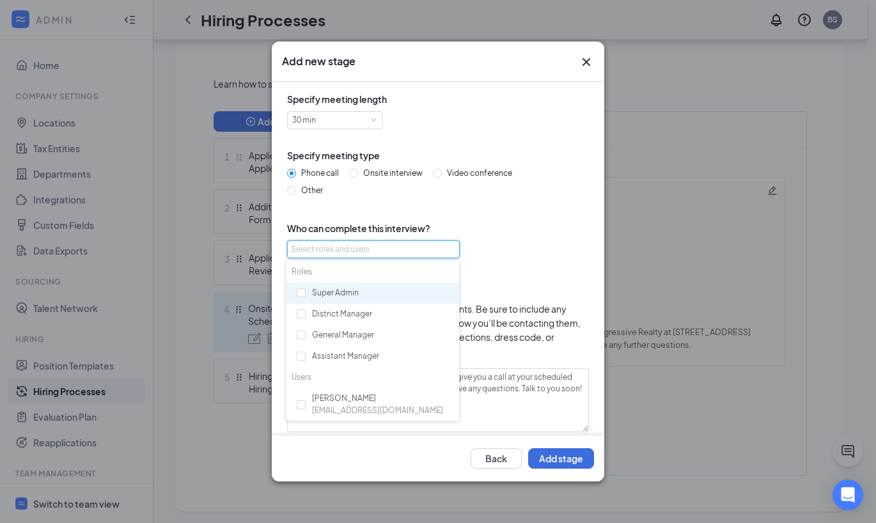
click at [320, 289] on div "Super Admin" at bounding box center [373, 294] width 173 height 22
checkbox input "true"
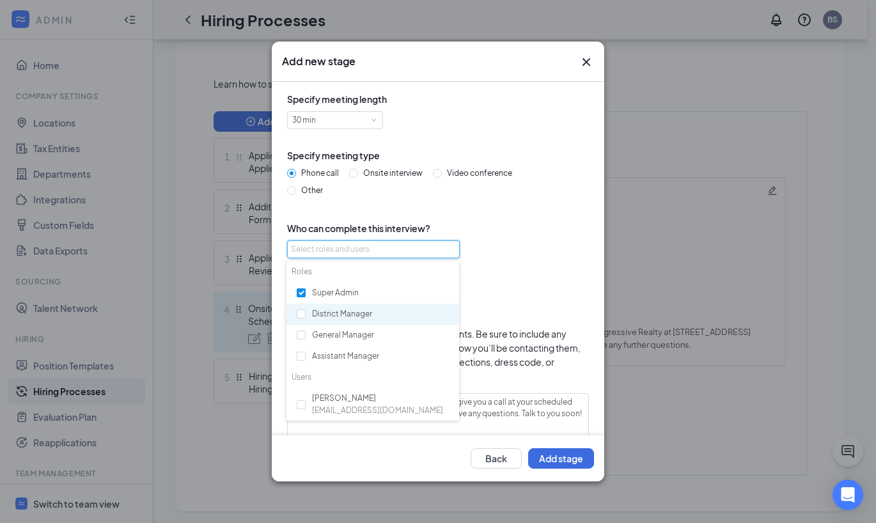
click at [320, 315] on div "District Manager" at bounding box center [373, 315] width 173 height 22
checkbox input "true"
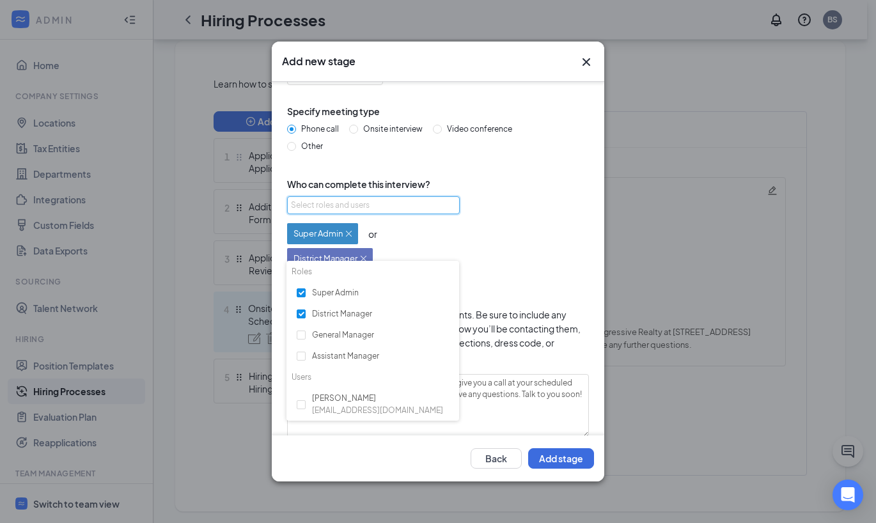
scroll to position [45, 0]
click at [513, 402] on textarea "This will be a 30 minute phone interview. We'll give you a call at your schedul…" at bounding box center [438, 405] width 302 height 64
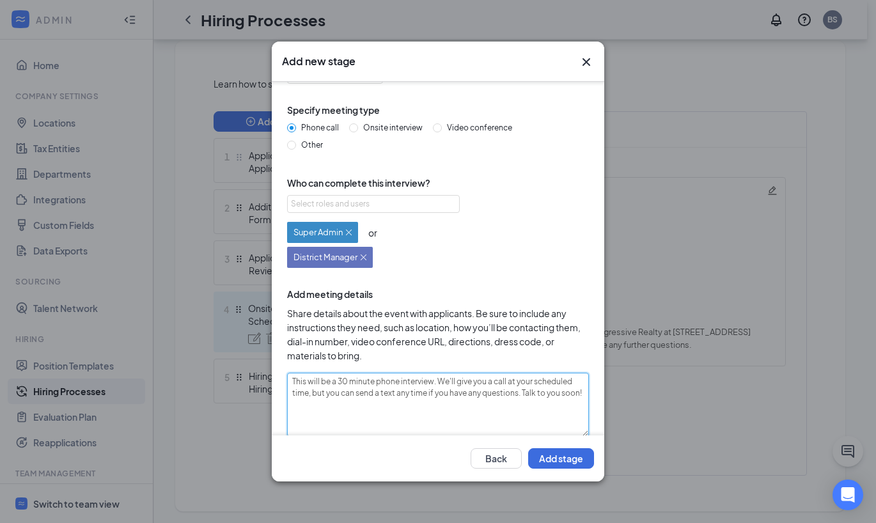
drag, startPoint x: 378, startPoint y: 381, endPoint x: 422, endPoint y: 434, distance: 69.0
click at [434, 388] on textarea "This will be a 30 minute phone interview. We'll give you a call at your schedul…" at bounding box center [438, 405] width 302 height 64
click at [422, 420] on textarea "This will be a 30 minute phone interview. We'll give you a call at your schedul…" at bounding box center [438, 405] width 302 height 64
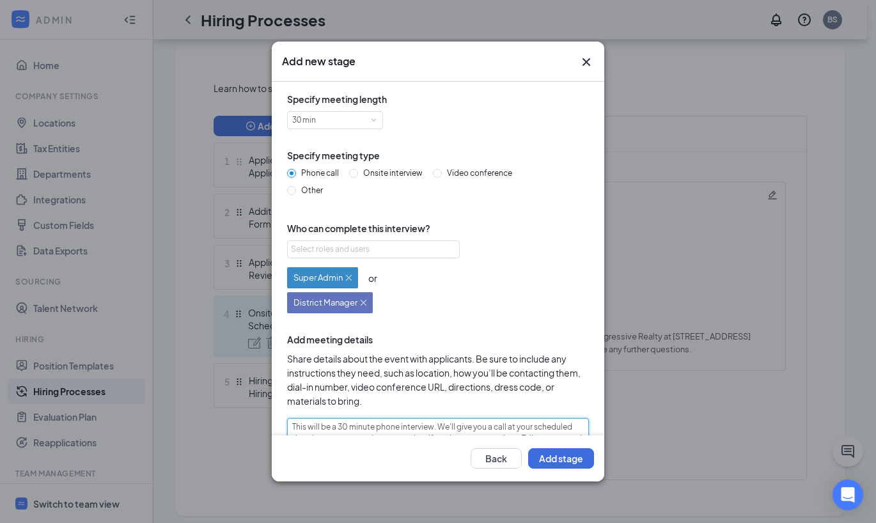
scroll to position [251, 0]
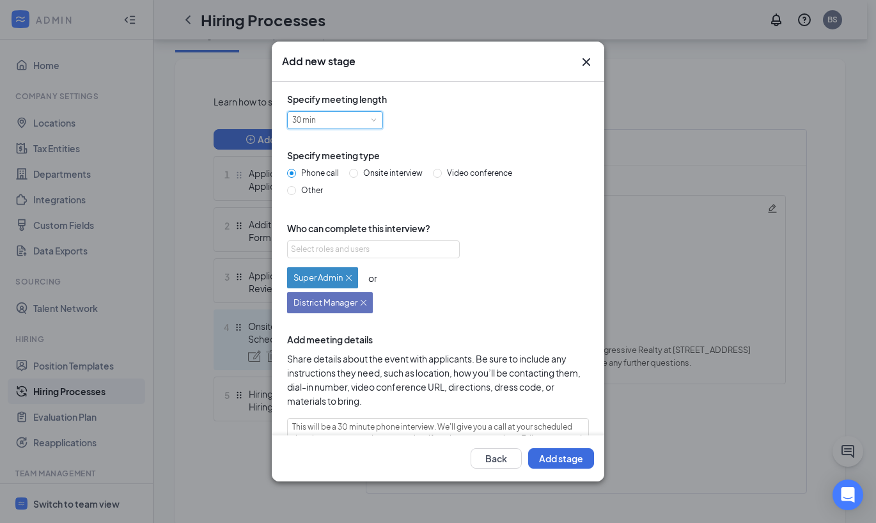
click at [363, 117] on div "30 min" at bounding box center [335, 120] width 86 height 17
click at [326, 185] on li "45 min" at bounding box center [335, 184] width 96 height 21
type textarea "This will be a 45 minute phone interview. We'll give you a call at your schedul…"
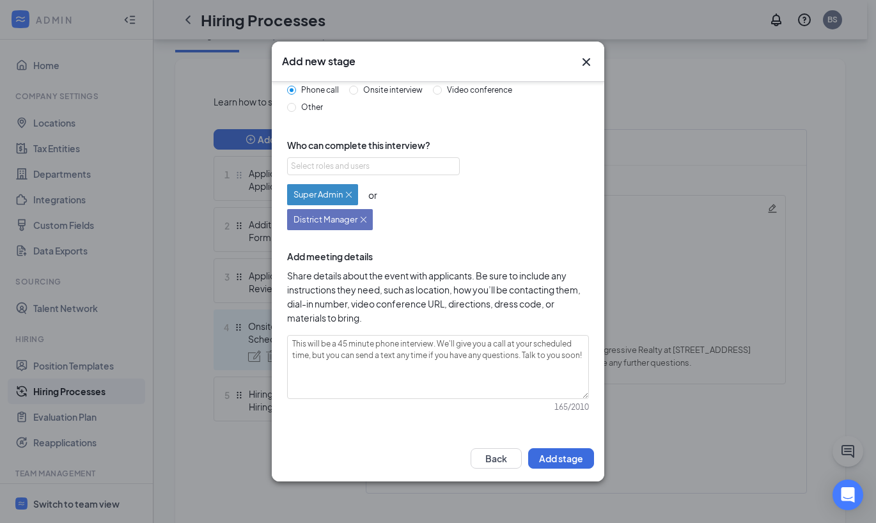
scroll to position [84, 0]
click at [575, 460] on button "Add stage" at bounding box center [561, 458] width 66 height 20
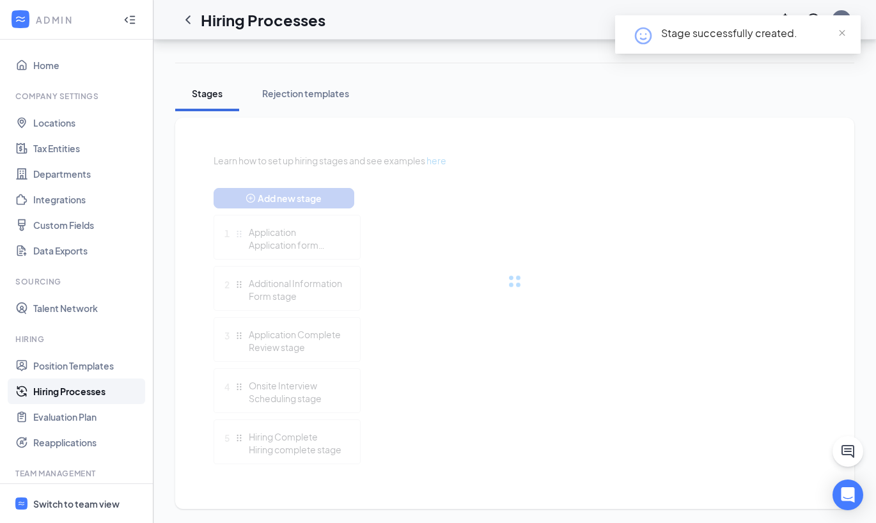
scroll to position [251, 0]
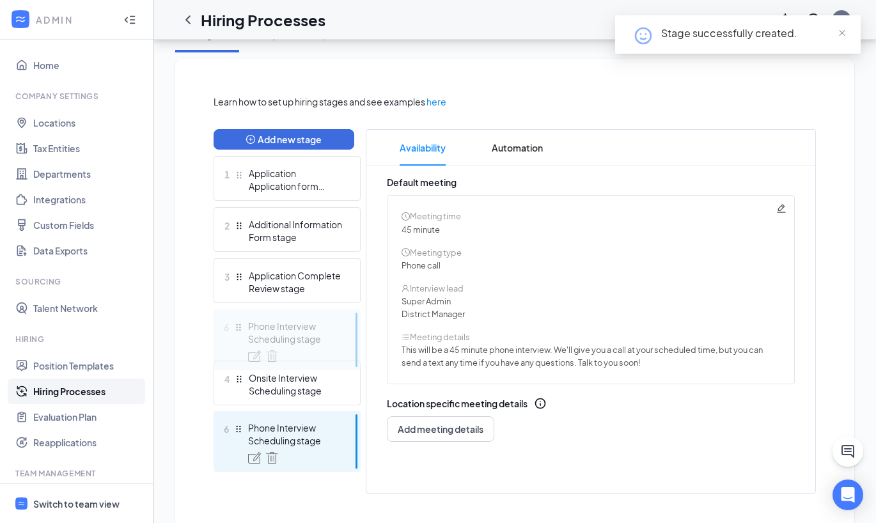
drag, startPoint x: 238, startPoint y: 428, endPoint x: 236, endPoint y: 310, distance: 118.3
click at [236, 310] on div "Add new stage 1 Application Application form stage 2 Additional Information For…" at bounding box center [287, 311] width 147 height 365
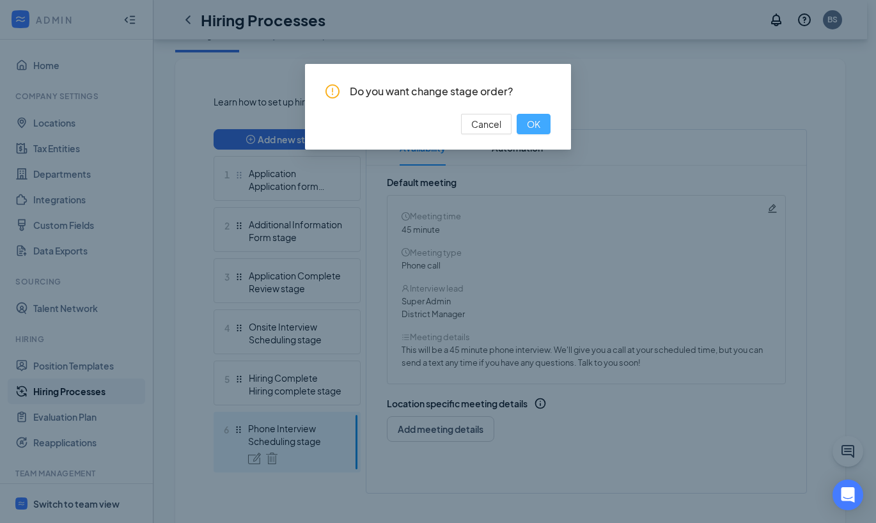
click at [531, 122] on span "OK" at bounding box center [533, 124] width 13 height 14
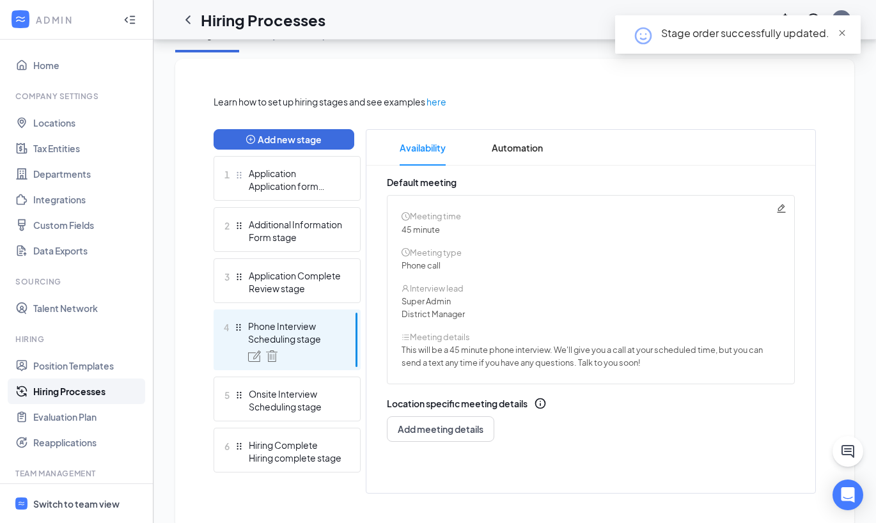
click at [842, 31] on span "close" at bounding box center [842, 33] width 9 height 9
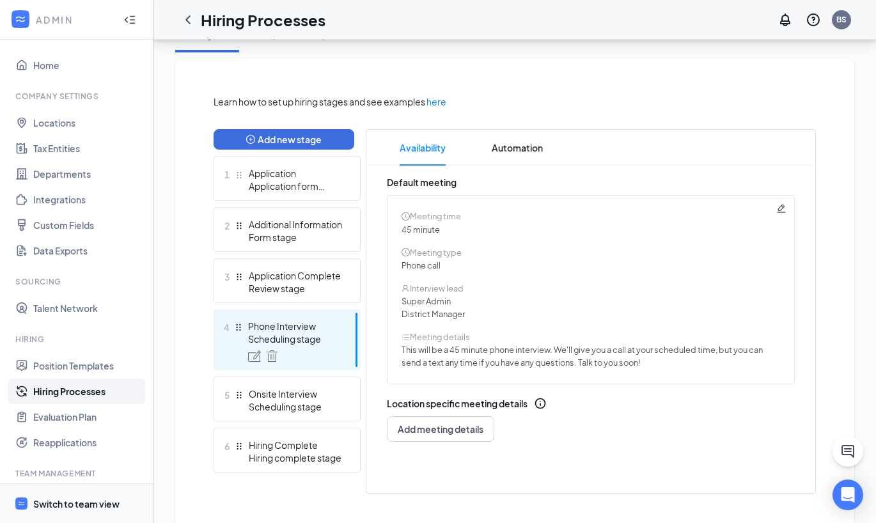
click at [70, 512] on span "Switch to team view" at bounding box center [87, 503] width 109 height 39
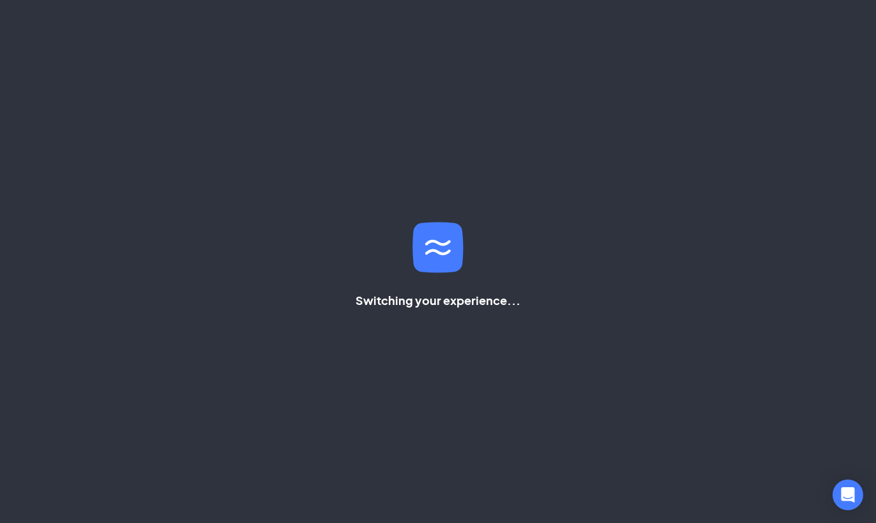
scroll to position [251, 0]
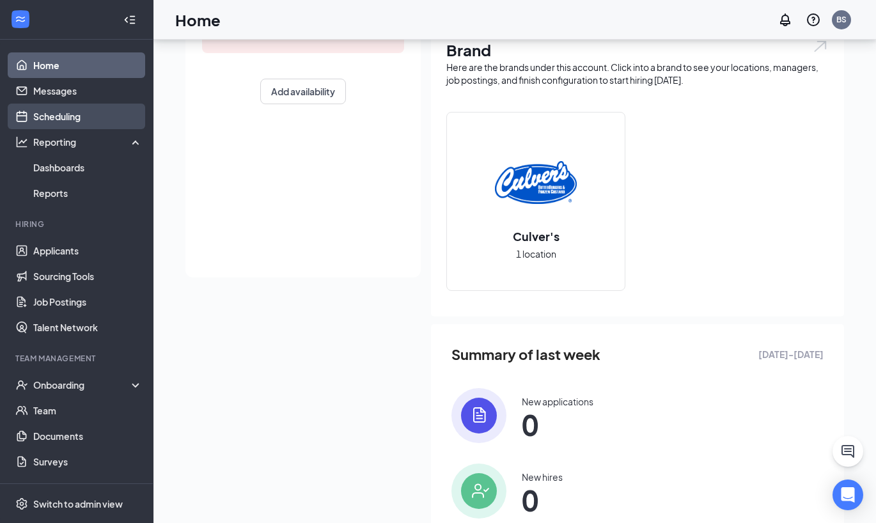
click at [61, 114] on link "Scheduling" at bounding box center [87, 117] width 109 height 26
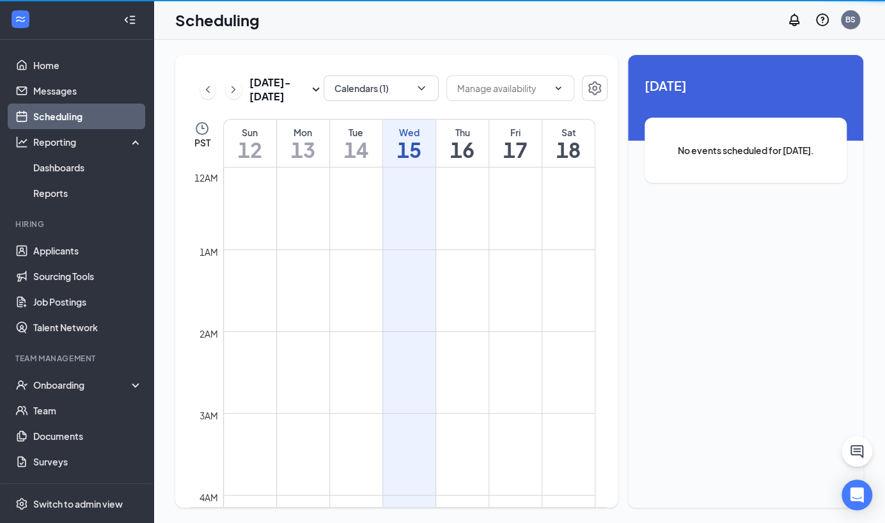
scroll to position [627, 0]
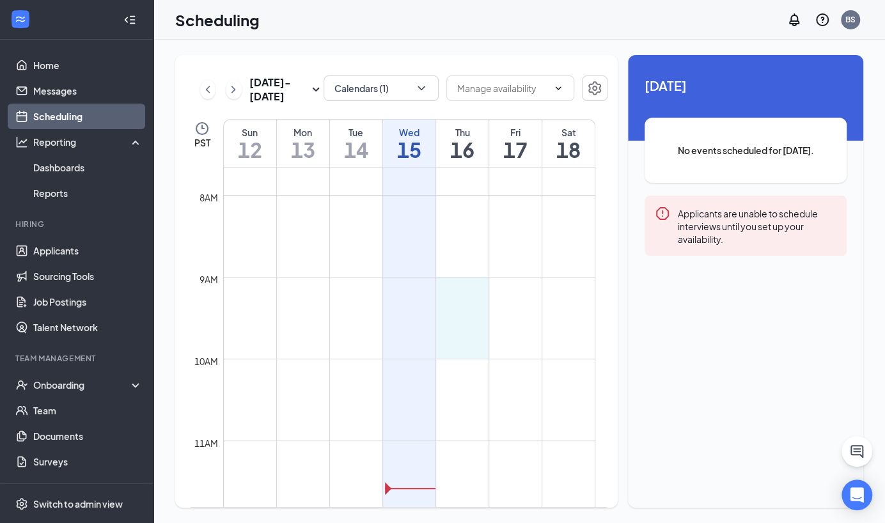
drag, startPoint x: 461, startPoint y: 280, endPoint x: 466, endPoint y: 338, distance: 57.8
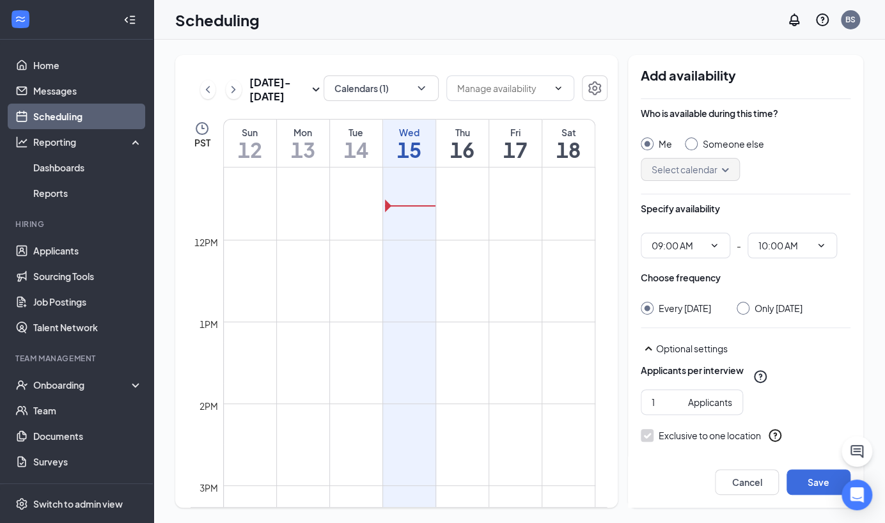
scroll to position [911, 0]
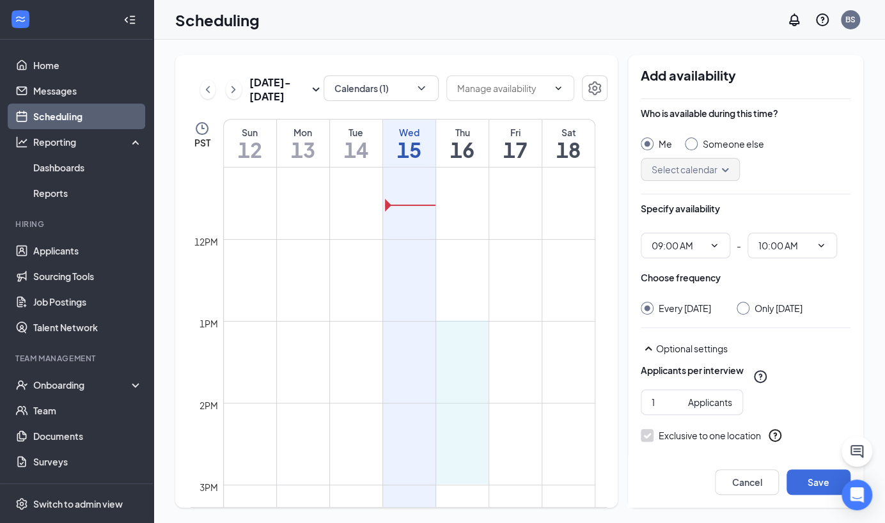
drag, startPoint x: 456, startPoint y: 323, endPoint x: 451, endPoint y: 474, distance: 151.0
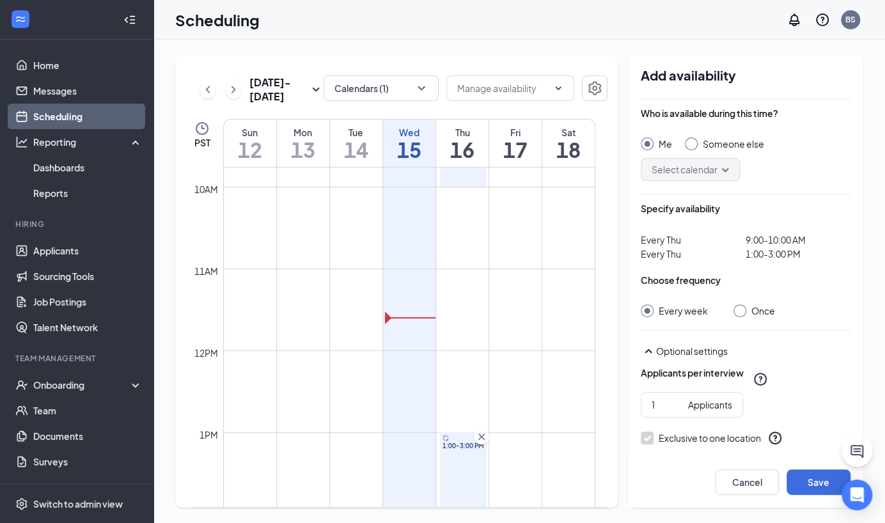
scroll to position [587, 0]
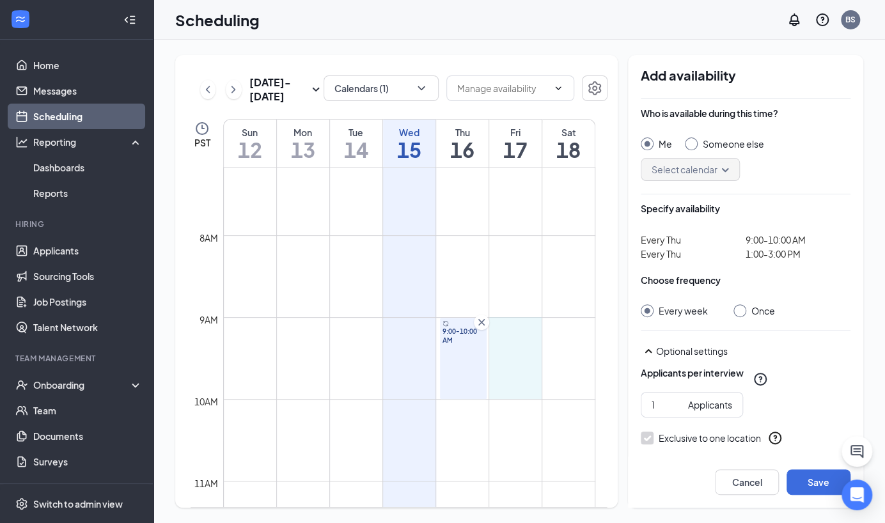
drag, startPoint x: 515, startPoint y: 322, endPoint x: 526, endPoint y: 388, distance: 66.8
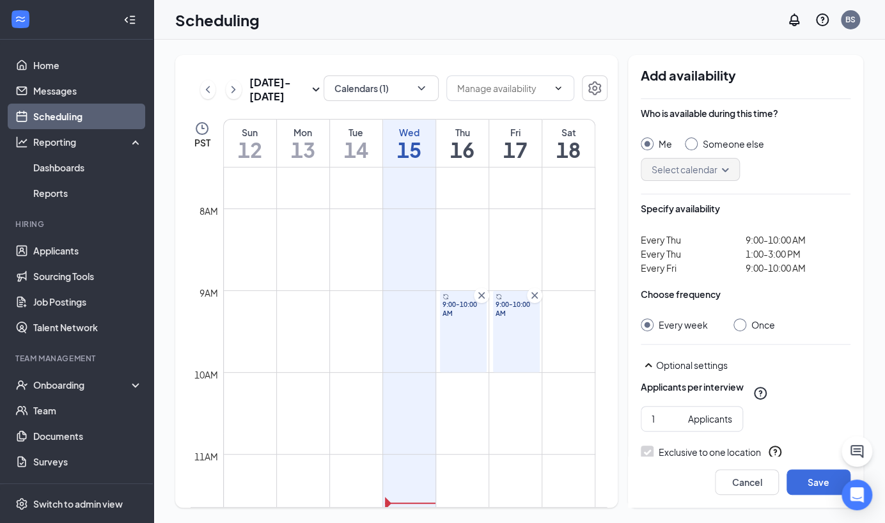
scroll to position [615, 0]
click at [533, 292] on icon "Cross" at bounding box center [534, 295] width 6 height 6
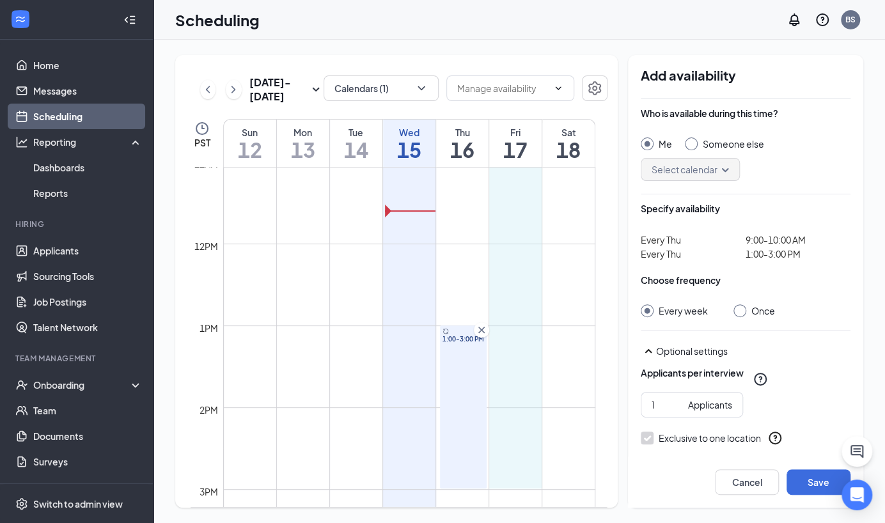
scroll to position [932, 0]
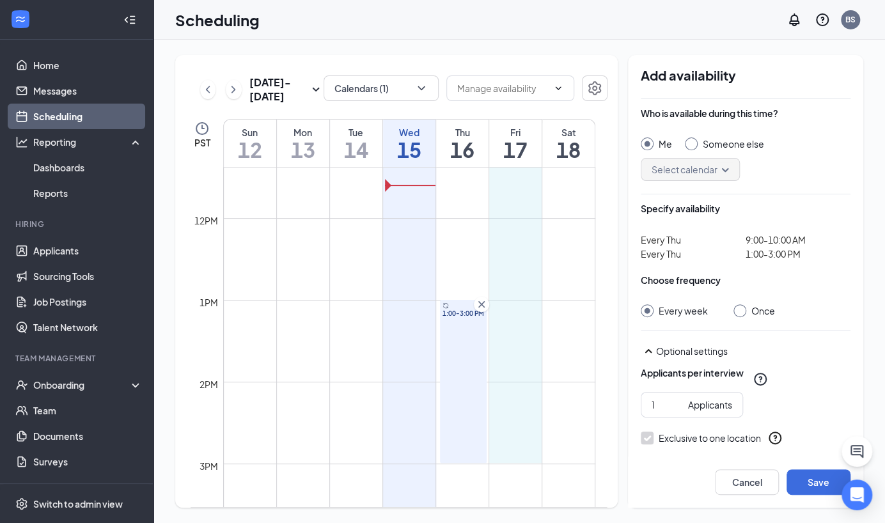
drag, startPoint x: 512, startPoint y: 297, endPoint x: 528, endPoint y: 455, distance: 159.5
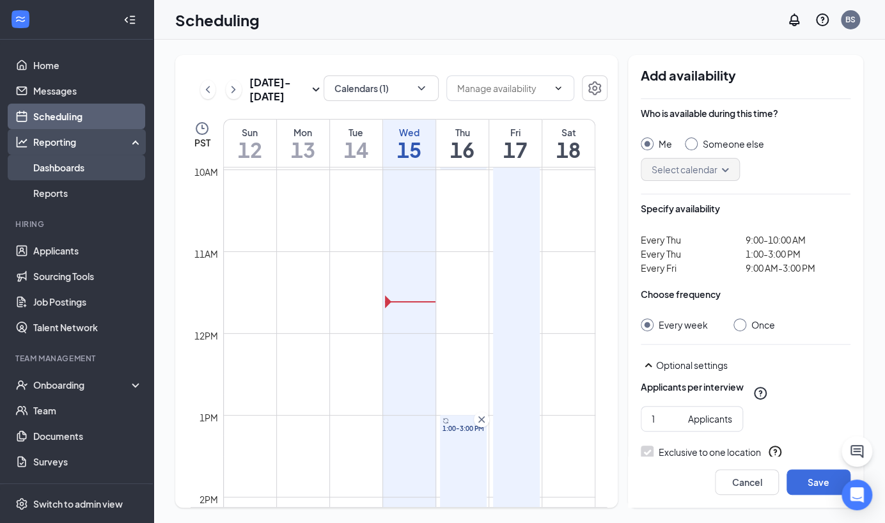
scroll to position [758, 0]
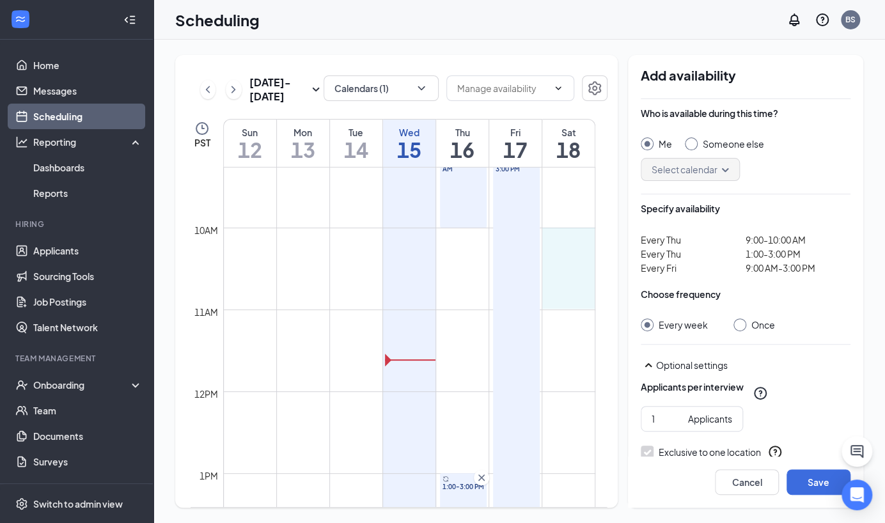
drag, startPoint x: 563, startPoint y: 233, endPoint x: 566, endPoint y: 297, distance: 64.0
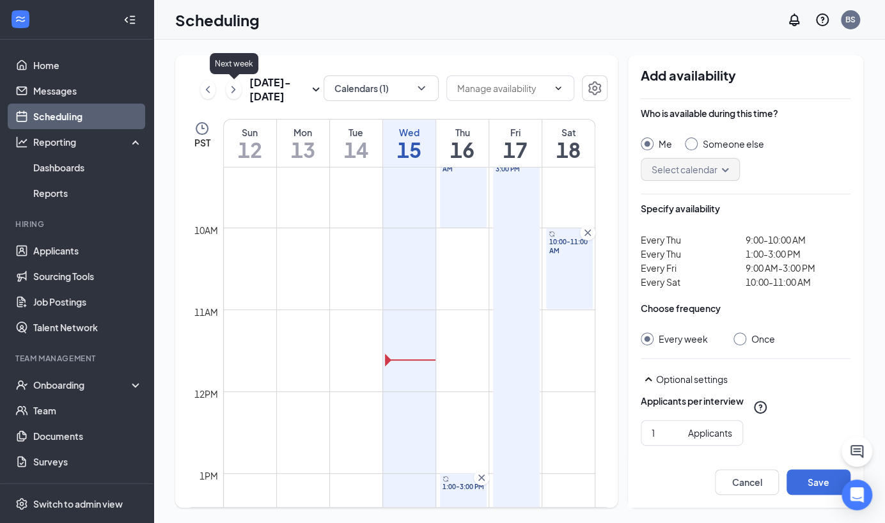
click at [236, 89] on icon "ChevronRight" at bounding box center [233, 89] width 13 height 15
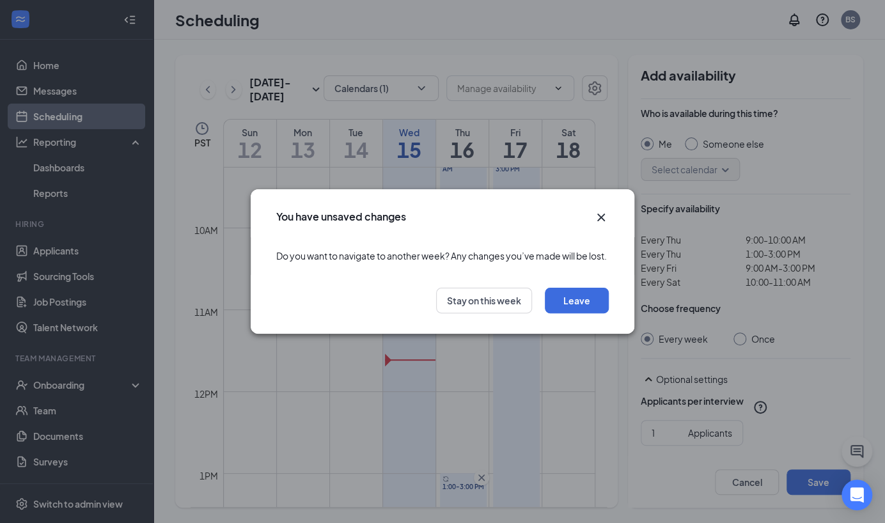
click at [601, 212] on icon "Cross" at bounding box center [600, 217] width 15 height 15
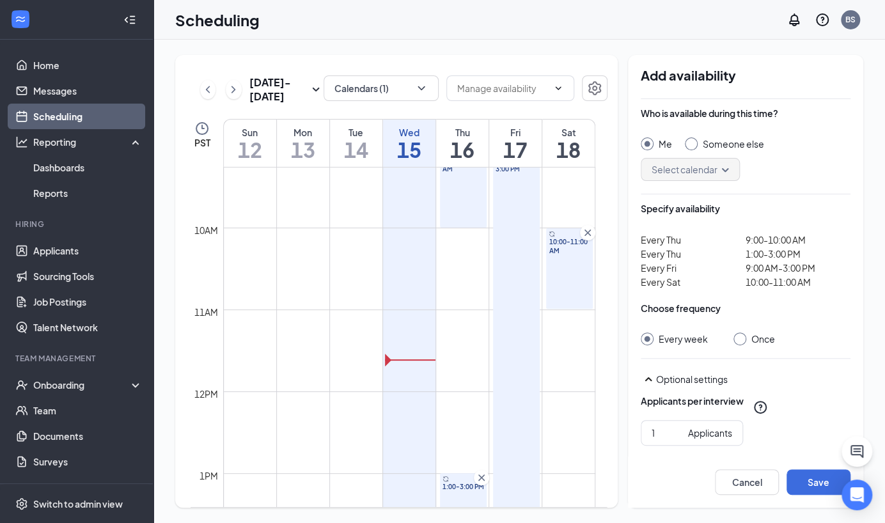
click at [697, 139] on div "Someone else" at bounding box center [724, 143] width 79 height 13
radio input "false"
radio input "true"
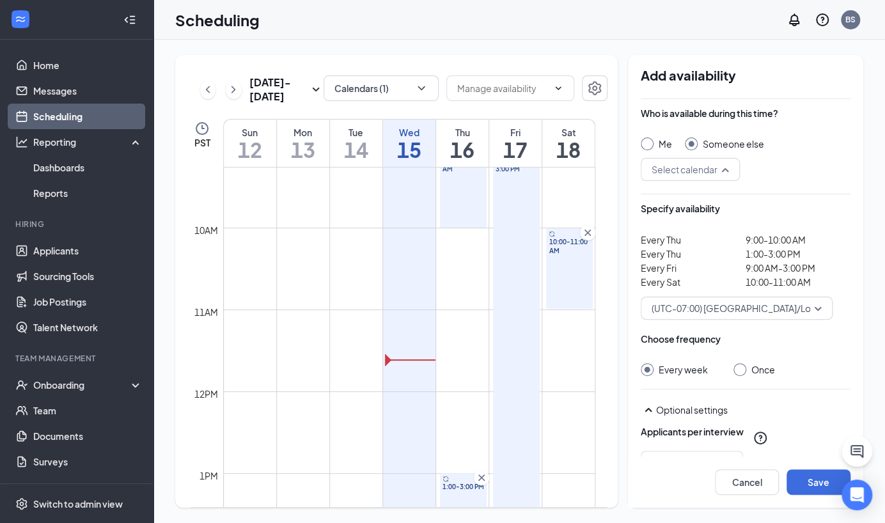
click at [729, 172] on div "Select calendar" at bounding box center [690, 169] width 99 height 23
click at [698, 206] on span "Jeff Blair's Calendar" at bounding box center [707, 203] width 113 height 14
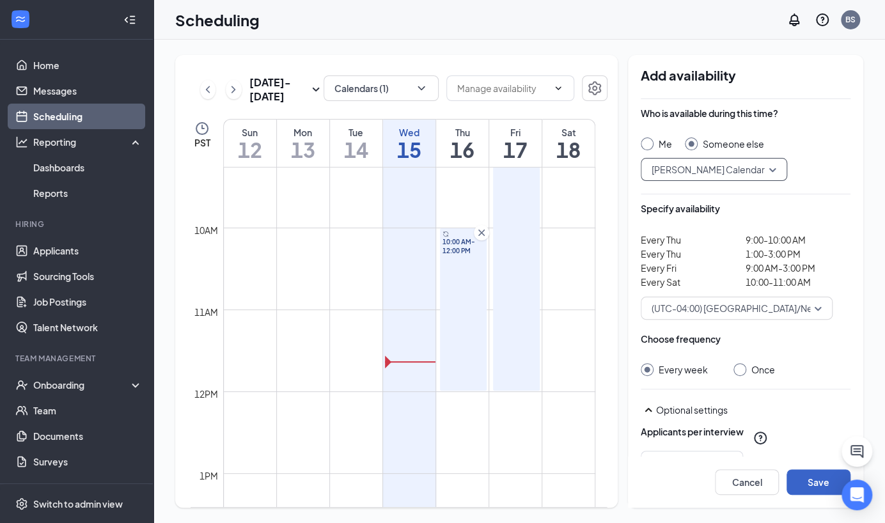
click at [815, 481] on button "Save" at bounding box center [819, 482] width 64 height 26
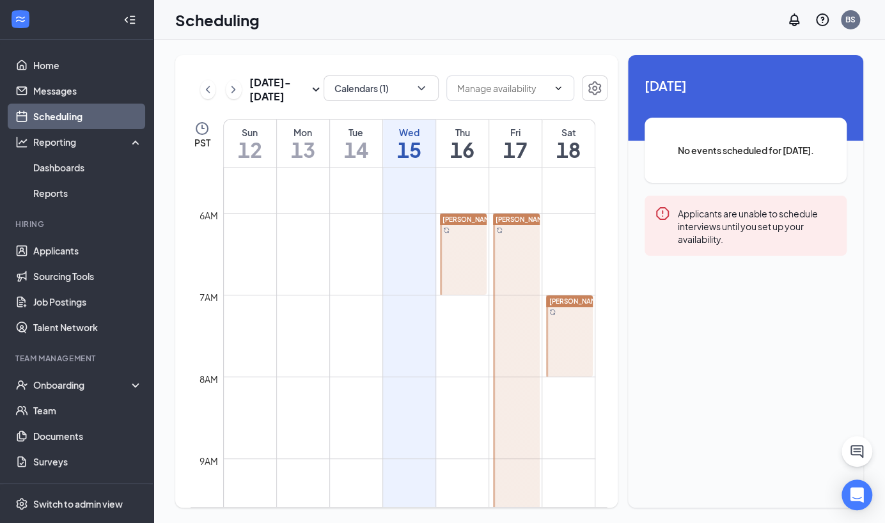
scroll to position [443, 0]
click at [233, 88] on icon "ChevronRight" at bounding box center [233, 89] width 13 height 15
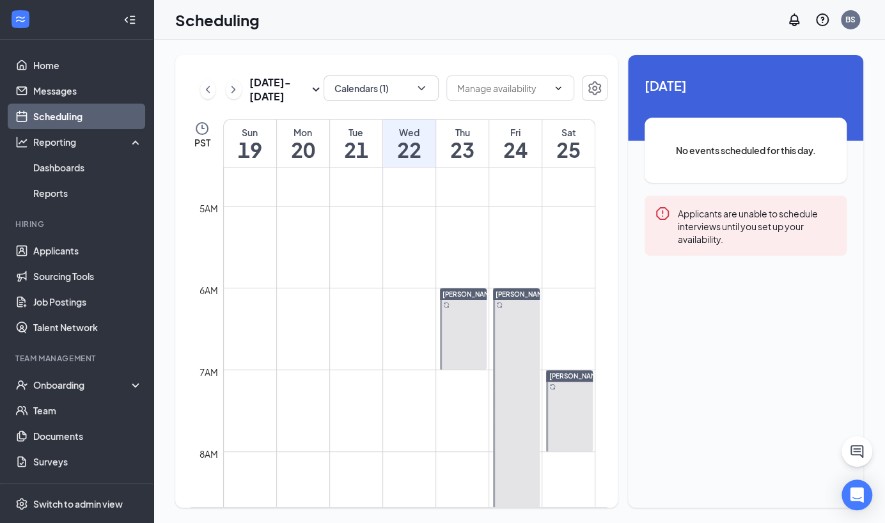
scroll to position [386, 0]
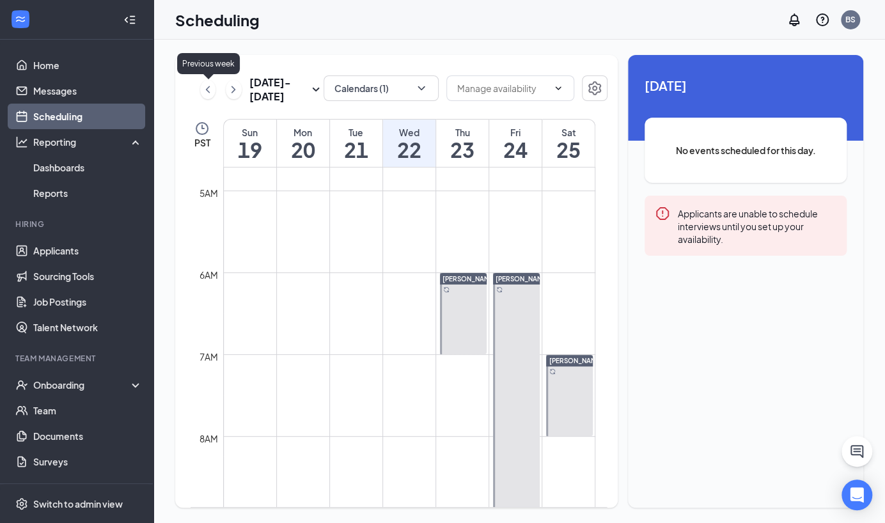
click at [210, 90] on icon "ChevronLeft" at bounding box center [207, 89] width 13 height 15
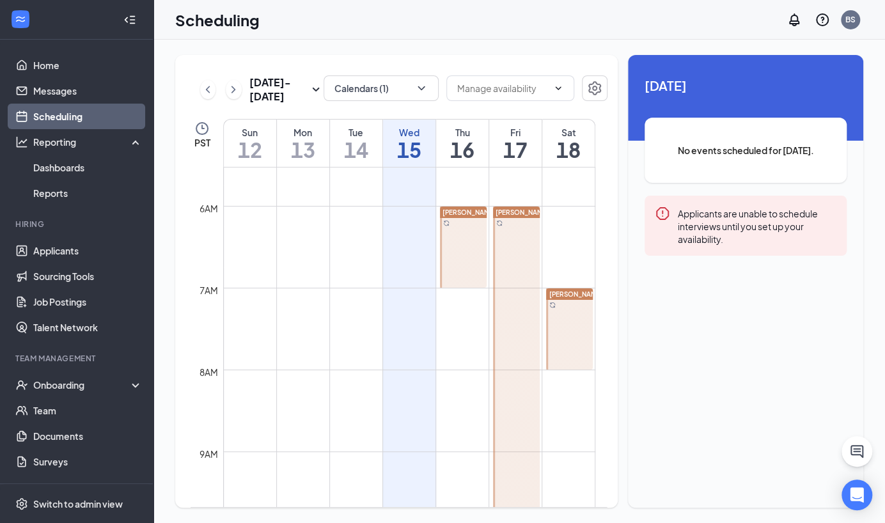
scroll to position [403, 0]
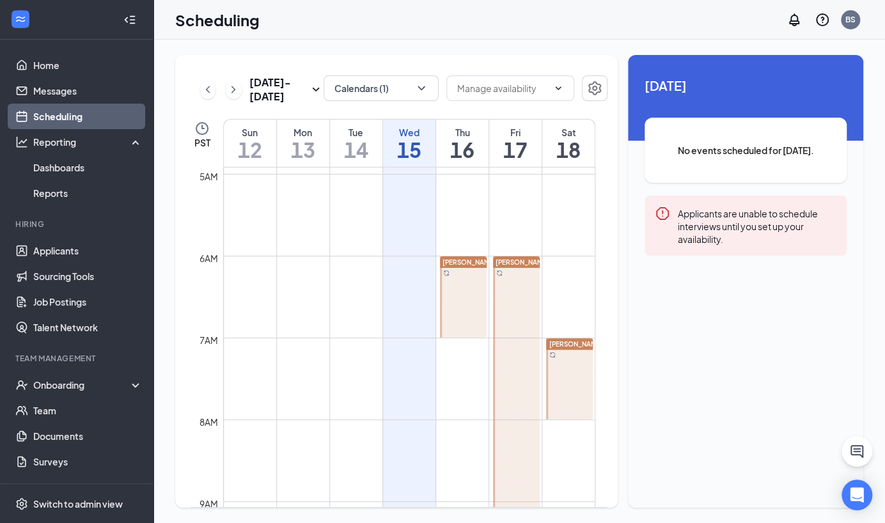
click at [469, 287] on div at bounding box center [463, 296] width 47 height 81
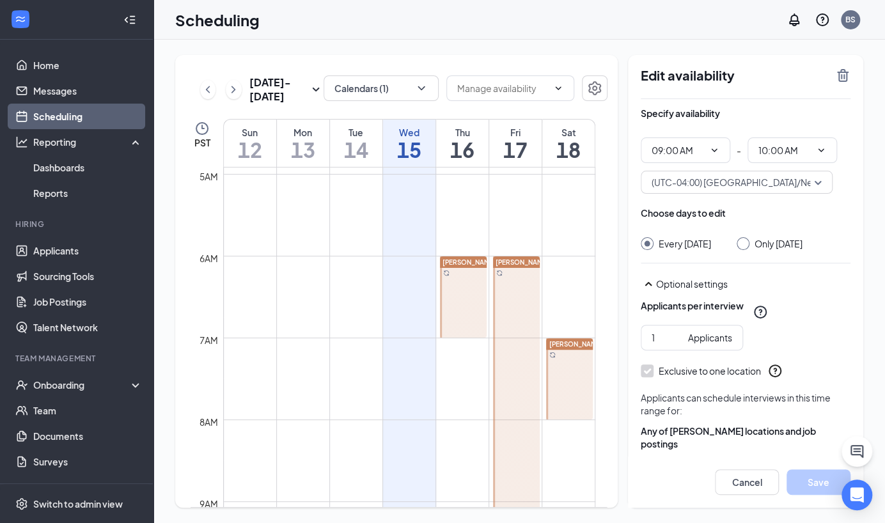
click at [742, 243] on input "Only Thursday, Oct 16" at bounding box center [741, 241] width 9 height 9
radio input "true"
radio input "false"
click at [563, 370] on div at bounding box center [569, 378] width 47 height 81
click at [844, 76] on icon "TrashOutline" at bounding box center [843, 75] width 12 height 13
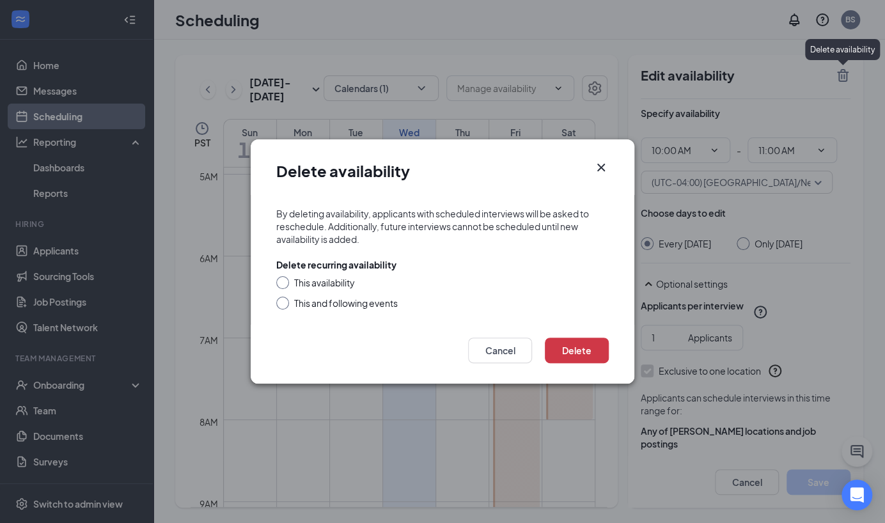
click at [370, 306] on div "This and following events" at bounding box center [346, 303] width 104 height 13
click at [285, 306] on input "This and following events" at bounding box center [280, 301] width 9 height 9
radio input "true"
click at [583, 349] on button "Delete" at bounding box center [577, 351] width 64 height 26
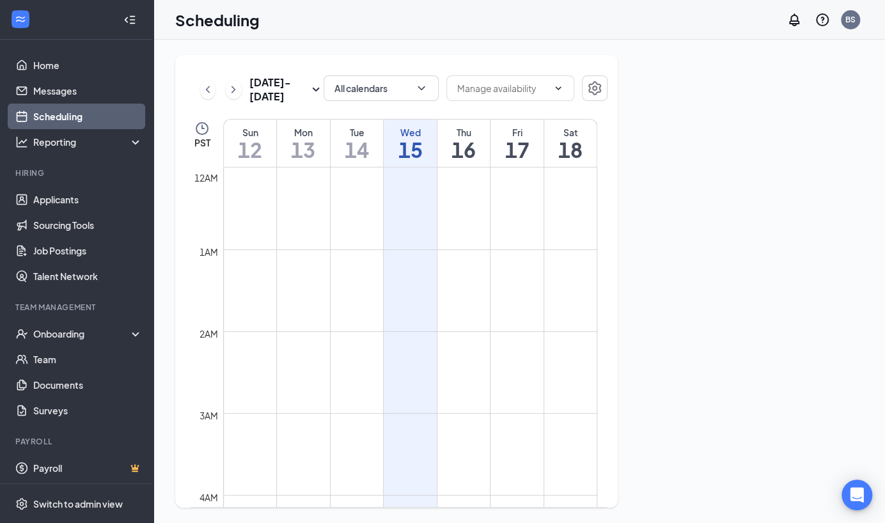
scroll to position [627, 0]
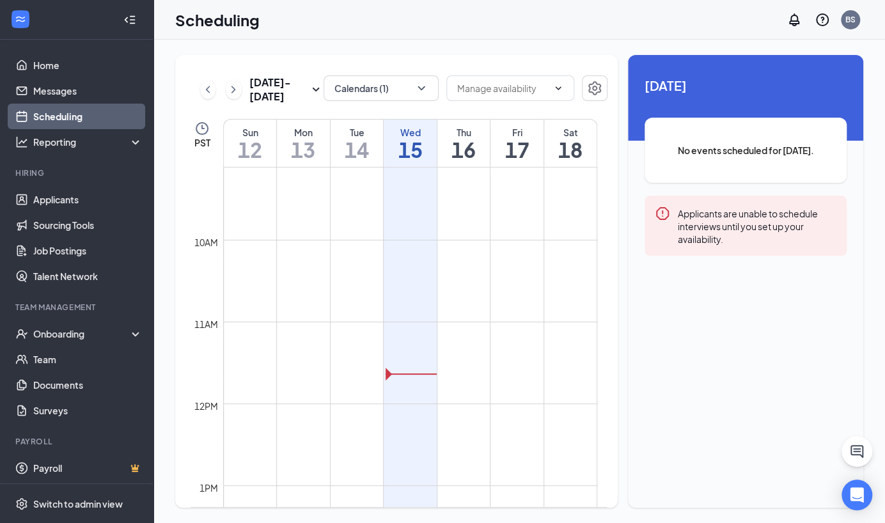
scroll to position [856, 0]
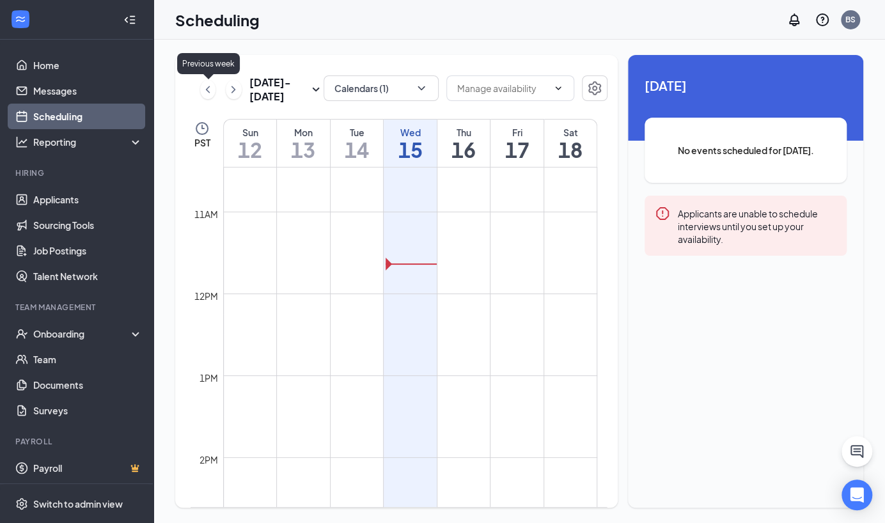
click at [209, 91] on icon "ChevronLeft" at bounding box center [207, 89] width 13 height 15
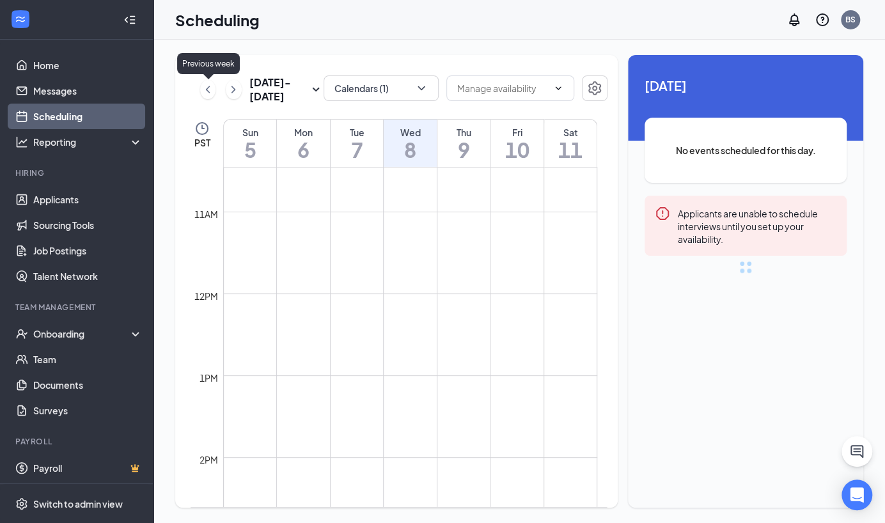
scroll to position [627, 0]
click at [231, 90] on icon "ChevronRight" at bounding box center [233, 89] width 13 height 15
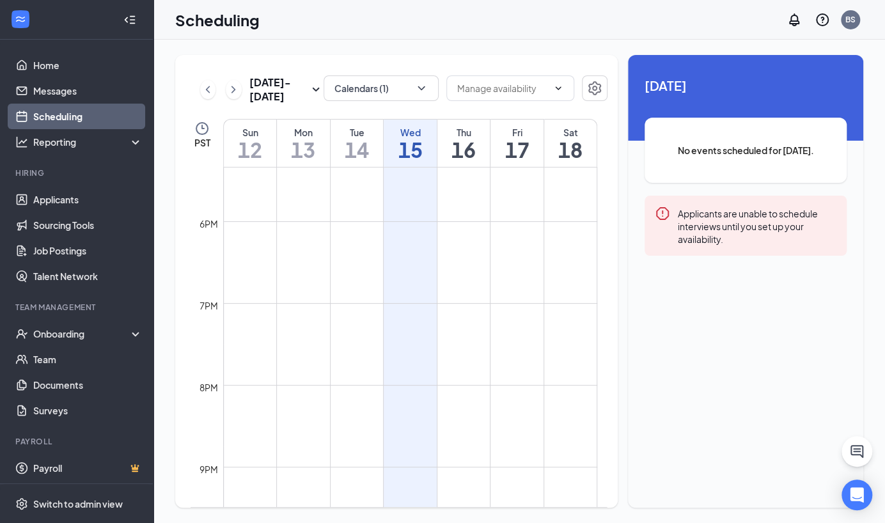
scroll to position [1624, 0]
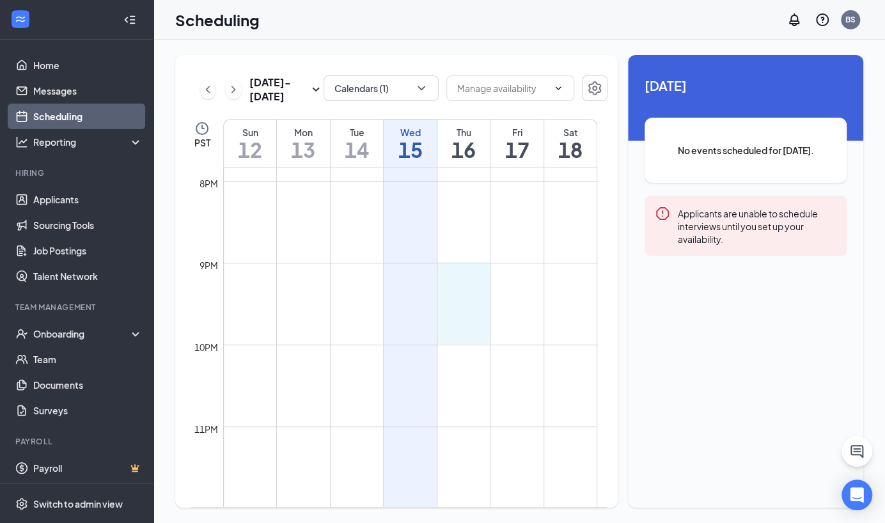
drag, startPoint x: 470, startPoint y: 264, endPoint x: 469, endPoint y: 327, distance: 63.3
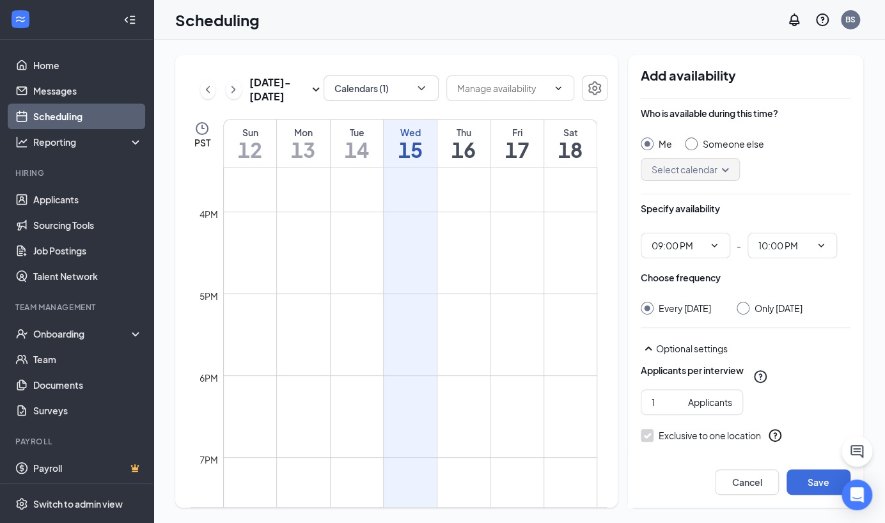
scroll to position [1624, 0]
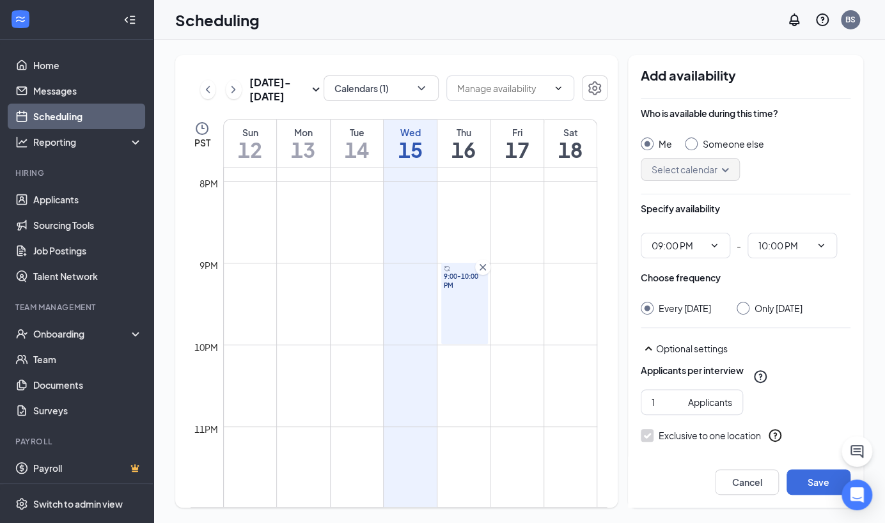
click at [483, 265] on icon "Cross" at bounding box center [482, 267] width 13 height 13
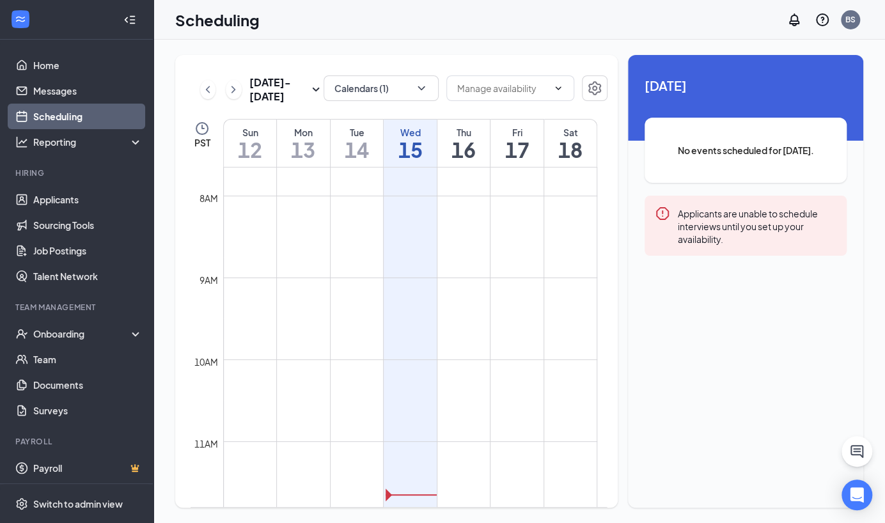
scroll to position [626, 0]
drag, startPoint x: 471, startPoint y: 282, endPoint x: 473, endPoint y: 340, distance: 57.6
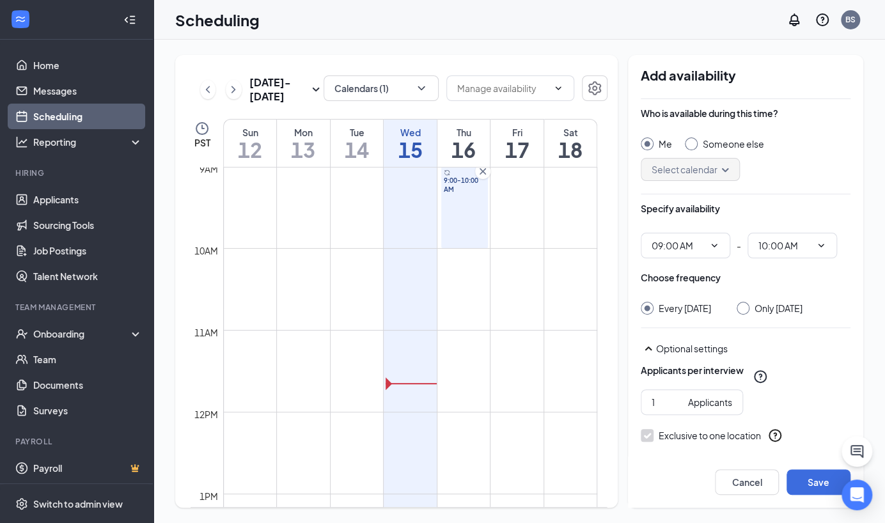
scroll to position [968, 0]
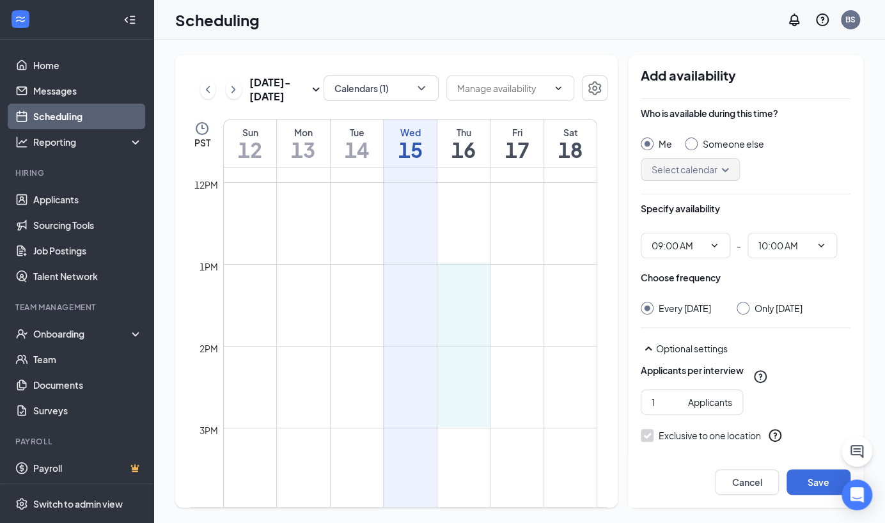
drag, startPoint x: 456, startPoint y: 266, endPoint x: 453, endPoint y: 412, distance: 145.8
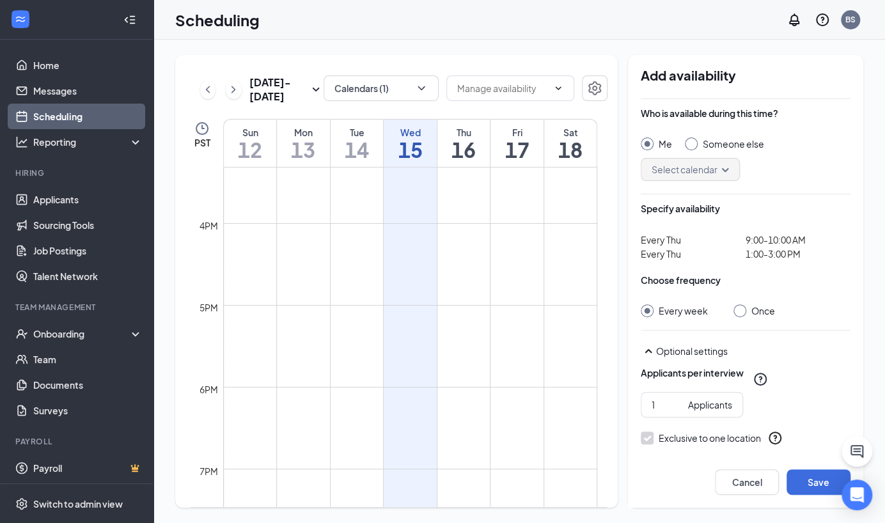
scroll to position [1127, 0]
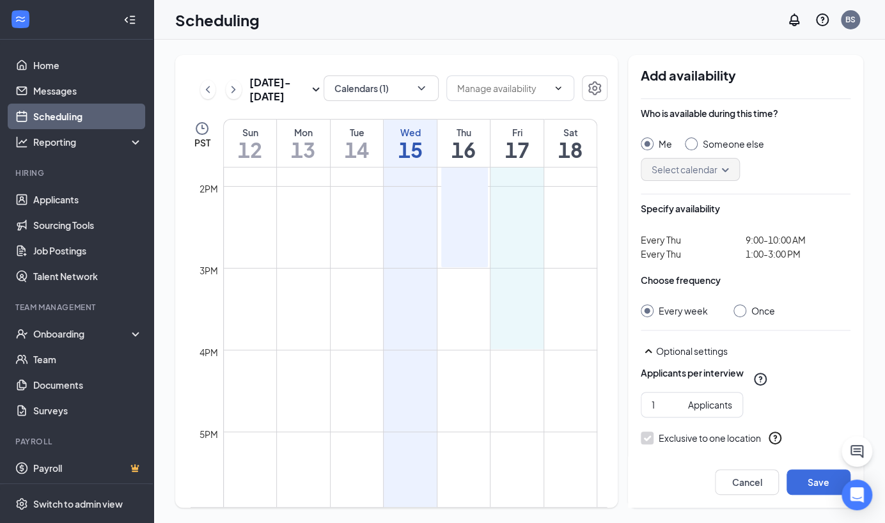
drag, startPoint x: 515, startPoint y: 260, endPoint x: 519, endPoint y: 337, distance: 76.8
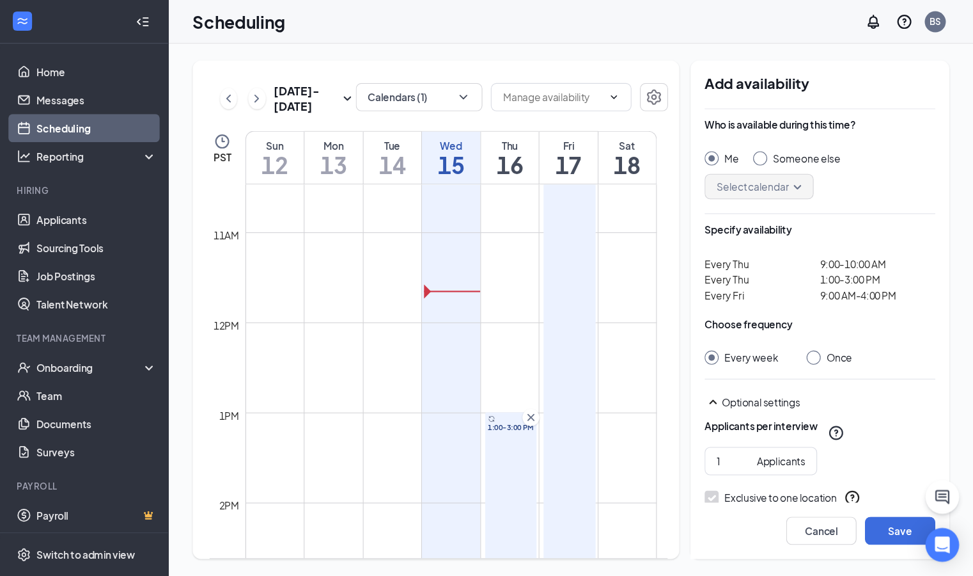
scroll to position [632, 0]
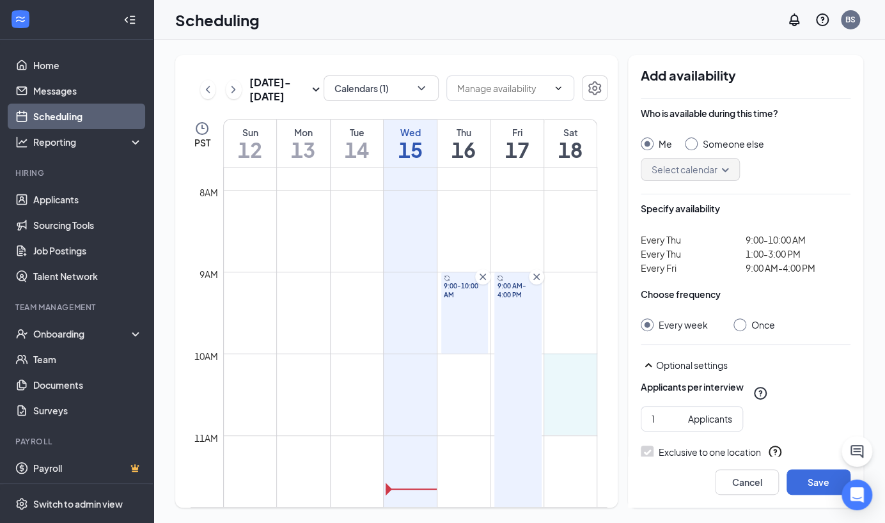
drag, startPoint x: 570, startPoint y: 356, endPoint x: 569, endPoint y: 419, distance: 63.3
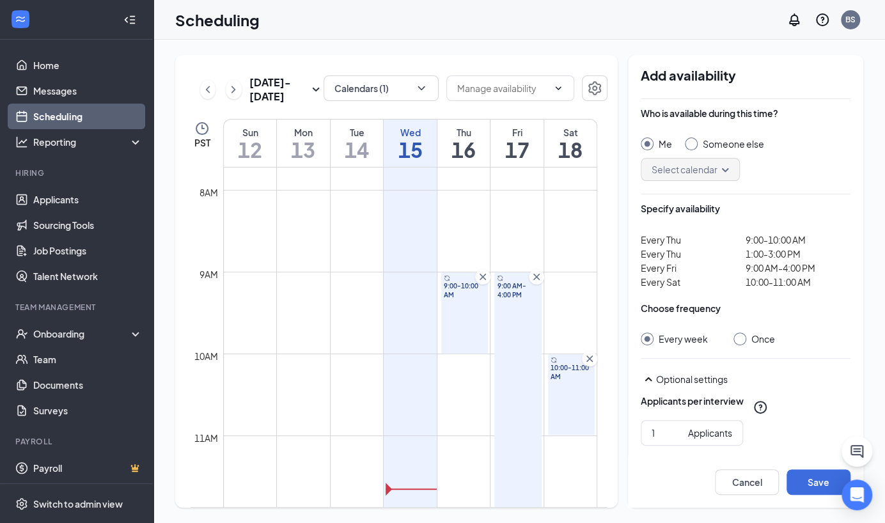
click at [739, 339] on input "Once" at bounding box center [738, 337] width 9 height 9
radio input "true"
radio input "false"
click at [691, 144] on input "Someone else" at bounding box center [689, 141] width 9 height 9
radio input "true"
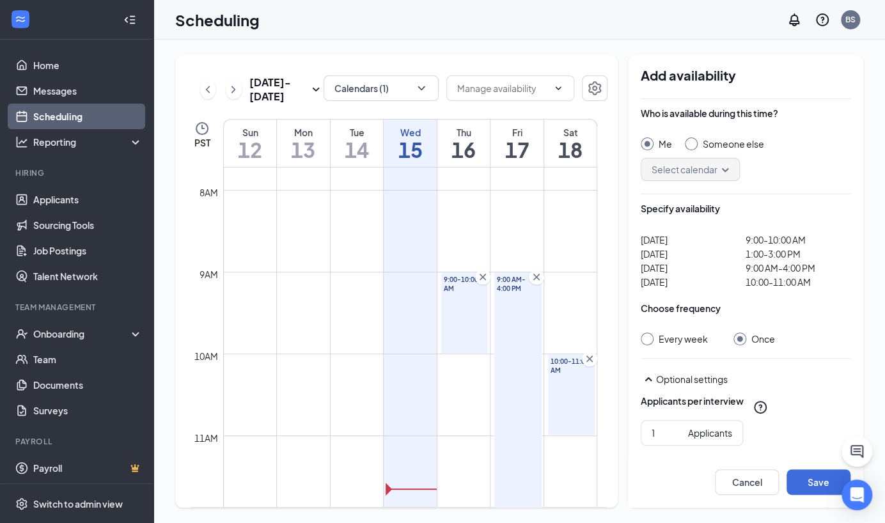
radio input "false"
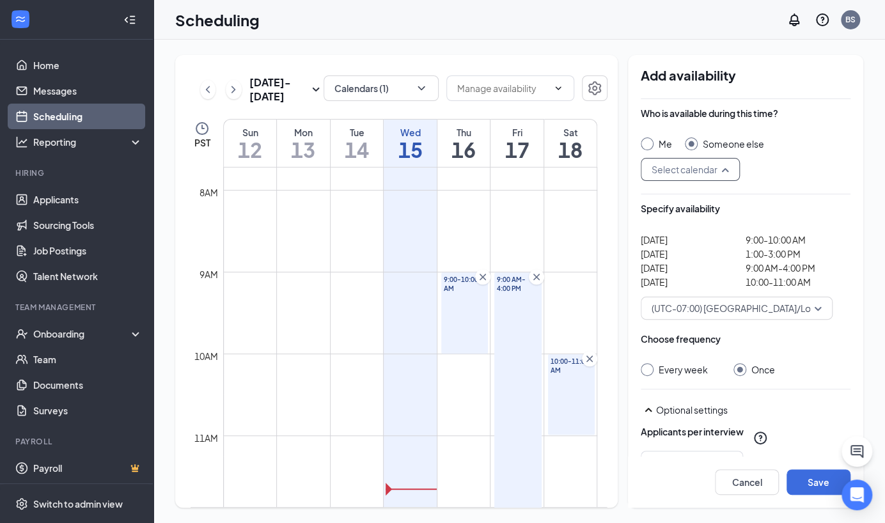
click at [713, 169] on input "search" at bounding box center [685, 170] width 75 height 22
click at [686, 203] on span "Jeff Blair's Calendar" at bounding box center [707, 203] width 113 height 14
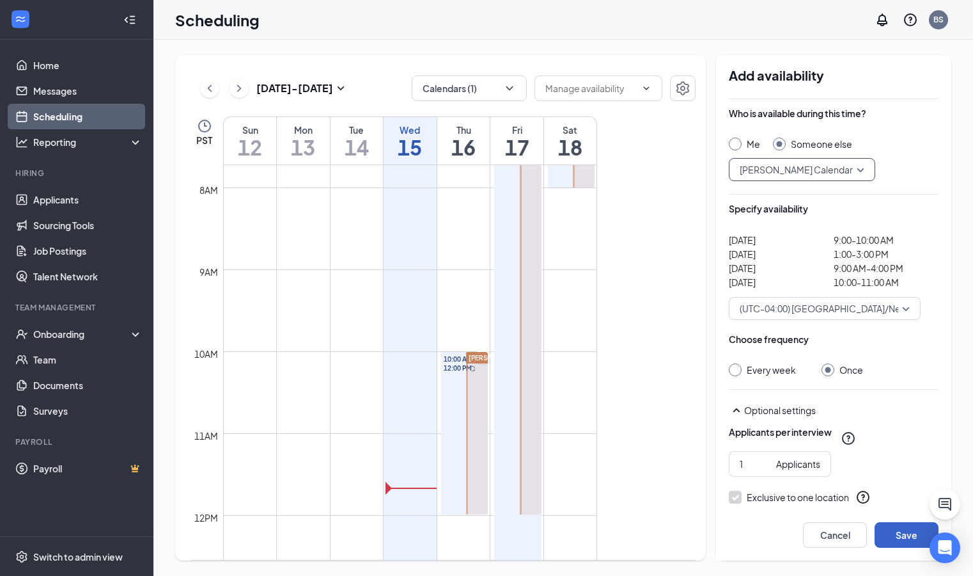
click at [884, 522] on button "Save" at bounding box center [907, 535] width 64 height 26
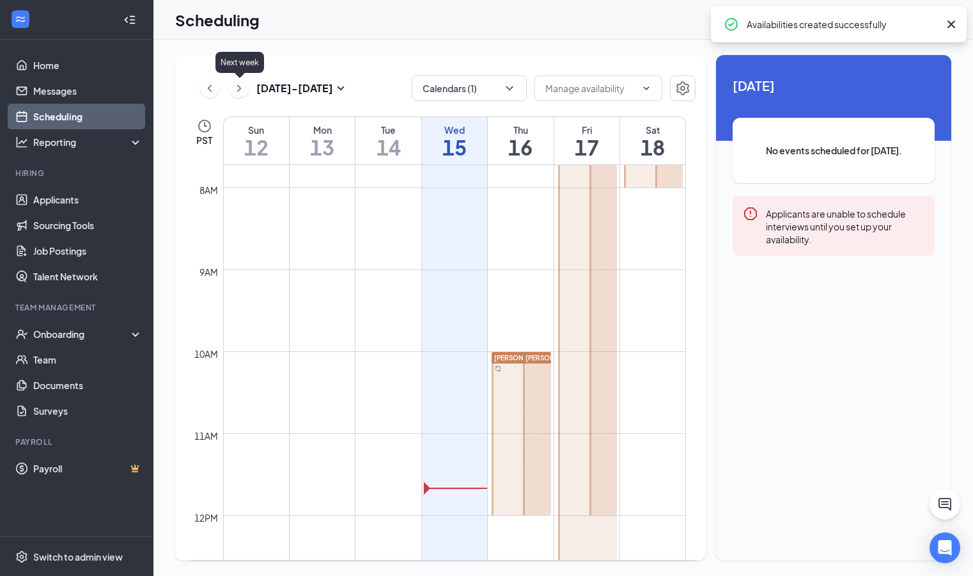
click at [240, 89] on icon "ChevronRight" at bounding box center [239, 87] width 4 height 7
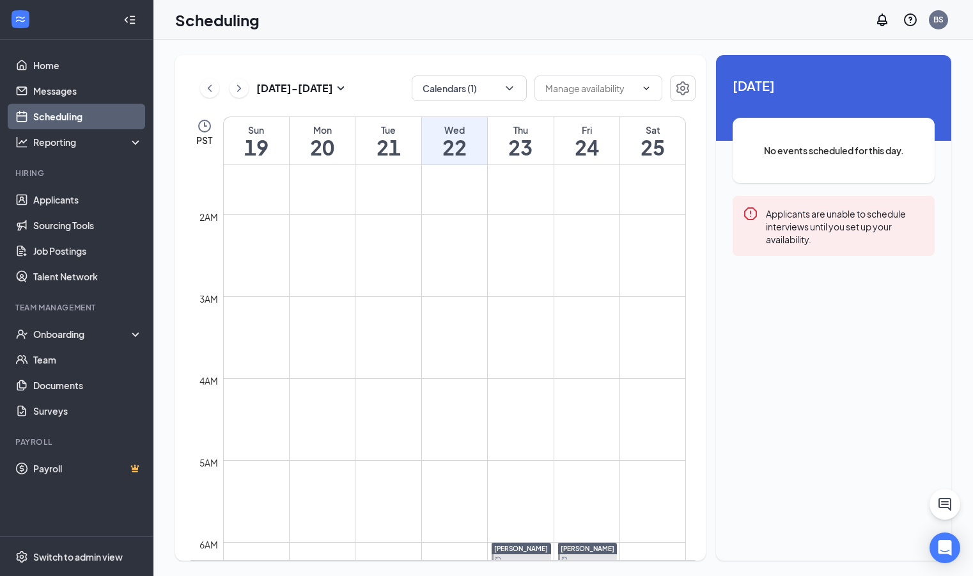
scroll to position [254, 0]
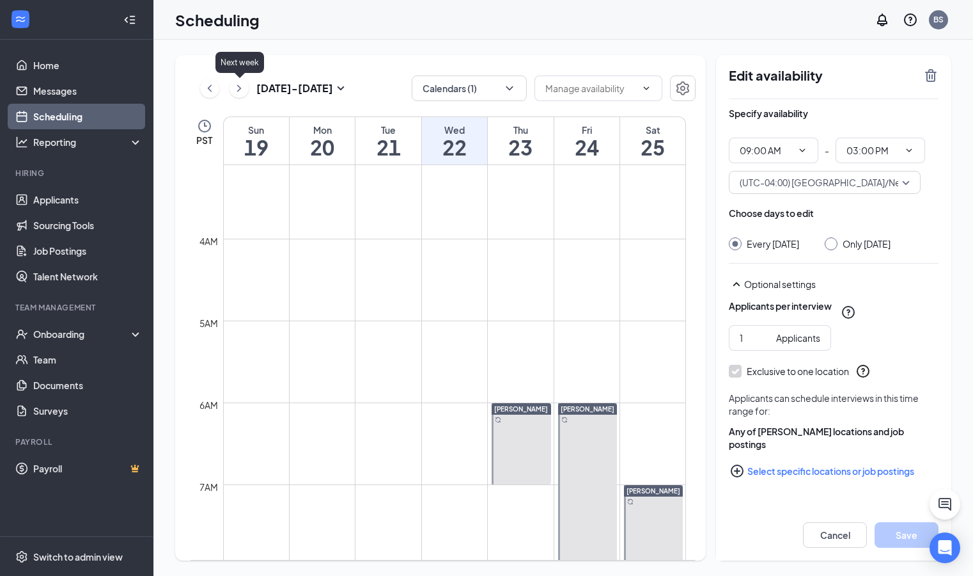
click at [242, 88] on icon "ChevronRight" at bounding box center [239, 88] width 13 height 15
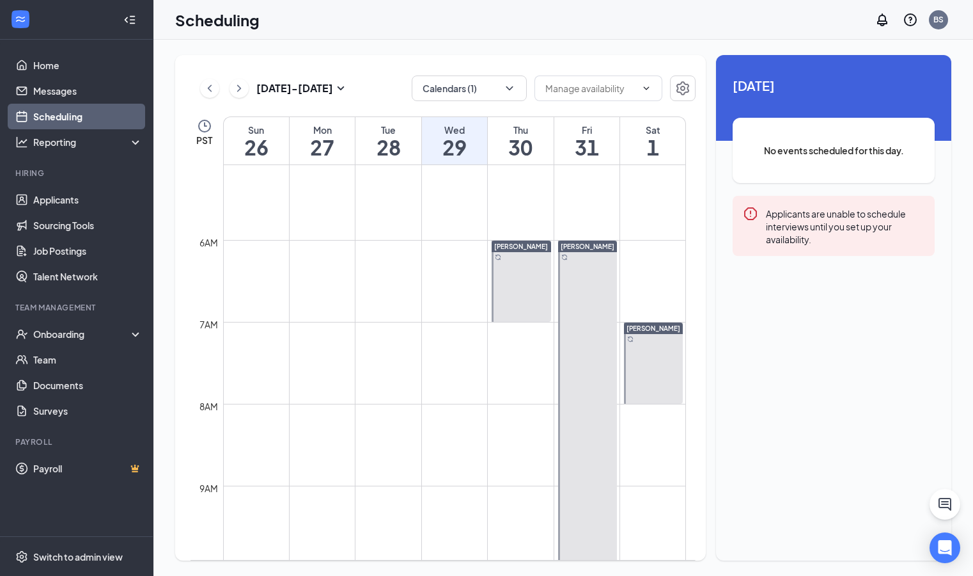
scroll to position [416, 0]
click at [239, 91] on icon "ChevronRight" at bounding box center [239, 88] width 13 height 15
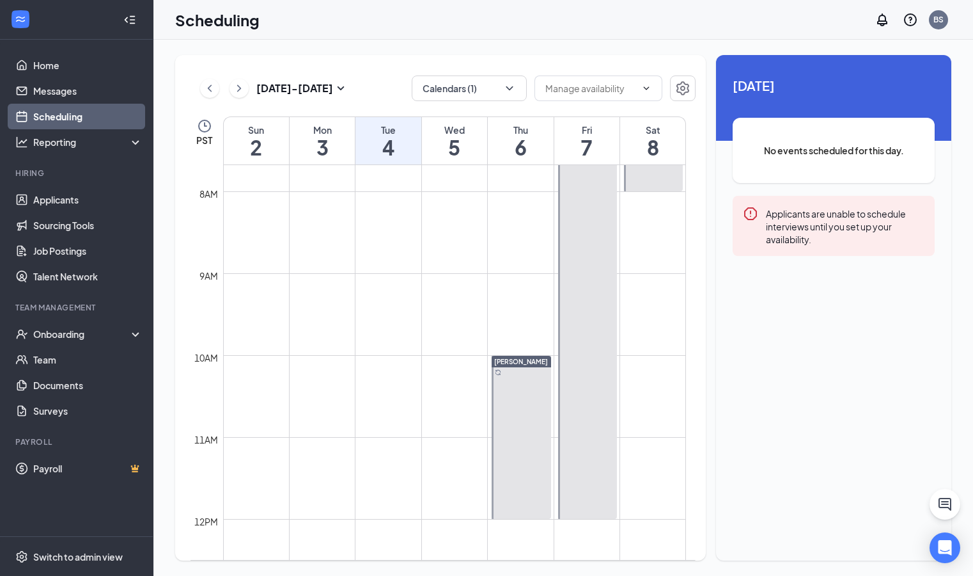
click at [200, 91] on div "Nov 2 - Nov 8" at bounding box center [274, 88] width 148 height 26
click at [212, 88] on icon "ChevronLeft" at bounding box center [209, 88] width 13 height 15
click at [209, 89] on icon "ChevronLeft" at bounding box center [210, 87] width 4 height 7
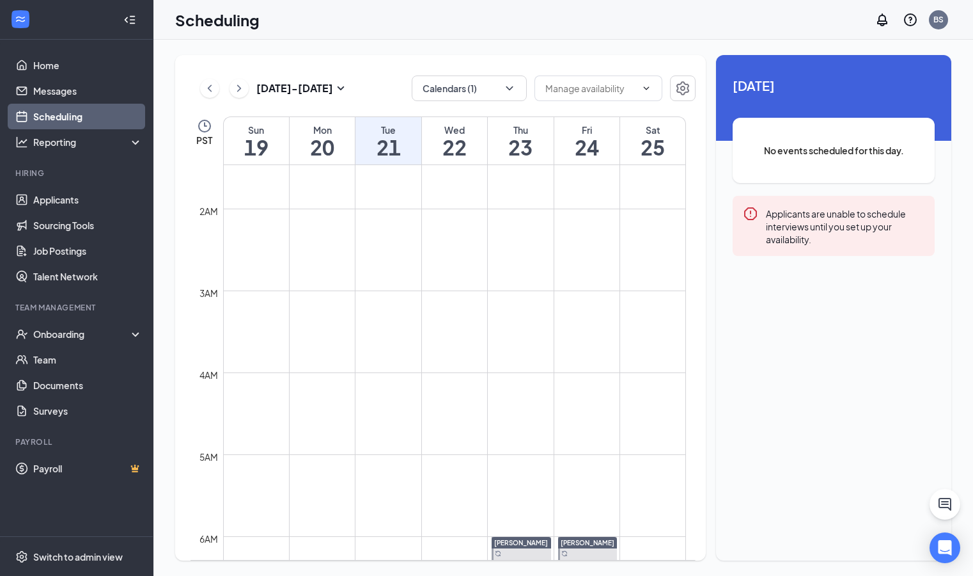
scroll to position [165, 0]
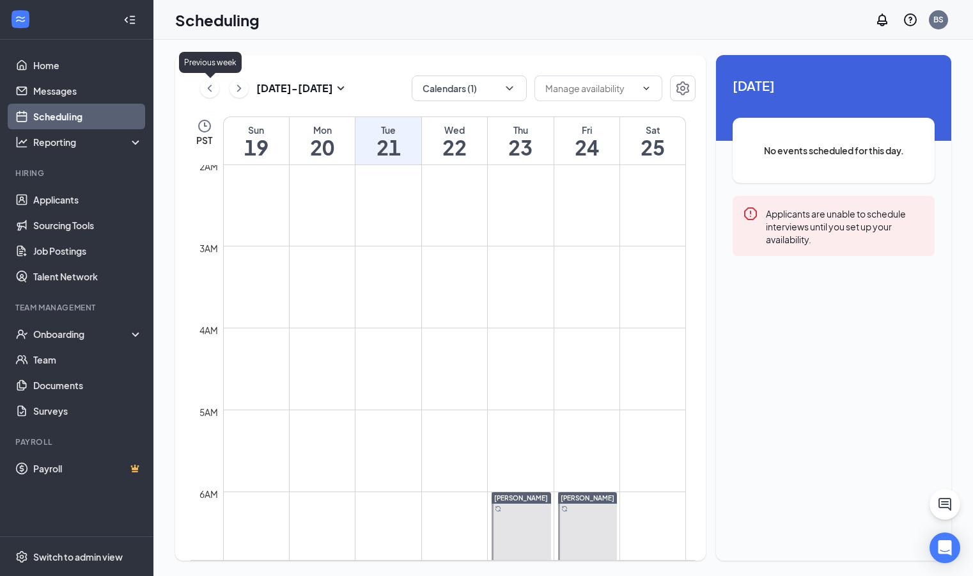
click at [210, 89] on icon "ChevronLeft" at bounding box center [209, 88] width 13 height 15
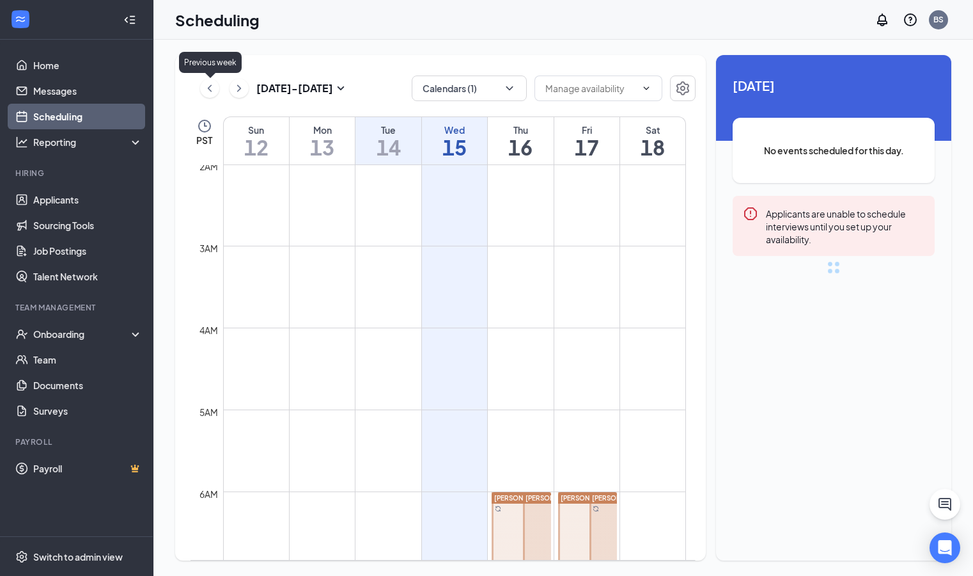
scroll to position [629, 0]
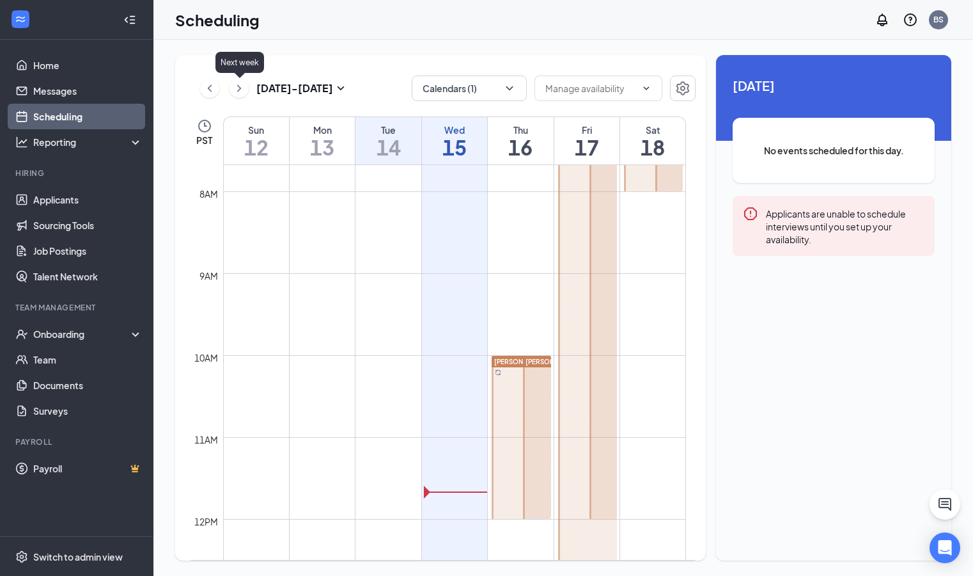
click at [242, 90] on icon "ChevronRight" at bounding box center [239, 88] width 13 height 15
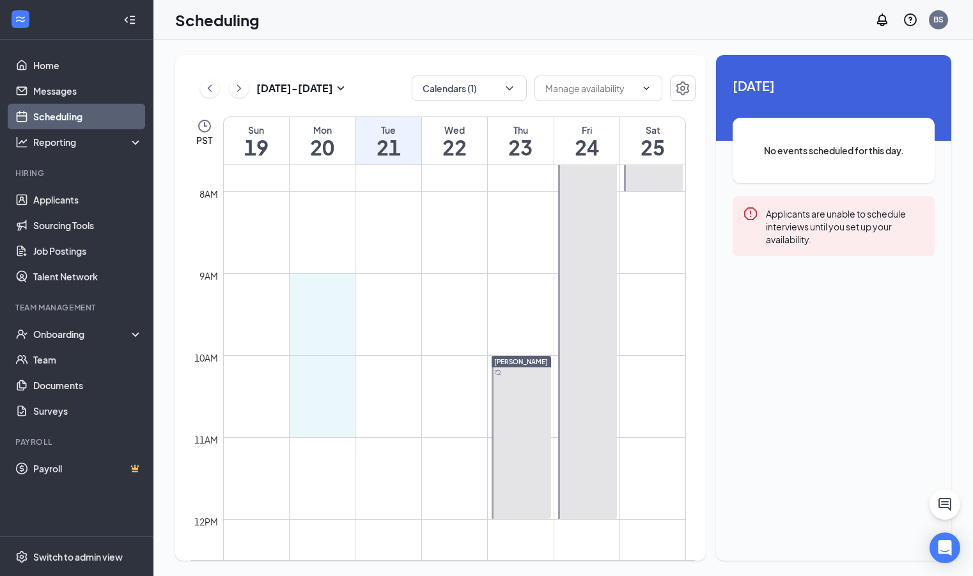
drag, startPoint x: 315, startPoint y: 276, endPoint x: 316, endPoint y: 422, distance: 145.8
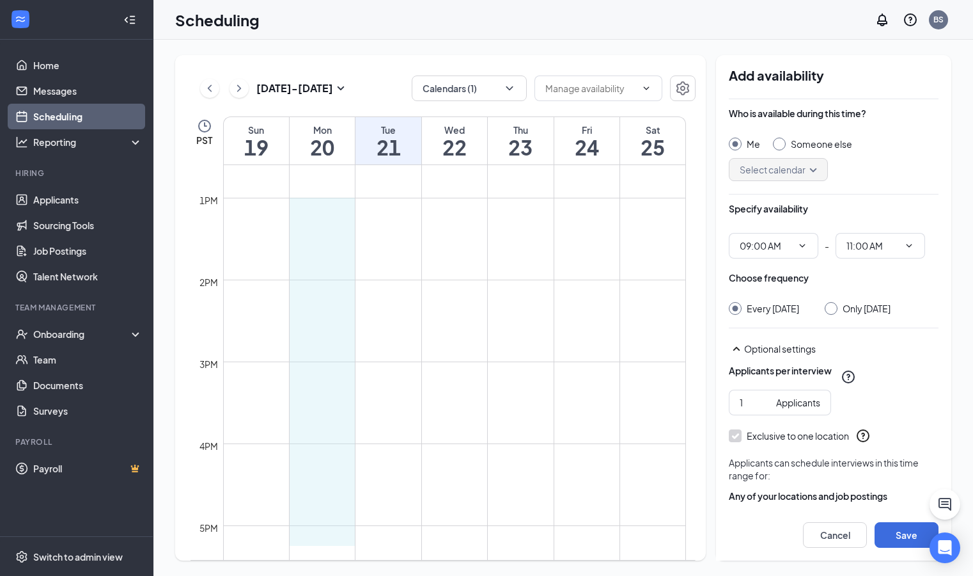
scroll to position [1310, 0]
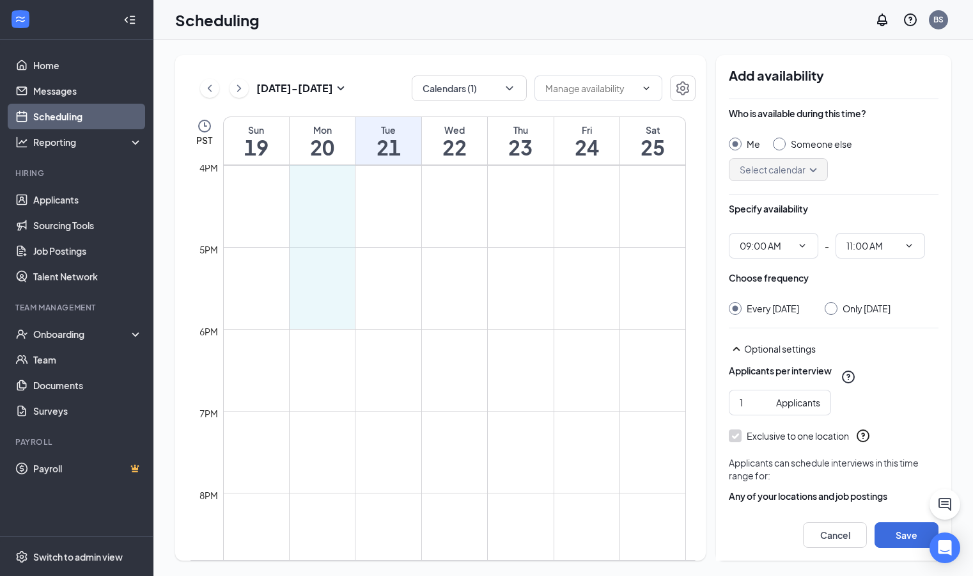
drag, startPoint x: 313, startPoint y: 349, endPoint x: 329, endPoint y: 323, distance: 30.4
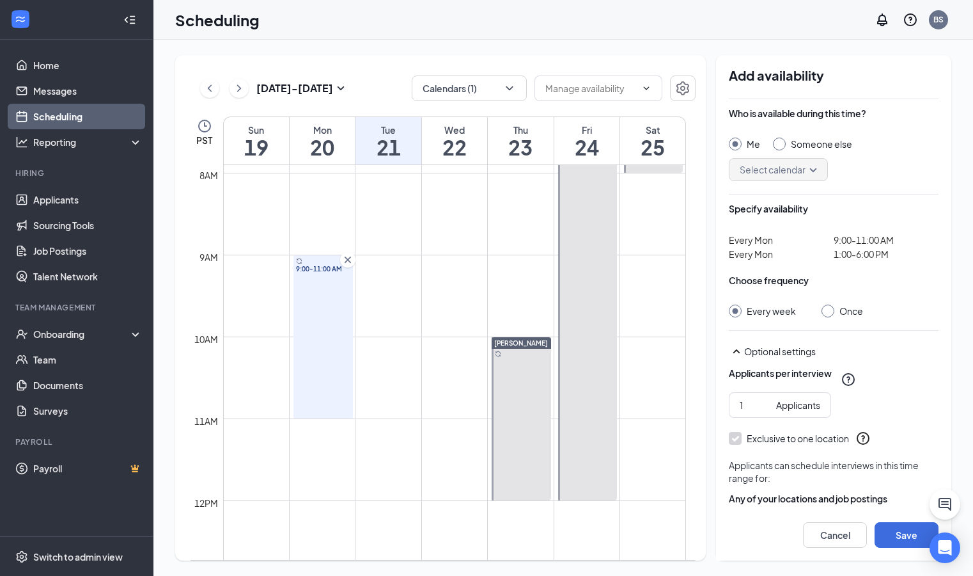
scroll to position [647, 0]
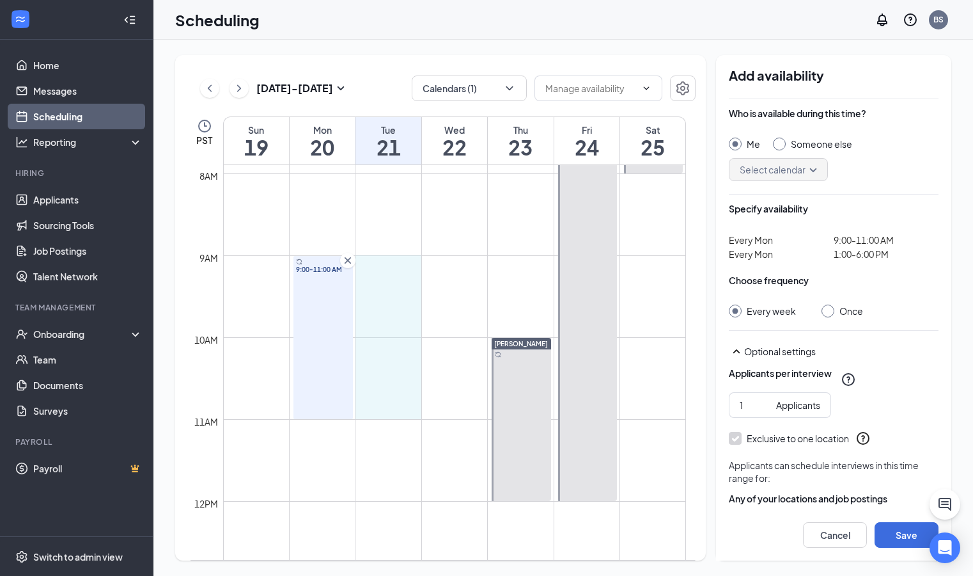
drag, startPoint x: 392, startPoint y: 265, endPoint x: 398, endPoint y: 401, distance: 136.4
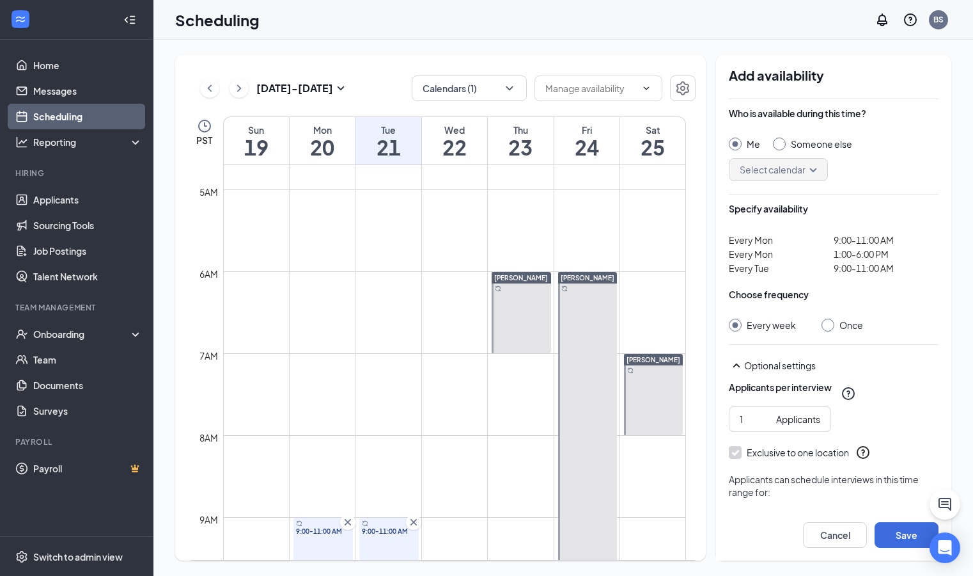
scroll to position [556, 0]
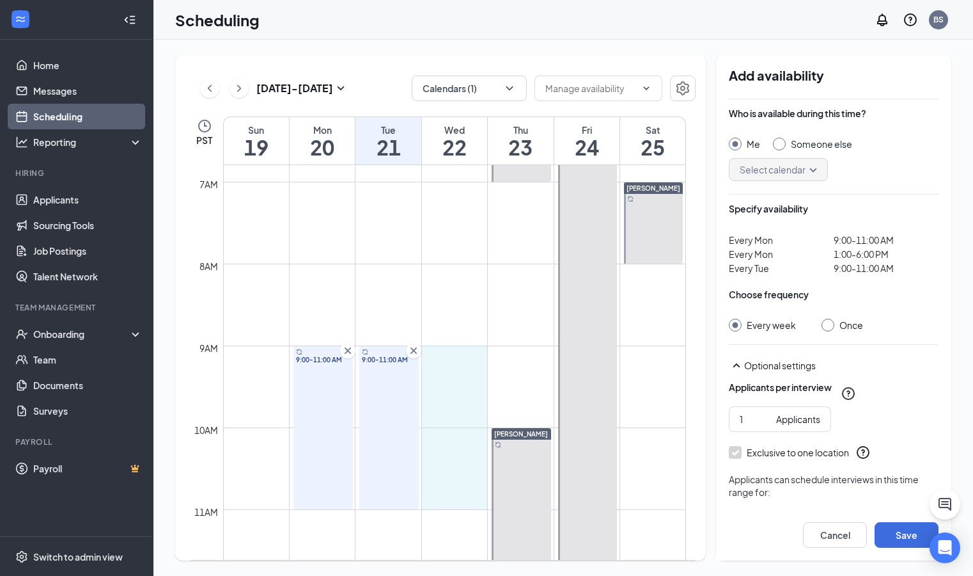
drag, startPoint x: 450, startPoint y: 352, endPoint x: 457, endPoint y: 491, distance: 139.6
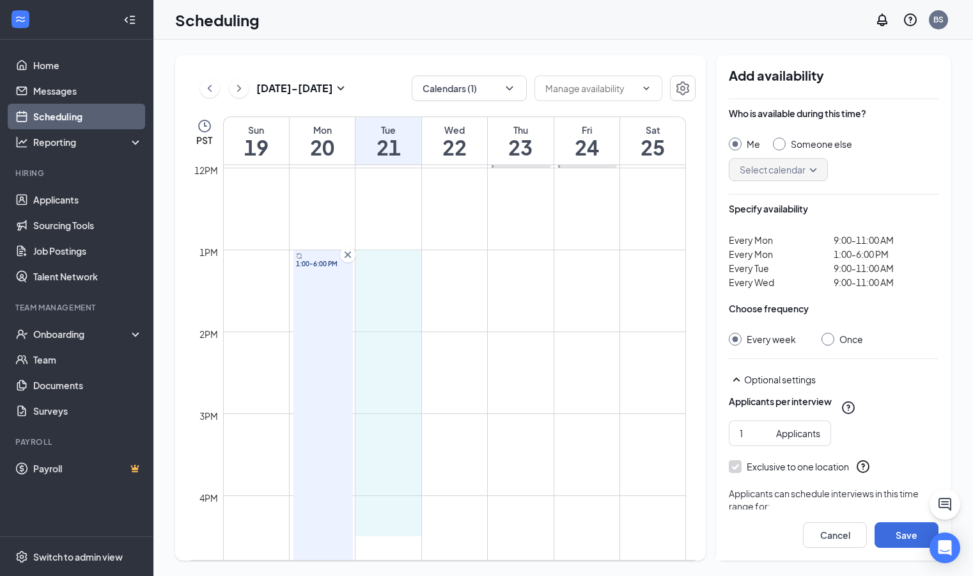
scroll to position [980, 0]
drag, startPoint x: 392, startPoint y: 353, endPoint x: 391, endPoint y: 492, distance: 139.4
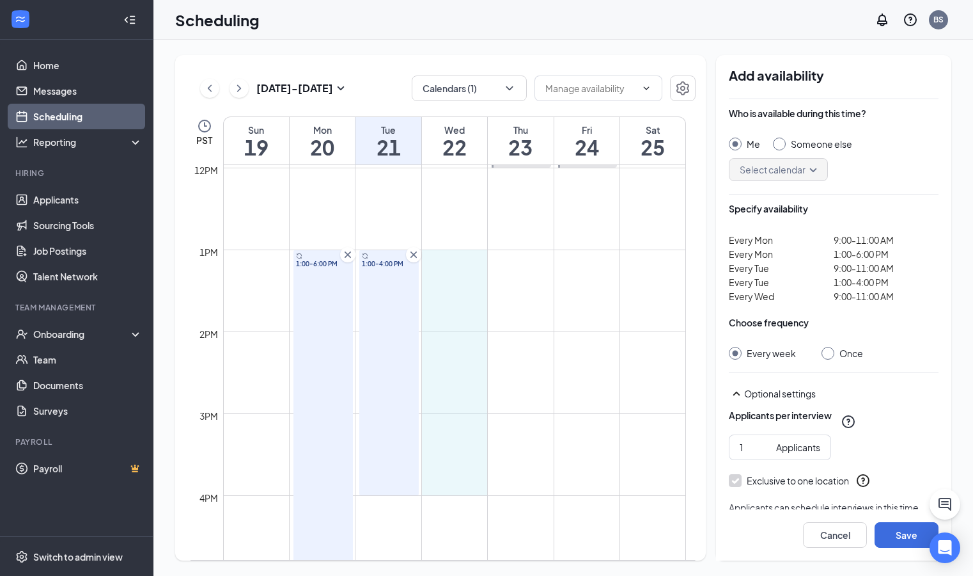
drag, startPoint x: 443, startPoint y: 255, endPoint x: 441, endPoint y: 493, distance: 238.6
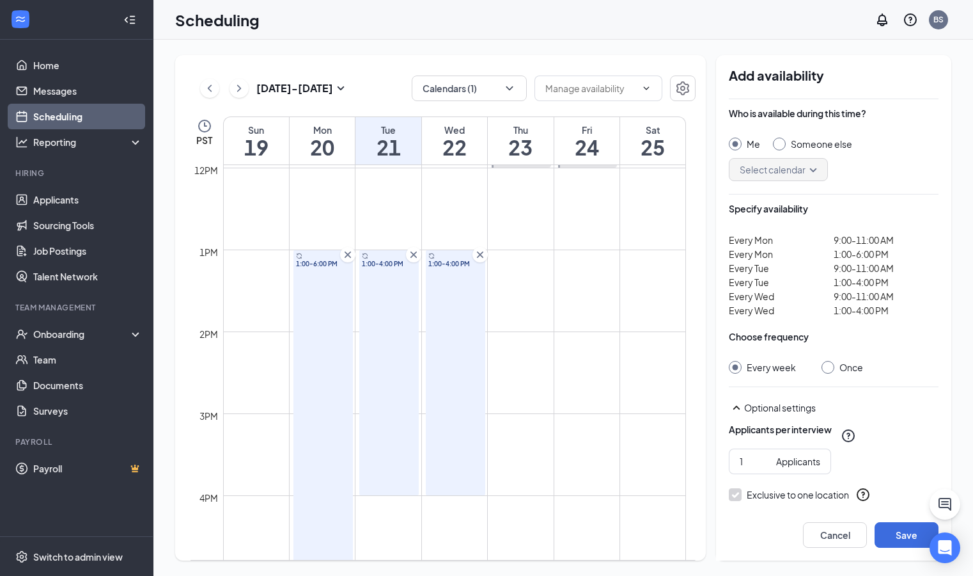
click at [781, 146] on input "Someone else" at bounding box center [777, 141] width 9 height 9
radio input "true"
radio input "false"
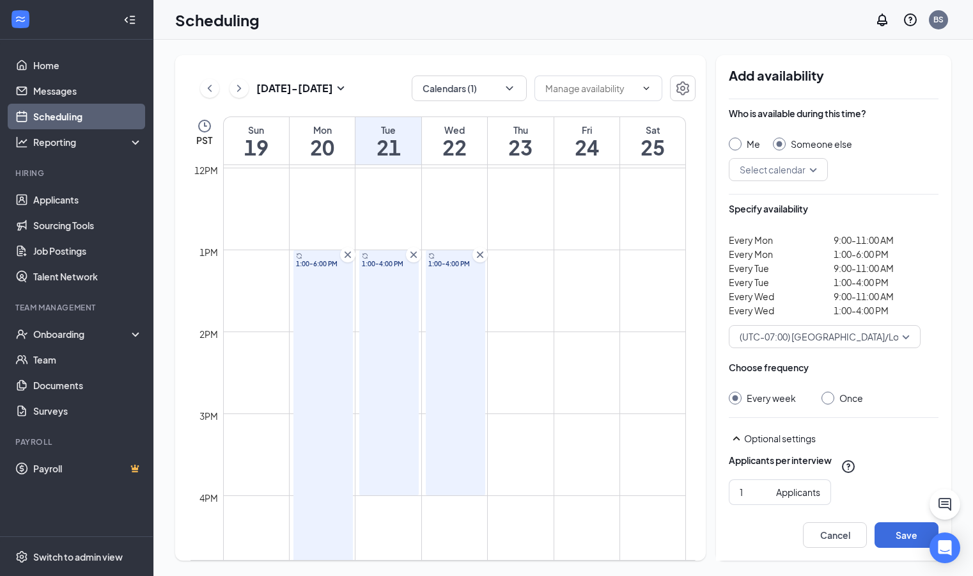
click at [799, 168] on input "search" at bounding box center [774, 170] width 75 height 22
click at [789, 201] on span "Jeff Blair's Calendar" at bounding box center [795, 203] width 113 height 14
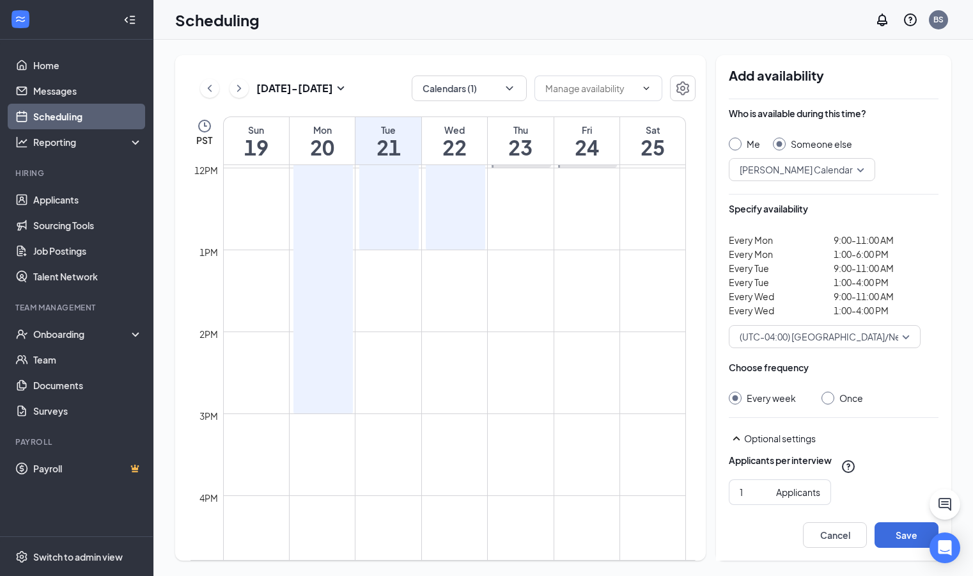
click at [829, 400] on div at bounding box center [828, 397] width 13 height 13
click at [829, 397] on input "Once" at bounding box center [826, 395] width 9 height 9
radio input "true"
radio input "false"
click at [884, 522] on button "Save" at bounding box center [907, 535] width 64 height 26
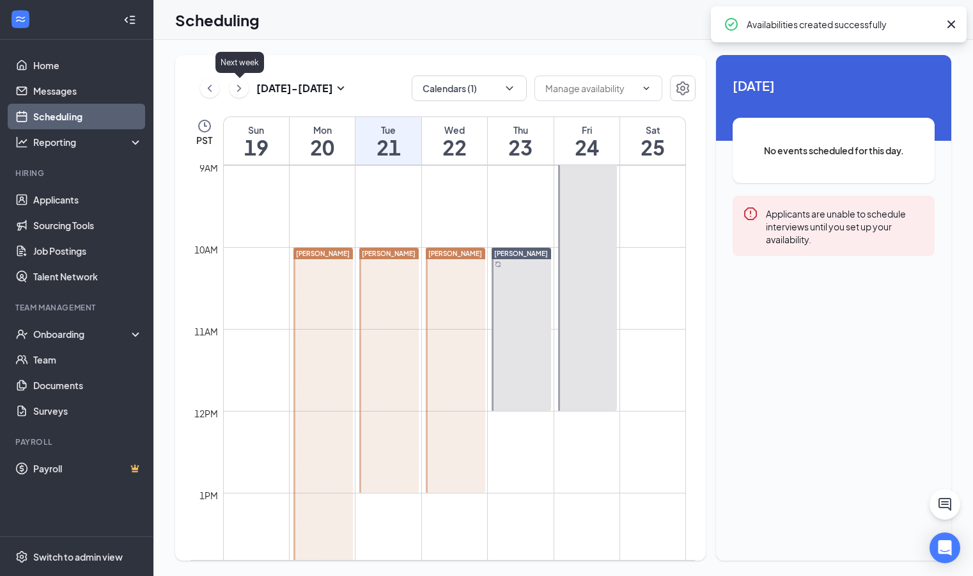
click at [237, 87] on icon "ChevronRight" at bounding box center [239, 88] width 13 height 15
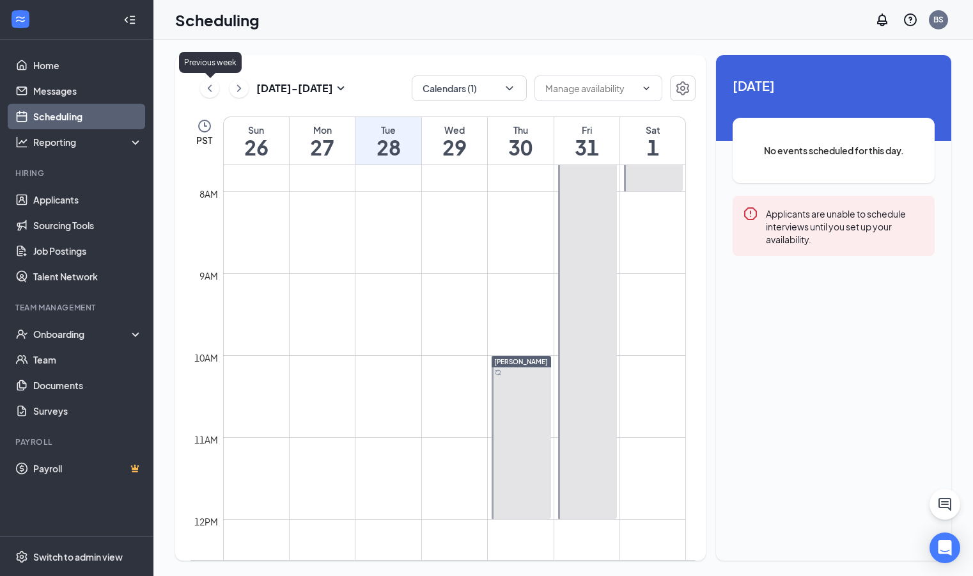
click at [214, 84] on icon "ChevronLeft" at bounding box center [209, 88] width 13 height 15
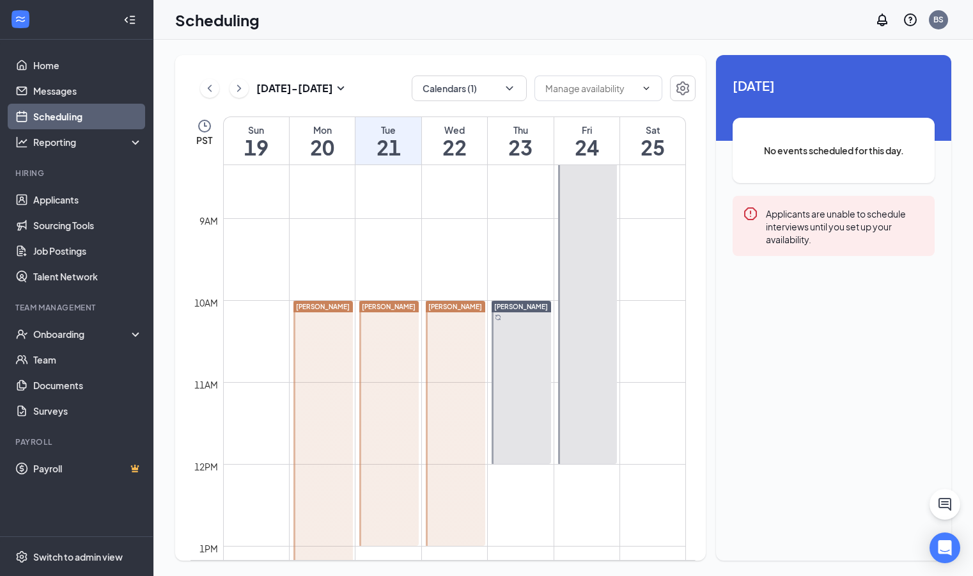
scroll to position [975, 0]
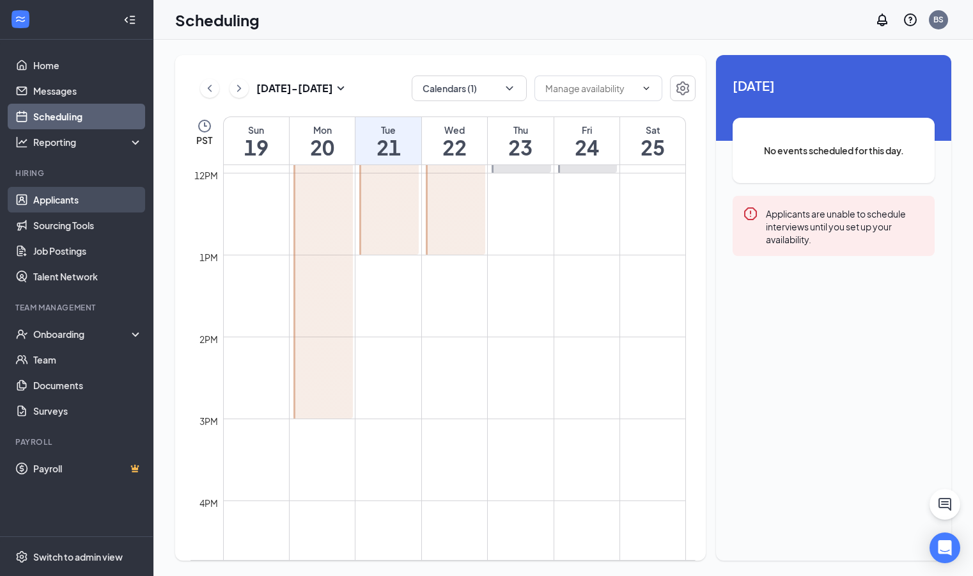
click at [85, 200] on link "Applicants" at bounding box center [87, 200] width 109 height 26
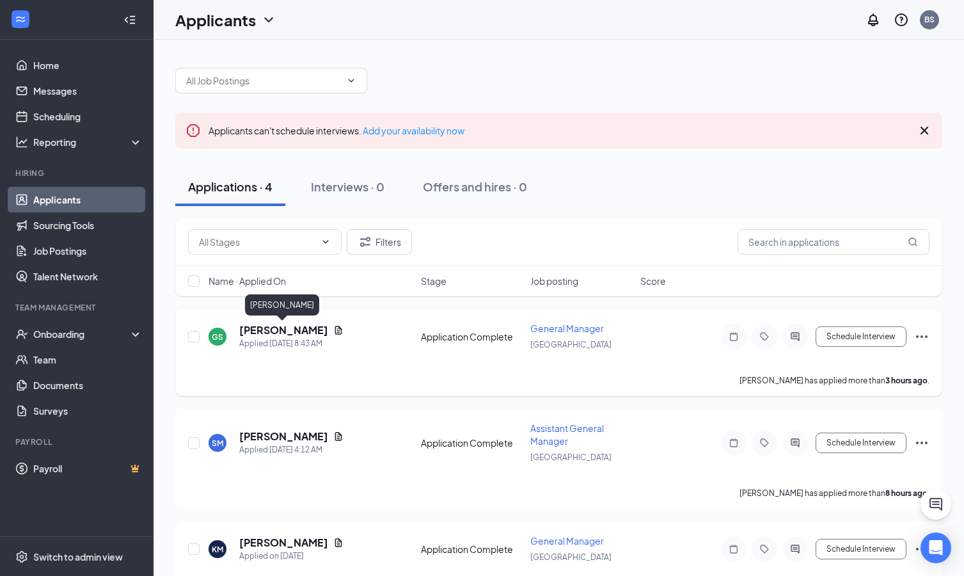
click at [272, 334] on h5 "[PERSON_NAME]" at bounding box center [283, 330] width 89 height 14
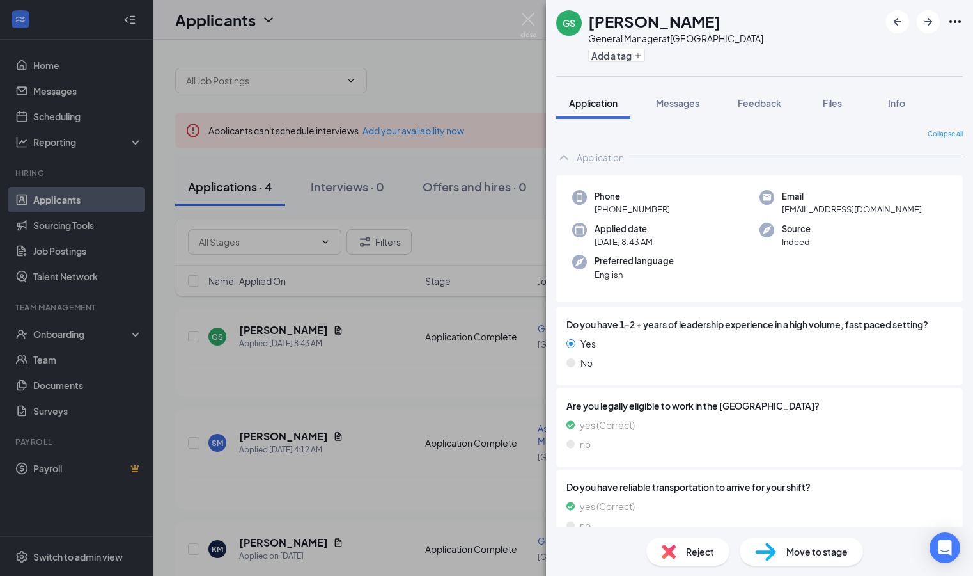
click at [818, 555] on span "Move to stage" at bounding box center [817, 551] width 61 height 14
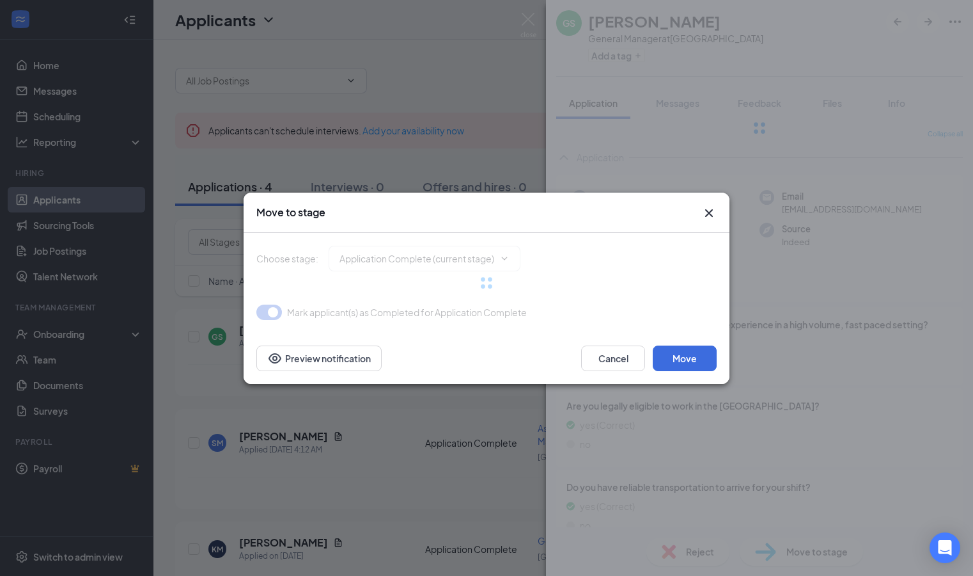
type input "Onsite Interview (next stage)"
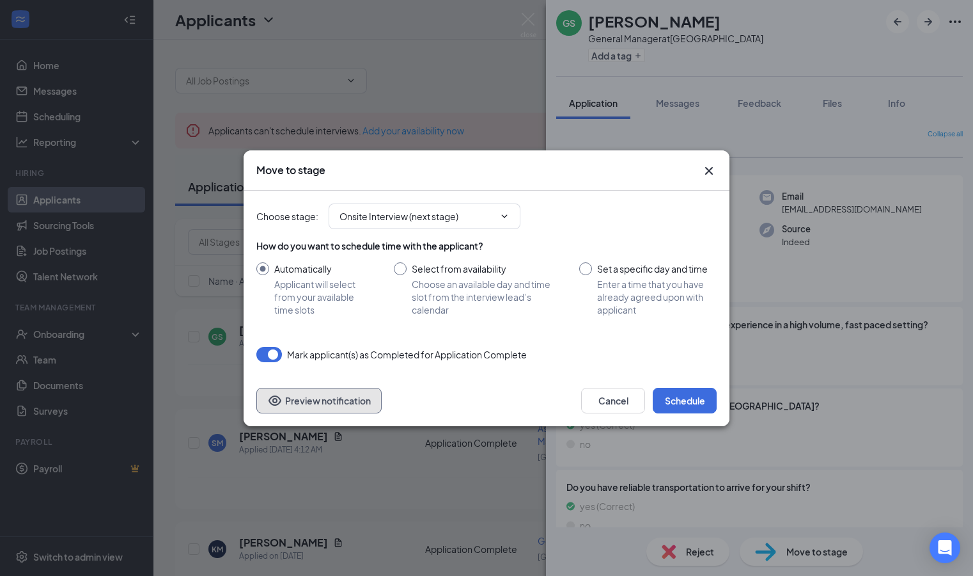
click at [297, 401] on button "Preview notification" at bounding box center [318, 401] width 125 height 26
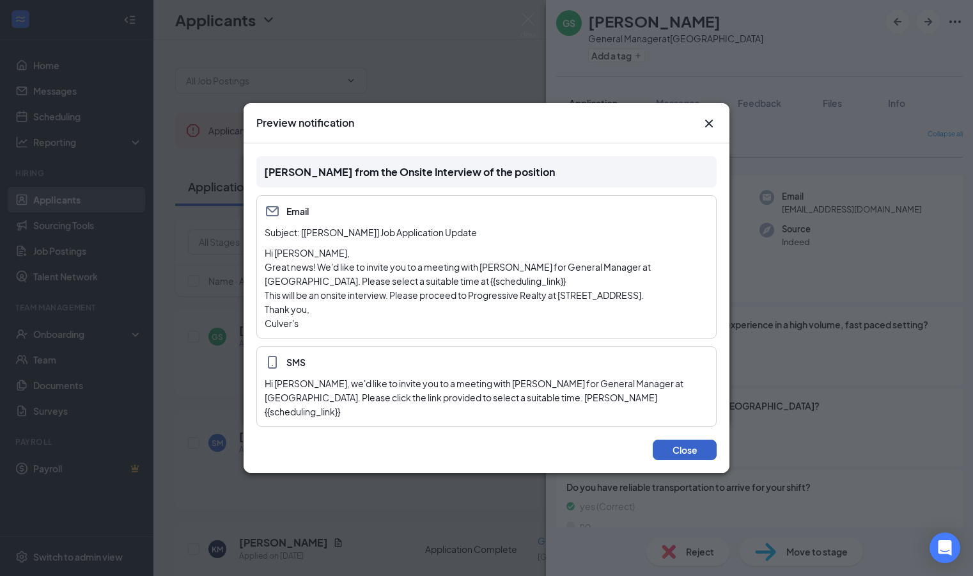
click at [662, 449] on button "Close" at bounding box center [685, 449] width 64 height 20
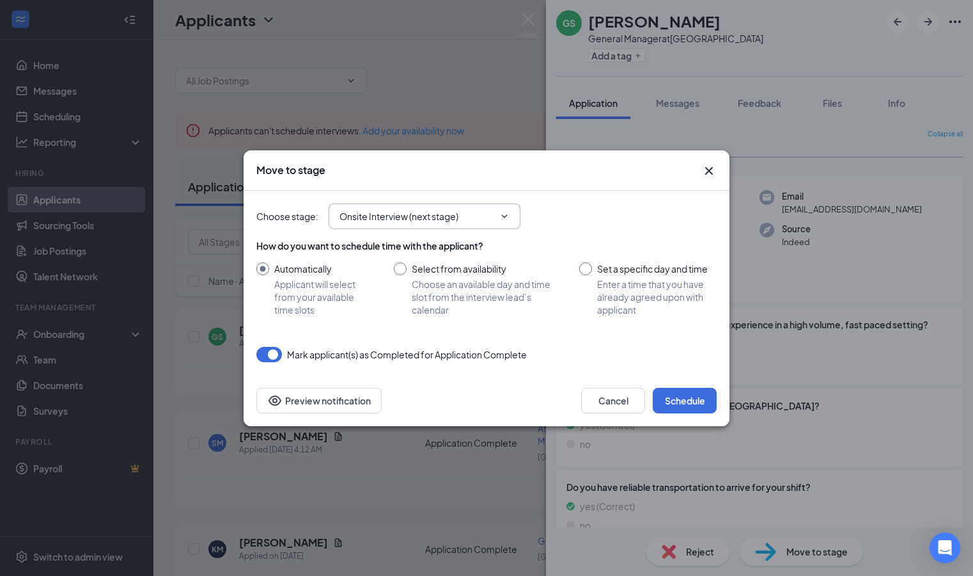
click at [503, 213] on icon "ChevronDown" at bounding box center [504, 216] width 10 height 10
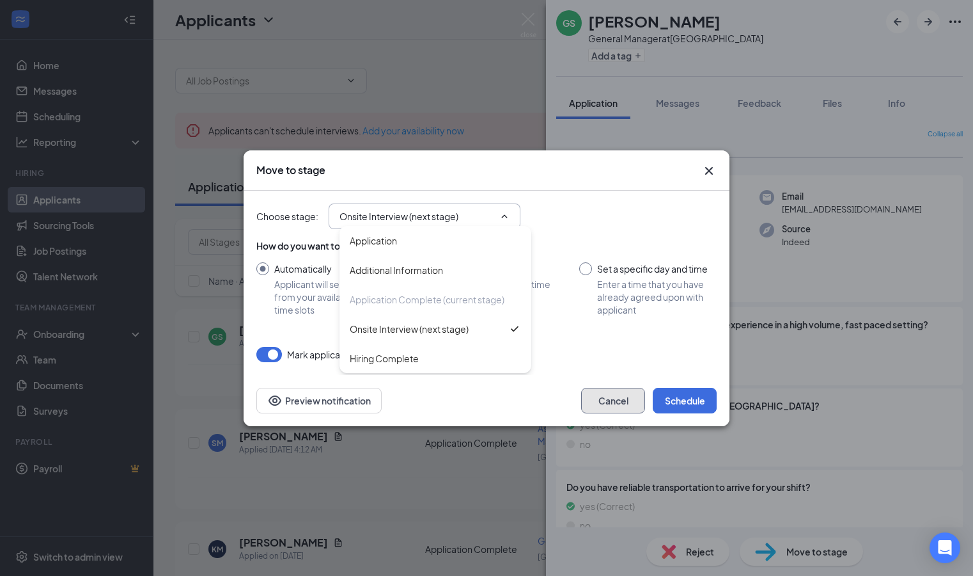
click at [600, 403] on button "Cancel" at bounding box center [613, 401] width 64 height 26
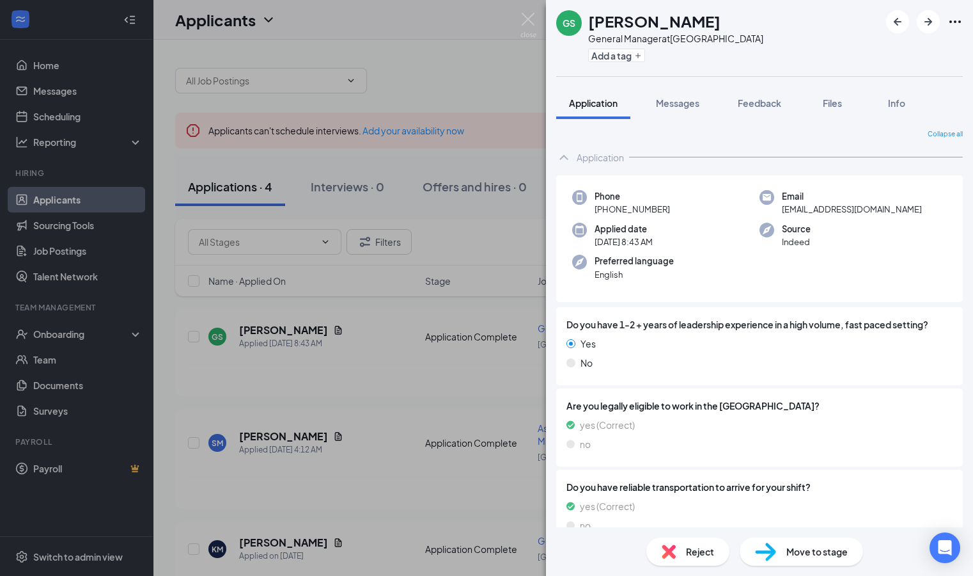
click at [815, 549] on span "Move to stage" at bounding box center [817, 551] width 61 height 14
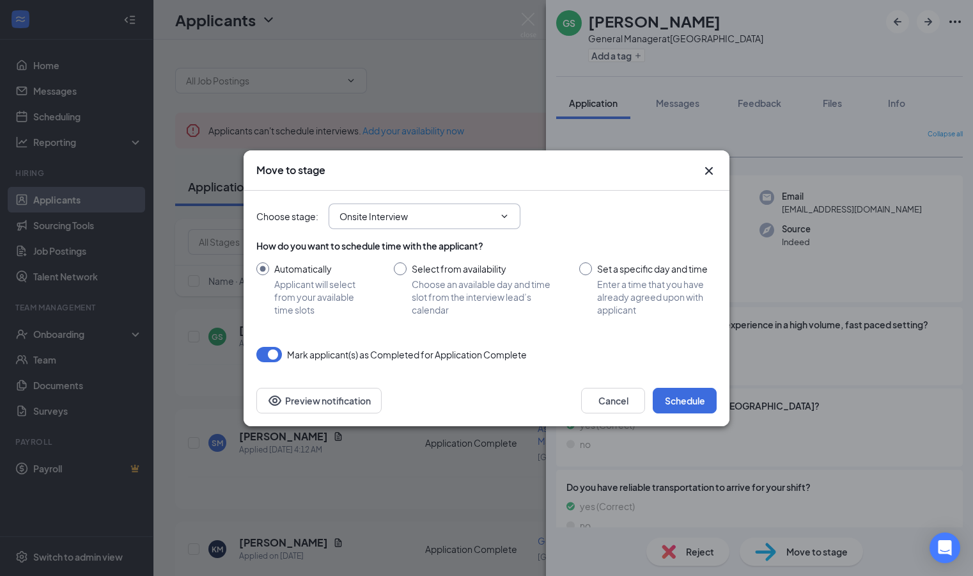
click at [482, 214] on input "Onsite Interview" at bounding box center [417, 216] width 155 height 14
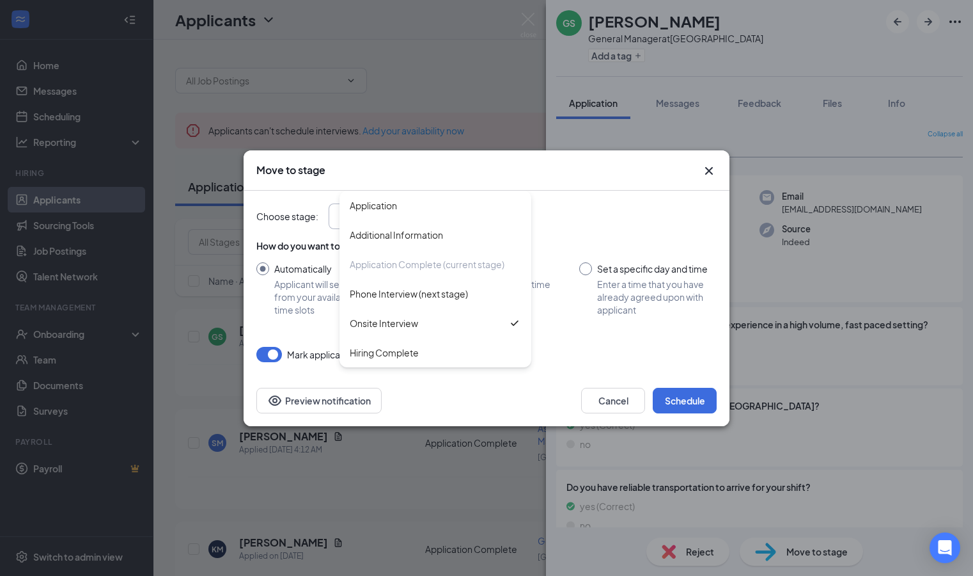
click at [623, 201] on div "Choose stage : Onsite Interview Application Additional Information Application …" at bounding box center [486, 216] width 460 height 51
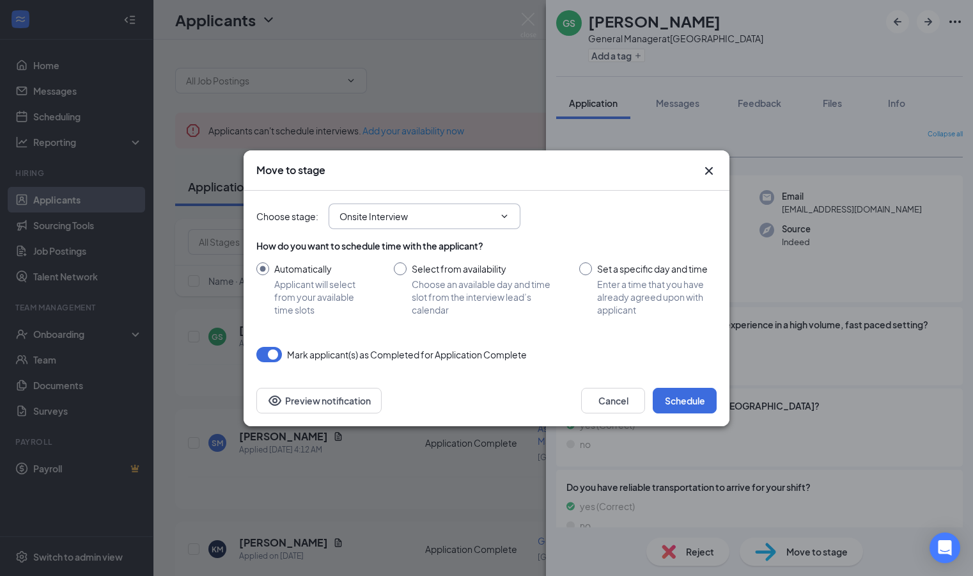
click at [507, 212] on icon "ChevronDown" at bounding box center [504, 216] width 10 height 10
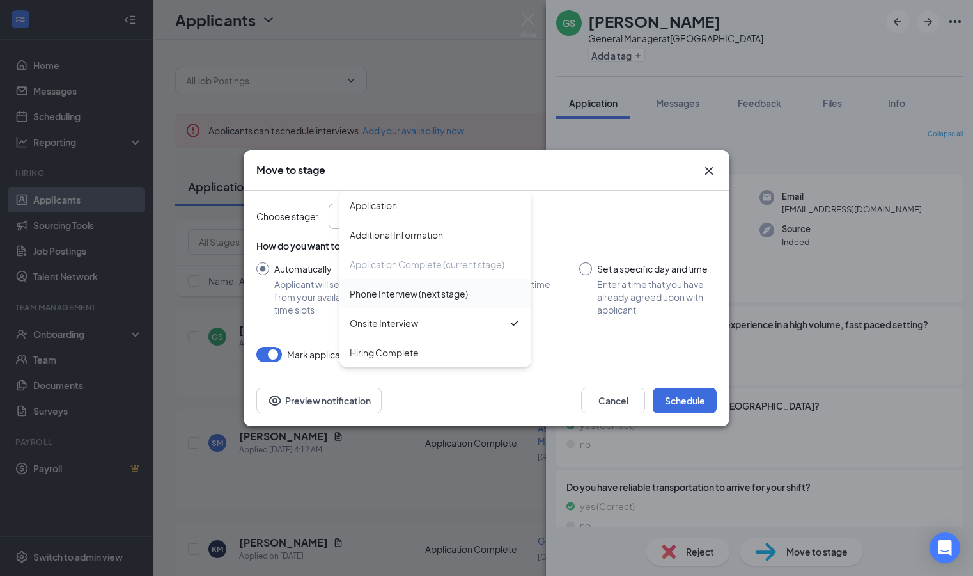
click at [481, 293] on div "Phone Interview (next stage)" at bounding box center [435, 294] width 171 height 14
type input "Phone Interview (next stage)"
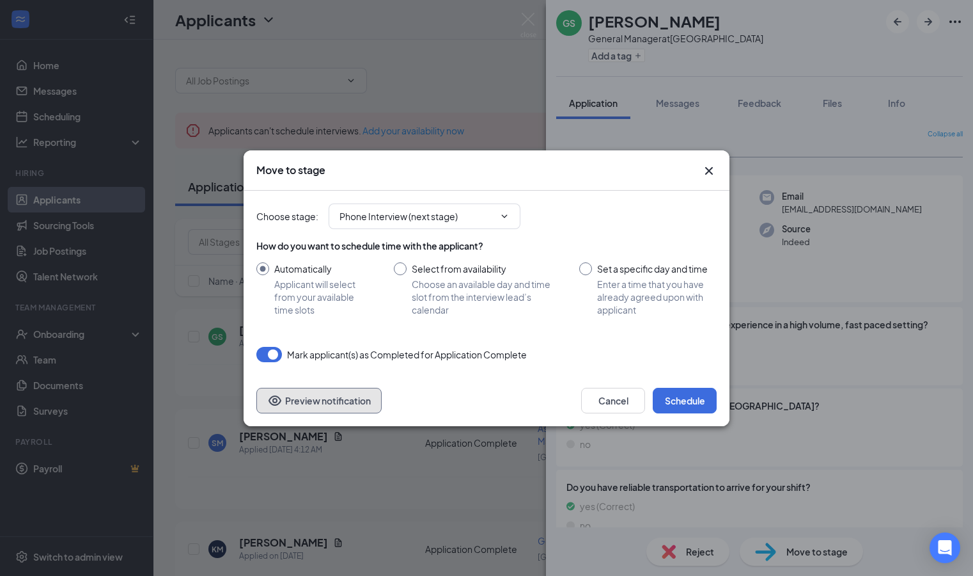
click at [311, 402] on button "Preview notification" at bounding box center [318, 401] width 125 height 26
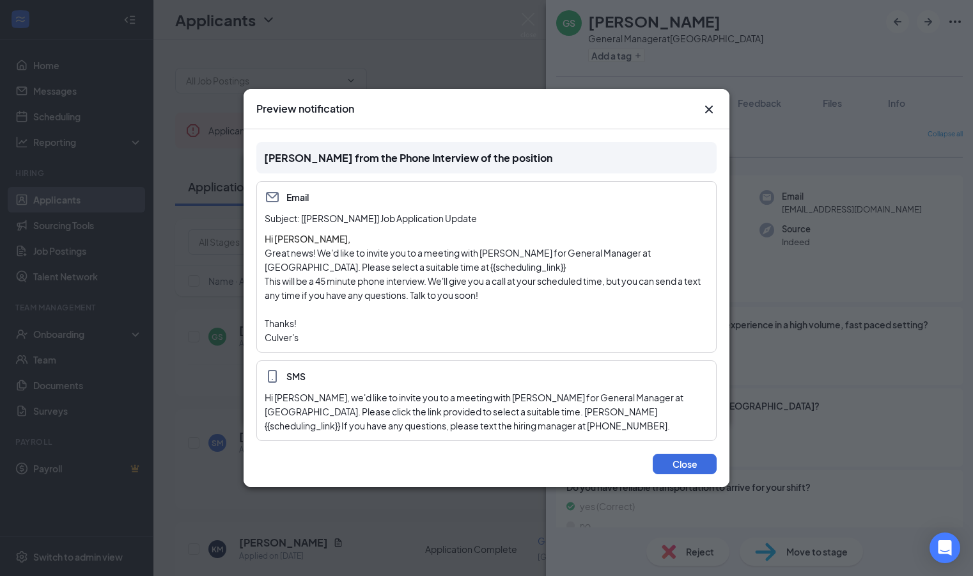
click at [366, 284] on p "This will be a 45 minute phone interview. We'll give you a call at your schedul…" at bounding box center [487, 288] width 444 height 28
click at [680, 466] on button "Close" at bounding box center [685, 463] width 64 height 20
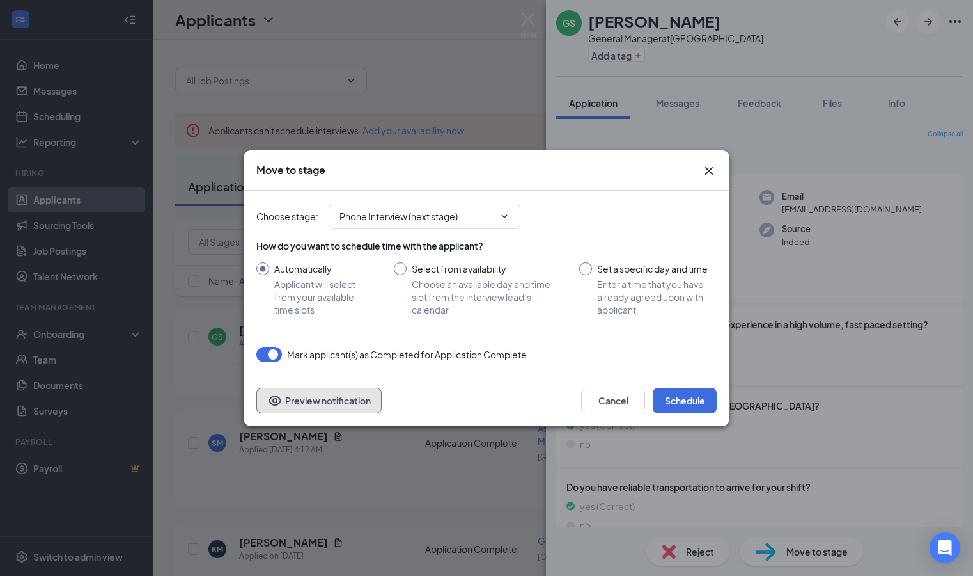
click at [358, 403] on button "Preview notification" at bounding box center [318, 401] width 125 height 26
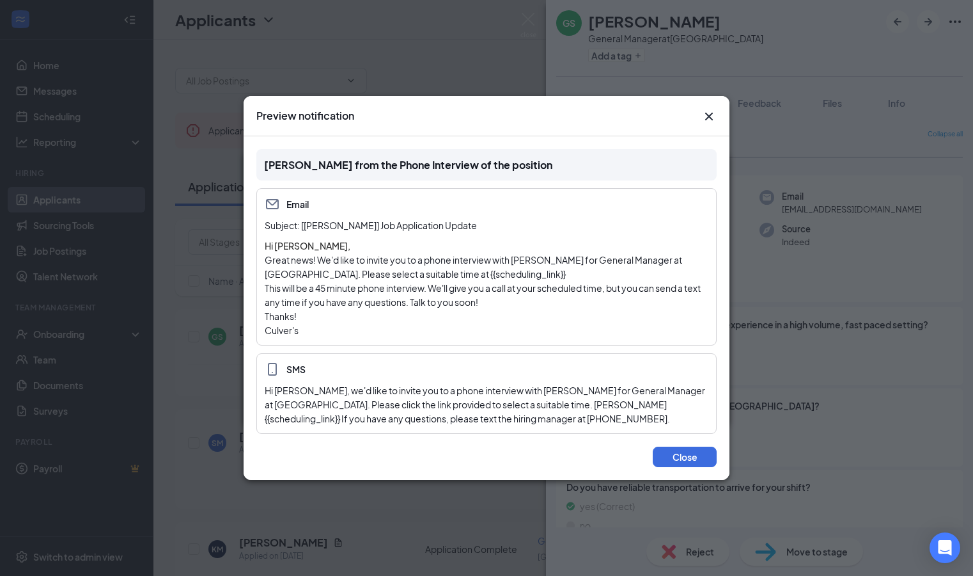
click at [479, 418] on div "Hi Gilford, we'd like to invite you to a phone interview with Culver's for Gene…" at bounding box center [487, 404] width 444 height 42
click at [684, 458] on button "Close" at bounding box center [685, 456] width 64 height 20
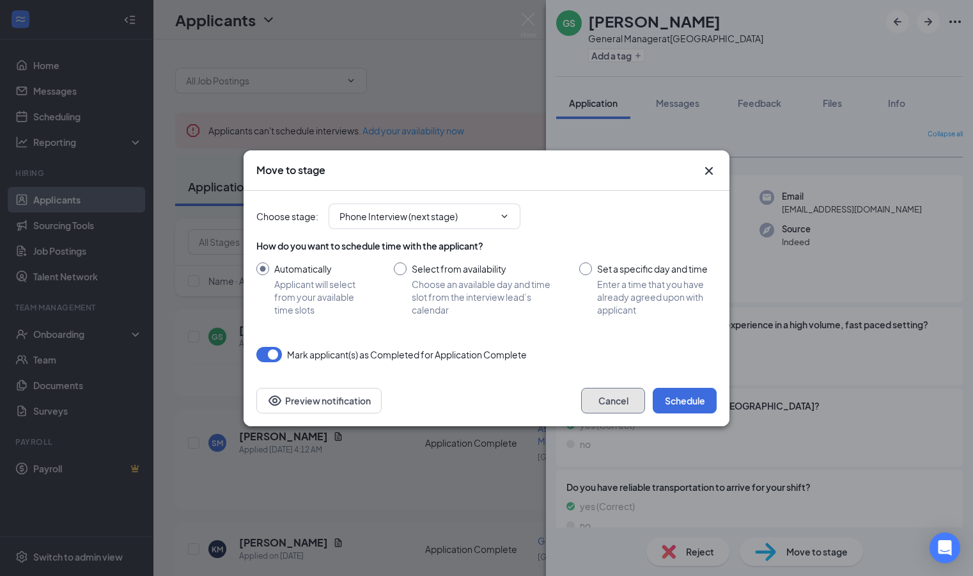
click at [592, 401] on button "Cancel" at bounding box center [613, 401] width 64 height 26
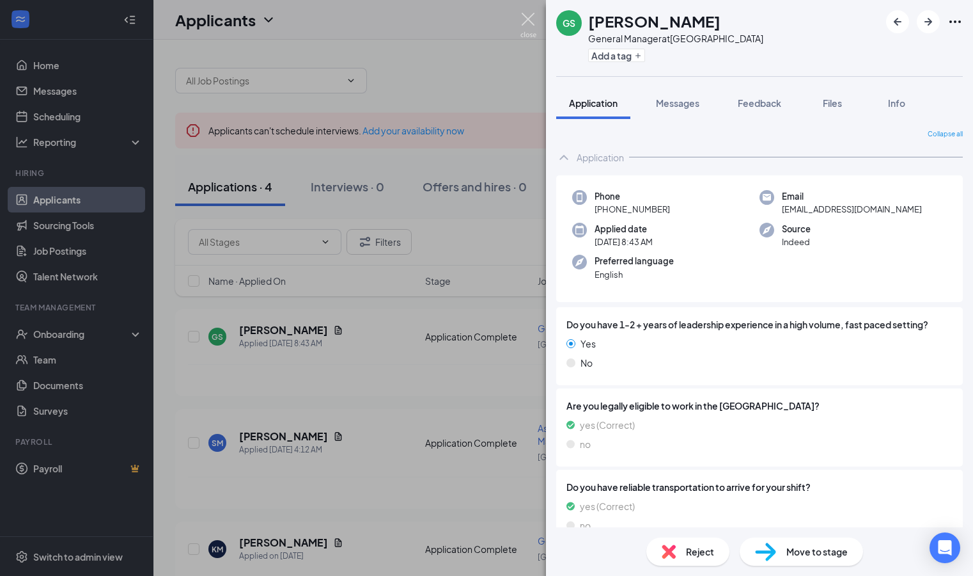
click at [532, 17] on img at bounding box center [529, 25] width 16 height 25
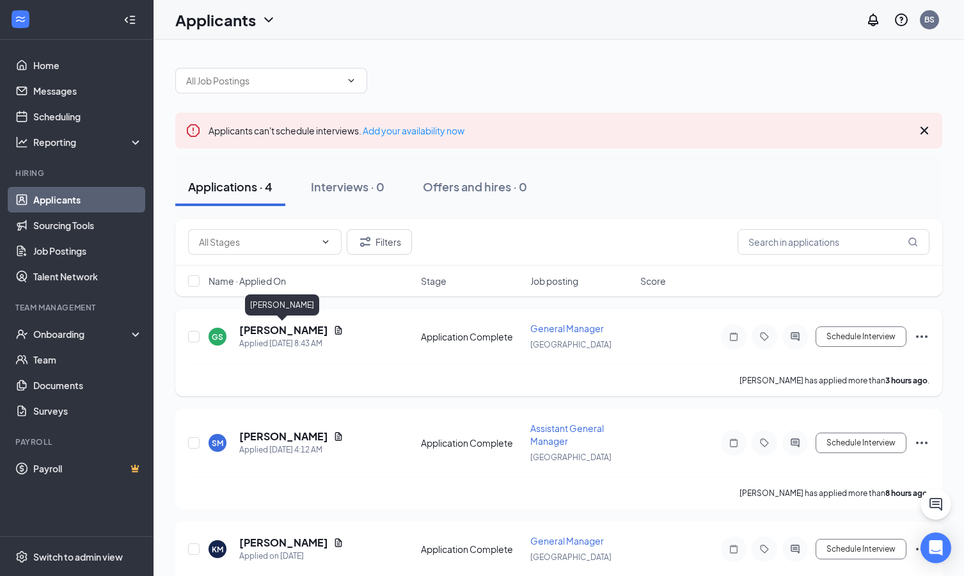
click at [295, 330] on h5 "Gilford Stewart" at bounding box center [283, 330] width 89 height 14
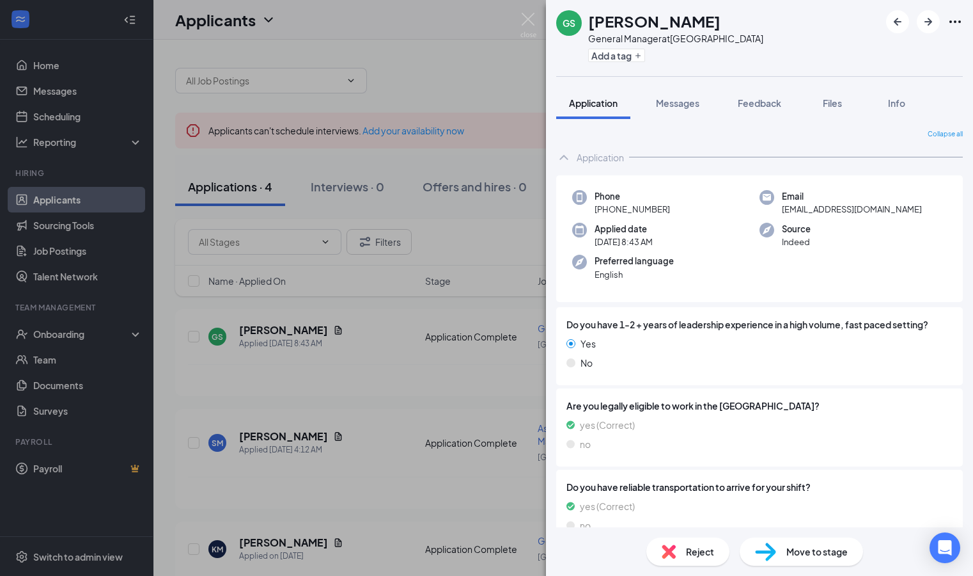
click at [785, 547] on div "Move to stage" at bounding box center [801, 551] width 123 height 28
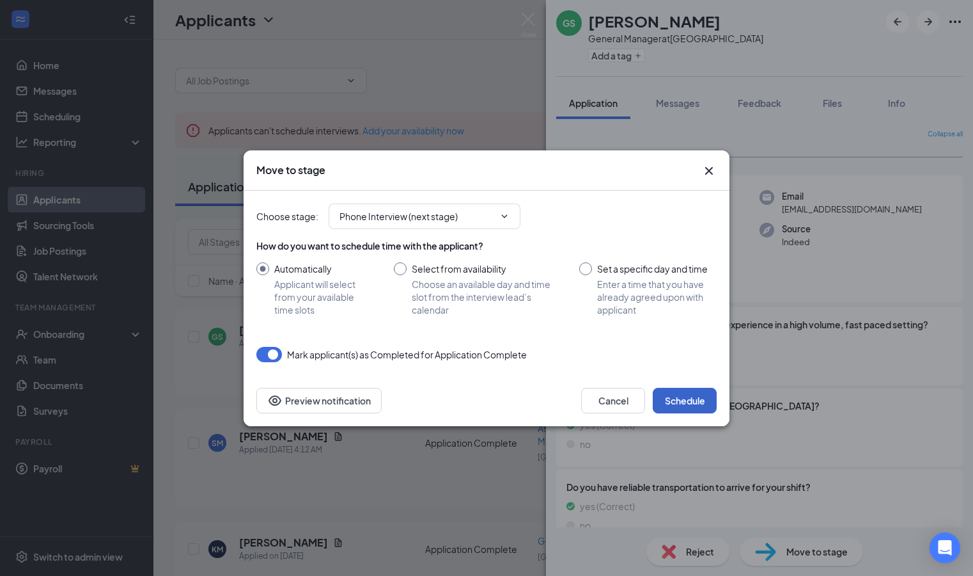
click at [692, 398] on button "Schedule" at bounding box center [685, 401] width 64 height 26
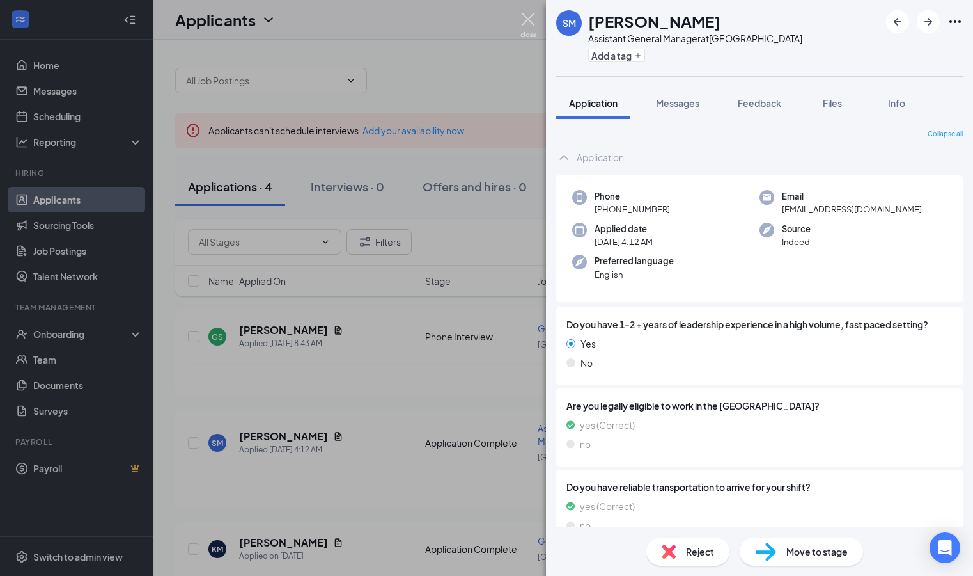
click at [527, 19] on img at bounding box center [529, 25] width 16 height 25
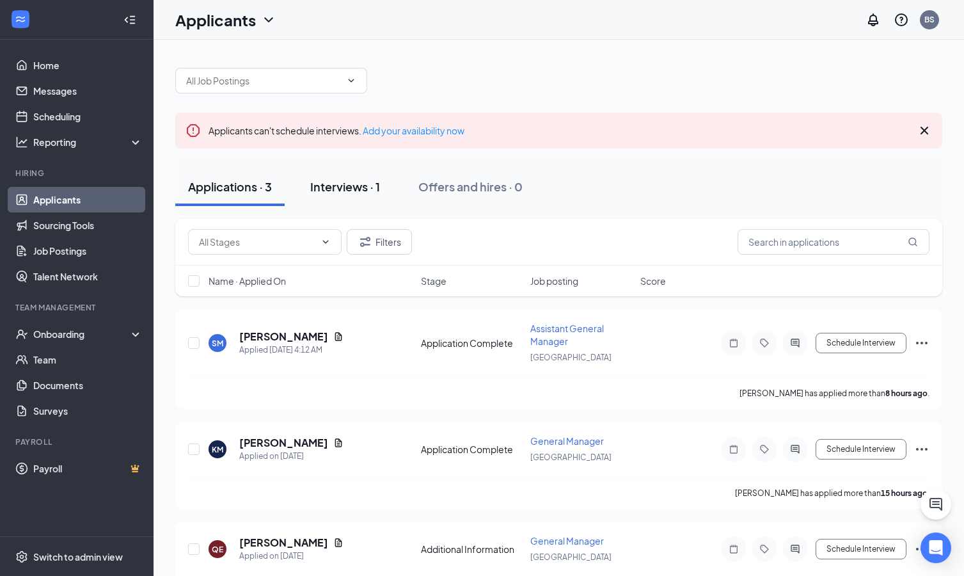
click at [335, 189] on div "Interviews · 1" at bounding box center [345, 186] width 70 height 16
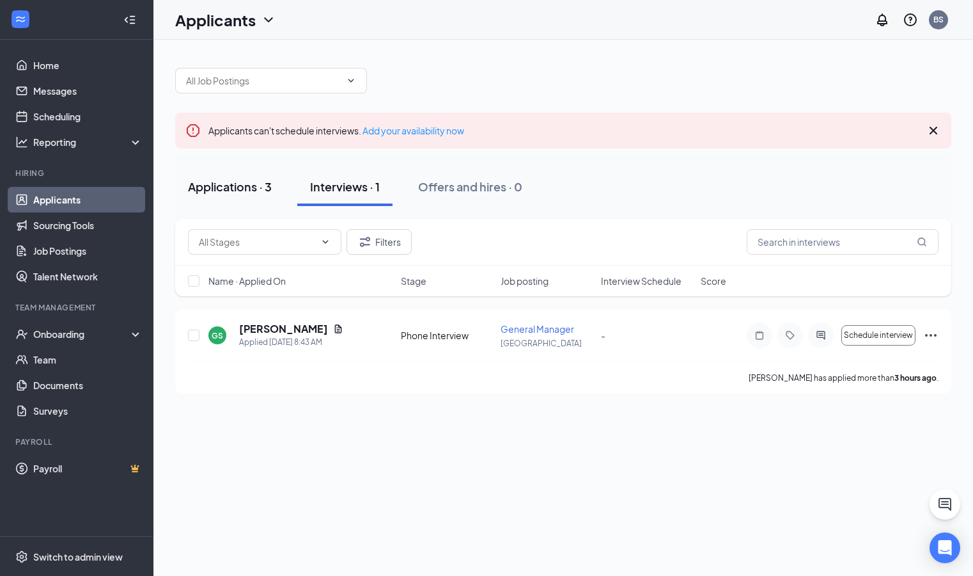
click at [232, 185] on div "Applications · 3" at bounding box center [230, 186] width 84 height 16
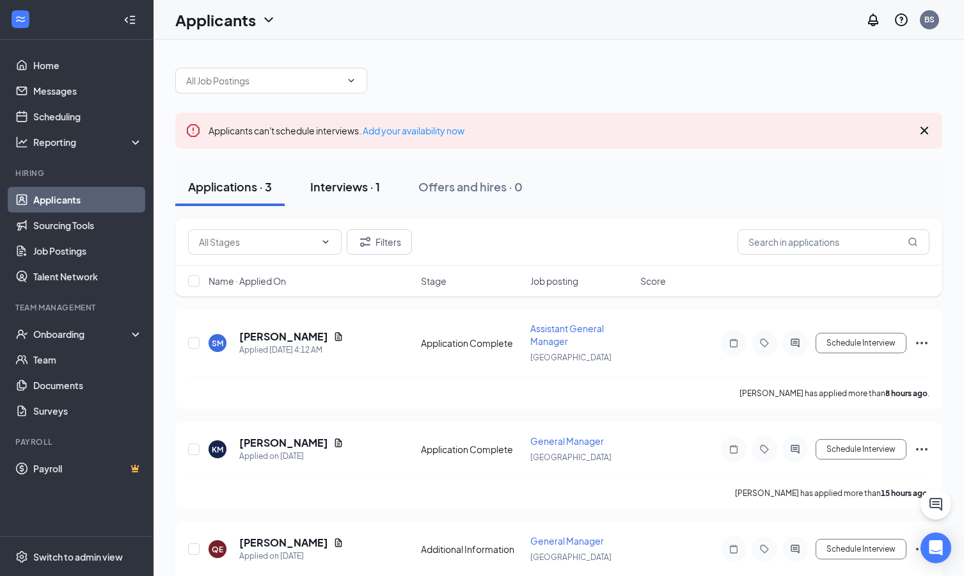
click at [336, 185] on div "Interviews · 1" at bounding box center [345, 186] width 70 height 16
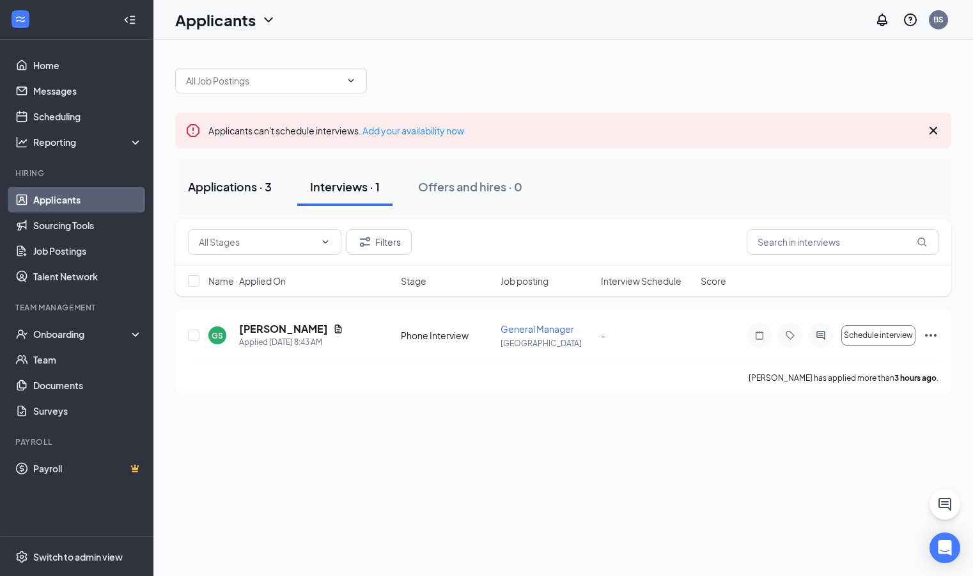
click at [236, 188] on div "Applications · 3" at bounding box center [230, 186] width 84 height 16
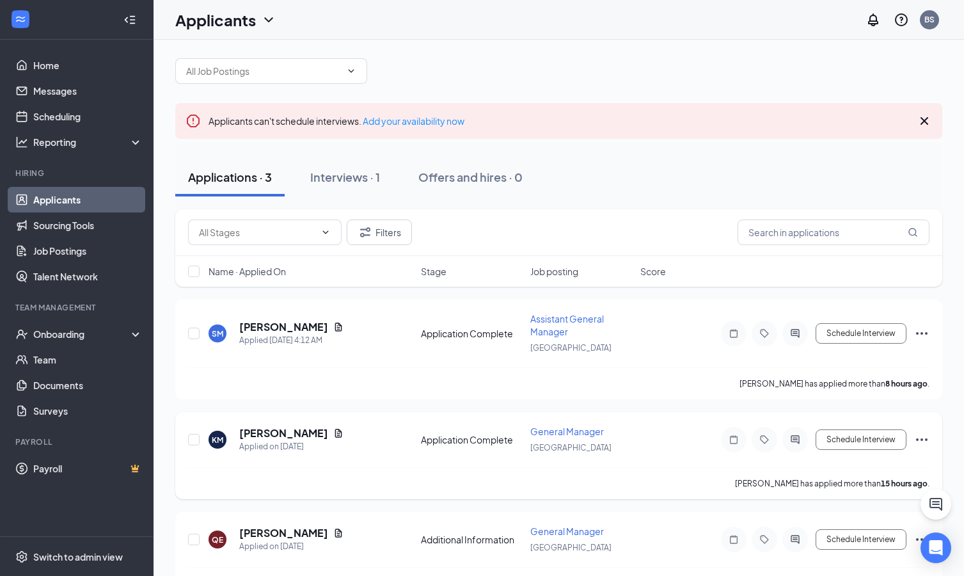
scroll to position [10, 0]
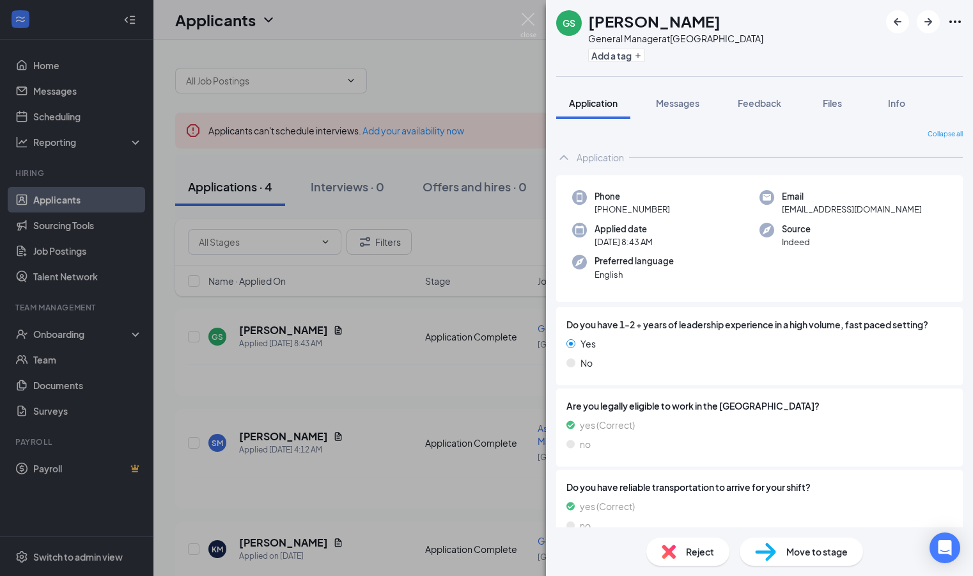
click at [80, 554] on div "GS [PERSON_NAME] General Manager at [GEOGRAPHIC_DATA] Add a tag Application Mes…" at bounding box center [486, 288] width 973 height 576
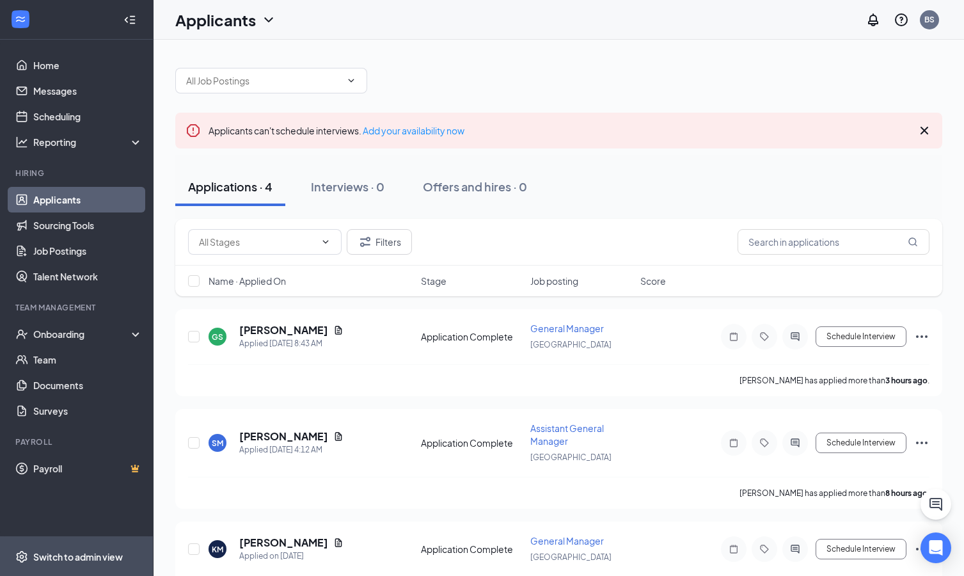
click at [82, 566] on span "Switch to admin view" at bounding box center [87, 556] width 109 height 39
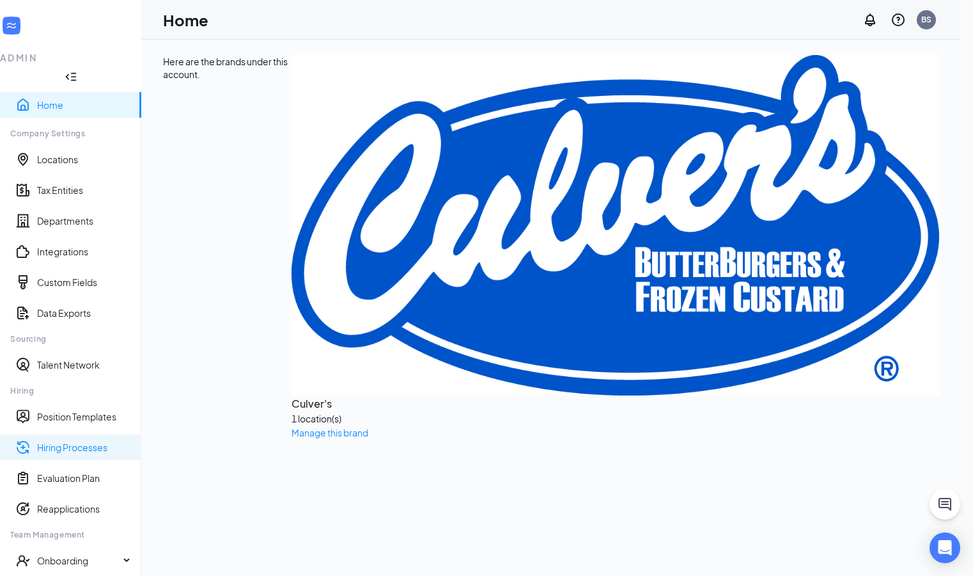
click at [76, 441] on link "Hiring Processes" at bounding box center [84, 447] width 94 height 13
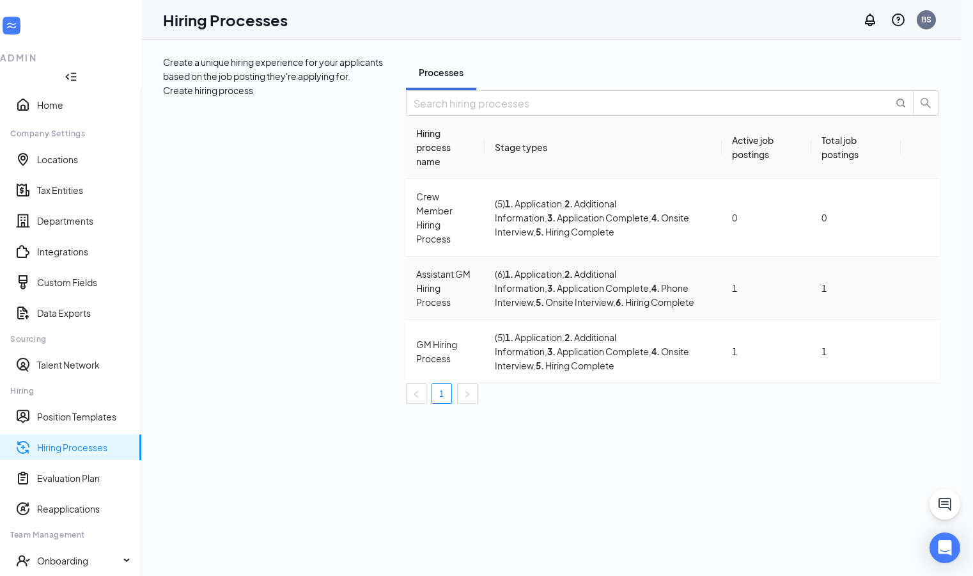
click at [922, 294] on icon "Ellipses" at bounding box center [928, 295] width 12 height 3
click at [824, 298] on span "Edit" at bounding box center [860, 293] width 115 height 14
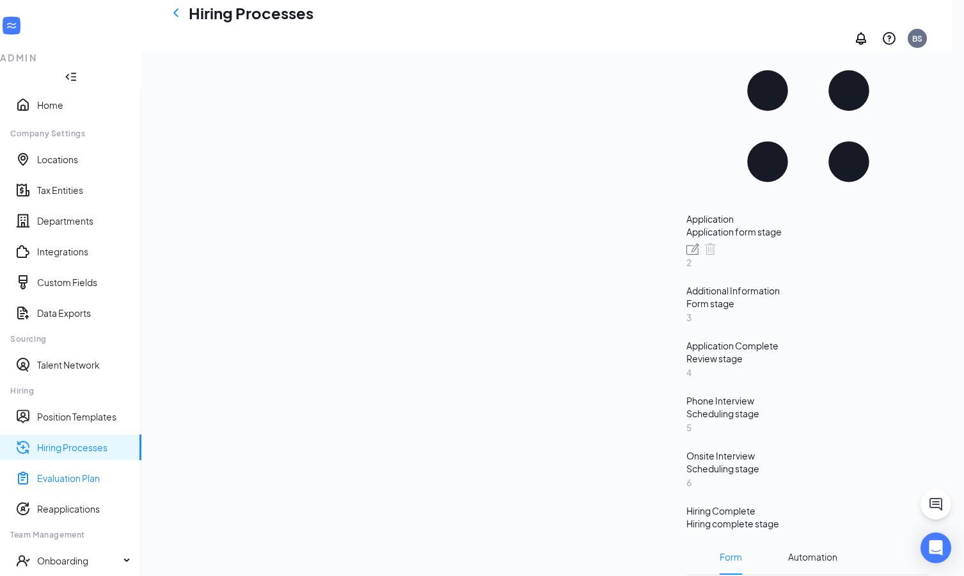
scroll to position [232, 0]
click at [79, 441] on link "Hiring Processes" at bounding box center [84, 447] width 94 height 13
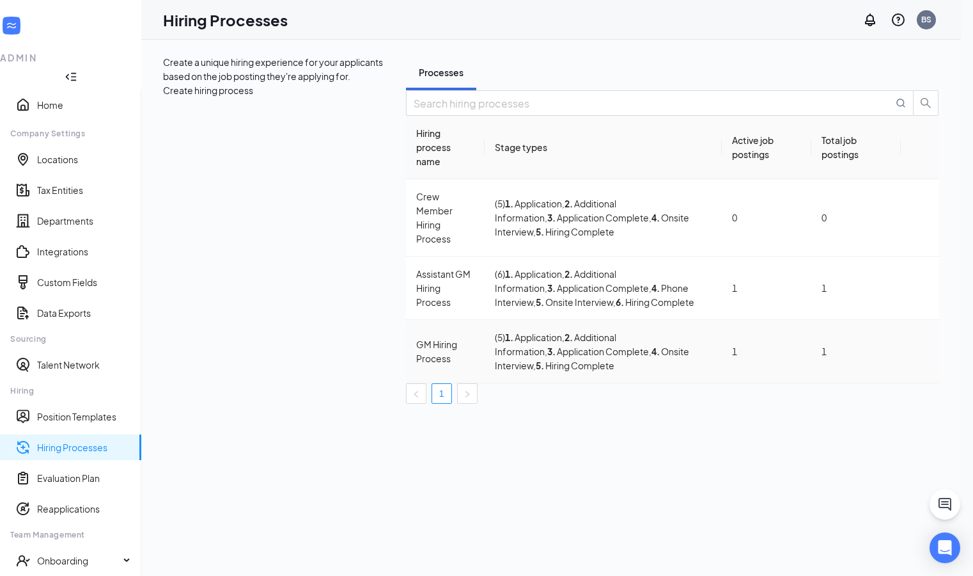
click at [920, 351] on icon "Ellipses" at bounding box center [920, 351] width 0 height 0
click at [835, 336] on span "Edit" at bounding box center [860, 334] width 115 height 14
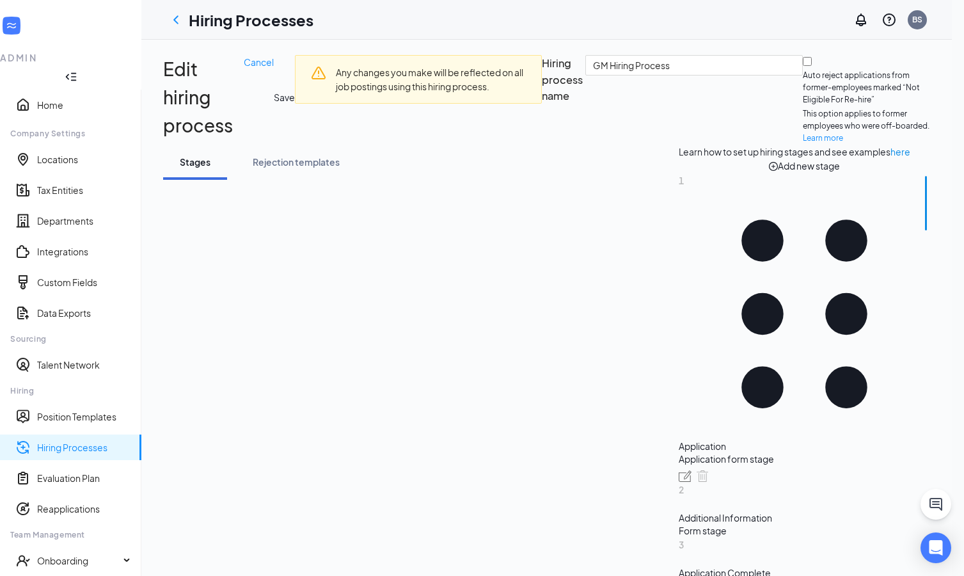
scroll to position [301, 0]
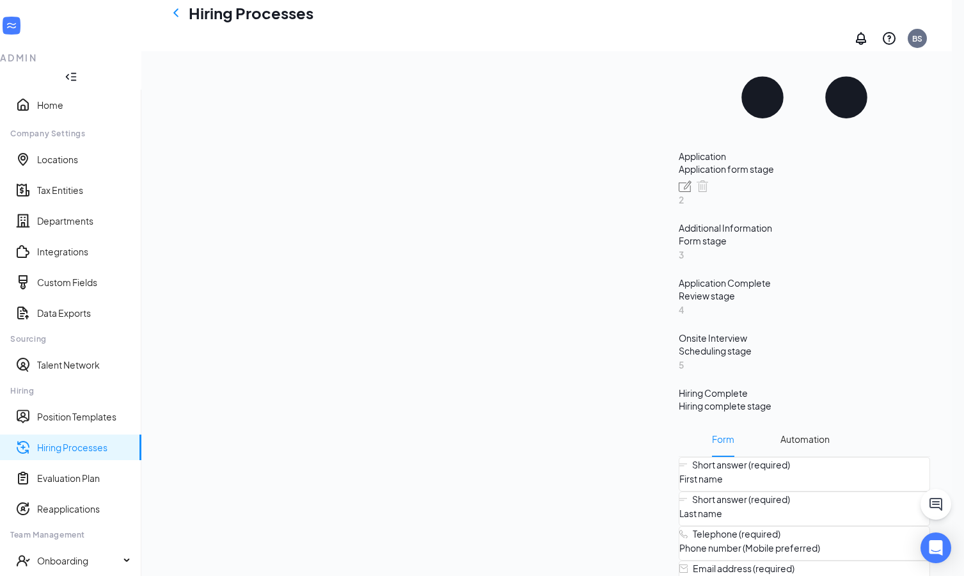
click at [679, 75] on div "Learn how to set up hiring stages and see examples here Add new stage 1 Applica…" at bounding box center [804, 472] width 251 height 1235
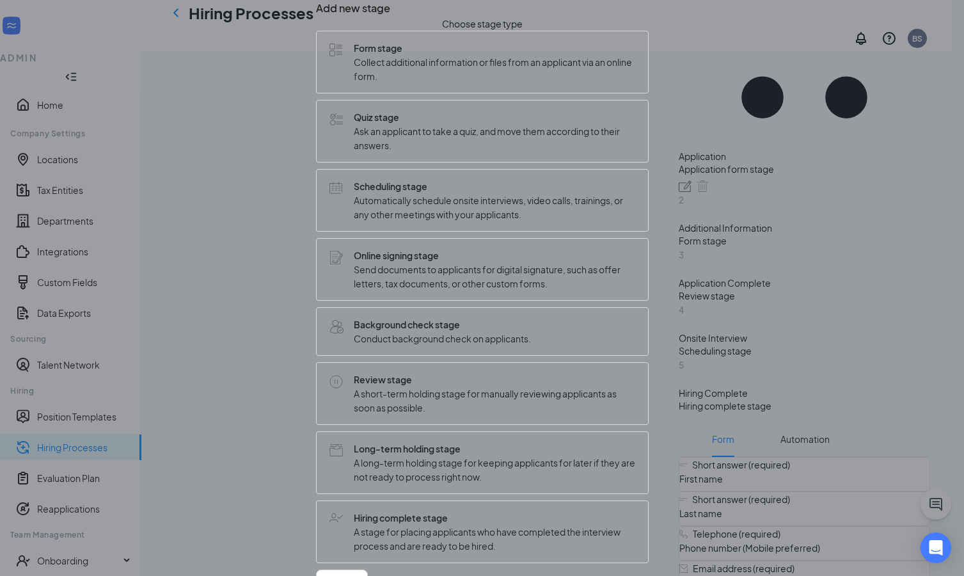
click at [440, 221] on span "Automatically schedule onsite interviews, video calls, trainings, or any other …" at bounding box center [494, 207] width 281 height 28
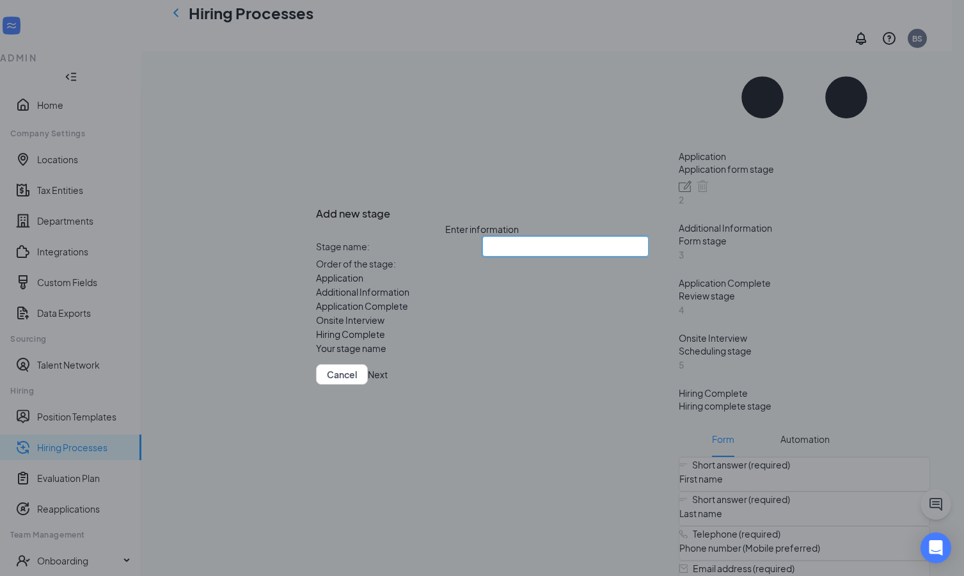
click at [484, 236] on input "text" at bounding box center [565, 246] width 166 height 20
type input "Phone Interview"
click at [388, 384] on button "Next" at bounding box center [378, 374] width 20 height 20
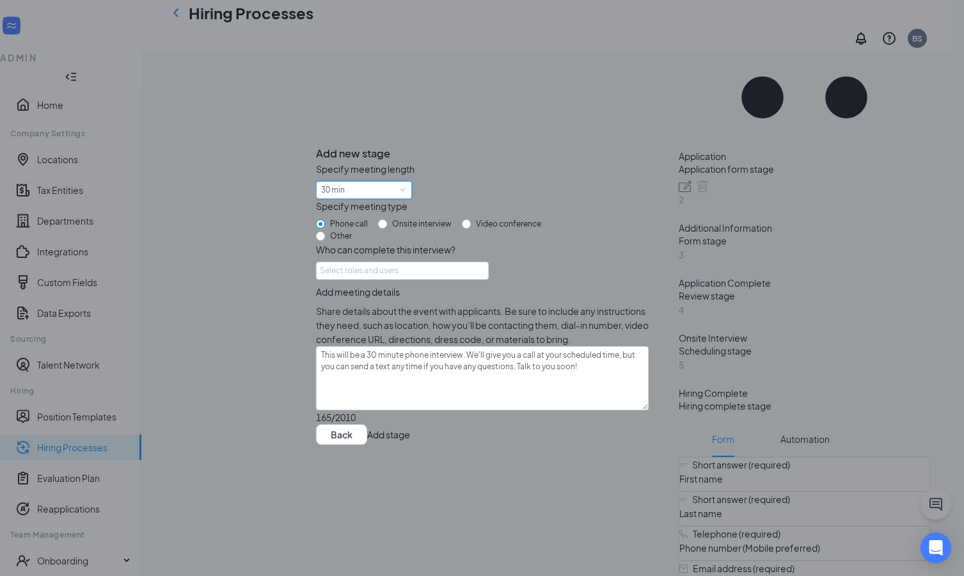
click at [400, 182] on div "30 min" at bounding box center [364, 190] width 86 height 17
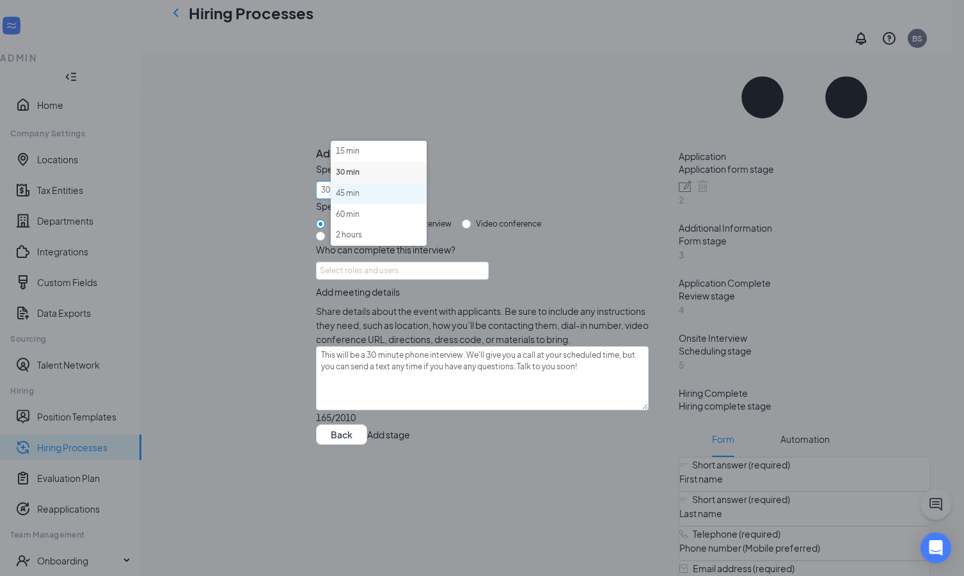
click at [396, 191] on li "45 min" at bounding box center [379, 193] width 96 height 21
type textarea "This will be a 45 minute phone interview. We'll give you a call at your schedul…"
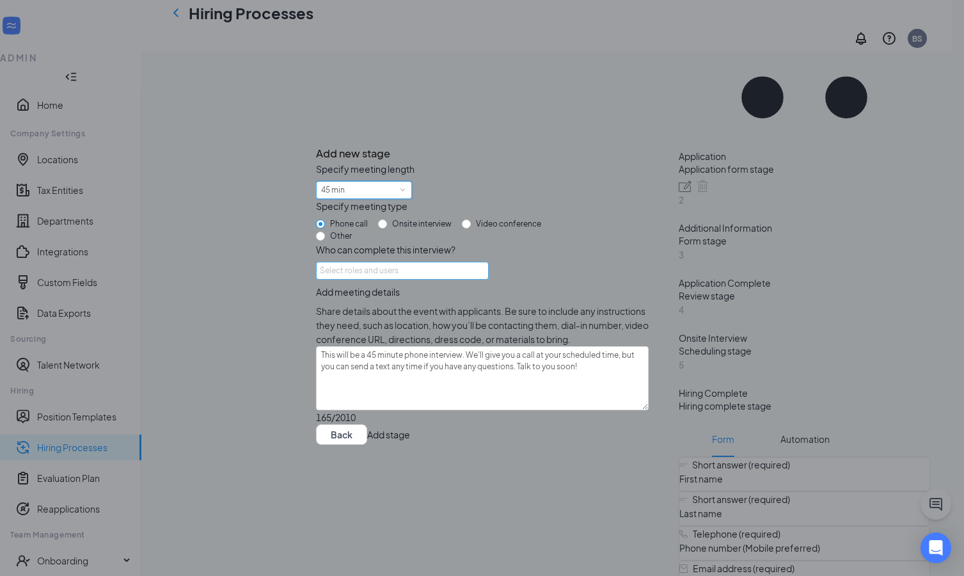
click at [473, 264] on div "Select roles and users" at bounding box center [399, 270] width 158 height 13
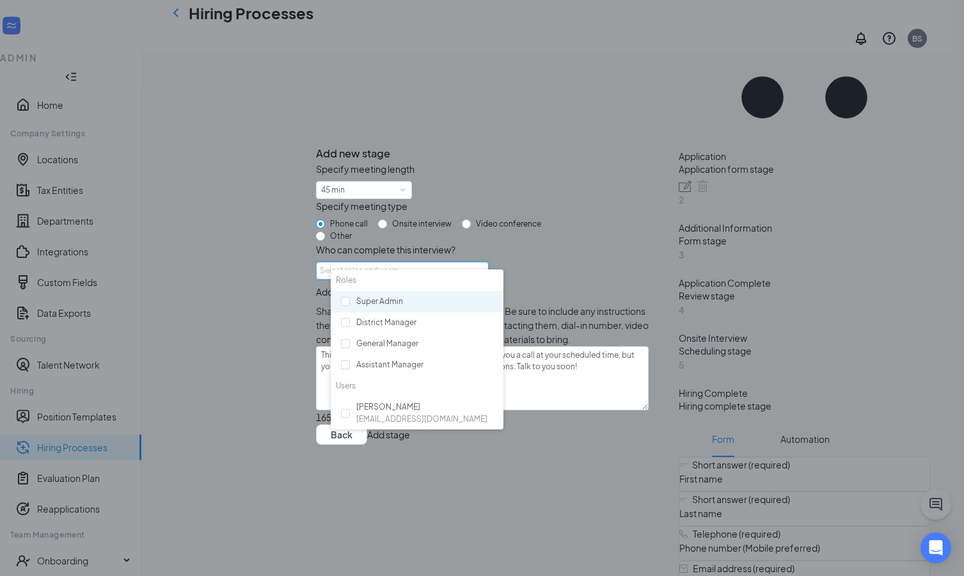
click at [370, 301] on div "Super Admin" at bounding box center [417, 302] width 173 height 22
checkbox input "true"
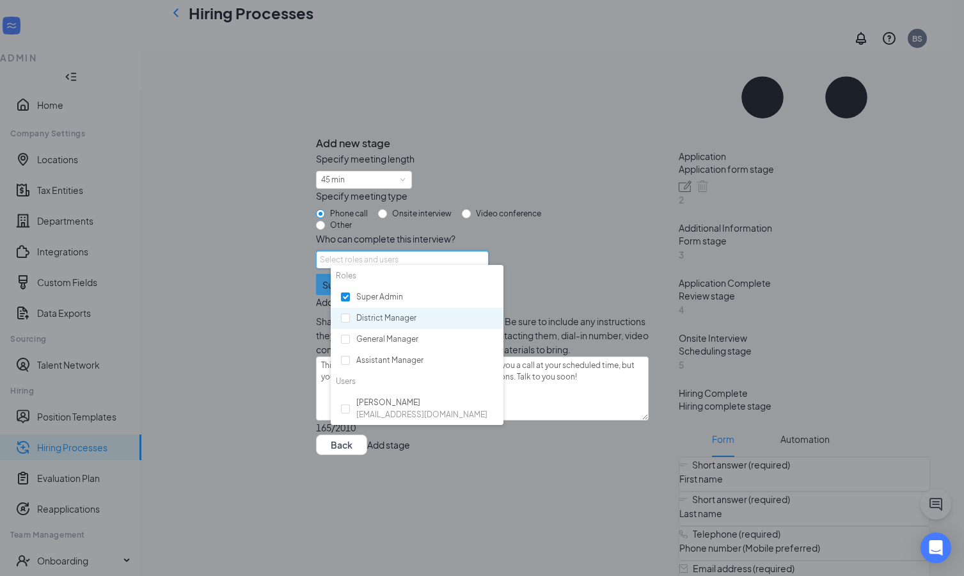
click at [371, 320] on div "District Manager" at bounding box center [417, 319] width 173 height 22
checkbox input "true"
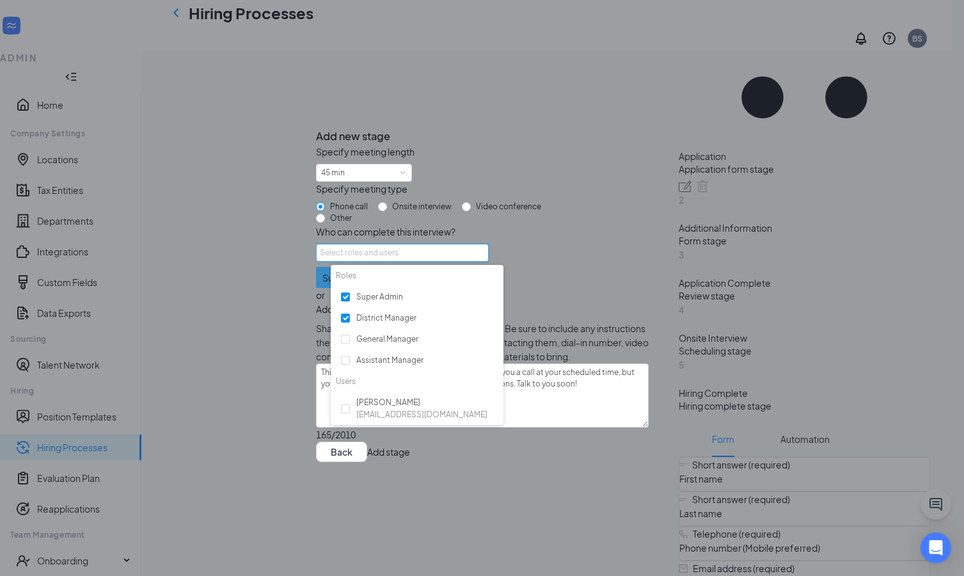
click at [410, 462] on button "Add stage" at bounding box center [388, 451] width 43 height 20
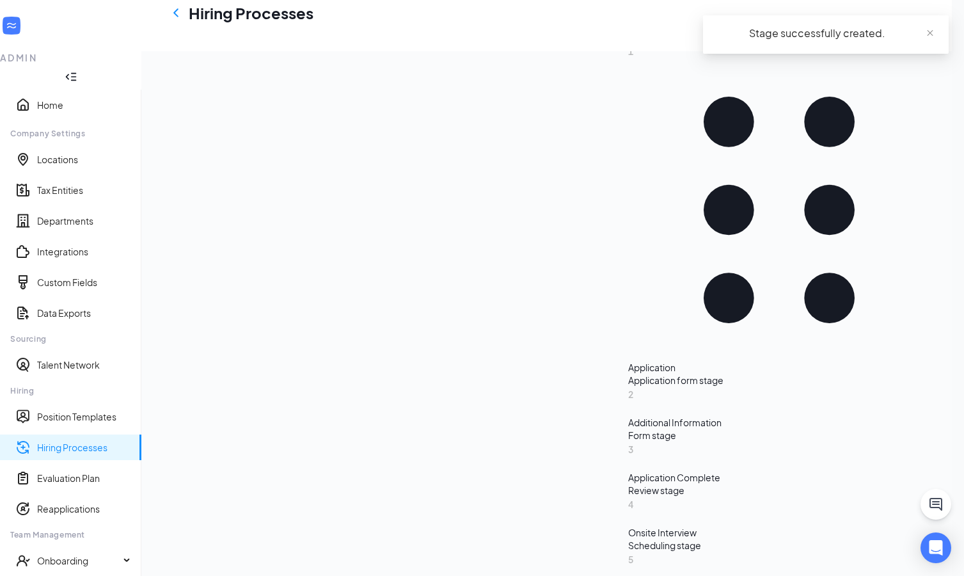
scroll to position [220, 0]
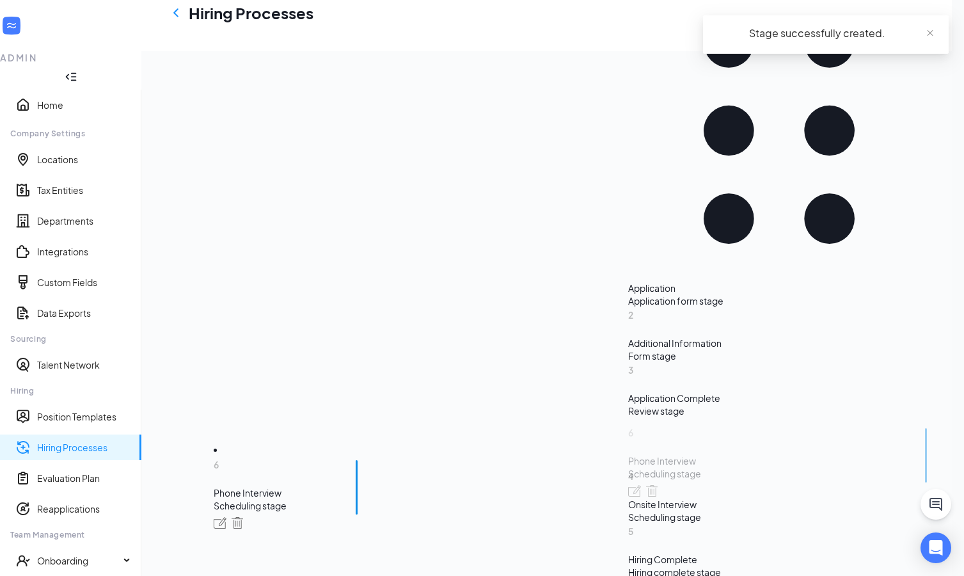
drag, startPoint x: 238, startPoint y: 459, endPoint x: 240, endPoint y: 337, distance: 121.5
click at [628, 337] on div "Add new stage 1 Application Application form stage 2 Additional Information For…" at bounding box center [779, 278] width 302 height 657
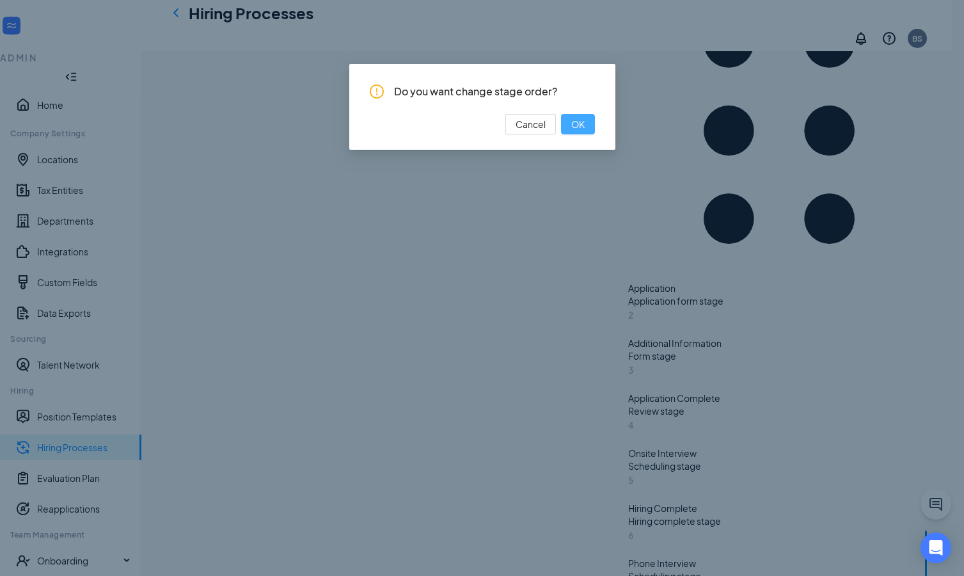
click at [585, 129] on button "OK" at bounding box center [578, 124] width 34 height 20
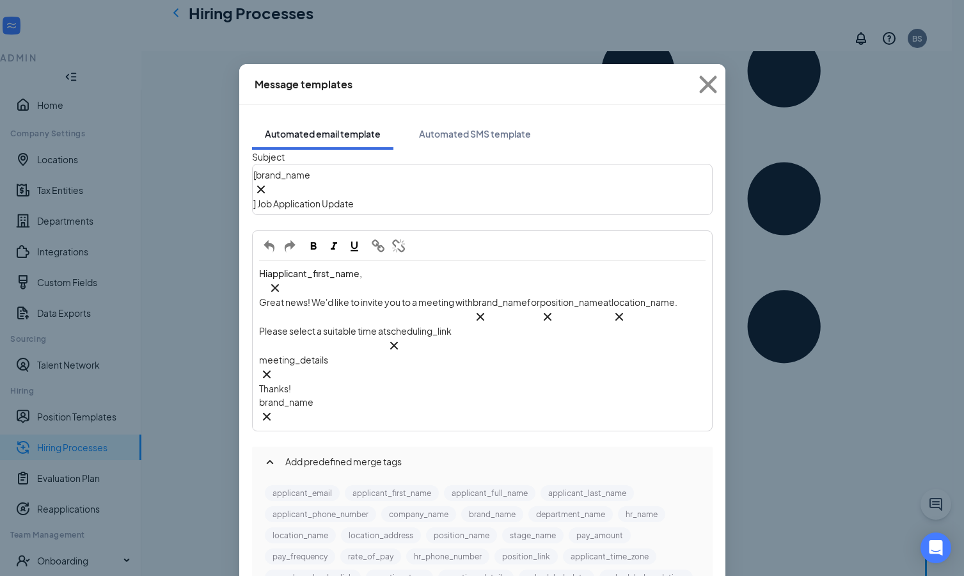
click at [429, 296] on span "Great news! We'd like to invite you to a meeting with" at bounding box center [366, 302] width 214 height 12
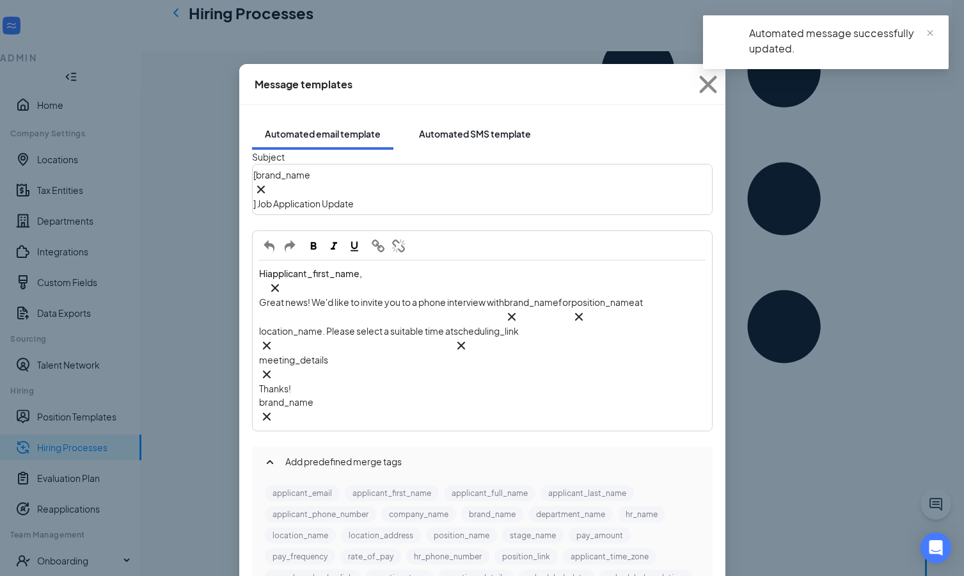
click at [473, 118] on button "Automated SMS template" at bounding box center [474, 134] width 137 height 32
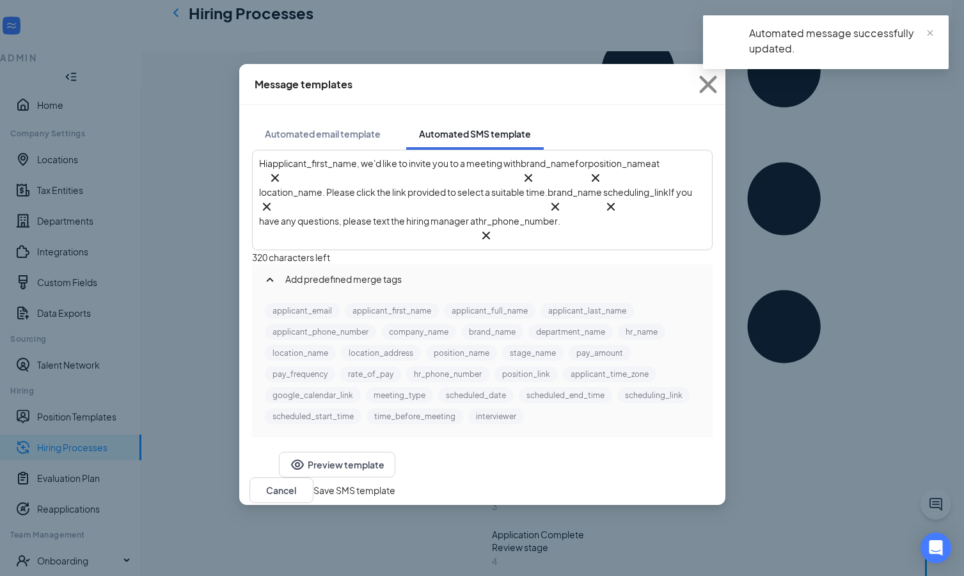
click at [499, 161] on span ", we'd like to invite you to a meeting with" at bounding box center [439, 163] width 164 height 12
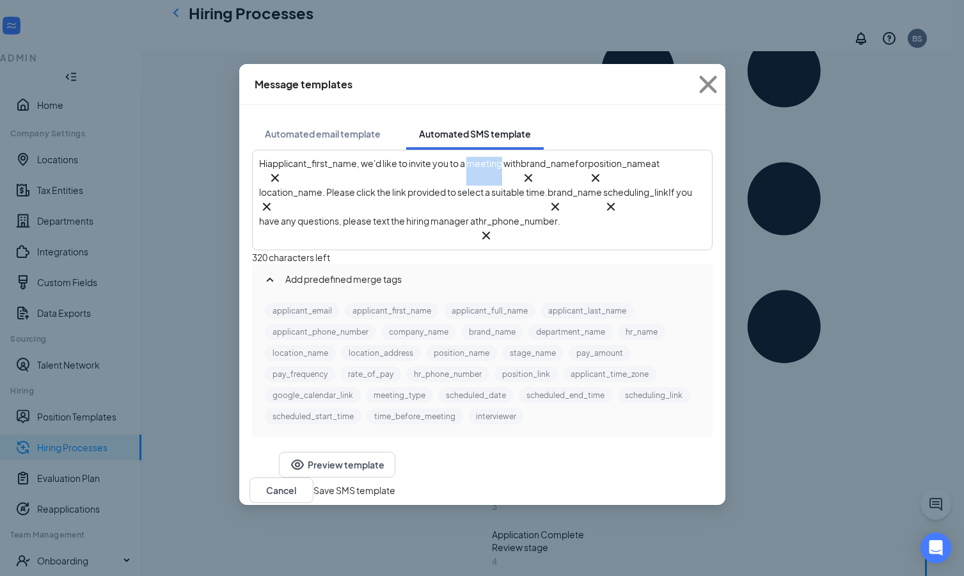
click at [499, 161] on span ", we'd like to invite you to a meeting with" at bounding box center [439, 163] width 164 height 12
click at [395, 483] on button "Save SMS template" at bounding box center [354, 490] width 82 height 14
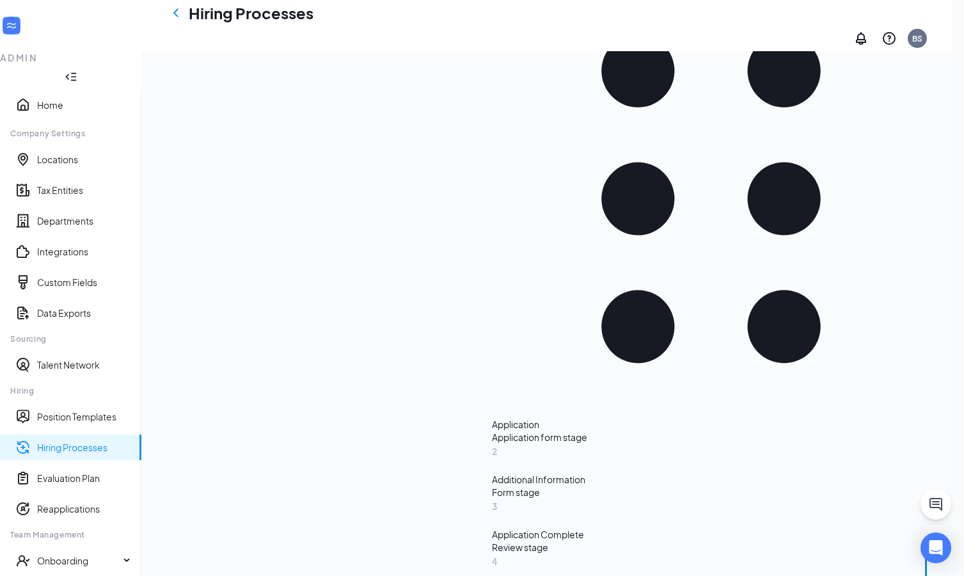
scroll to position [65, 0]
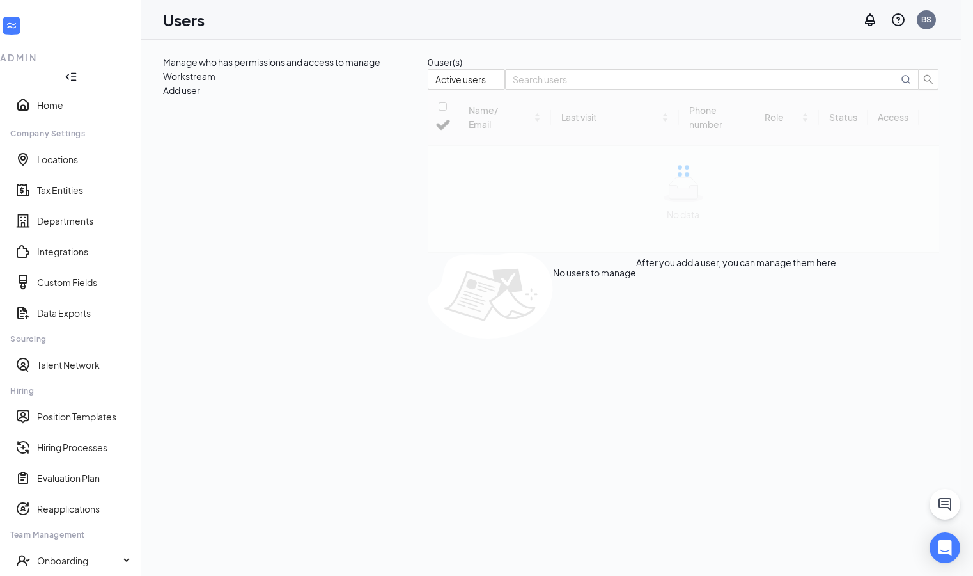
checkbox input "false"
